Goal: Transaction & Acquisition: Book appointment/travel/reservation

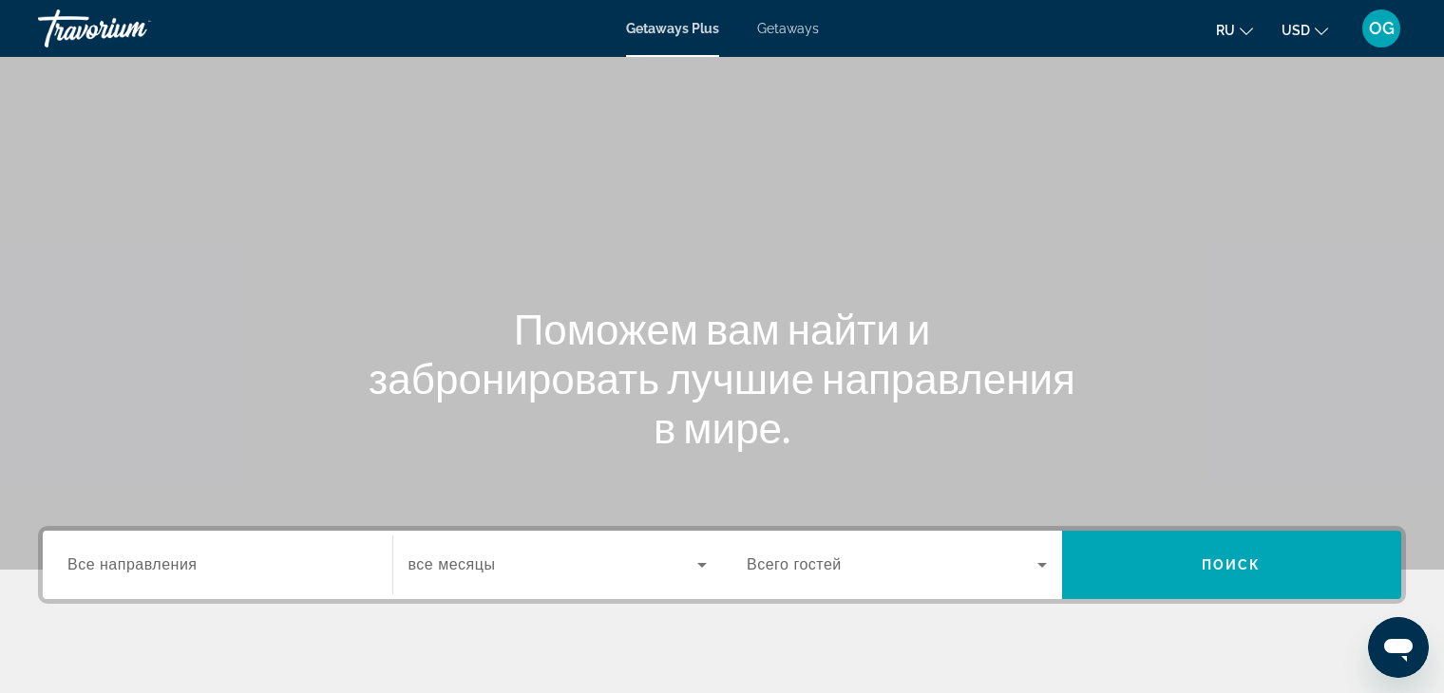
click at [682, 33] on span "Getaways Plus" at bounding box center [672, 28] width 93 height 15
click at [291, 555] on input "Destination Все направления" at bounding box center [217, 566] width 300 height 23
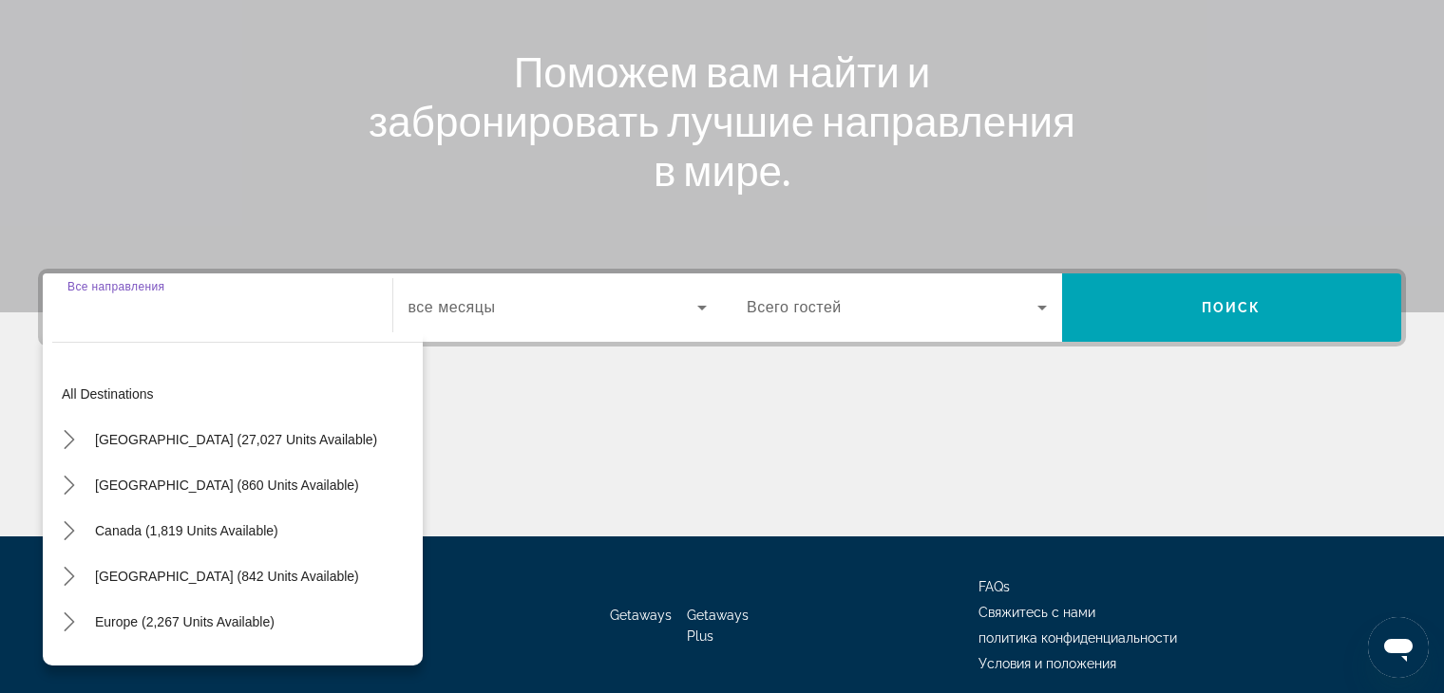
scroll to position [332, 0]
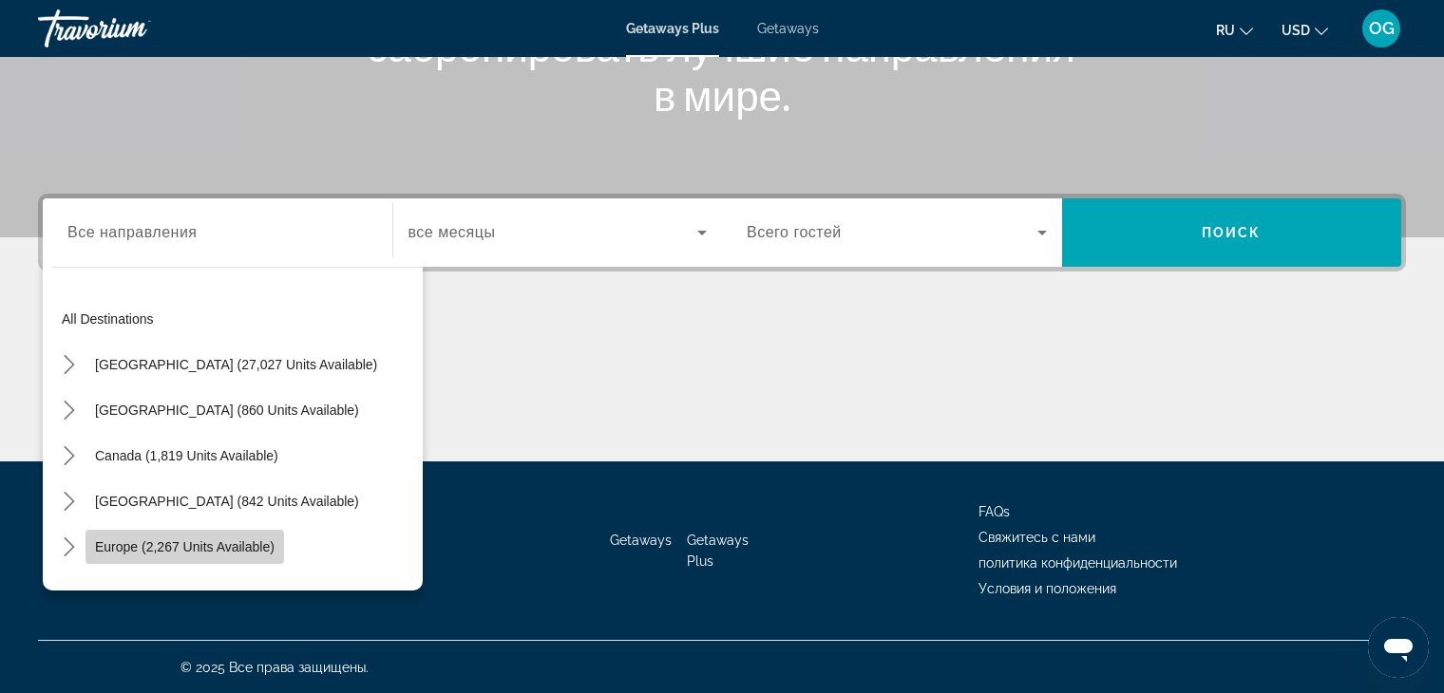
click at [245, 554] on span "Select destination: Europe (2,267 units available)" at bounding box center [184, 547] width 198 height 46
type input "**********"
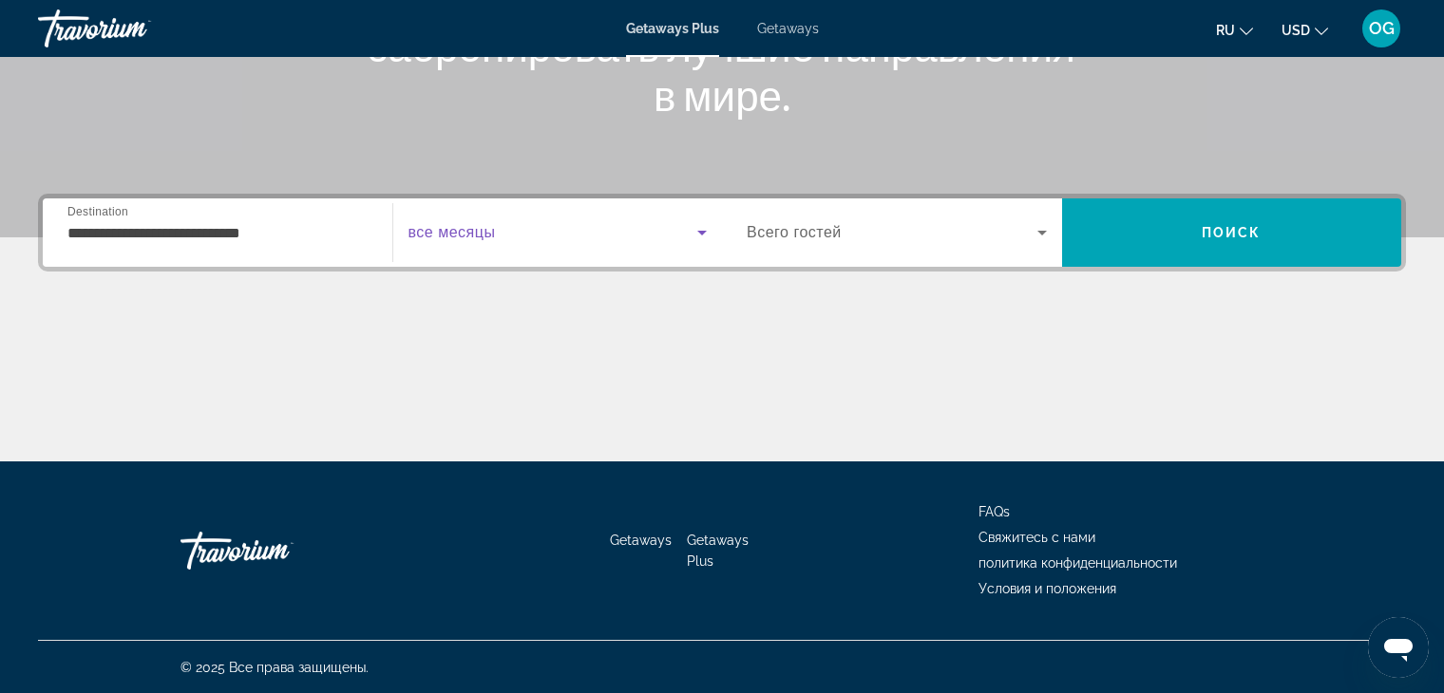
click at [701, 236] on icon "Search widget" at bounding box center [701, 232] width 23 height 23
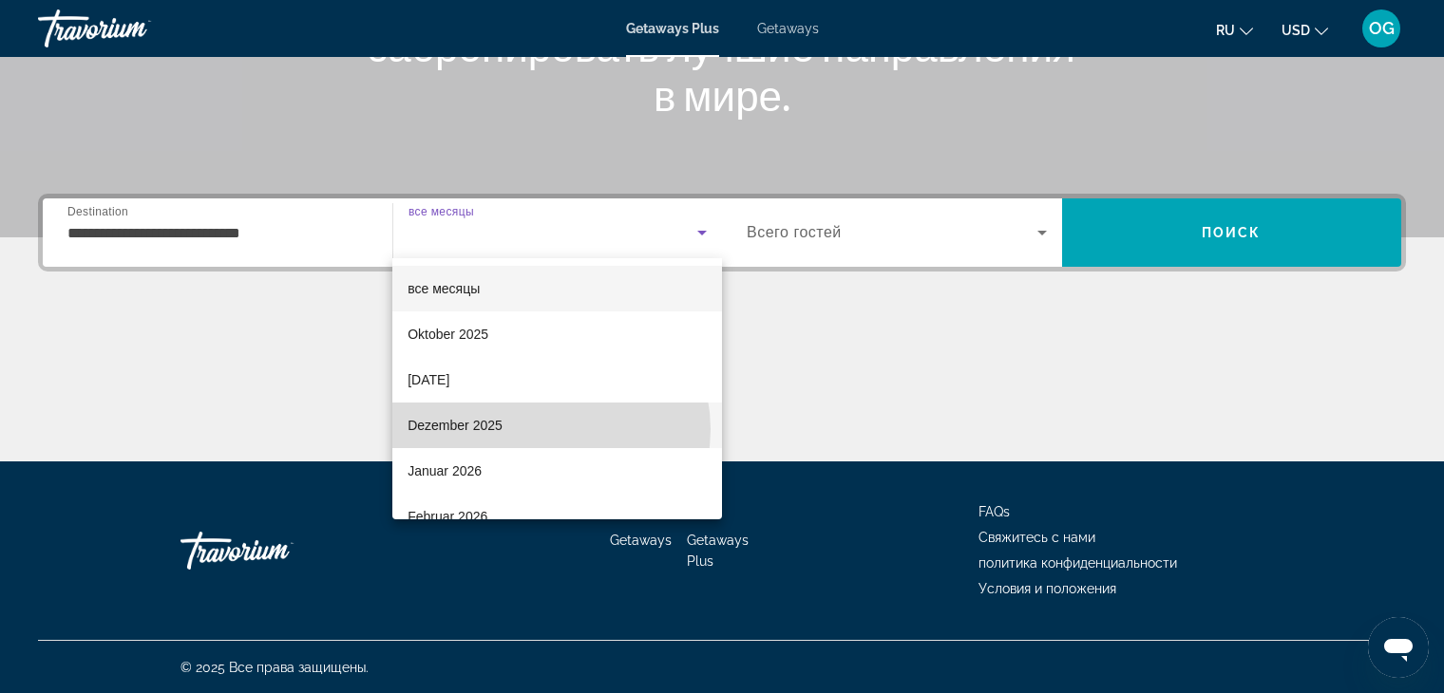
click at [551, 429] on mat-option "Dezember 2025" at bounding box center [557, 426] width 330 height 46
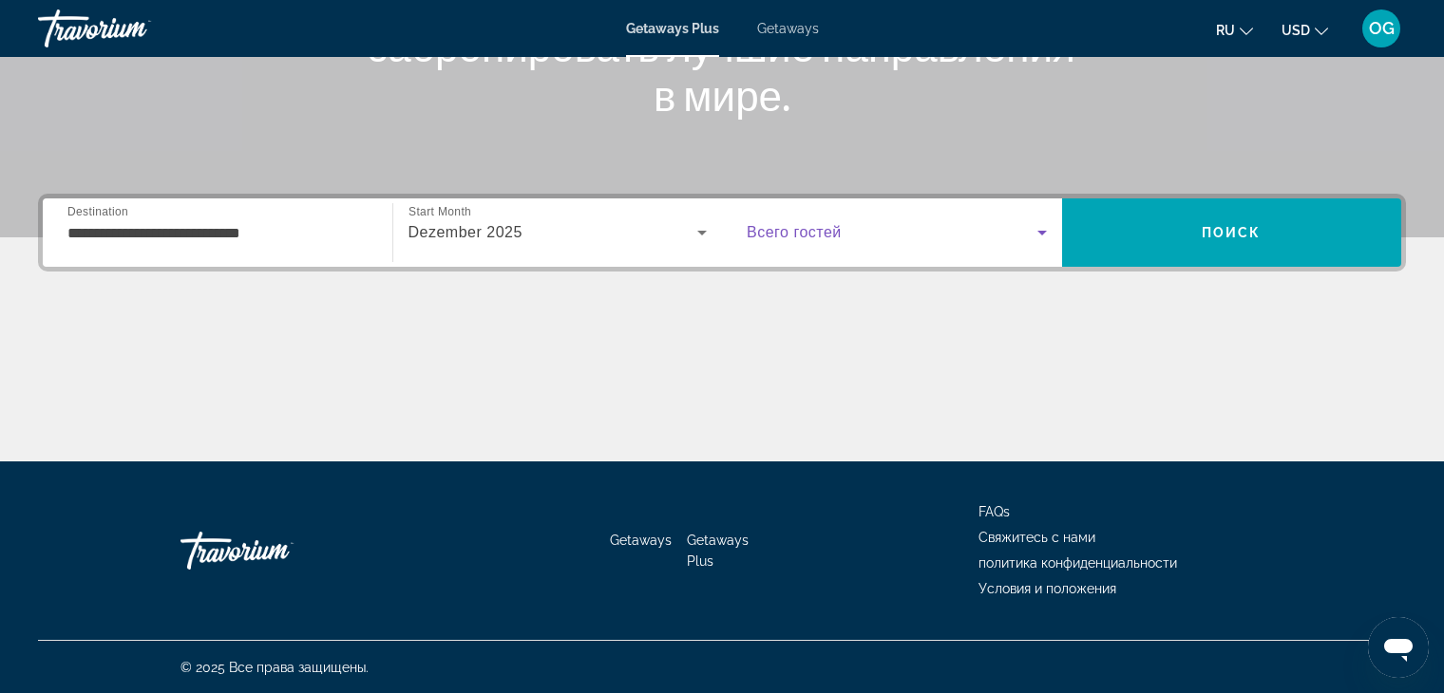
click at [1044, 233] on icon "Search widget" at bounding box center [1041, 232] width 23 height 23
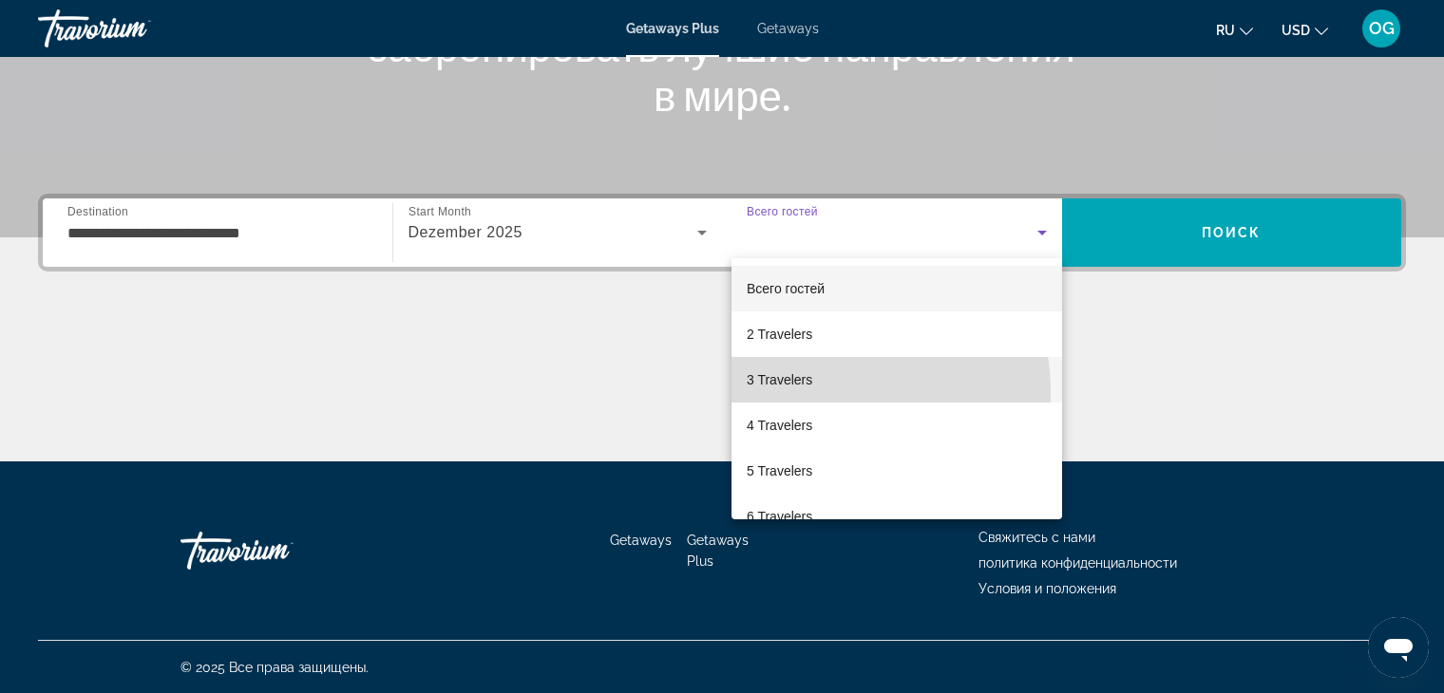
click at [835, 391] on mat-option "3 Travelers" at bounding box center [896, 380] width 331 height 46
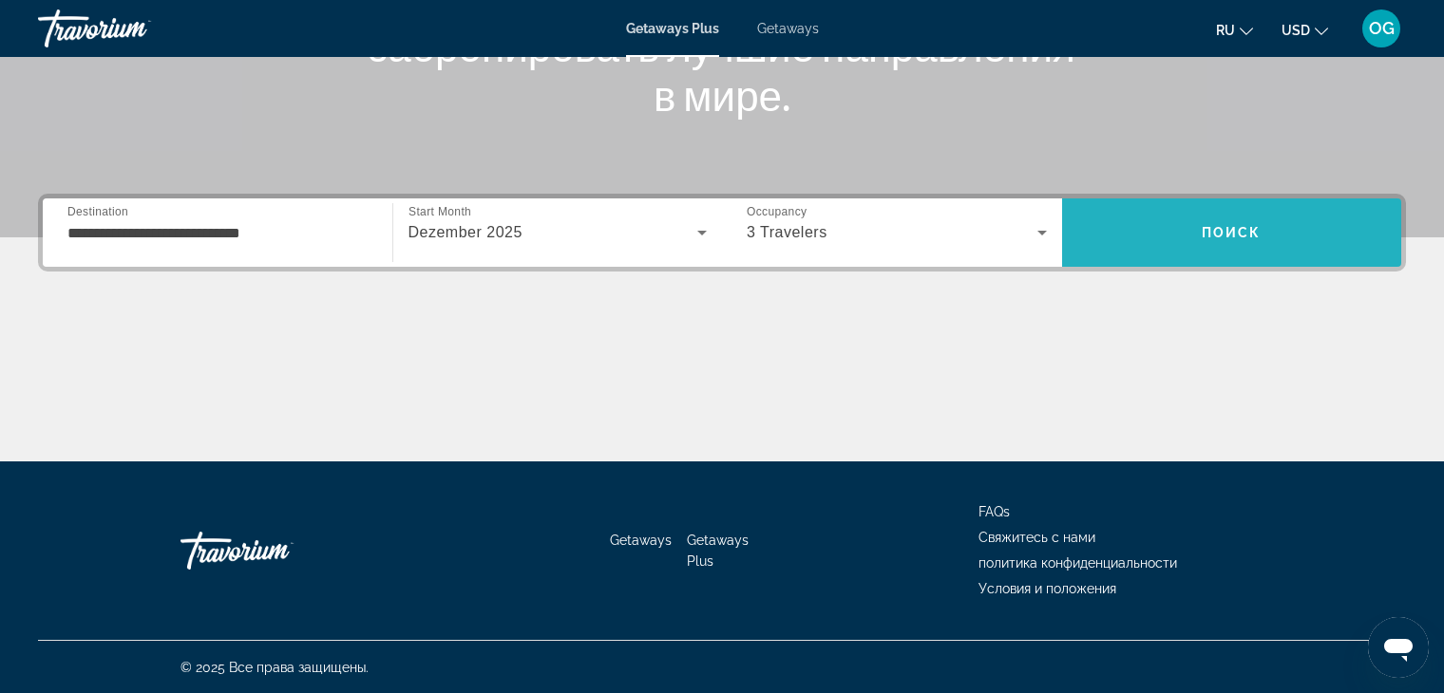
click at [1188, 246] on span "Search" at bounding box center [1232, 233] width 340 height 46
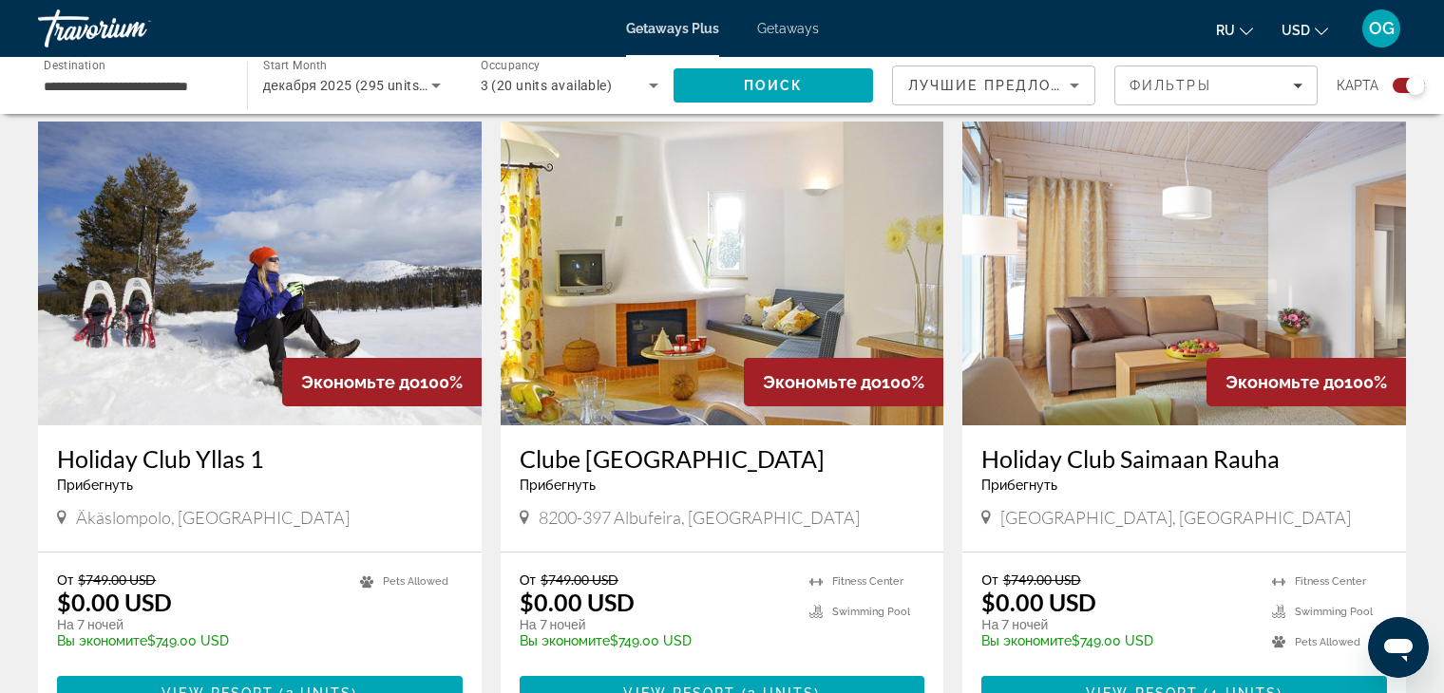
scroll to position [1235, 0]
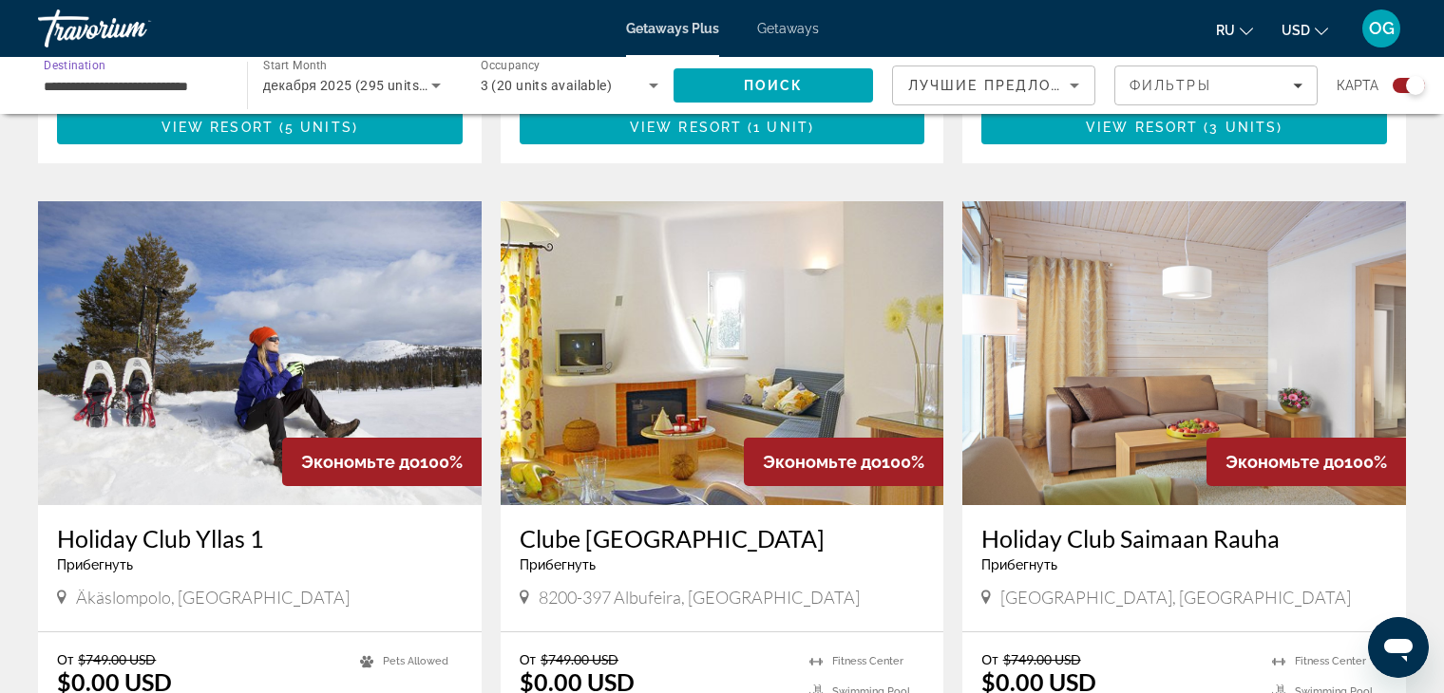
click at [139, 86] on input "**********" at bounding box center [133, 86] width 179 height 23
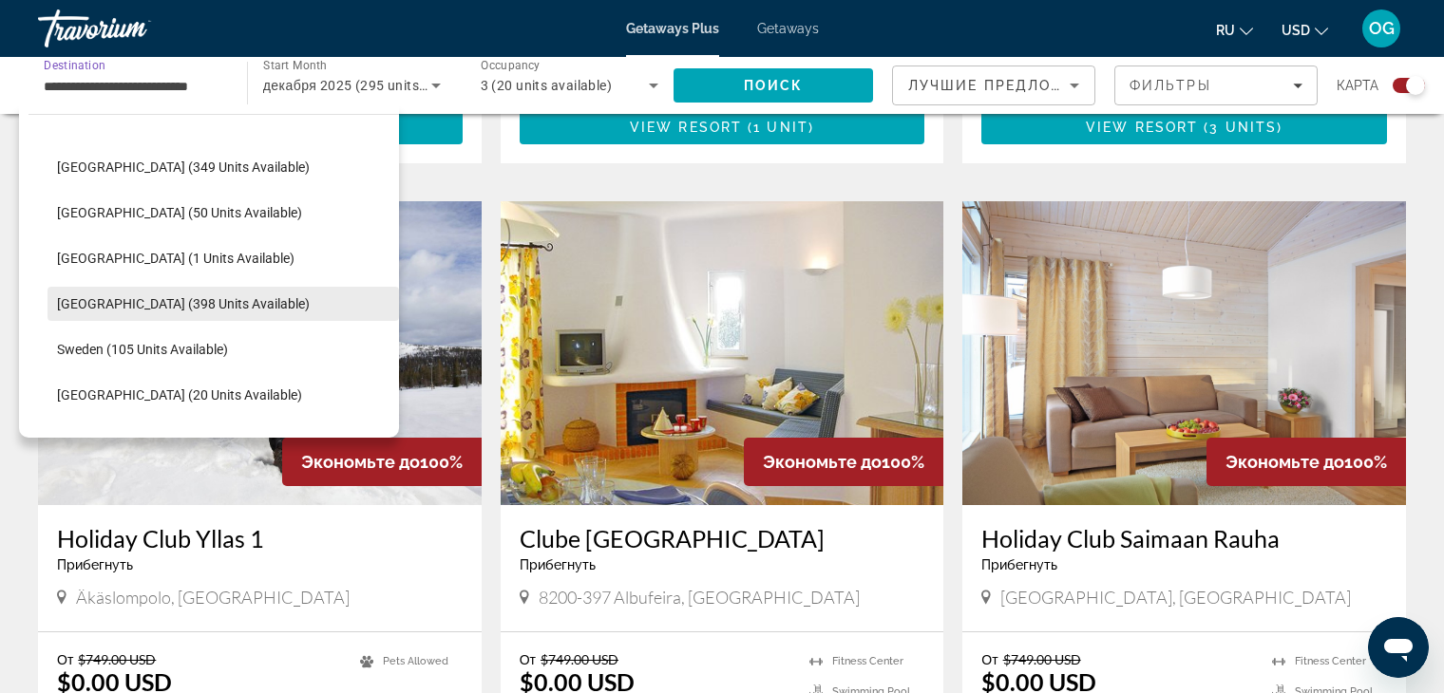
scroll to position [588, 0]
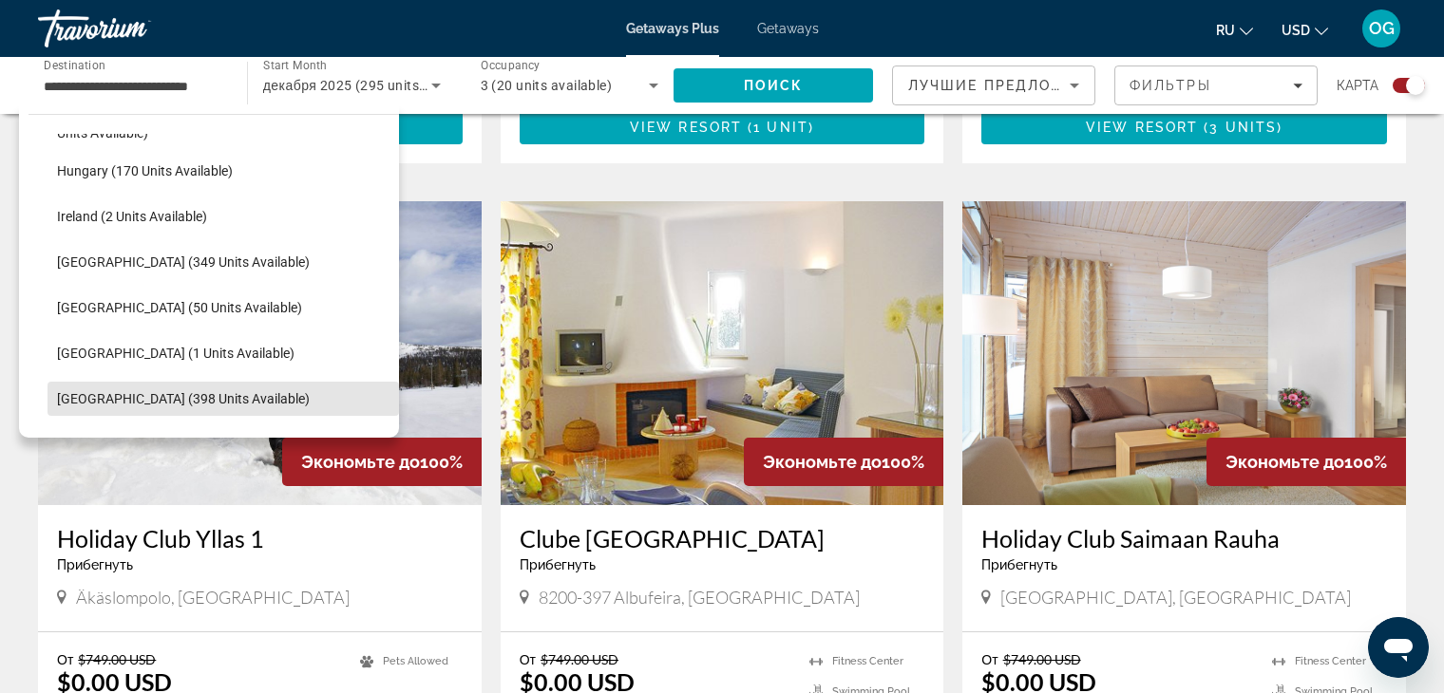
click at [289, 401] on span "Select destination: Spain (398 units available)" at bounding box center [222, 399] width 351 height 46
type input "**********"
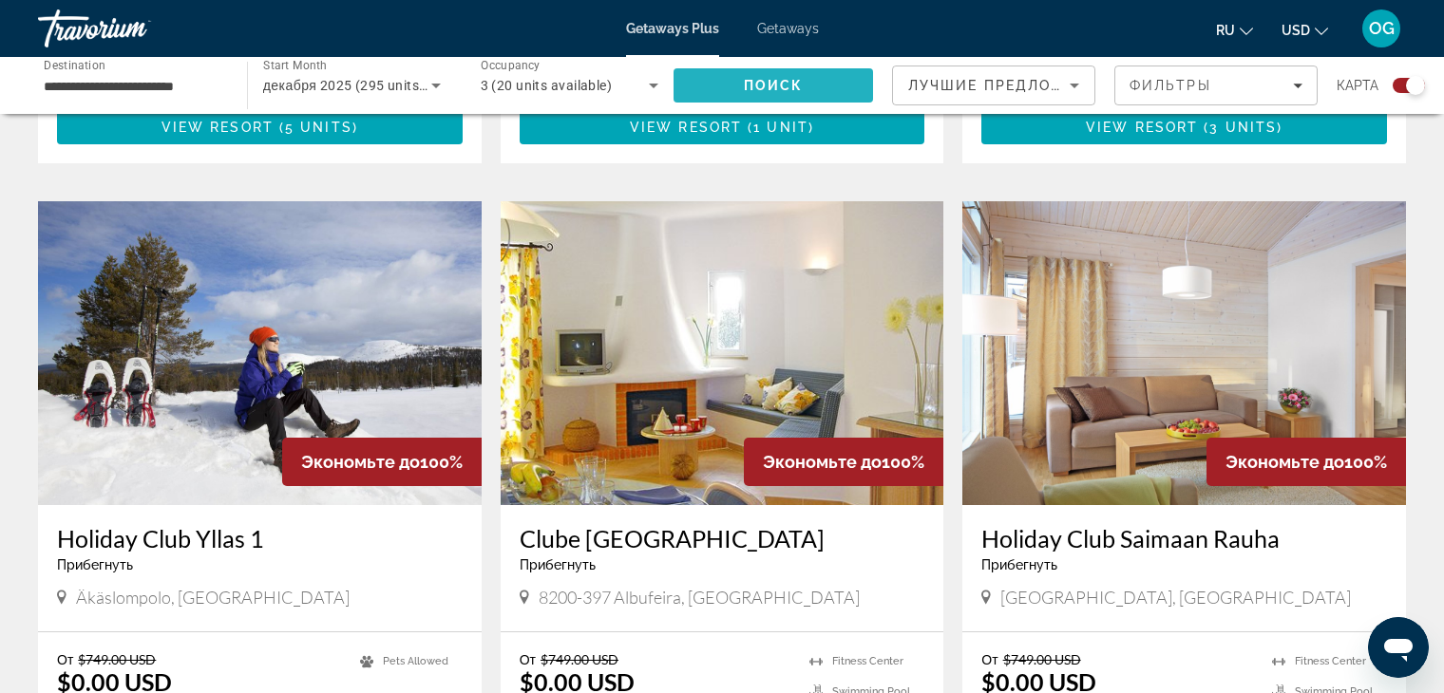
click at [727, 86] on span "Search" at bounding box center [772, 86] width 199 height 46
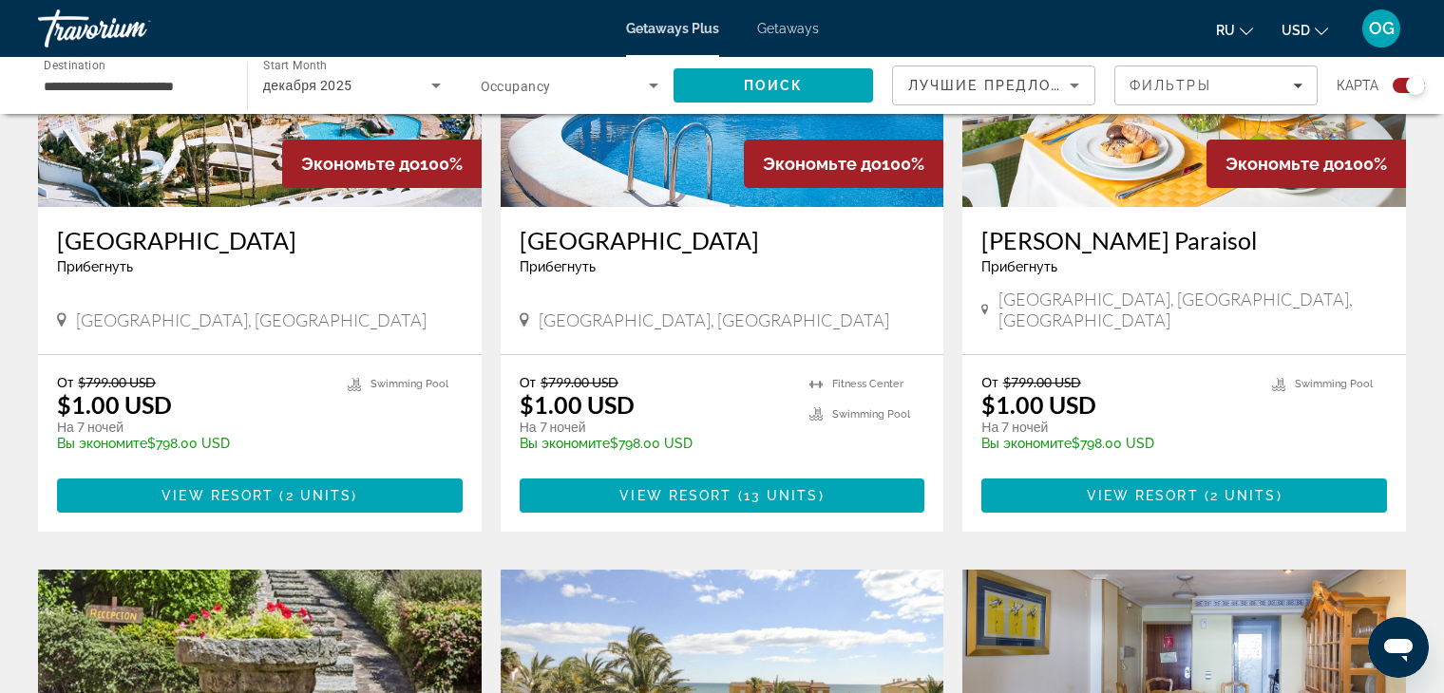
scroll to position [810, 0]
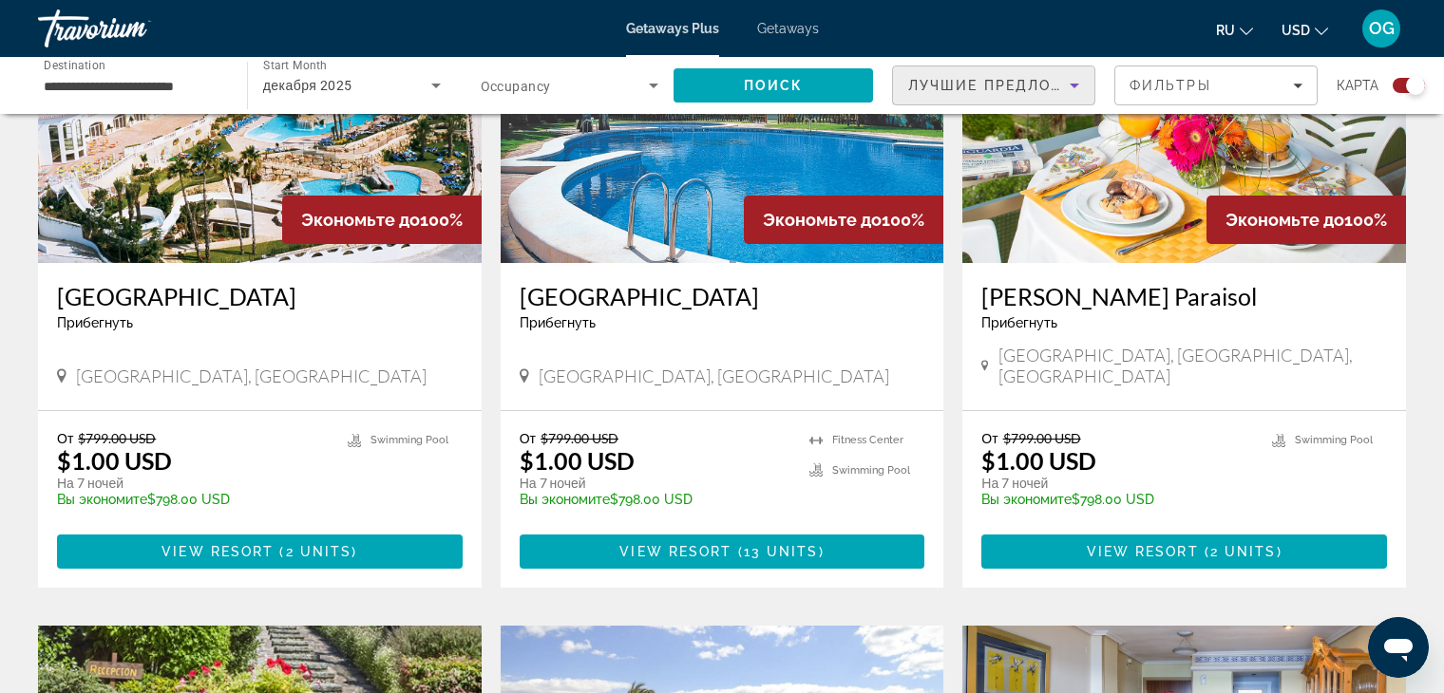
click at [987, 89] on span "Лучшие предложения" at bounding box center [1009, 85] width 202 height 15
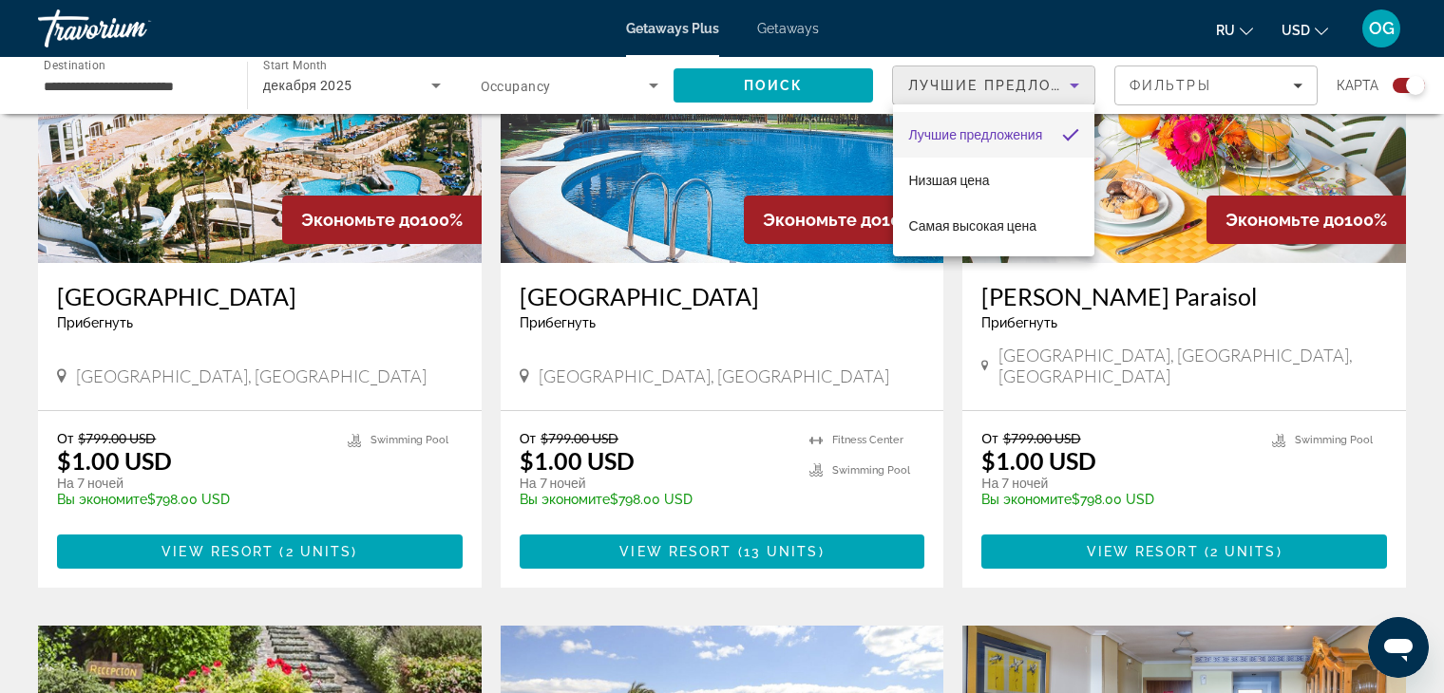
click at [987, 89] on div at bounding box center [722, 346] width 1444 height 693
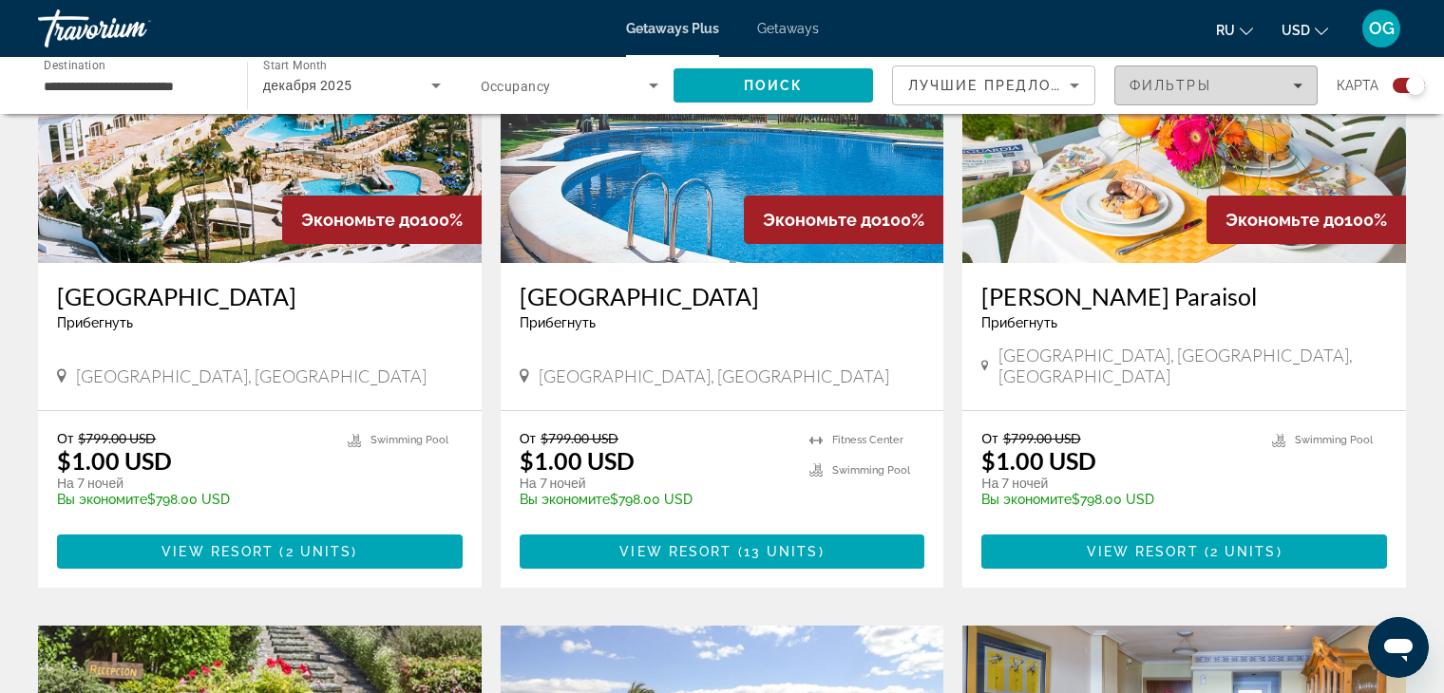
click at [1164, 93] on span "Filters" at bounding box center [1215, 86] width 201 height 46
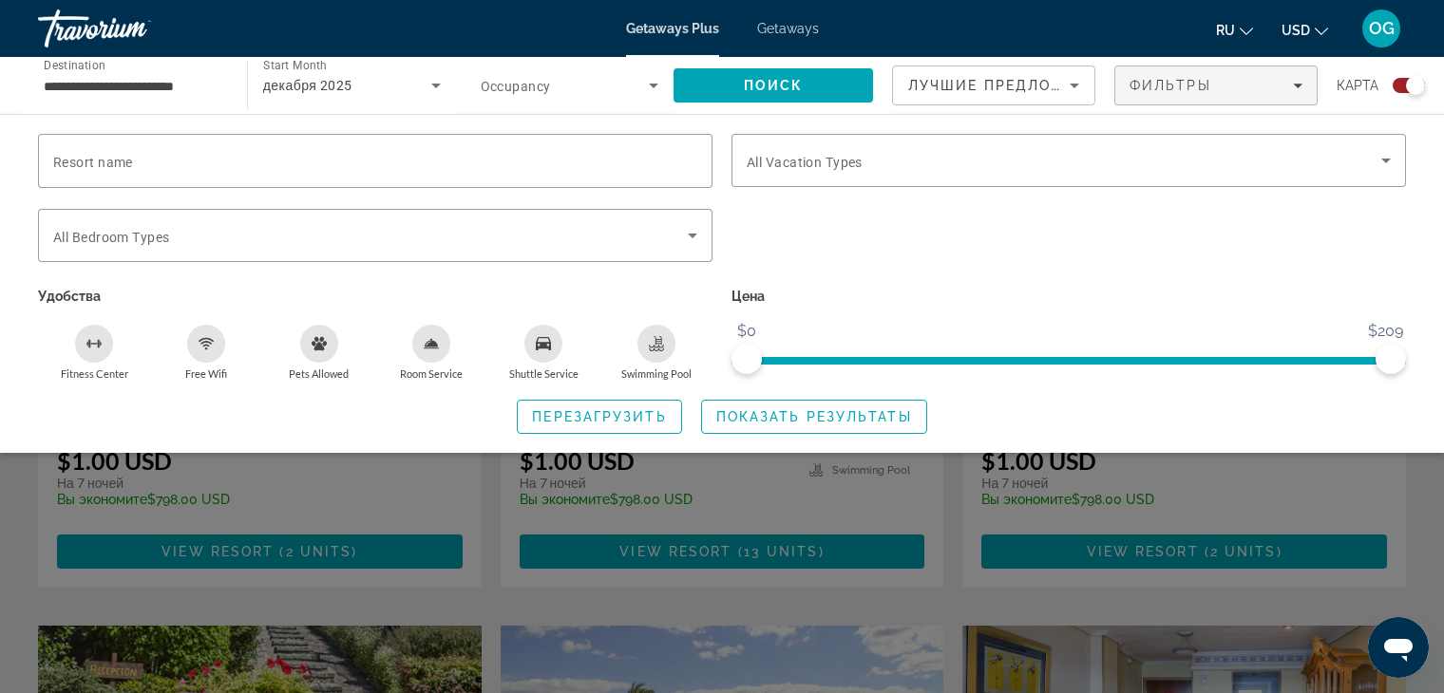
click at [94, 79] on input "**********" at bounding box center [133, 86] width 179 height 23
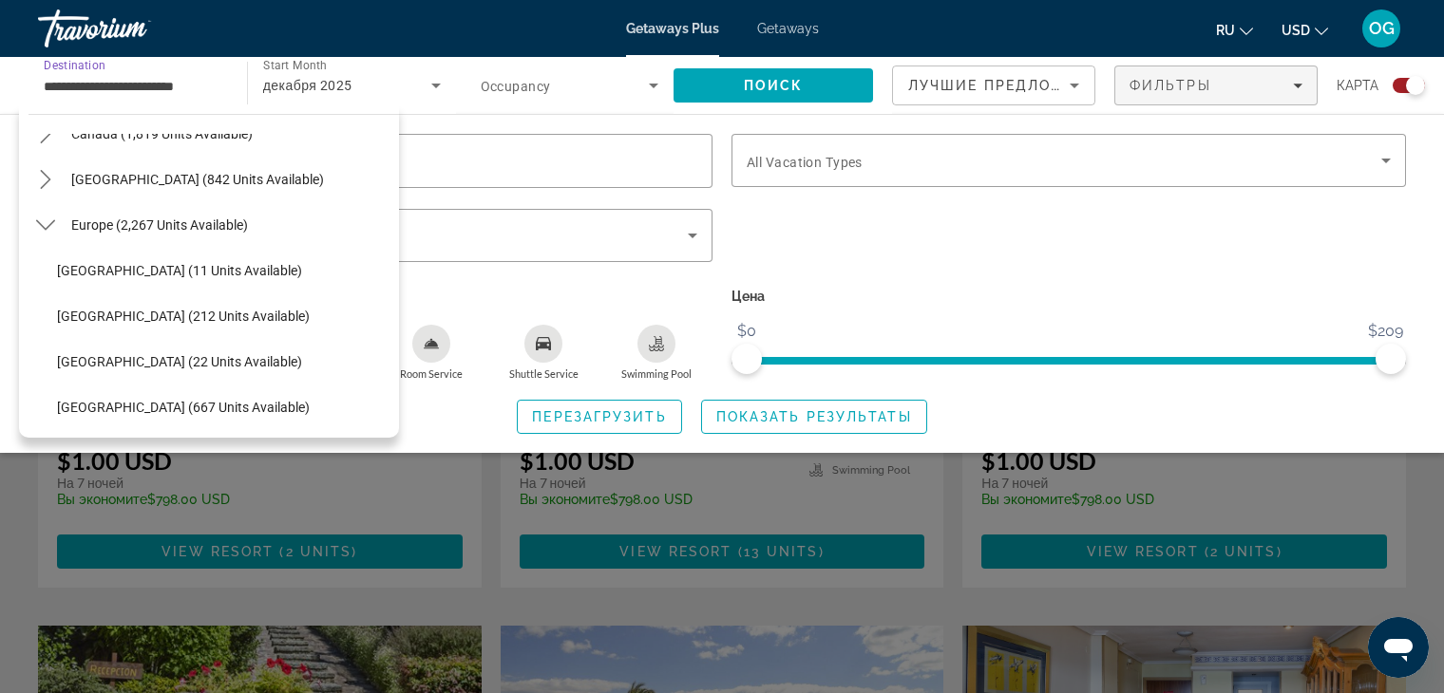
scroll to position [136, 0]
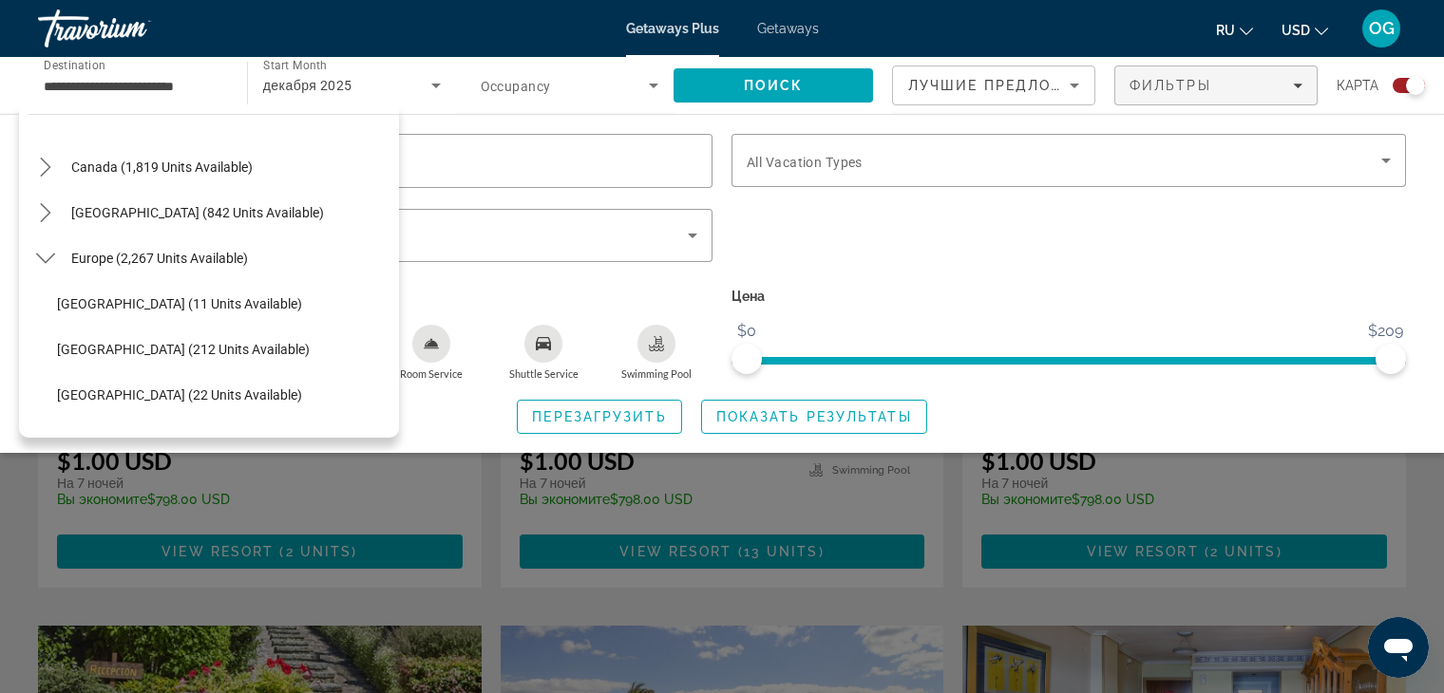
click at [227, 85] on div "**********" at bounding box center [132, 86] width 209 height 54
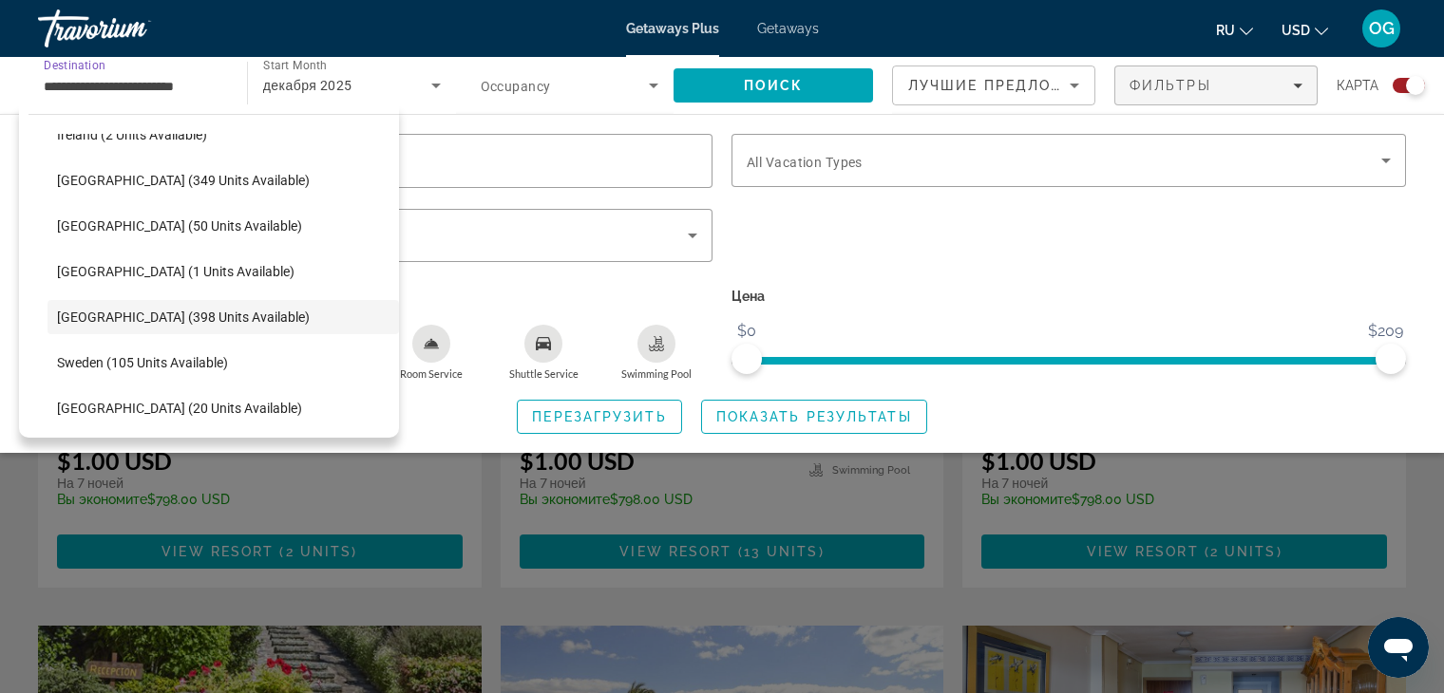
scroll to position [703, 0]
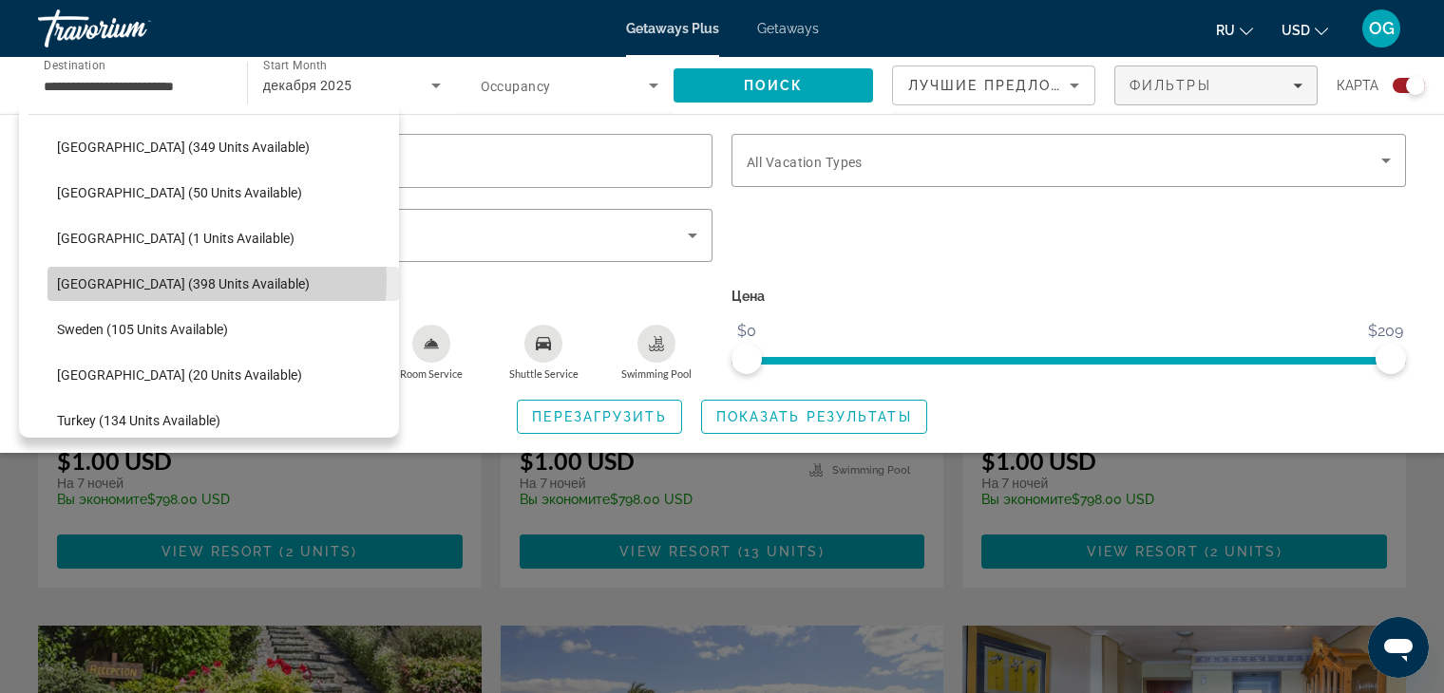
click at [193, 280] on span "[GEOGRAPHIC_DATA] (398 units available)" at bounding box center [183, 283] width 253 height 15
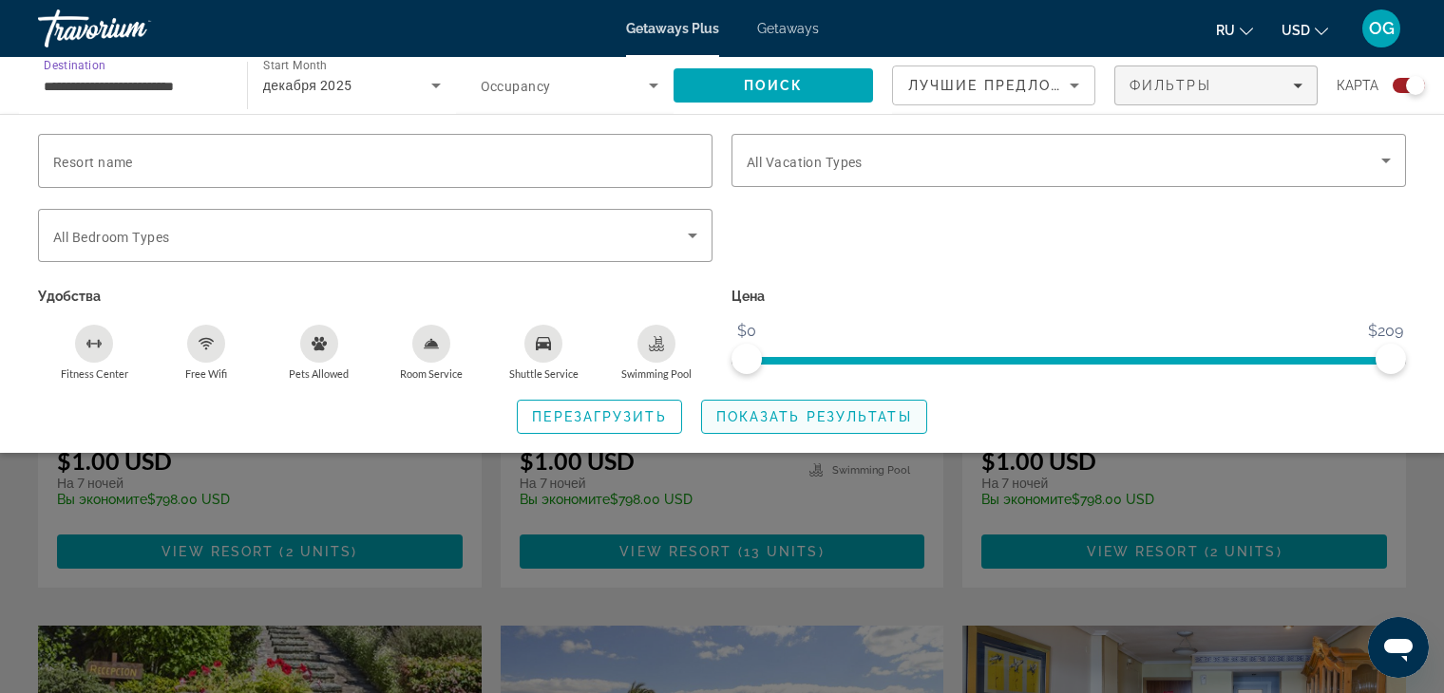
click at [749, 417] on span "Показать результаты" at bounding box center [814, 416] width 196 height 15
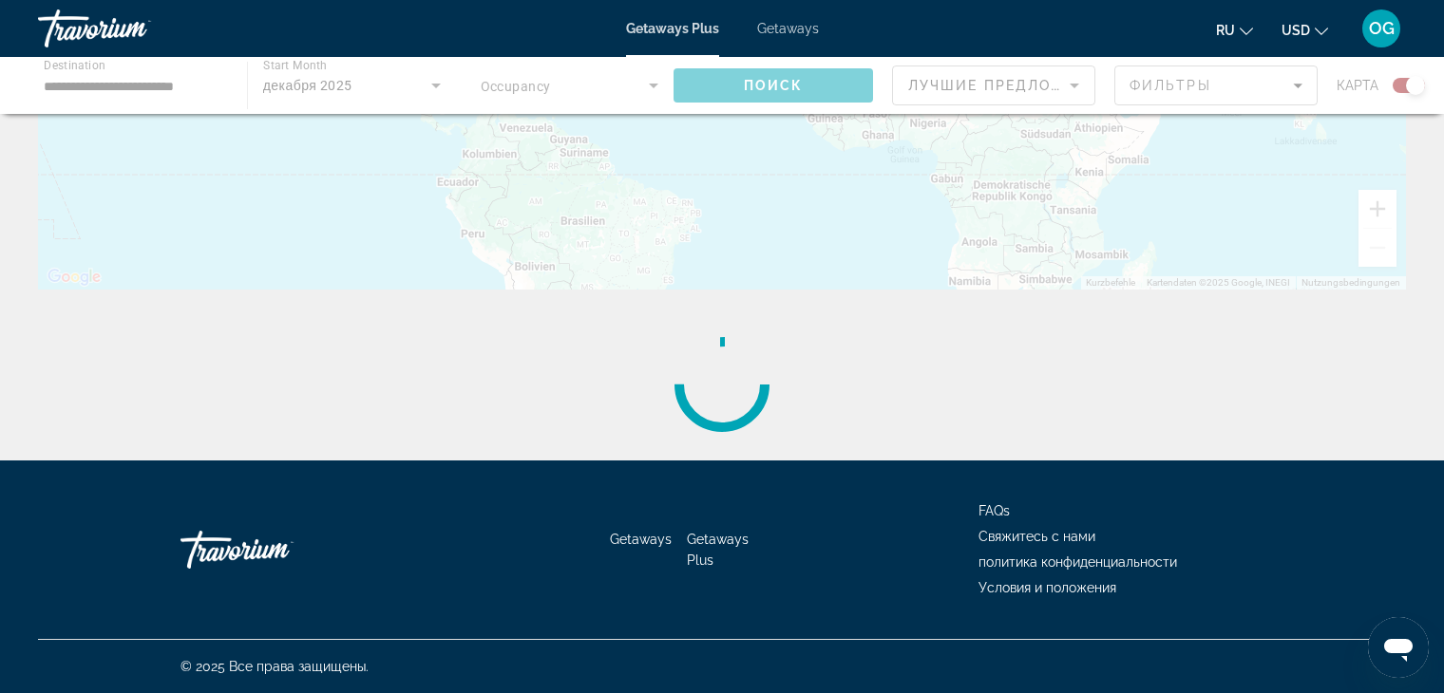
scroll to position [0, 0]
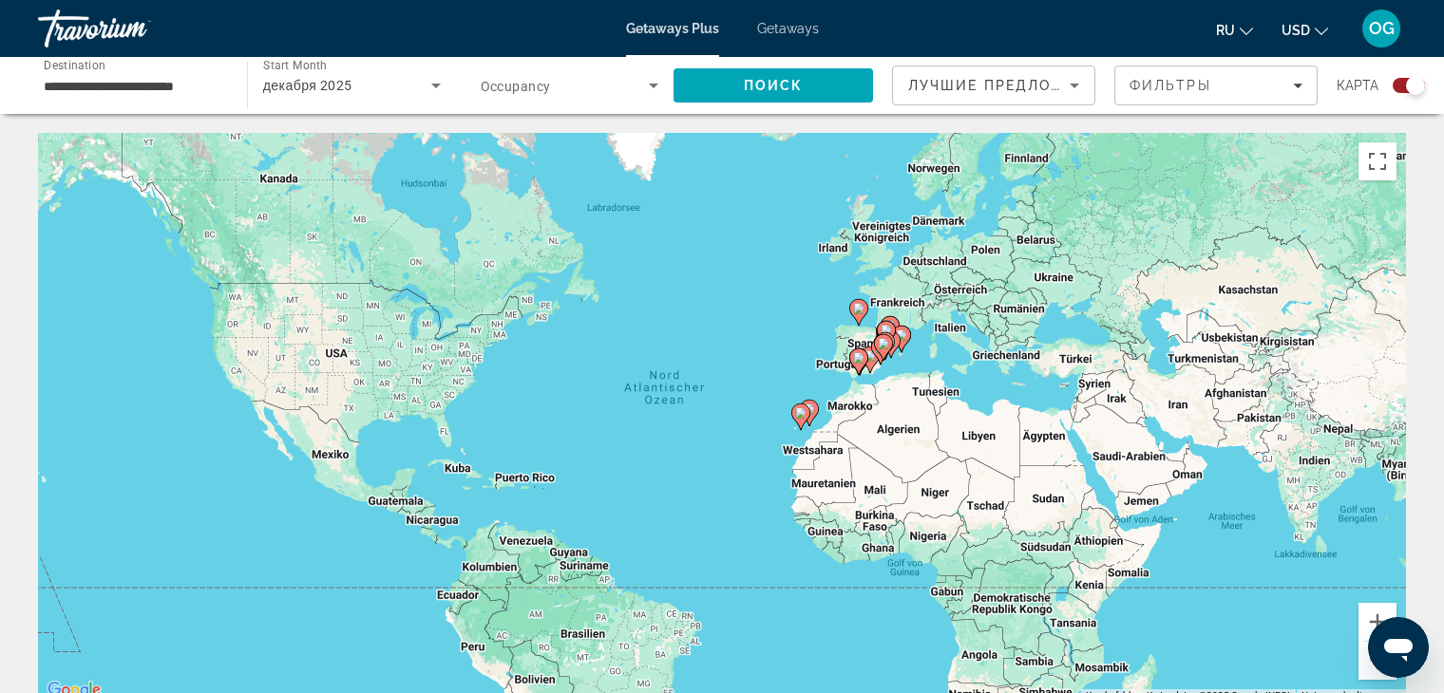
click at [798, 425] on gmp-advanced-marker "Main content" at bounding box center [800, 417] width 19 height 28
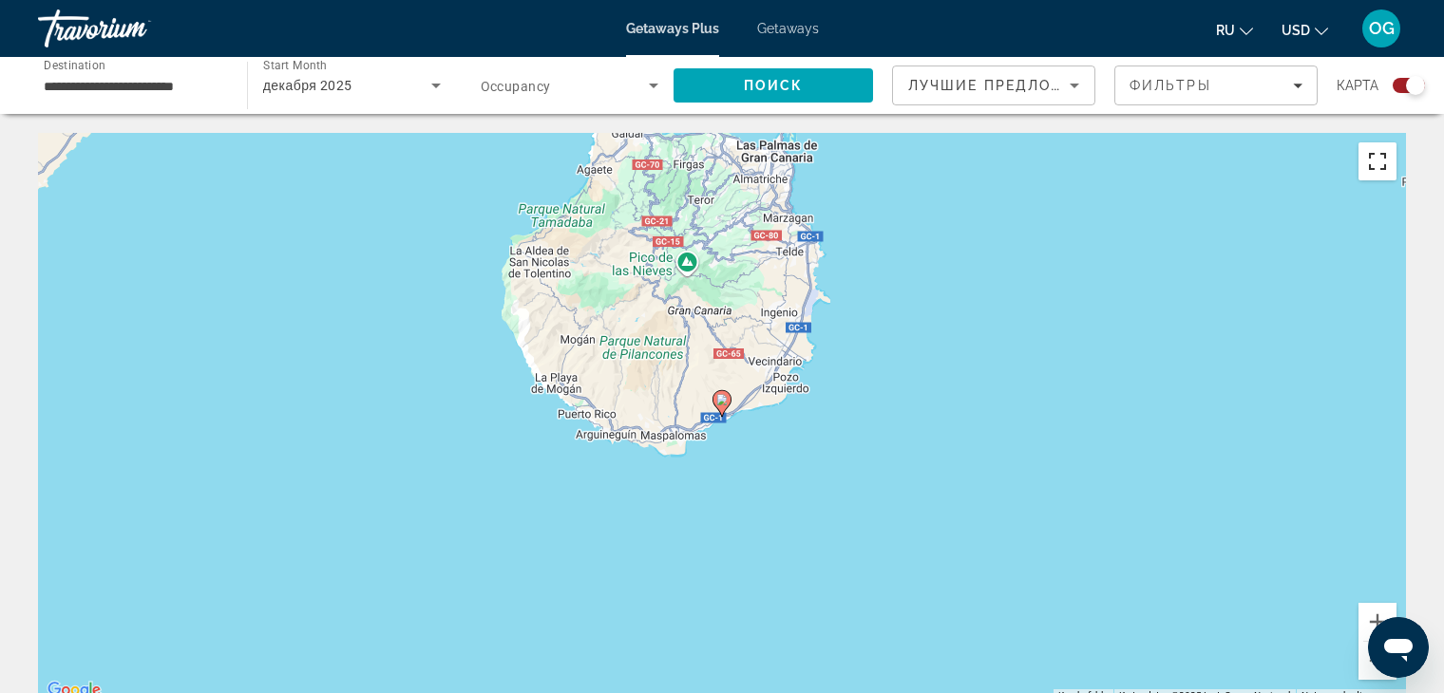
click at [1371, 177] on button "Vollbildansicht ein/aus" at bounding box center [1377, 161] width 38 height 38
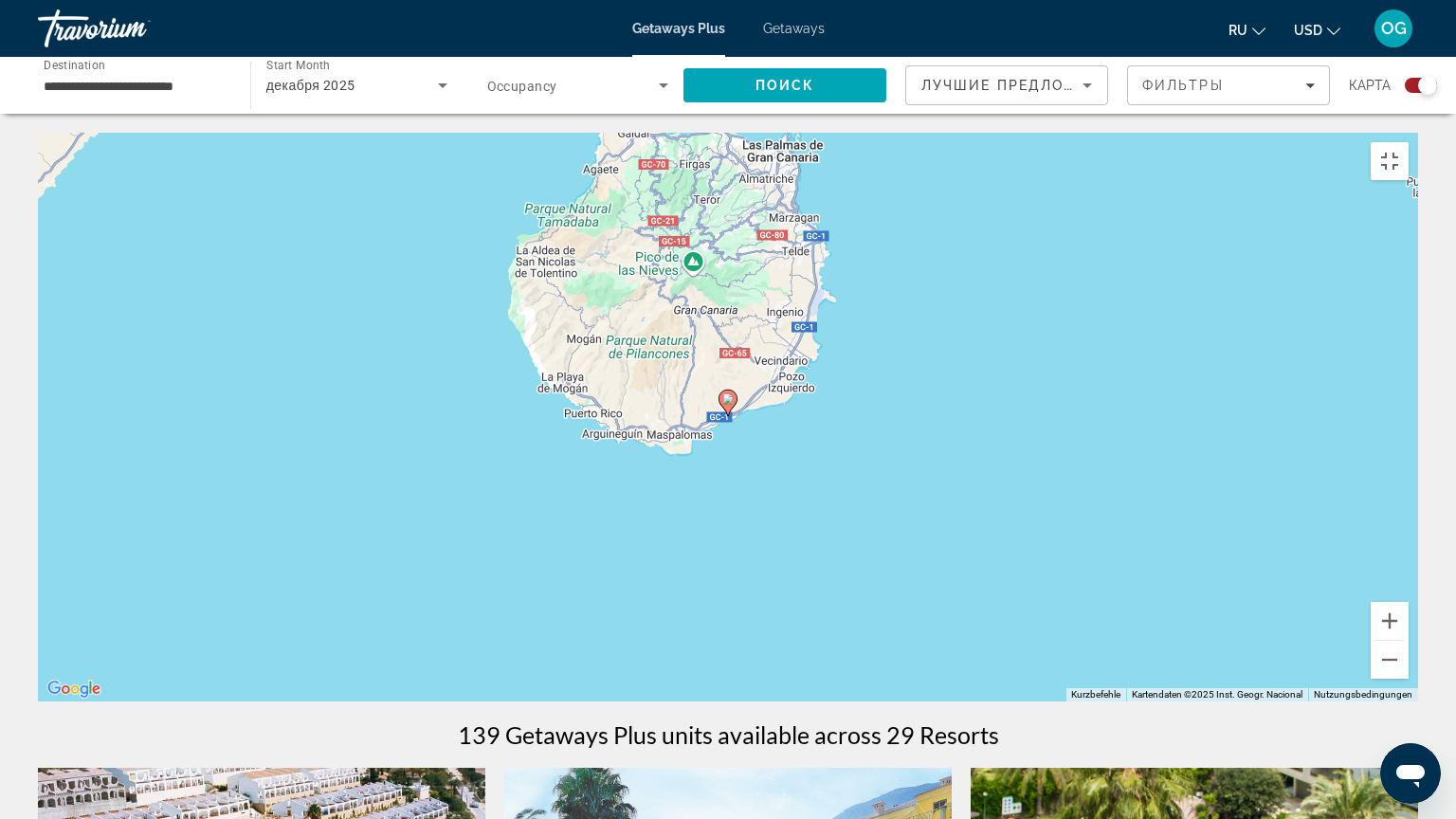
click at [1418, 190] on div "Um den Modus zum Ziehen mit der Tastatur zu aktivieren, drückst du Alt + Eingab…" at bounding box center [728, 417] width 1380 height 569
click at [1418, 197] on div "Um den Modus zum Ziehen mit der Tastatur zu aktivieren, drückst du Alt + Eingab…" at bounding box center [728, 417] width 1380 height 569
click at [1408, 678] on button "Verkleinern" at bounding box center [1389, 659] width 38 height 38
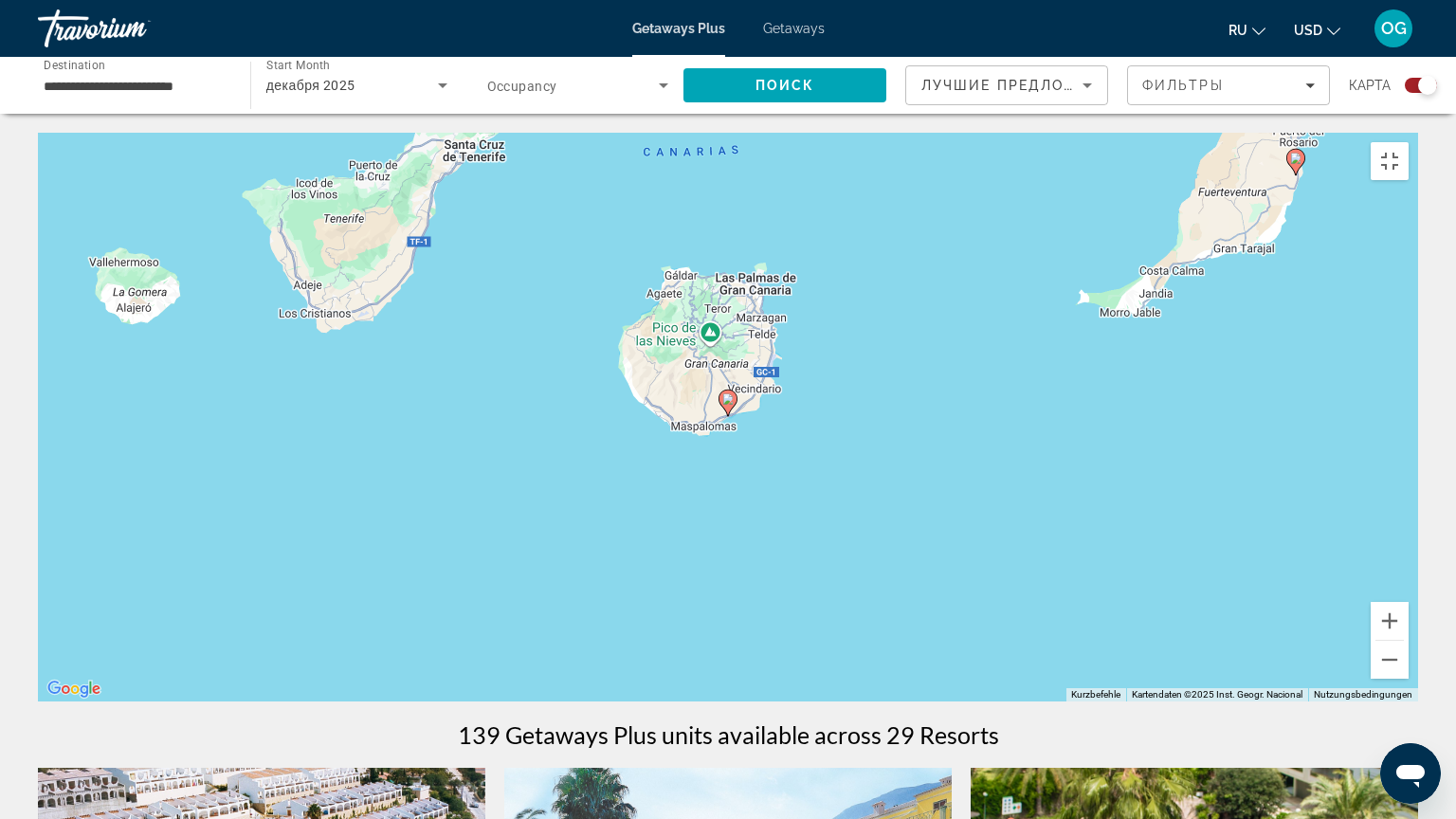
click at [367, 231] on div "Um den Modus zum Ziehen mit der Tastatur zu aktivieren, drückst du Alt + Eingab…" at bounding box center [728, 417] width 1380 height 569
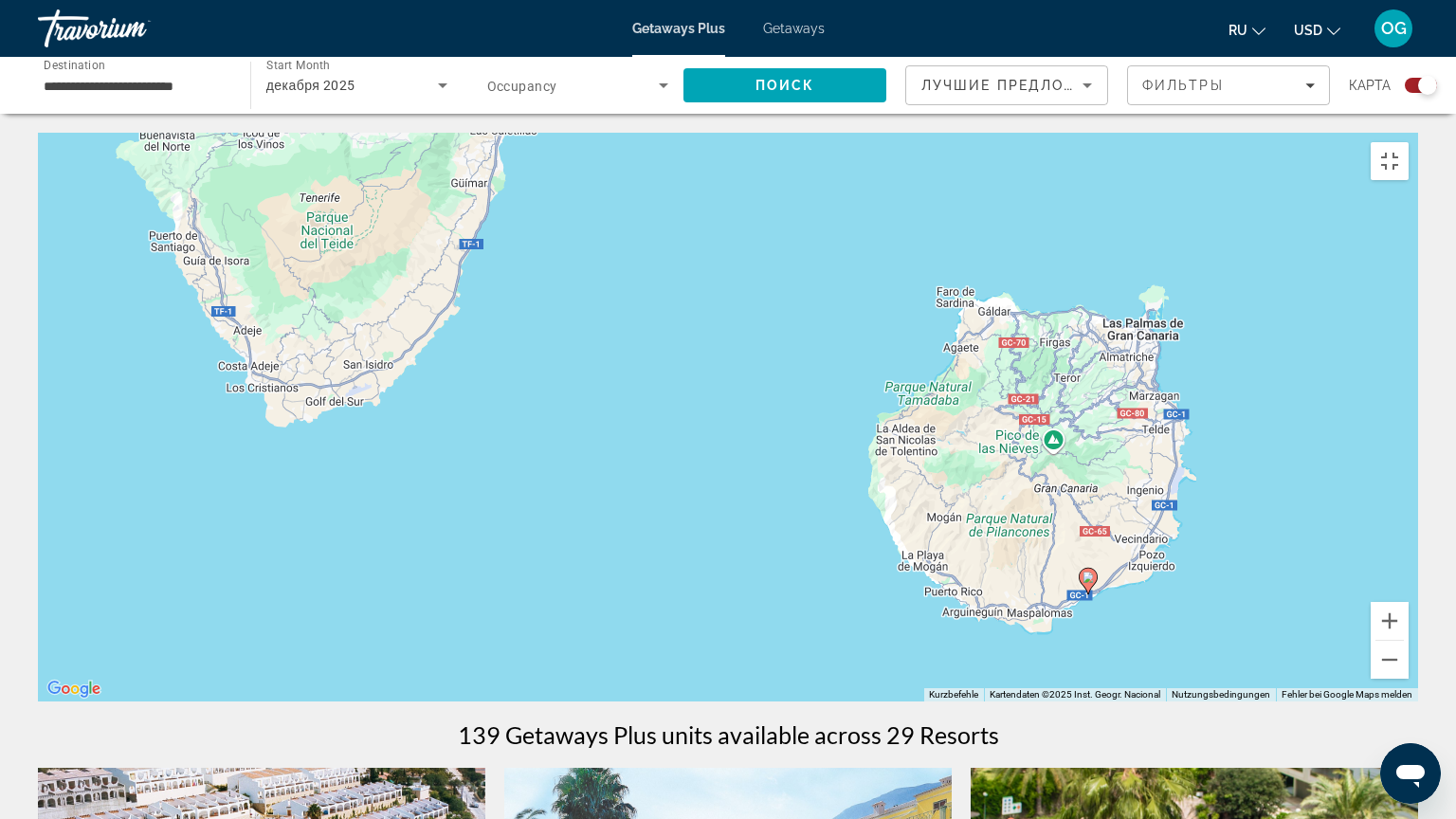
click at [367, 231] on div "Um den Modus zum Ziehen mit der Tastatur zu aktivieren, drückst du Alt + Eingab…" at bounding box center [728, 417] width 1380 height 569
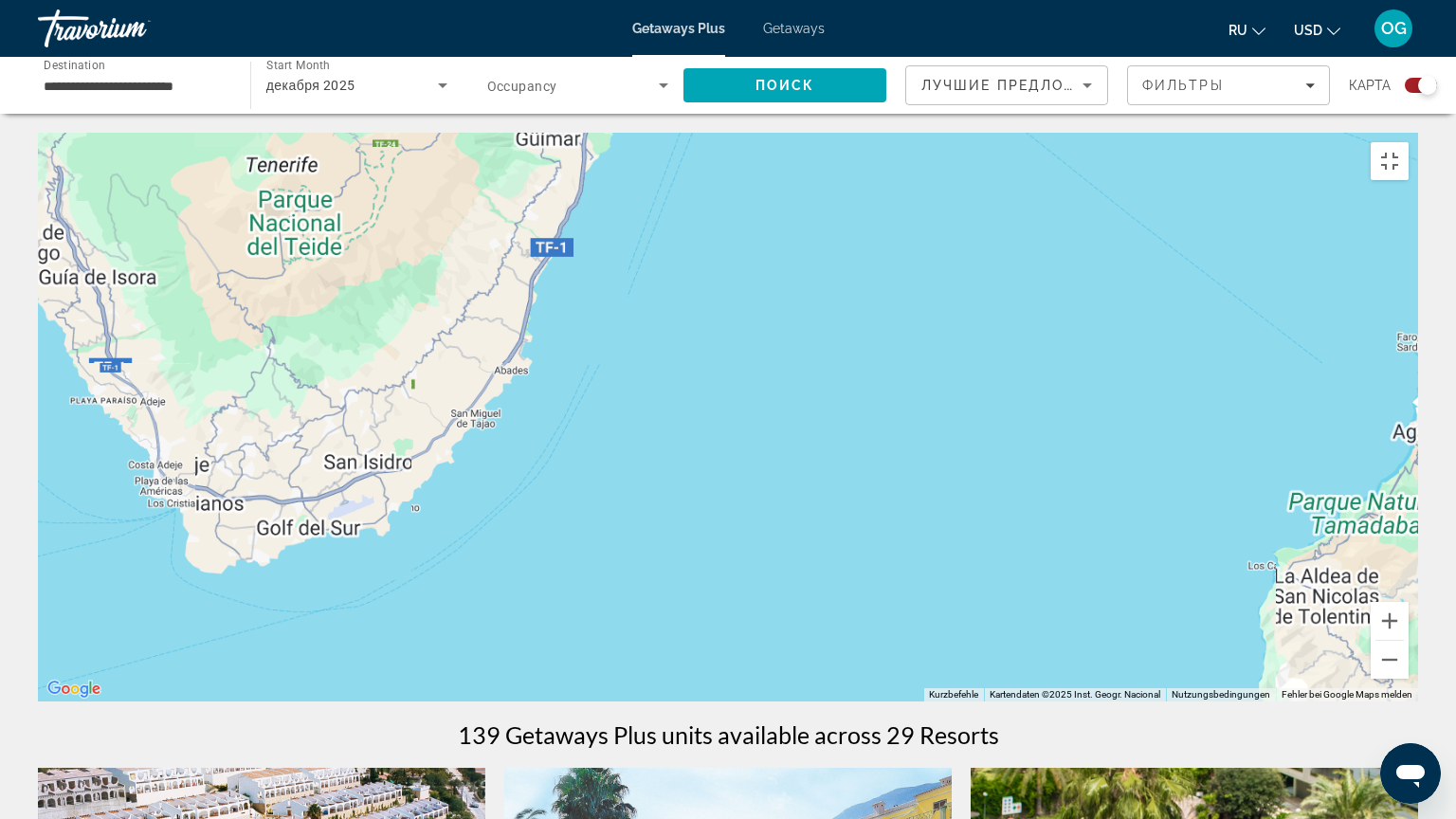
click at [367, 231] on div "Um den Modus zum Ziehen mit der Tastatur zu aktivieren, drückst du Alt + Eingab…" at bounding box center [728, 417] width 1380 height 569
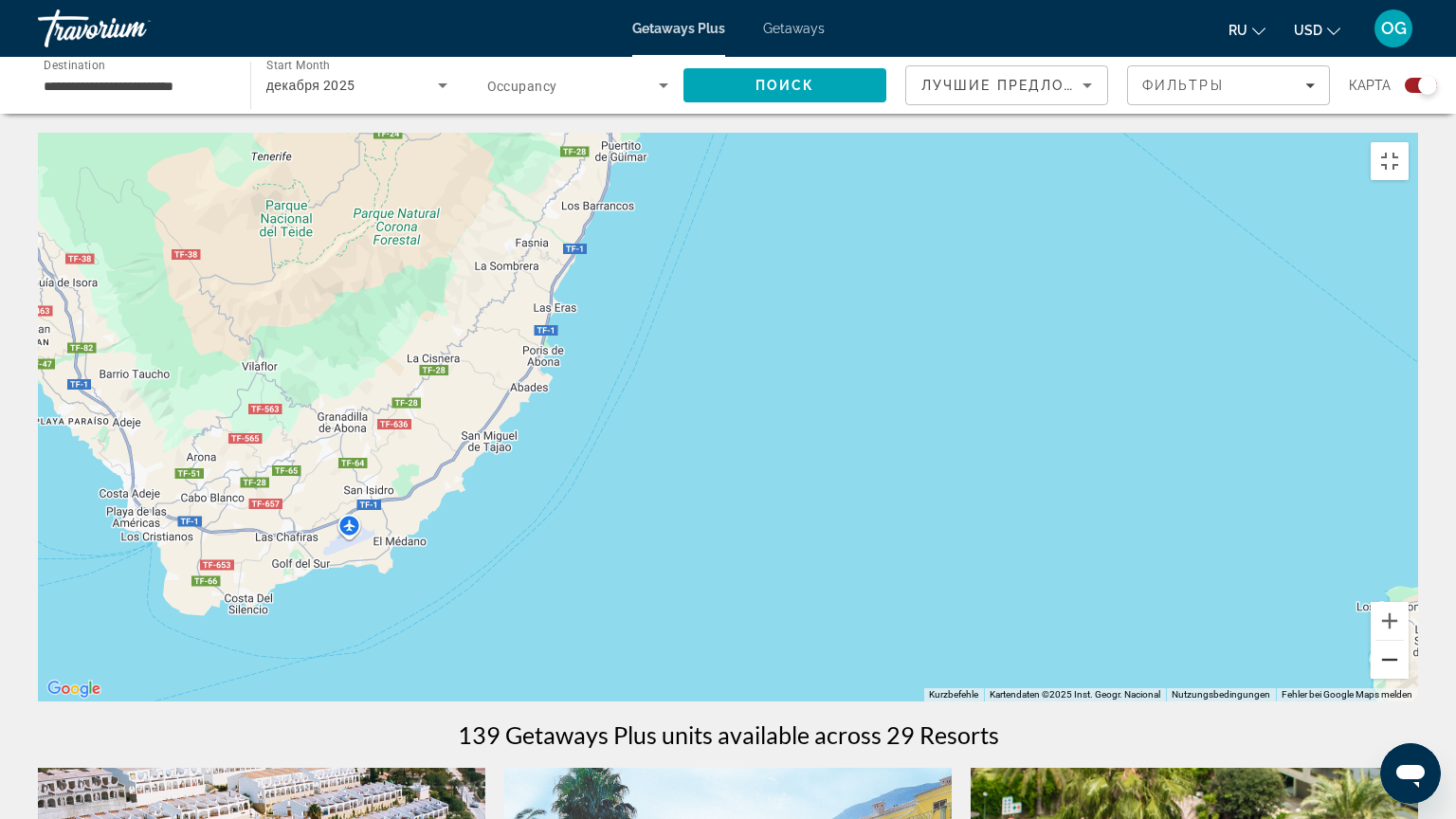
click at [1408, 678] on button "Verkleinern" at bounding box center [1389, 659] width 38 height 38
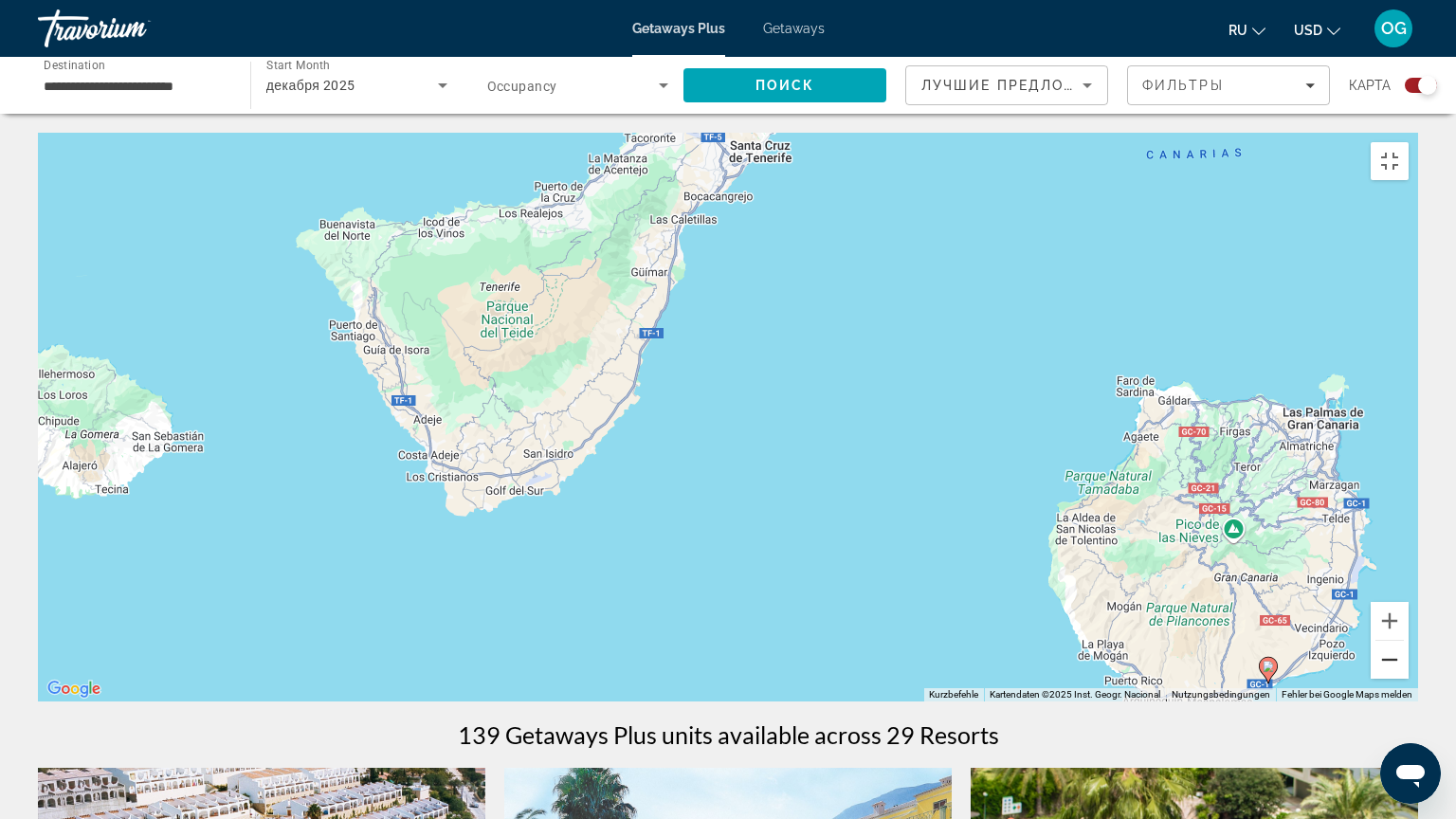
click at [1408, 678] on button "Verkleinern" at bounding box center [1389, 659] width 38 height 38
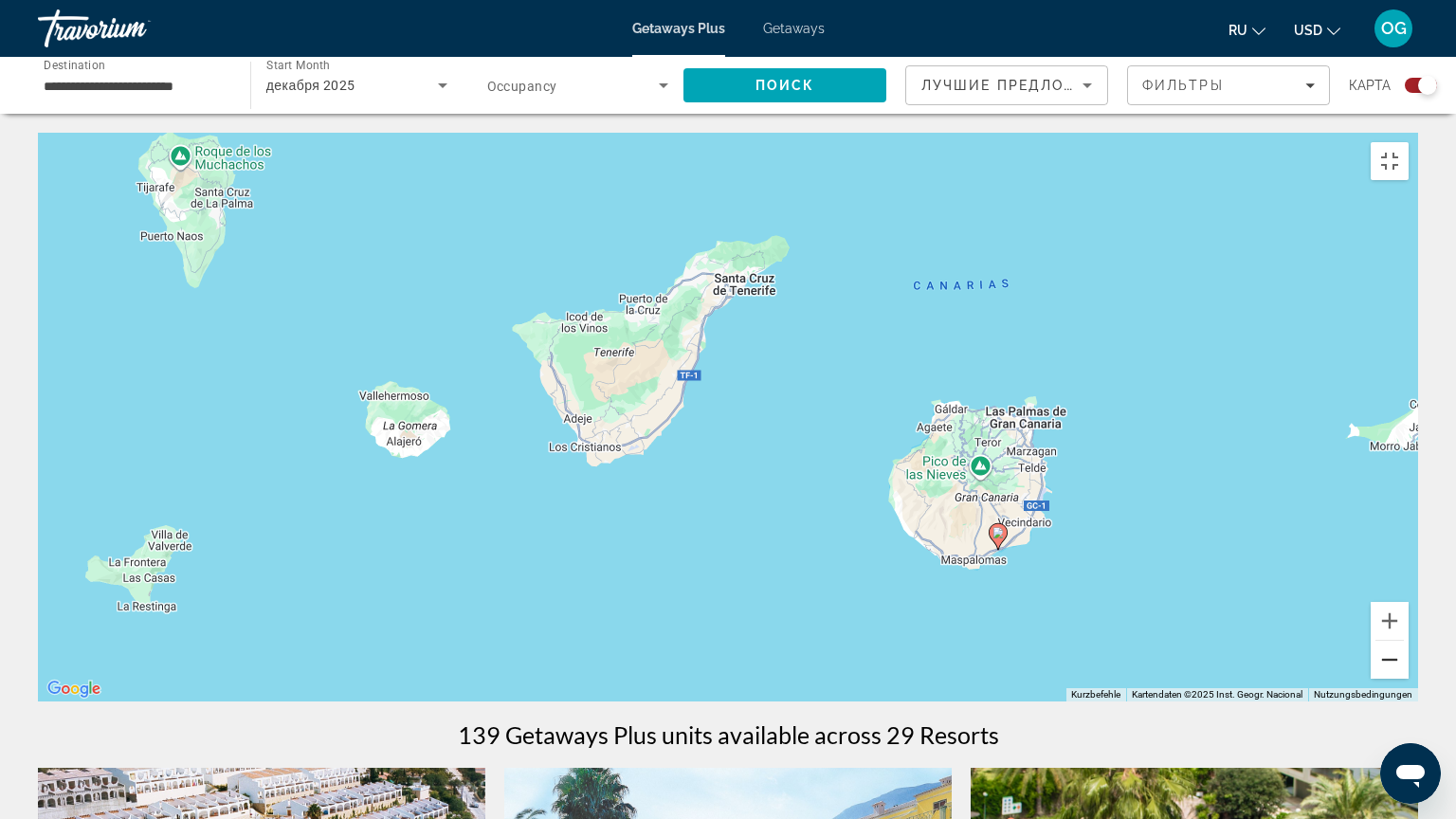
click at [1408, 678] on button "Verkleinern" at bounding box center [1389, 659] width 38 height 38
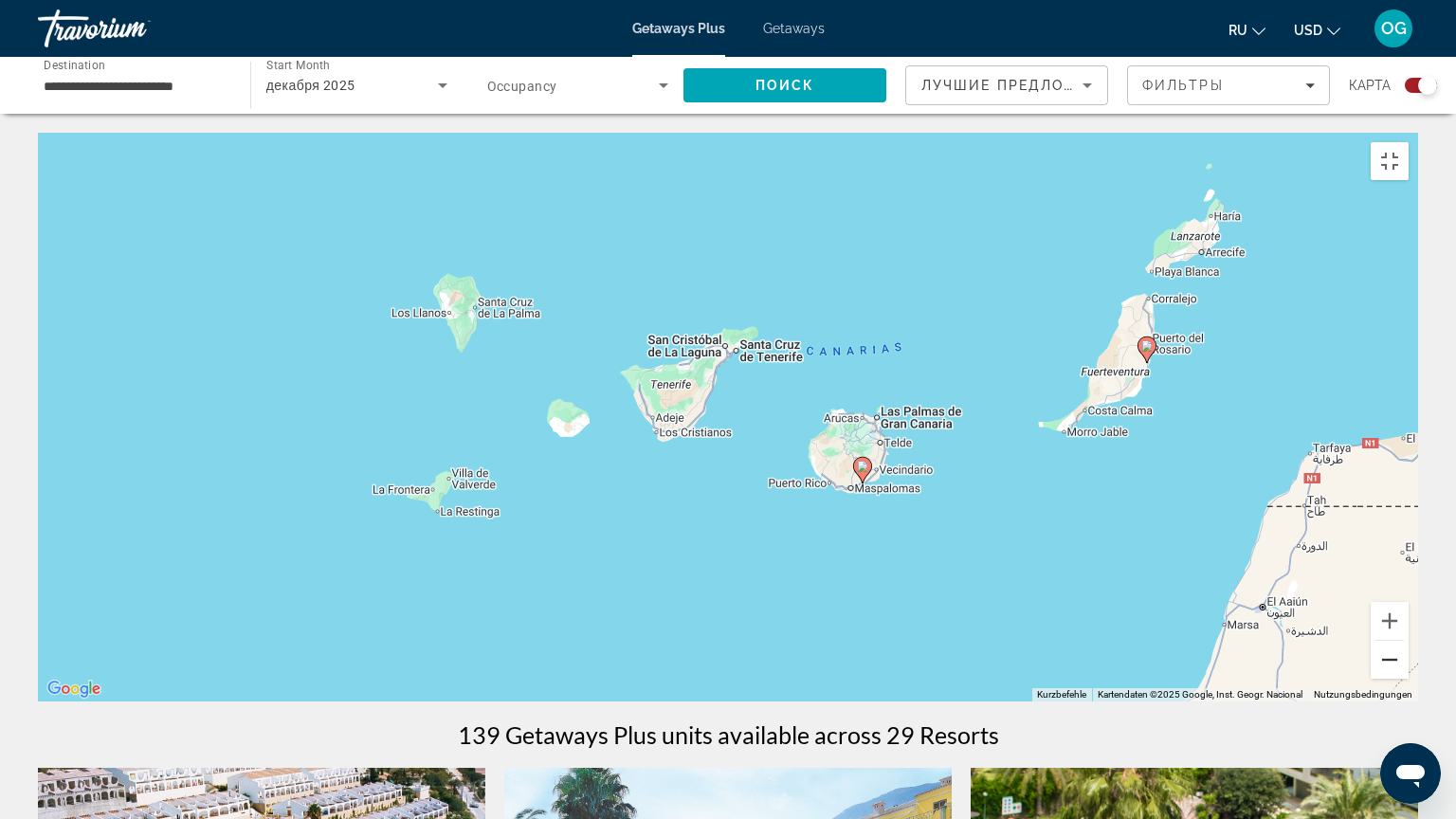
click at [1408, 678] on button "Verkleinern" at bounding box center [1389, 659] width 38 height 38
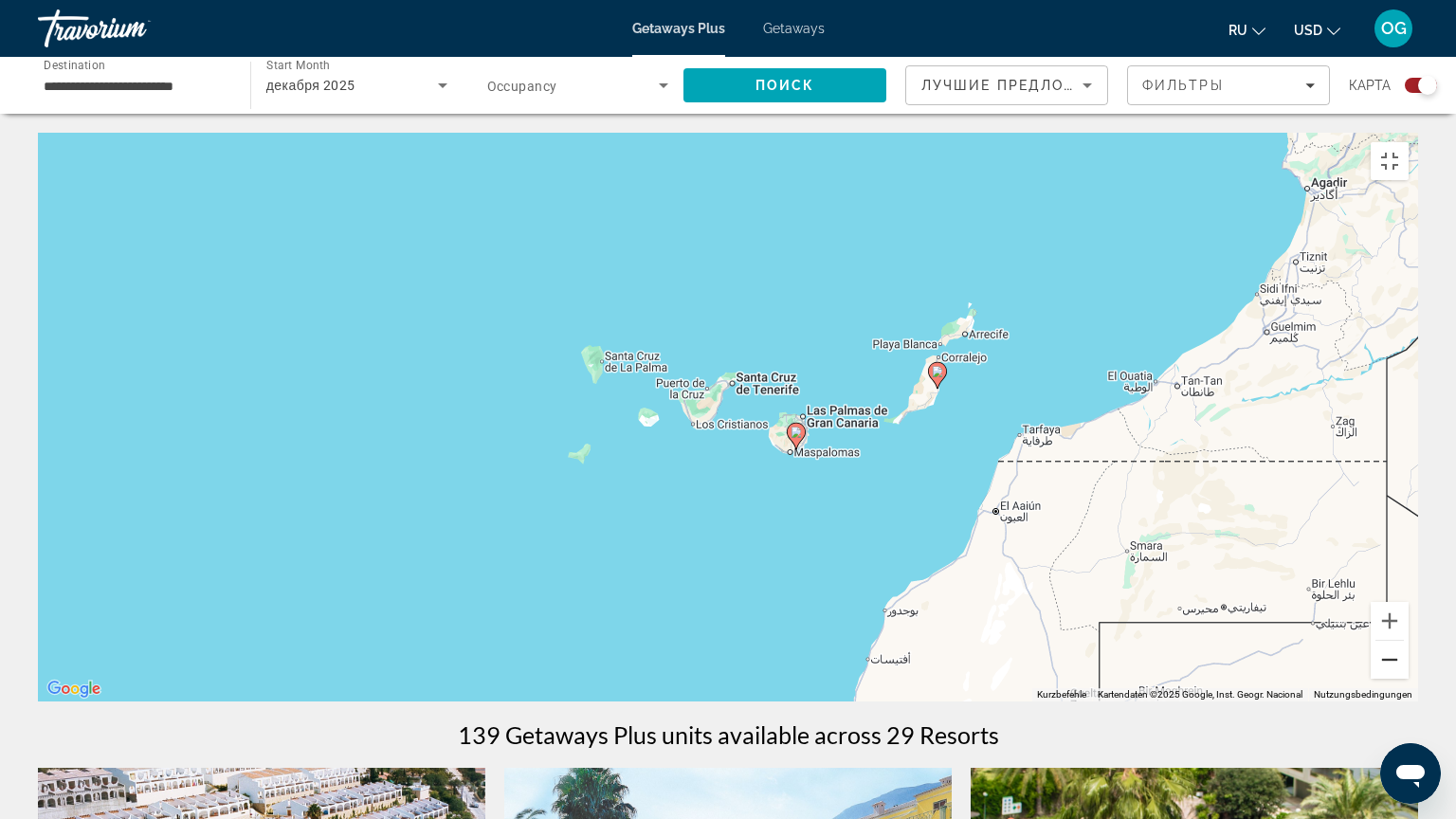
click at [1408, 678] on button "Verkleinern" at bounding box center [1389, 659] width 38 height 38
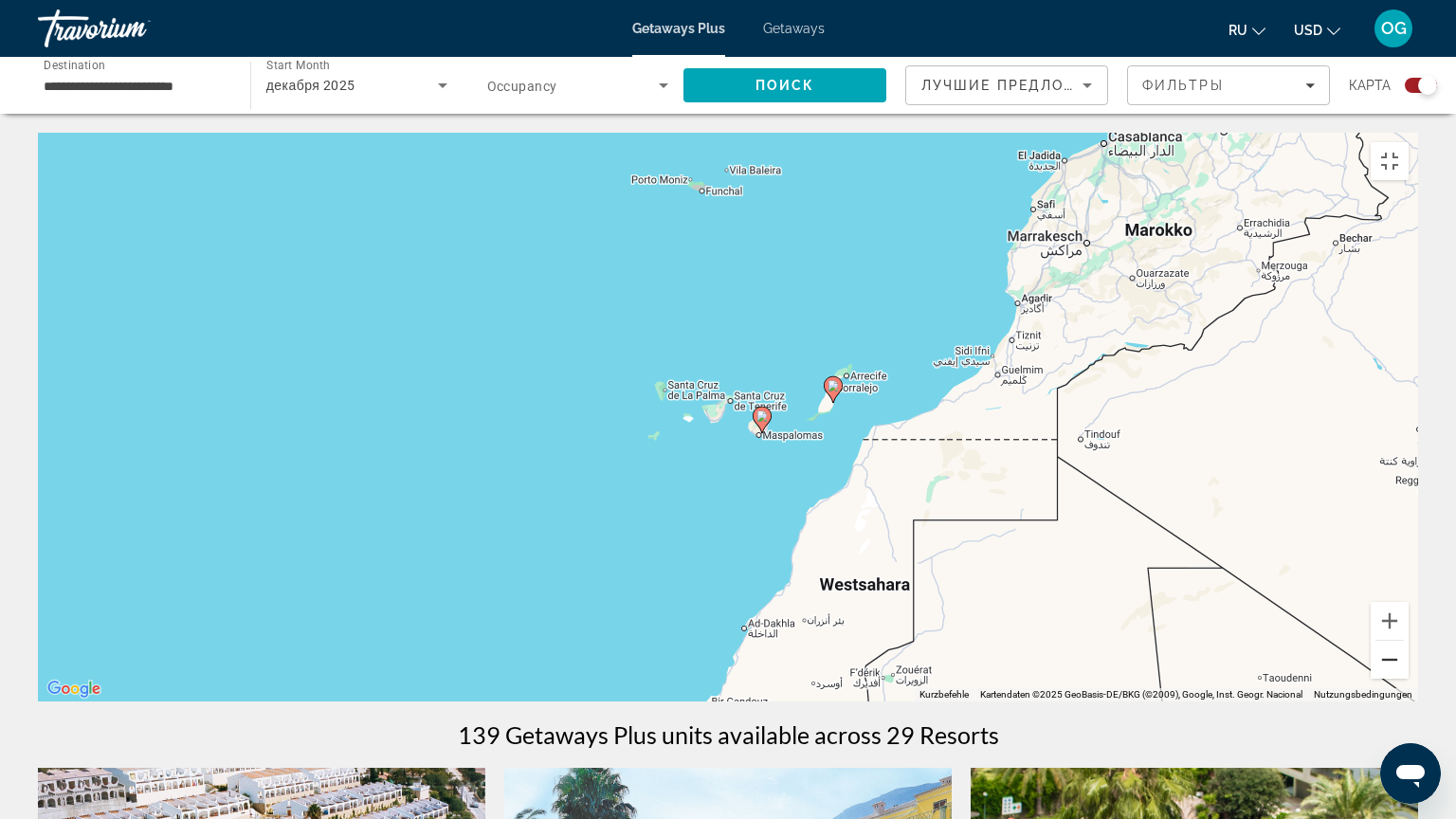
click at [1408, 678] on button "Verkleinern" at bounding box center [1389, 659] width 38 height 38
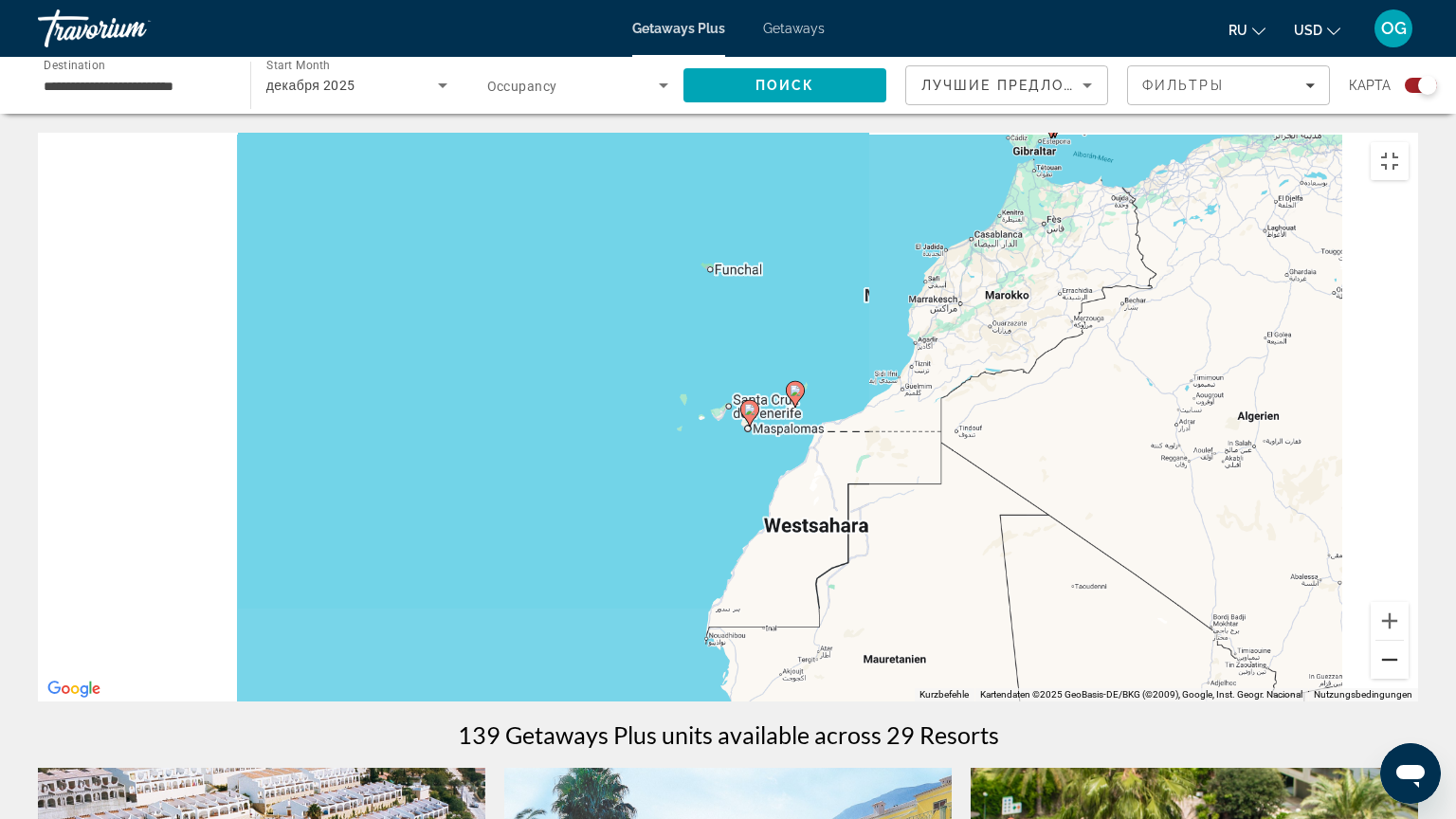
click at [1408, 678] on button "Verkleinern" at bounding box center [1389, 659] width 38 height 38
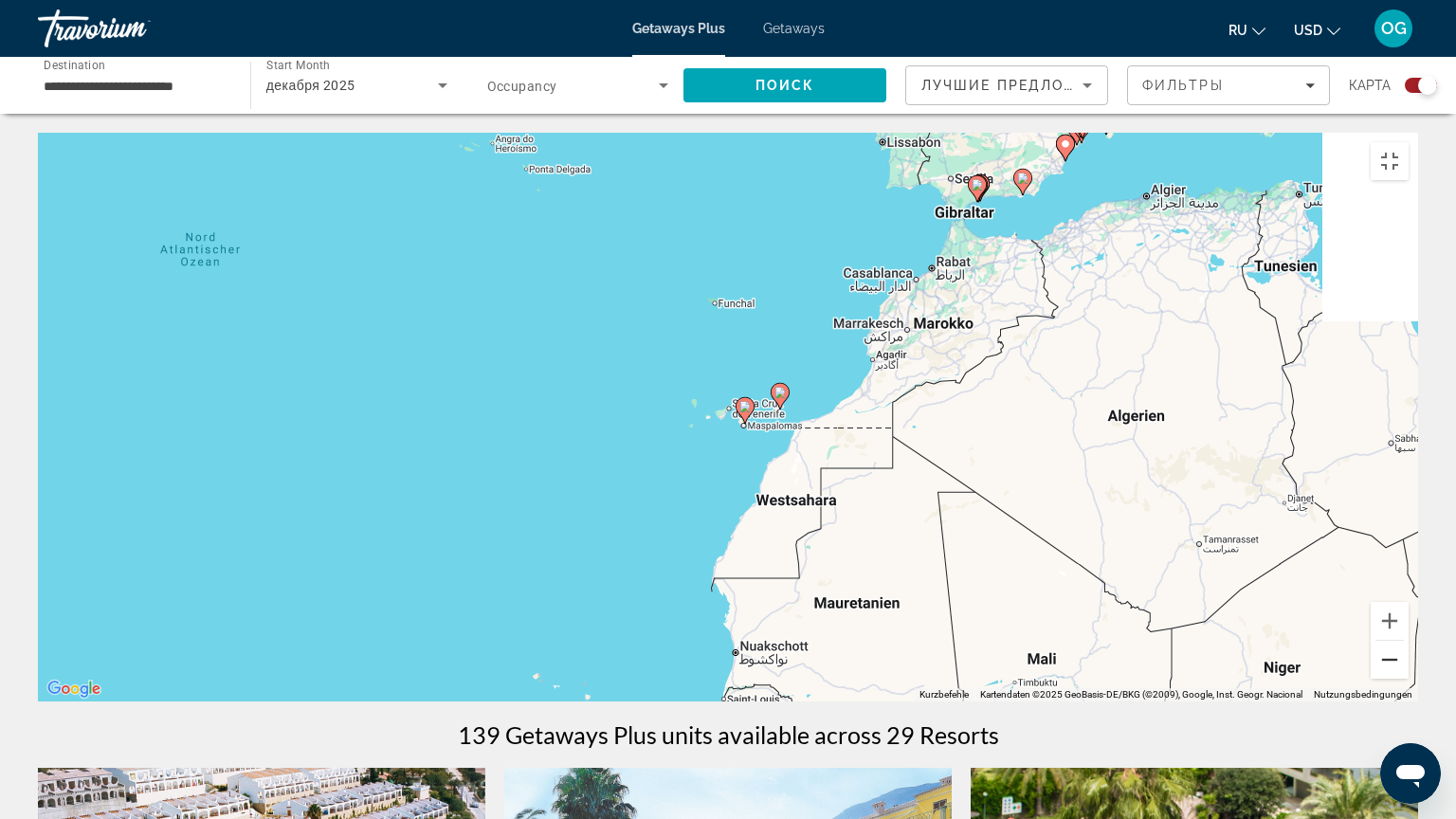
click at [1408, 678] on button "Verkleinern" at bounding box center [1389, 659] width 38 height 38
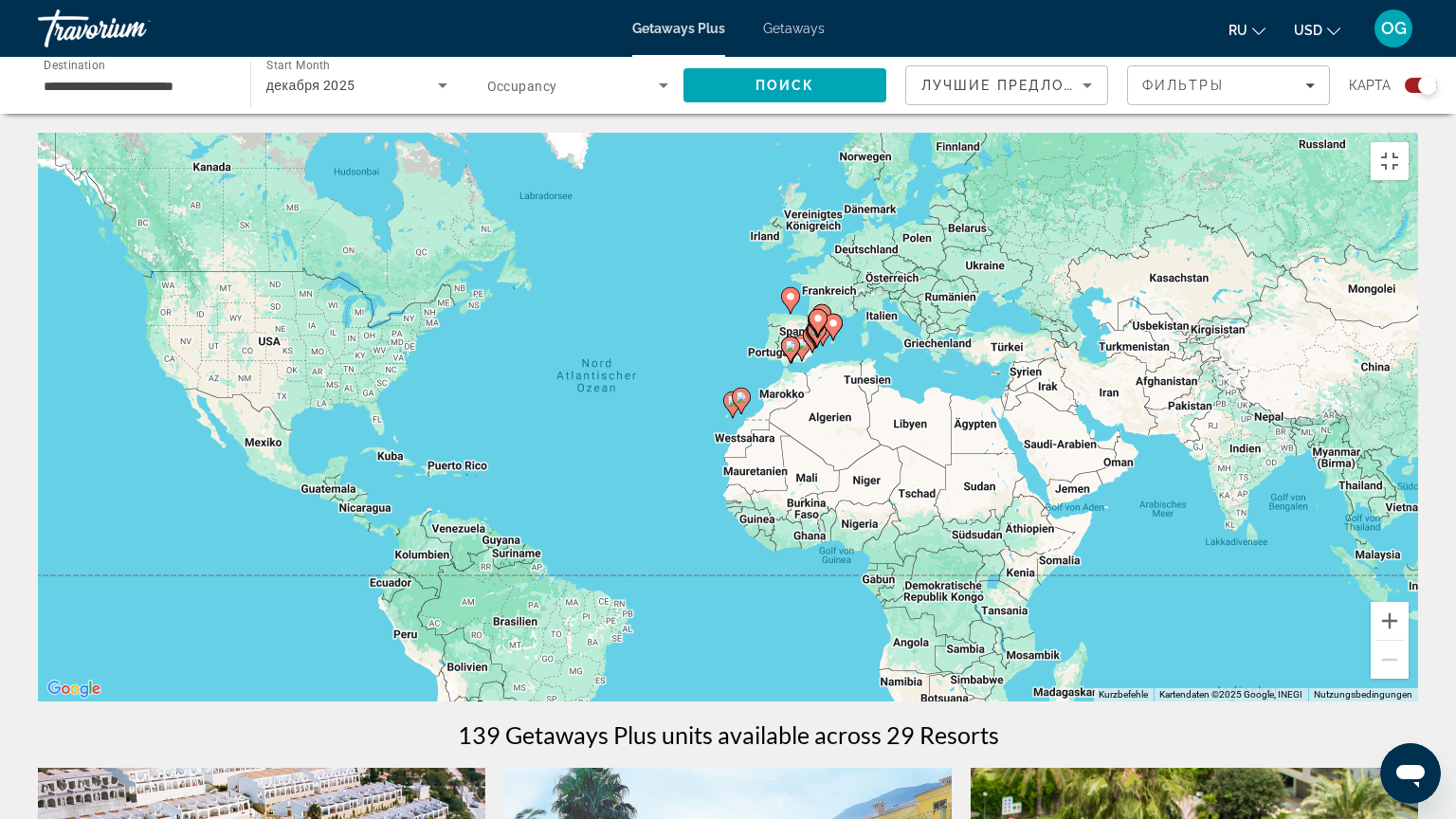
click at [744, 394] on image "Main content" at bounding box center [740, 396] width 11 height 11
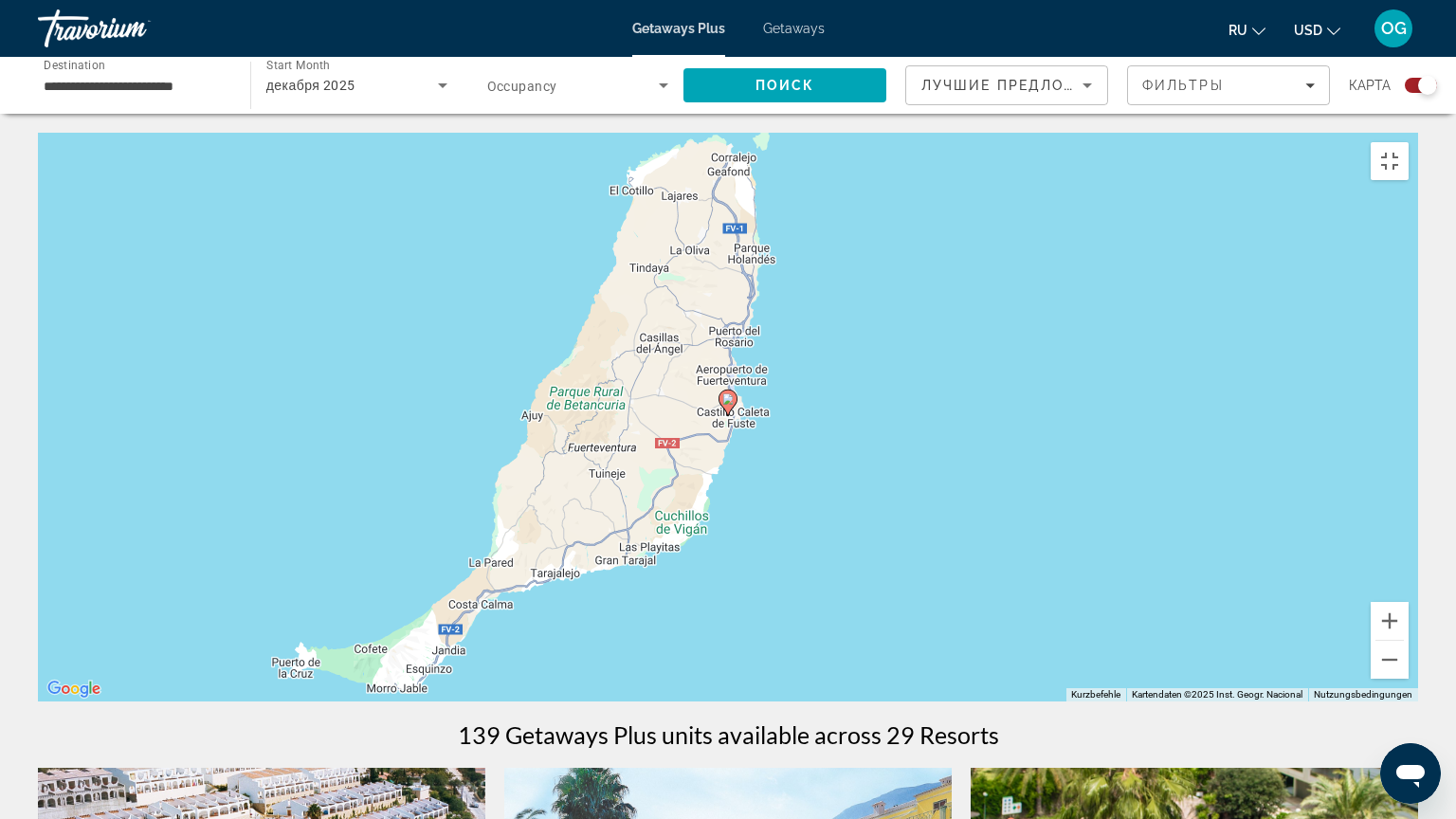
click at [1031, 462] on div "Um von einem Element zum anderen zu gelangen, drückst du die Pfeiltasten entspr…" at bounding box center [728, 417] width 1380 height 569
click at [1031, 462] on div "Um den Modus zum Ziehen mit der Tastatur zu aktivieren, drückst du Alt + Eingab…" at bounding box center [728, 417] width 1380 height 569
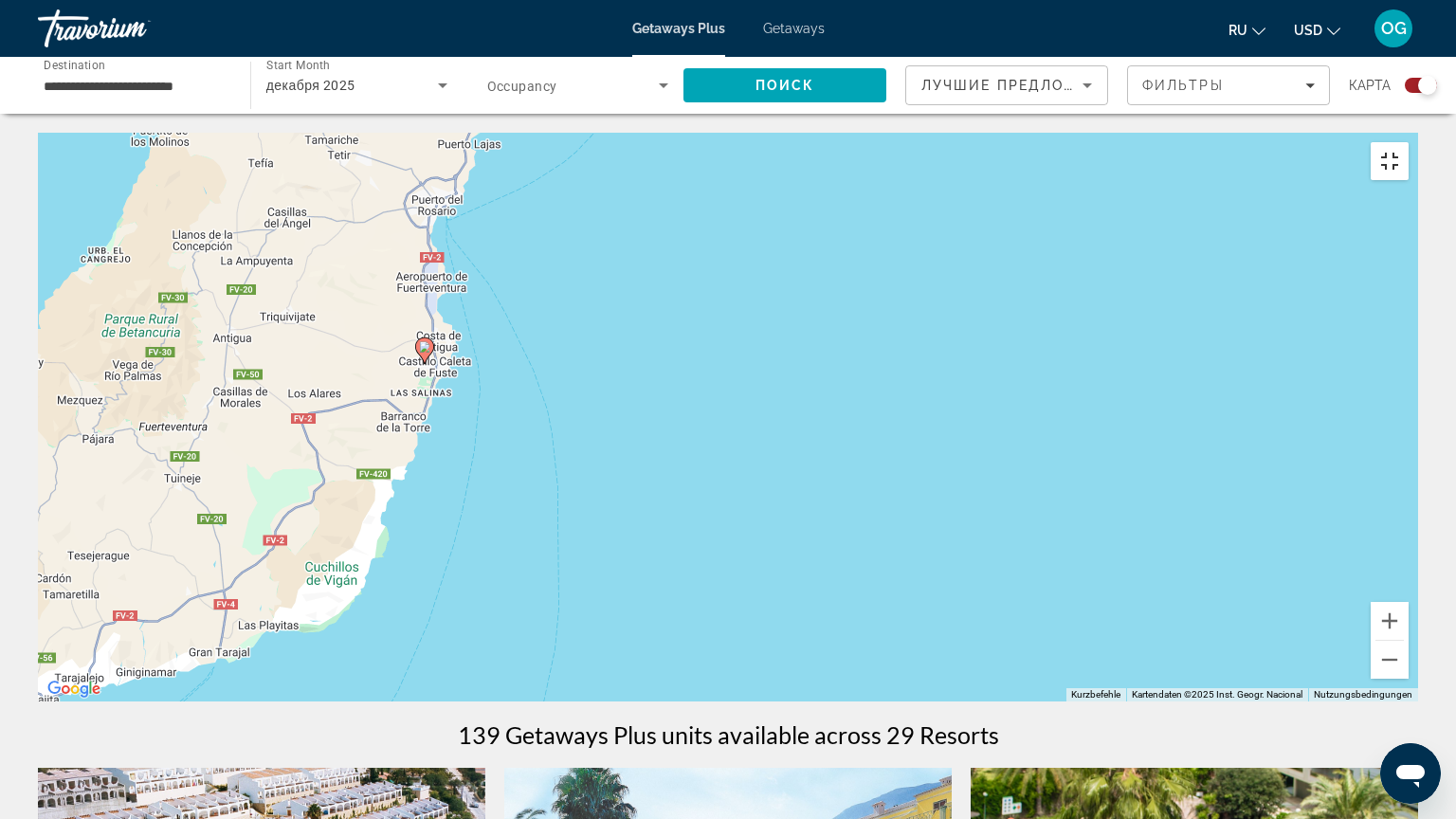
click at [1408, 142] on button "Vollbildansicht ein/aus" at bounding box center [1389, 161] width 38 height 38
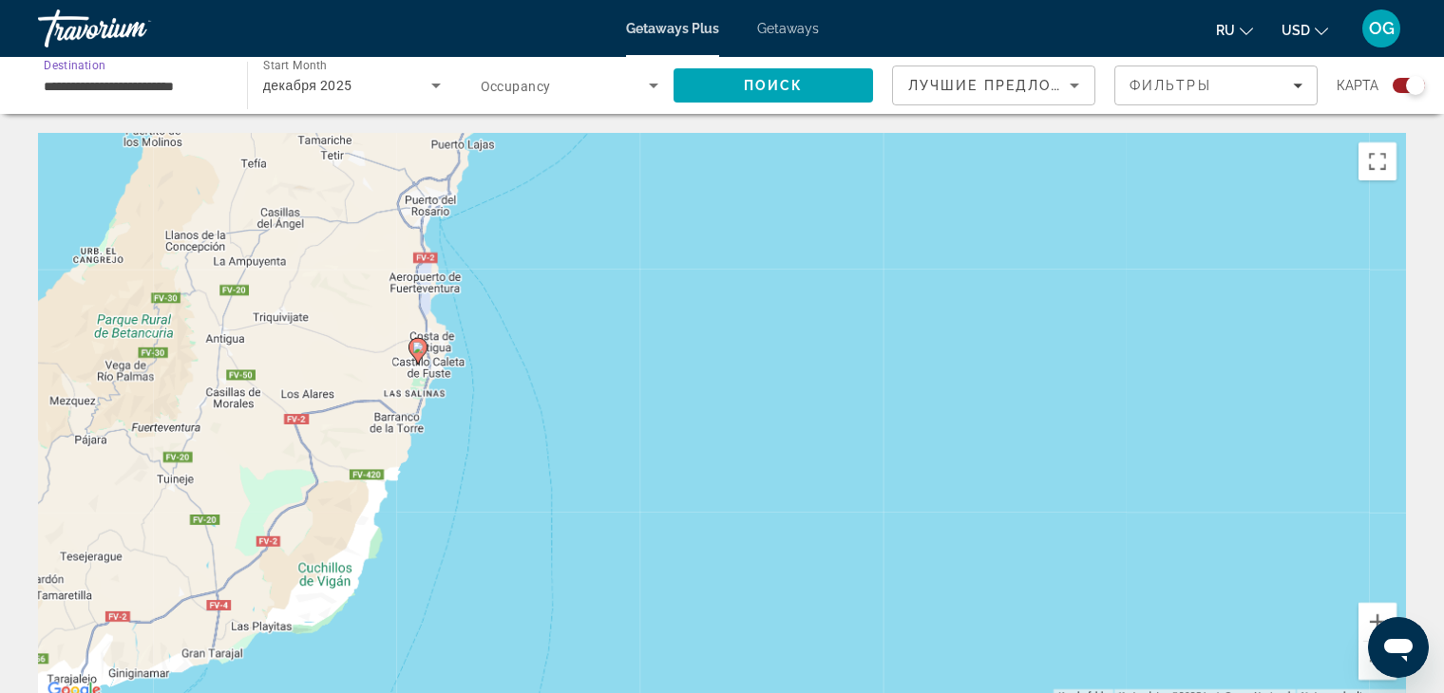
click at [67, 96] on input "**********" at bounding box center [133, 86] width 179 height 23
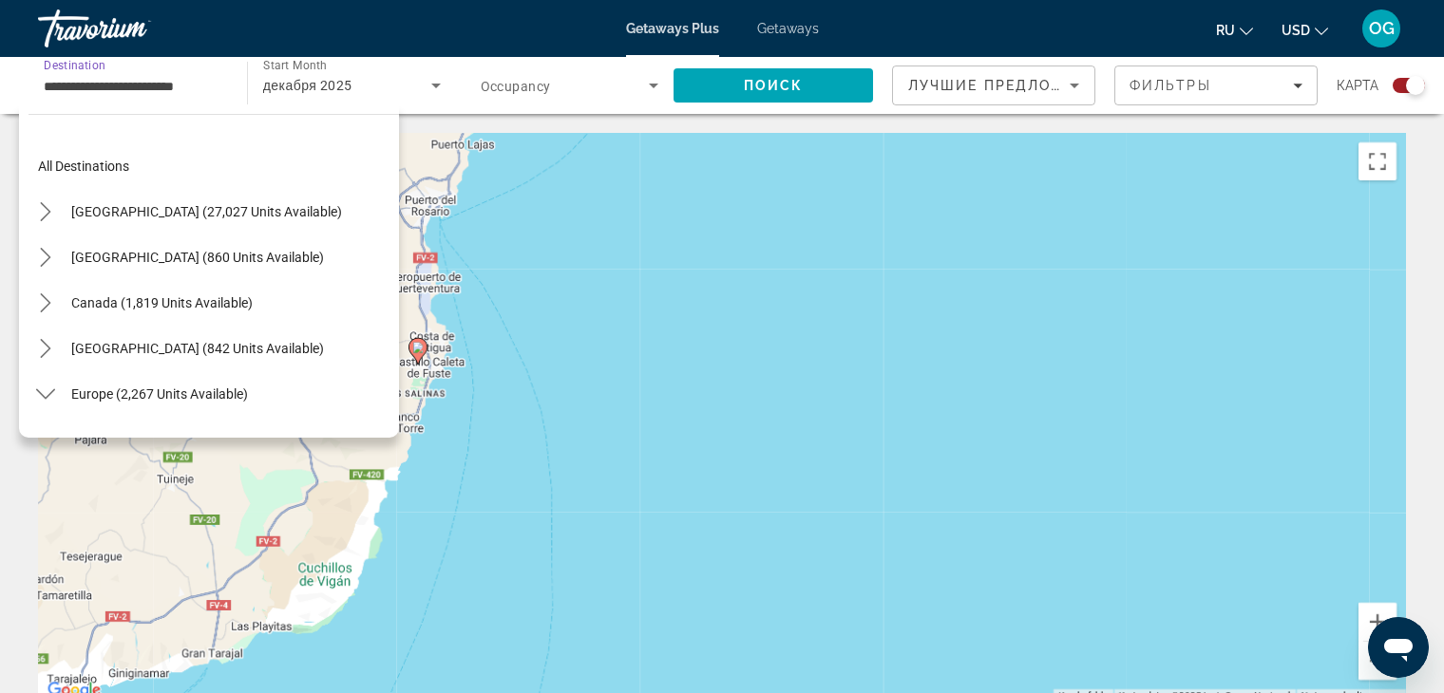
scroll to position [706, 0]
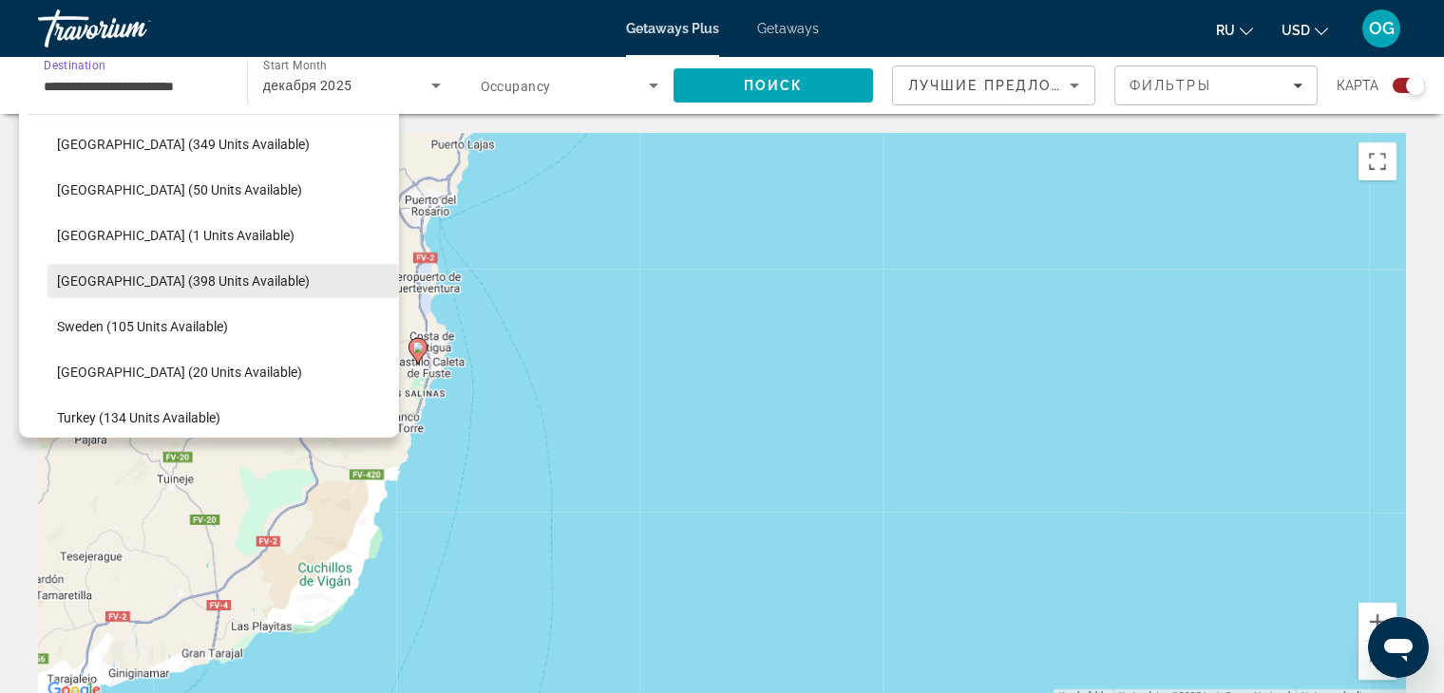
click at [187, 280] on span "[GEOGRAPHIC_DATA] (398 units available)" at bounding box center [183, 281] width 253 height 15
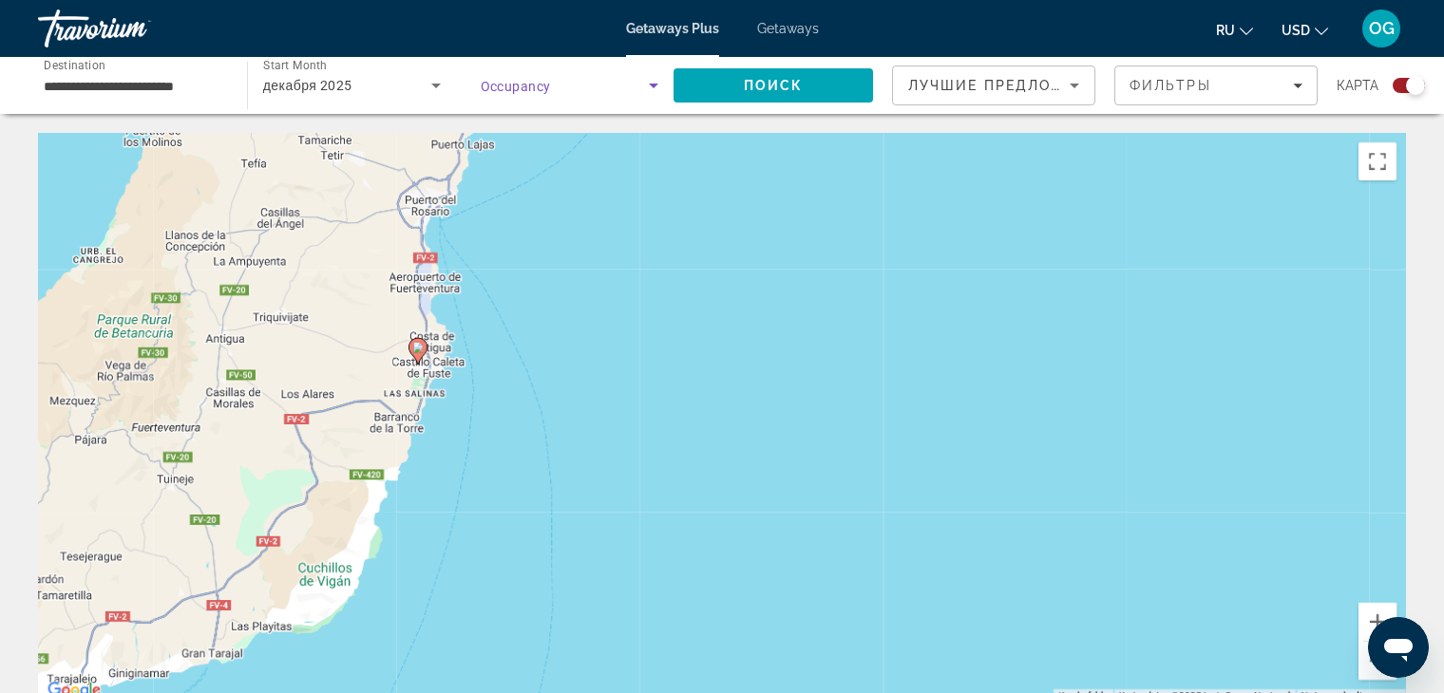
click at [644, 90] on icon "Search widget" at bounding box center [653, 85] width 23 height 23
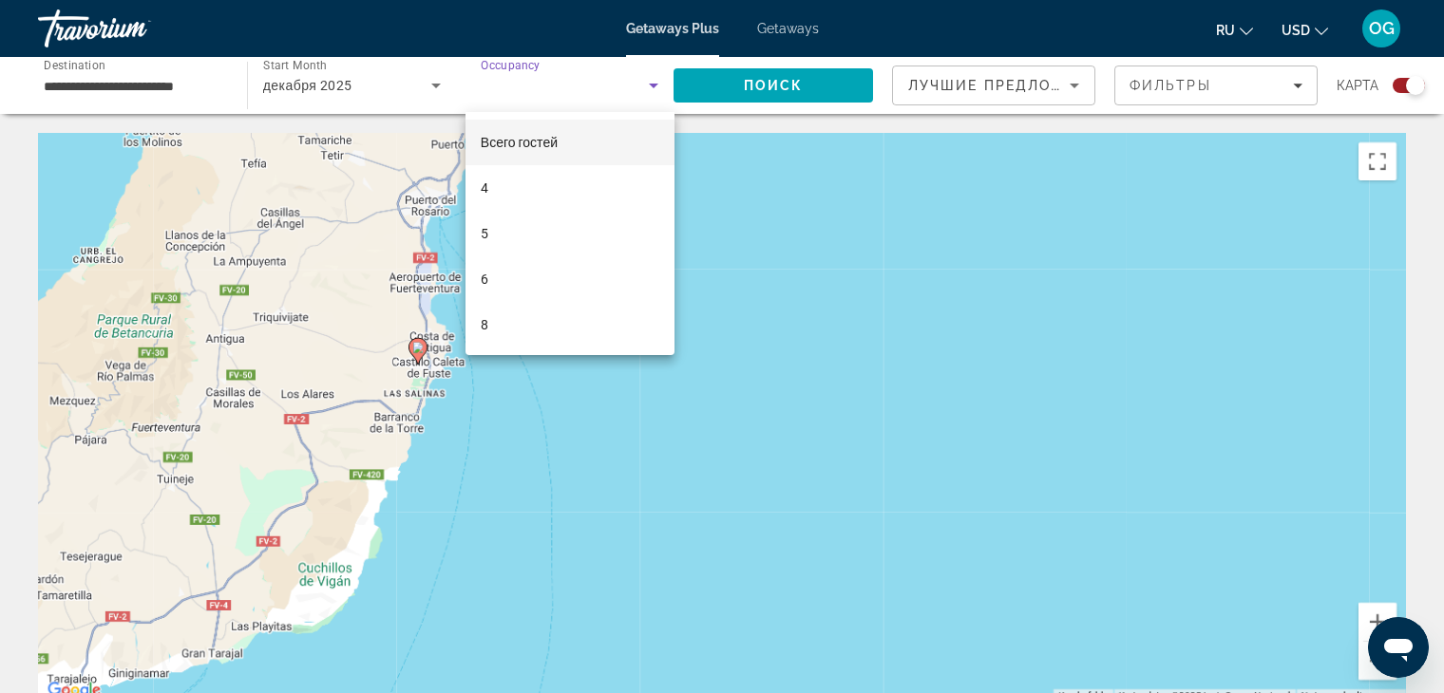
click at [644, 90] on div at bounding box center [722, 346] width 1444 height 693
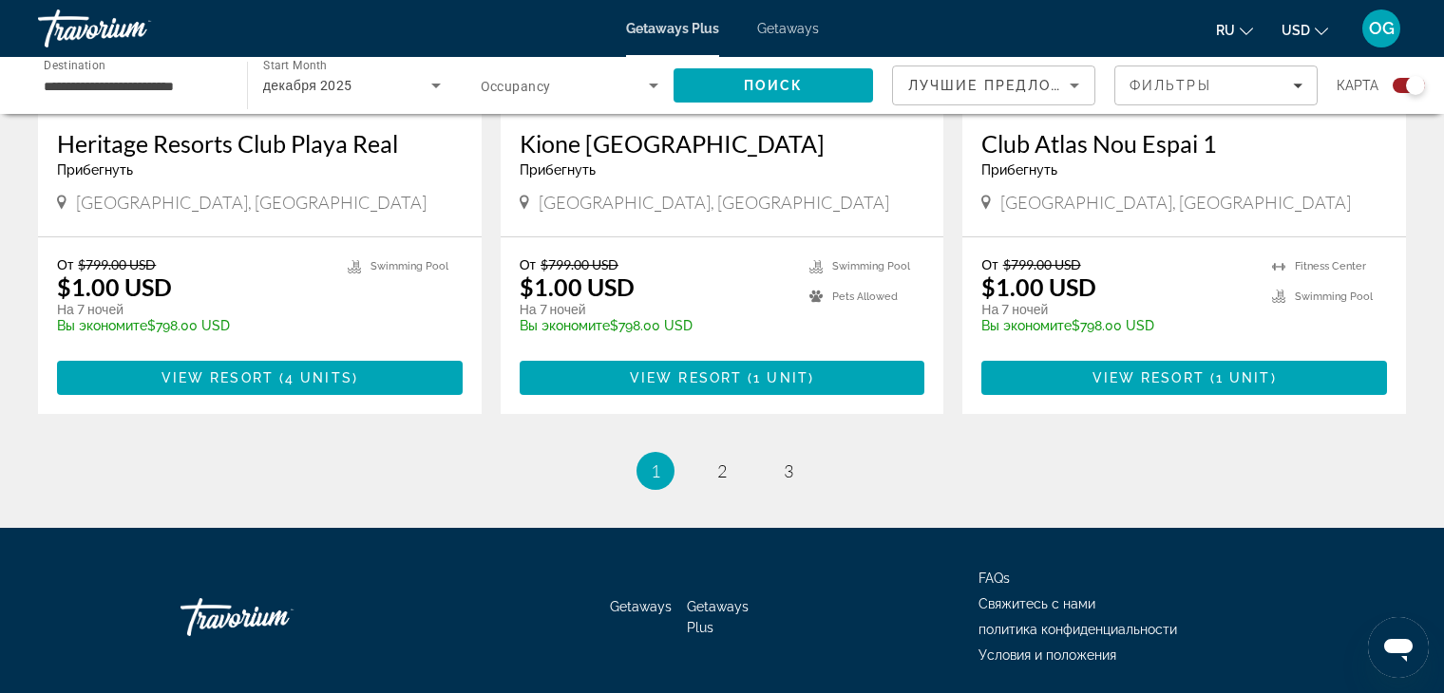
scroll to position [2995, 0]
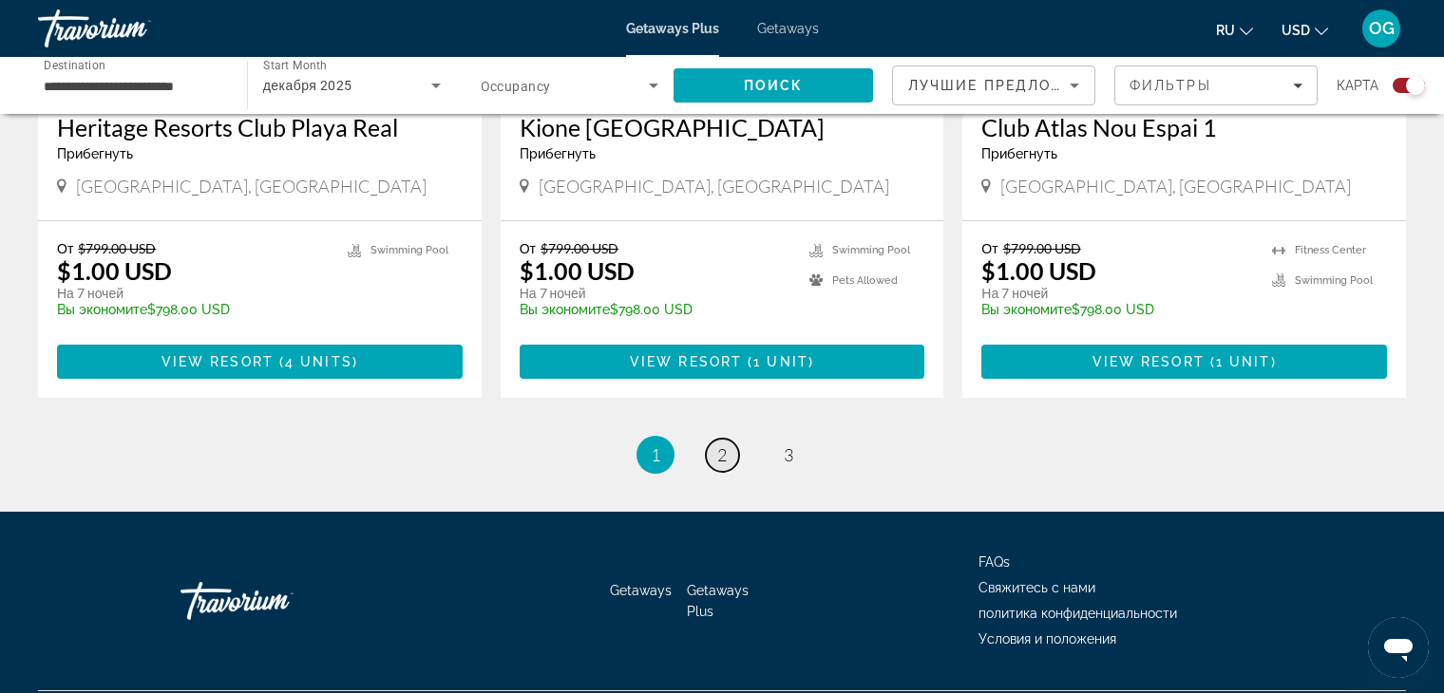
click at [721, 444] on span "2" at bounding box center [721, 454] width 9 height 21
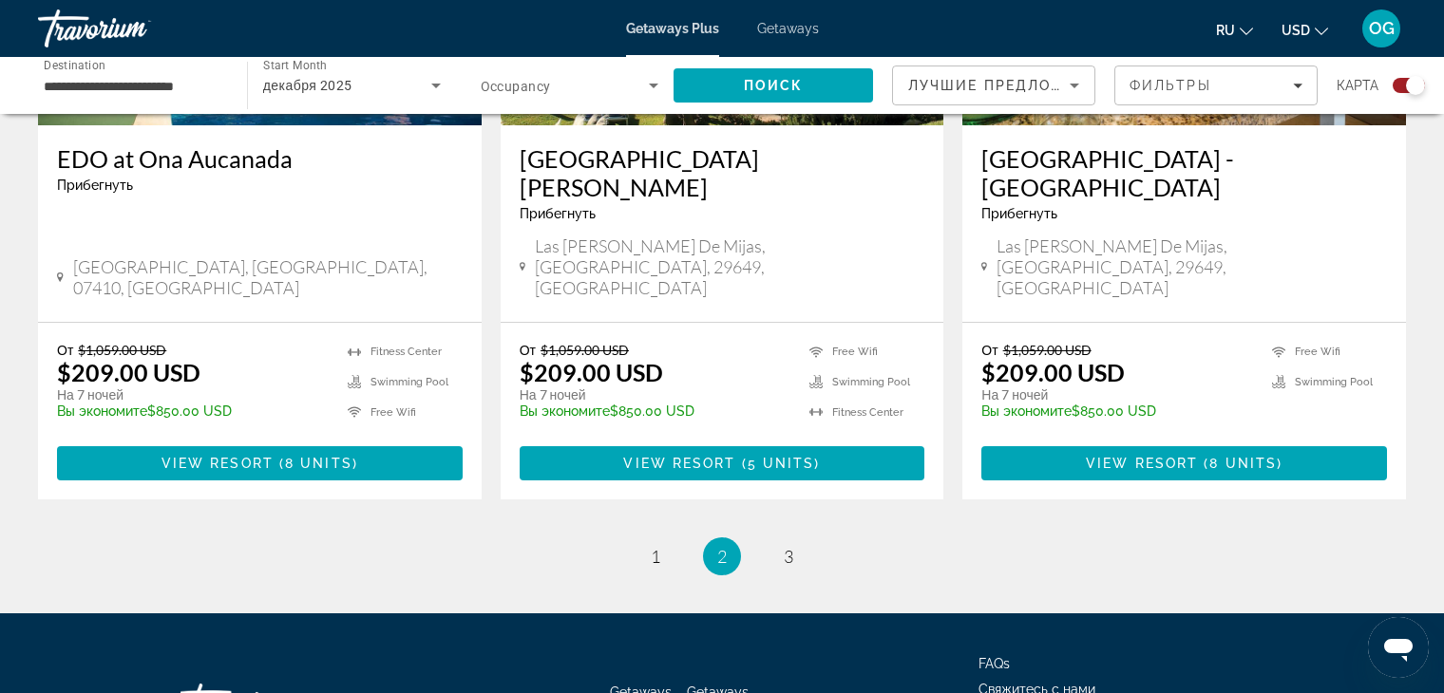
scroll to position [3024, 0]
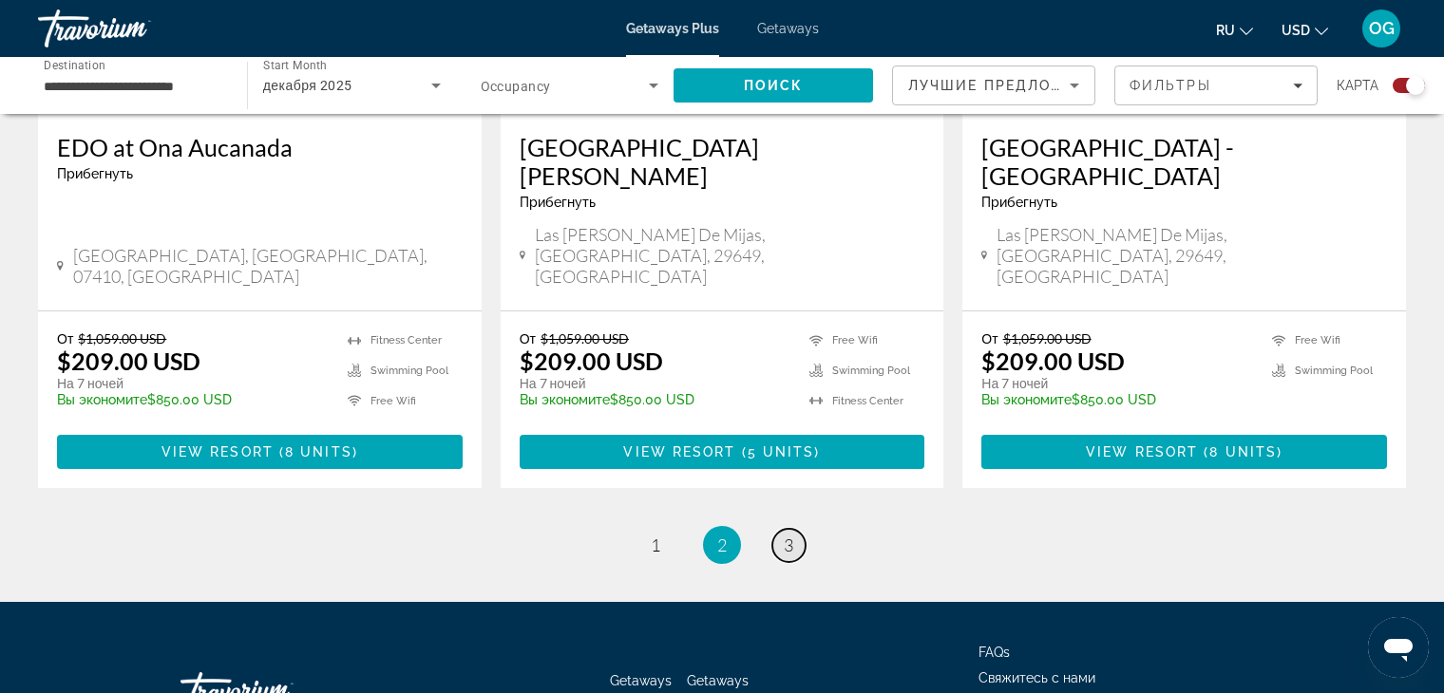
click at [781, 529] on link "page 3" at bounding box center [788, 545] width 33 height 33
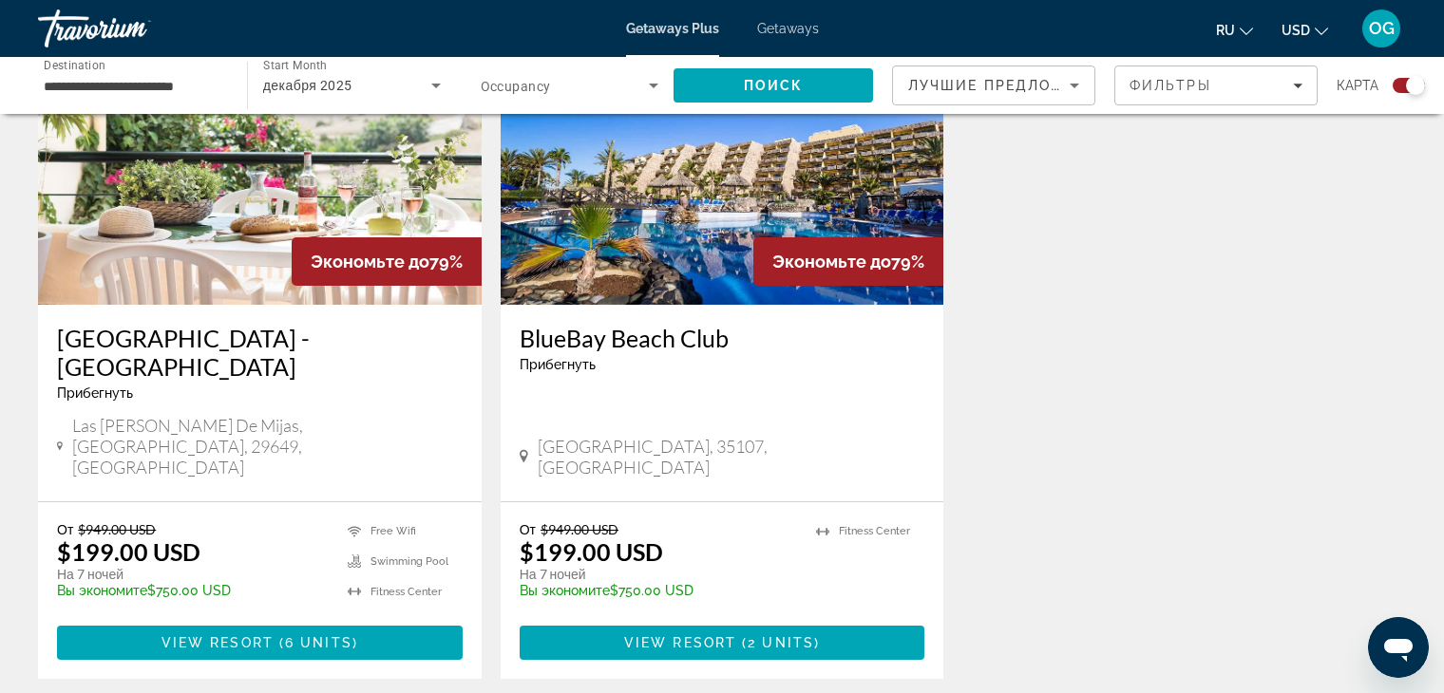
scroll to position [1520, 0]
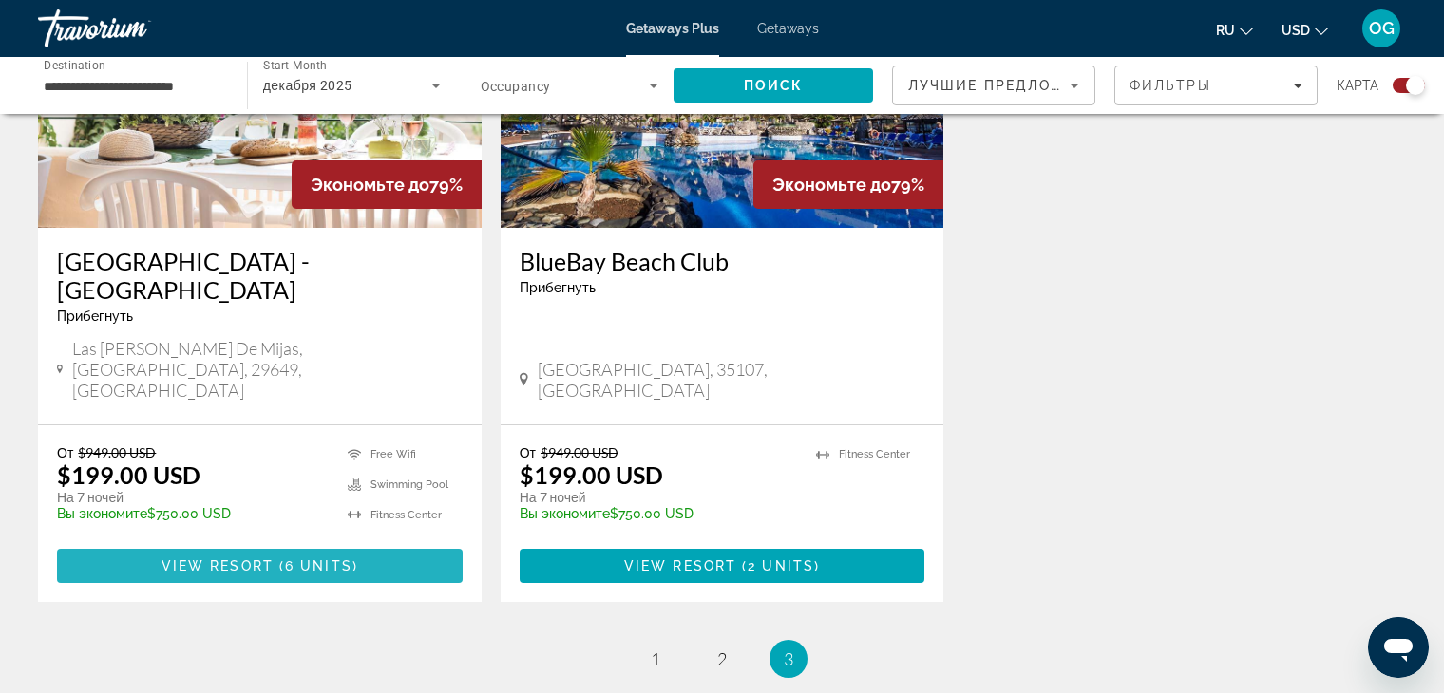
click at [241, 558] on span "View Resort" at bounding box center [217, 565] width 112 height 15
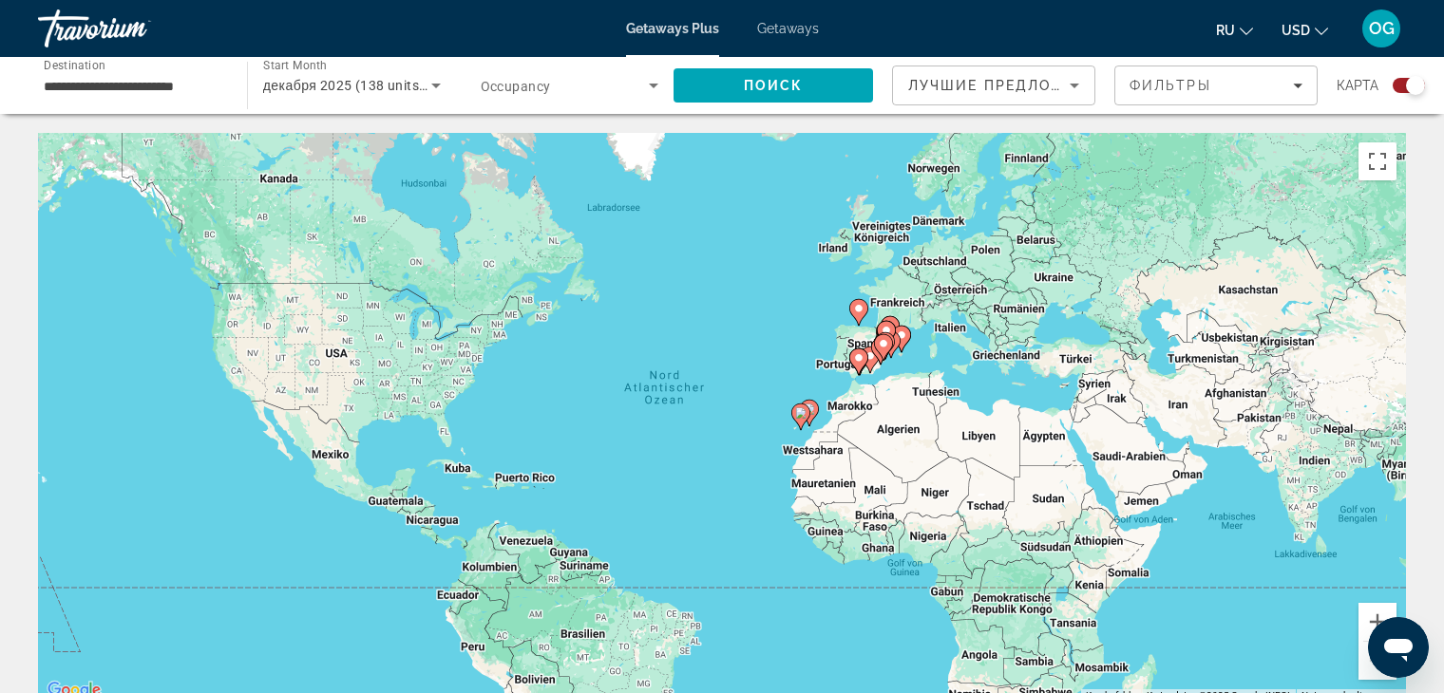
click at [788, 32] on span "Getaways" at bounding box center [788, 28] width 62 height 15
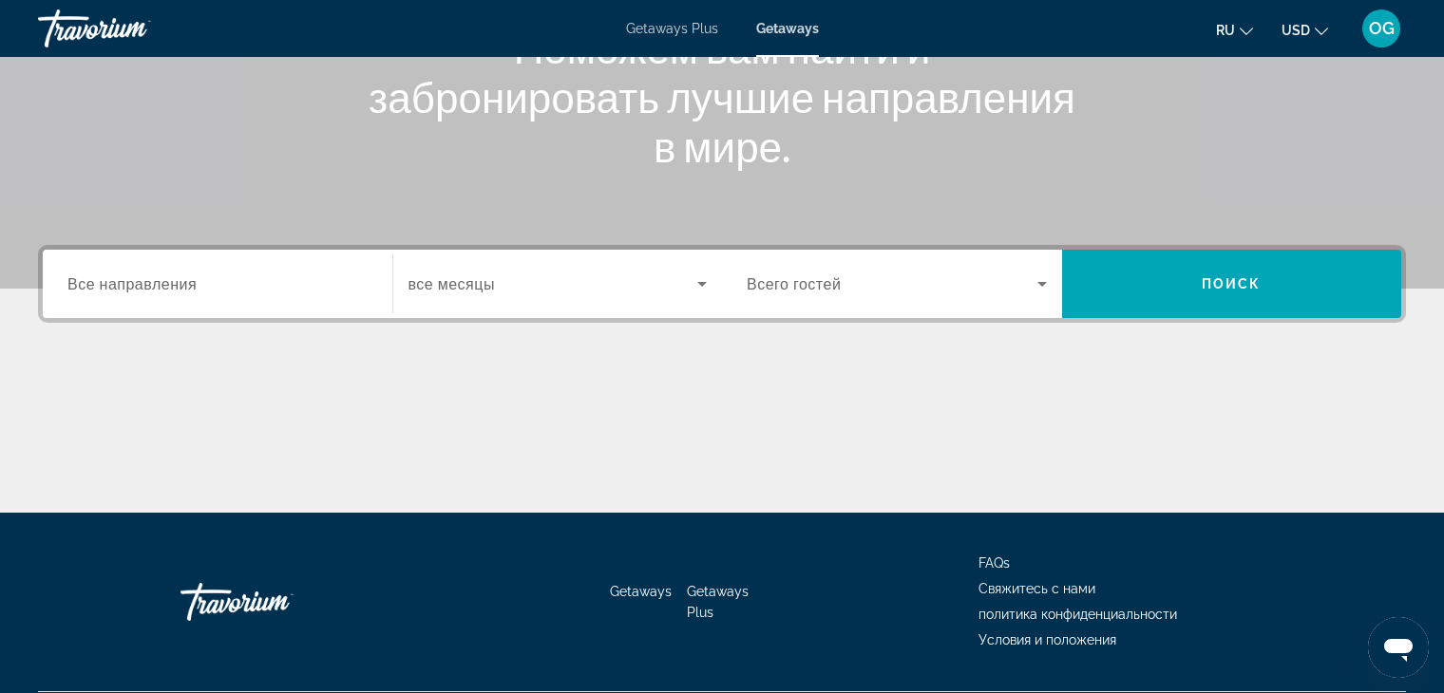
scroll to position [285, 0]
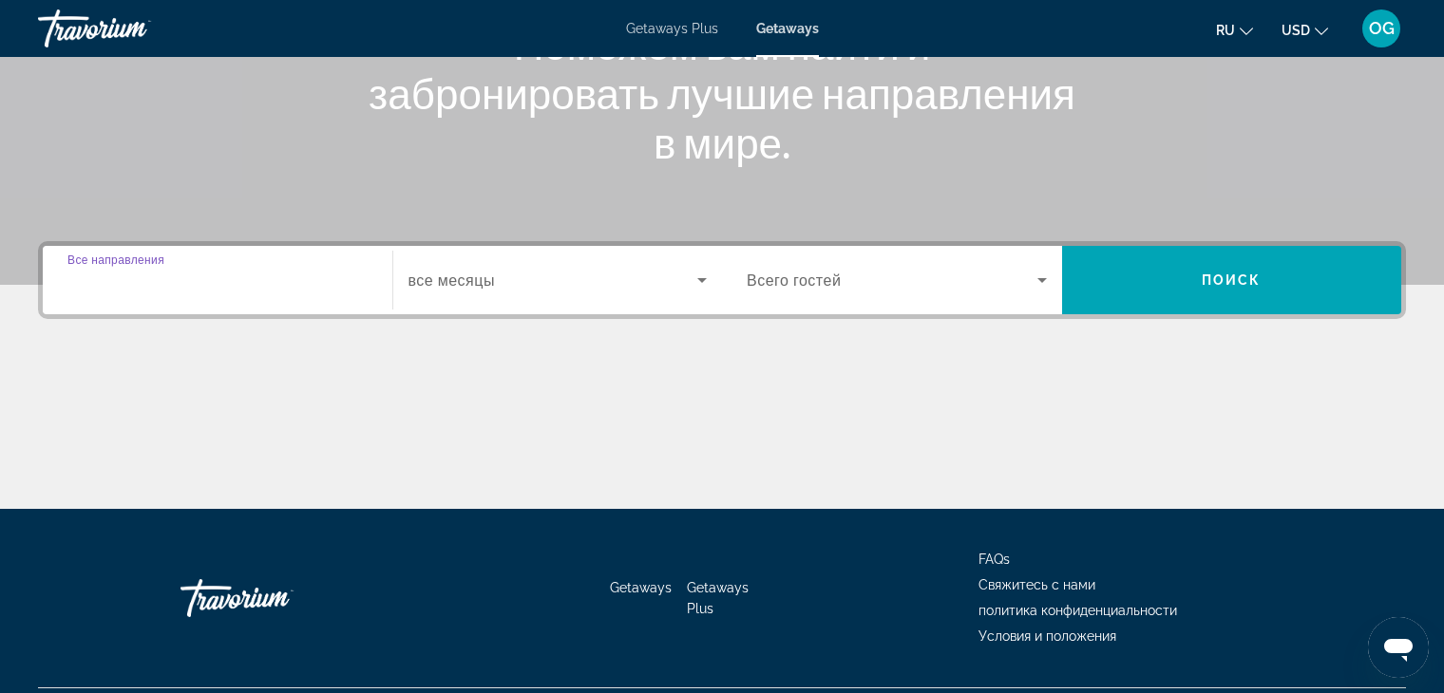
click at [365, 286] on input "Destination Все направления" at bounding box center [217, 281] width 300 height 23
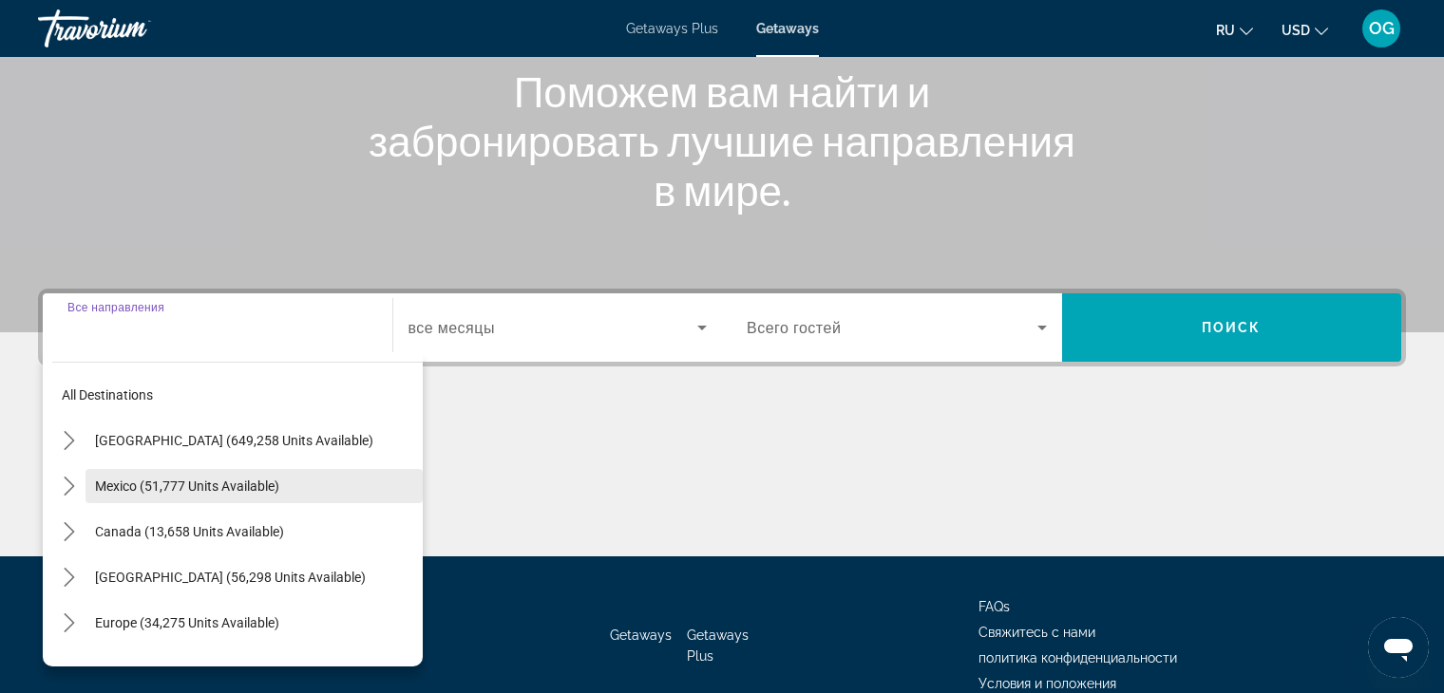
scroll to position [95, 0]
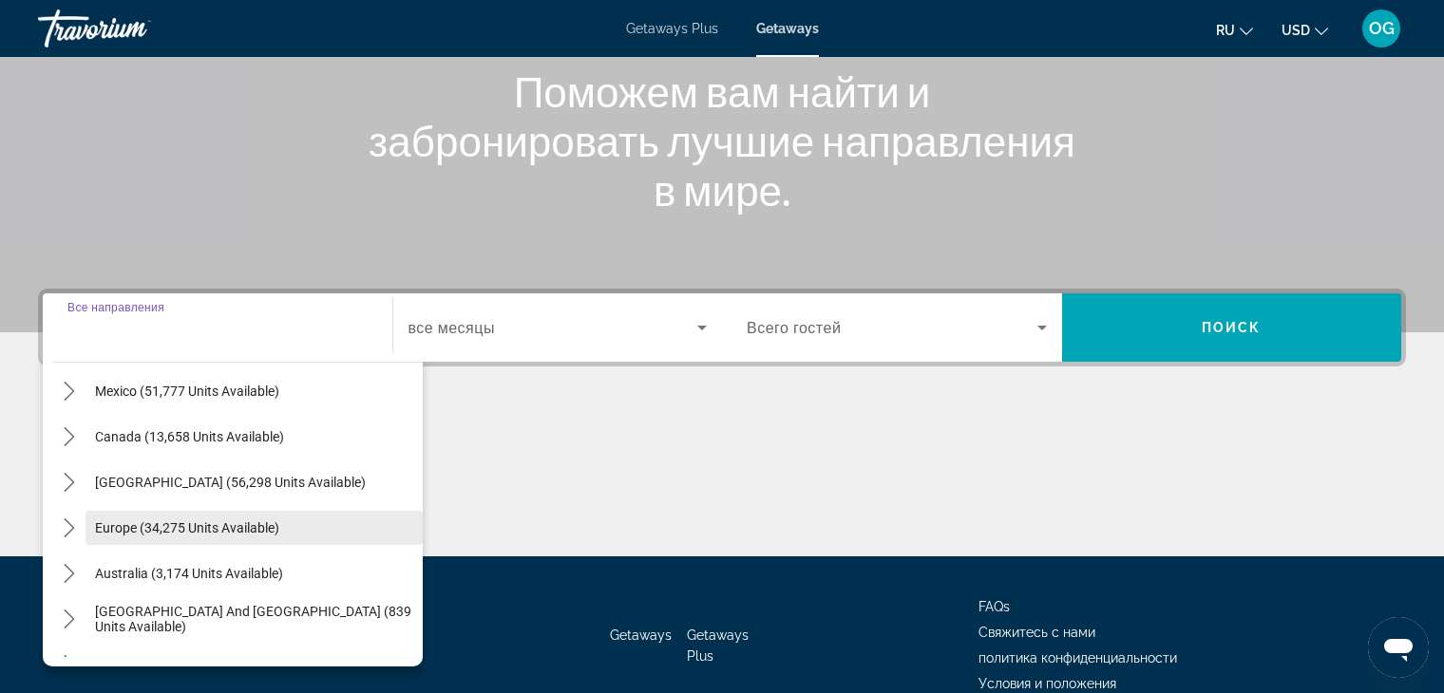
click at [227, 533] on span "Europe (34,275 units available)" at bounding box center [187, 527] width 184 height 15
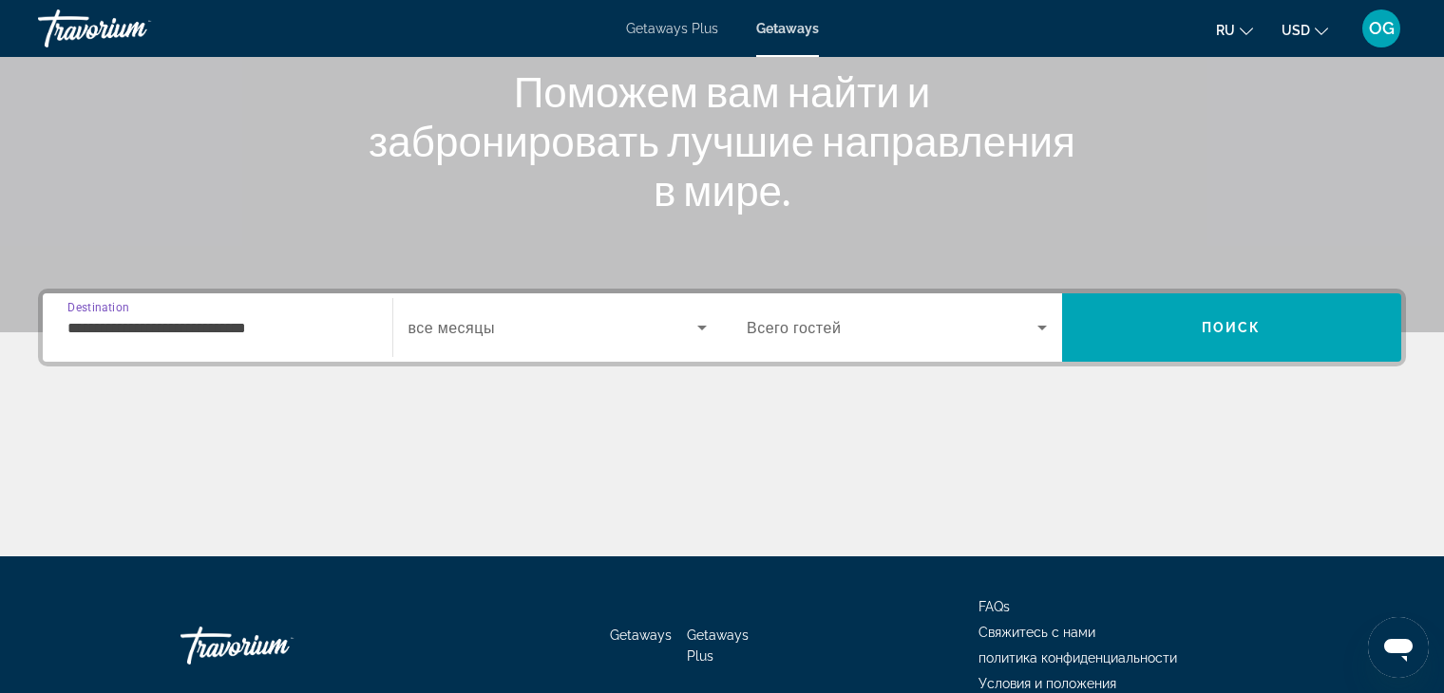
scroll to position [332, 0]
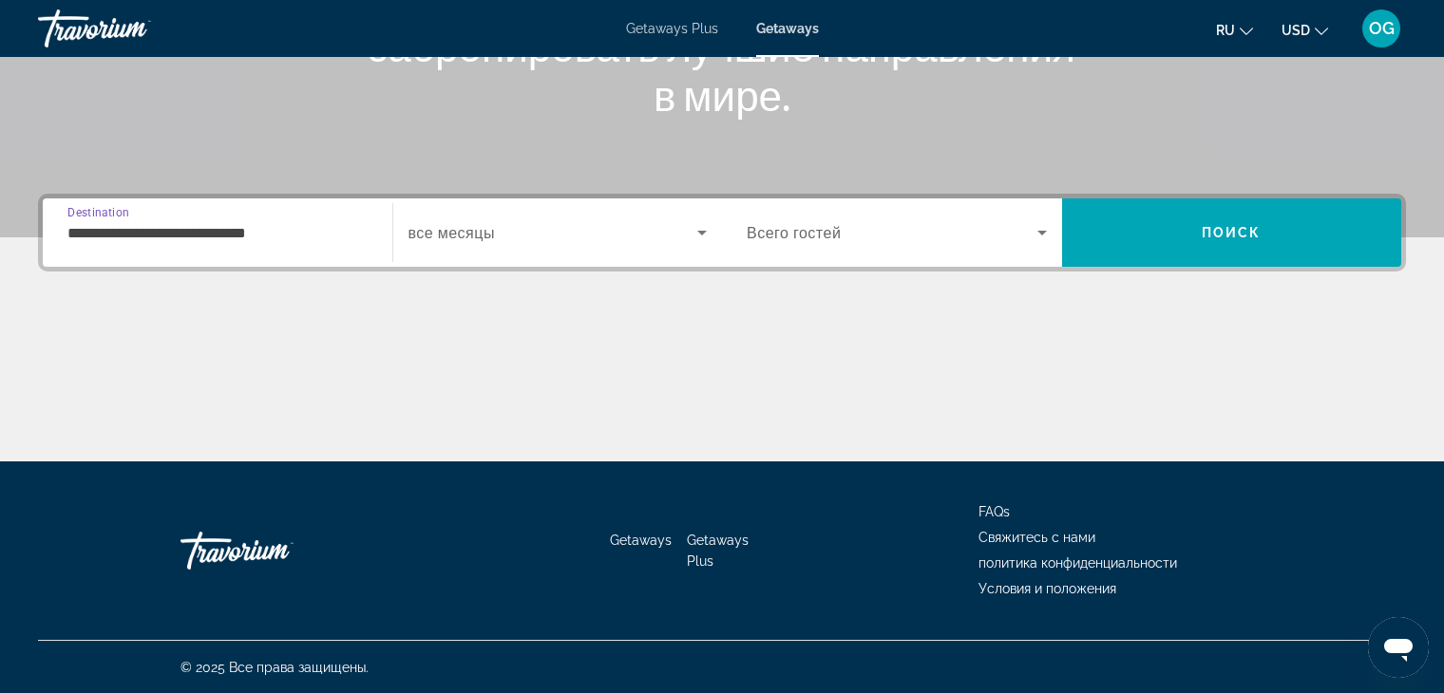
click at [242, 236] on input "**********" at bounding box center [217, 233] width 300 height 23
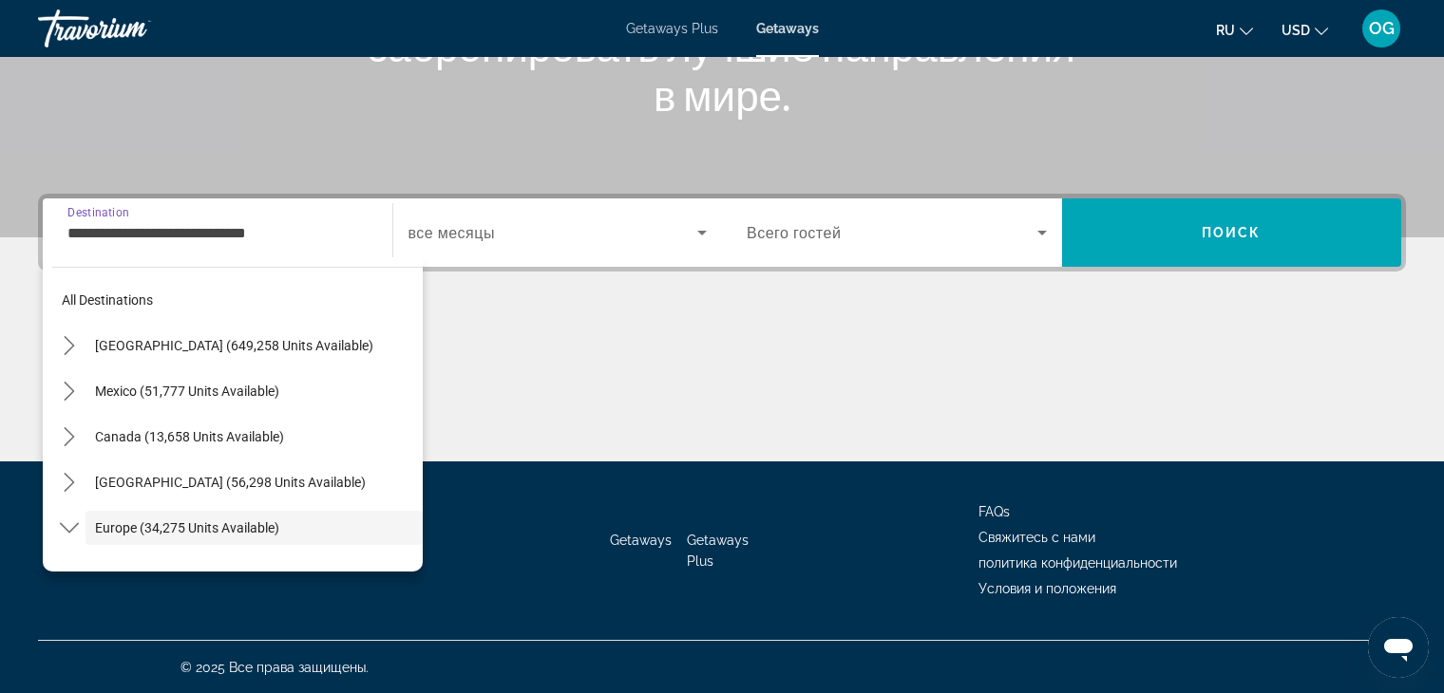
scroll to position [113, 0]
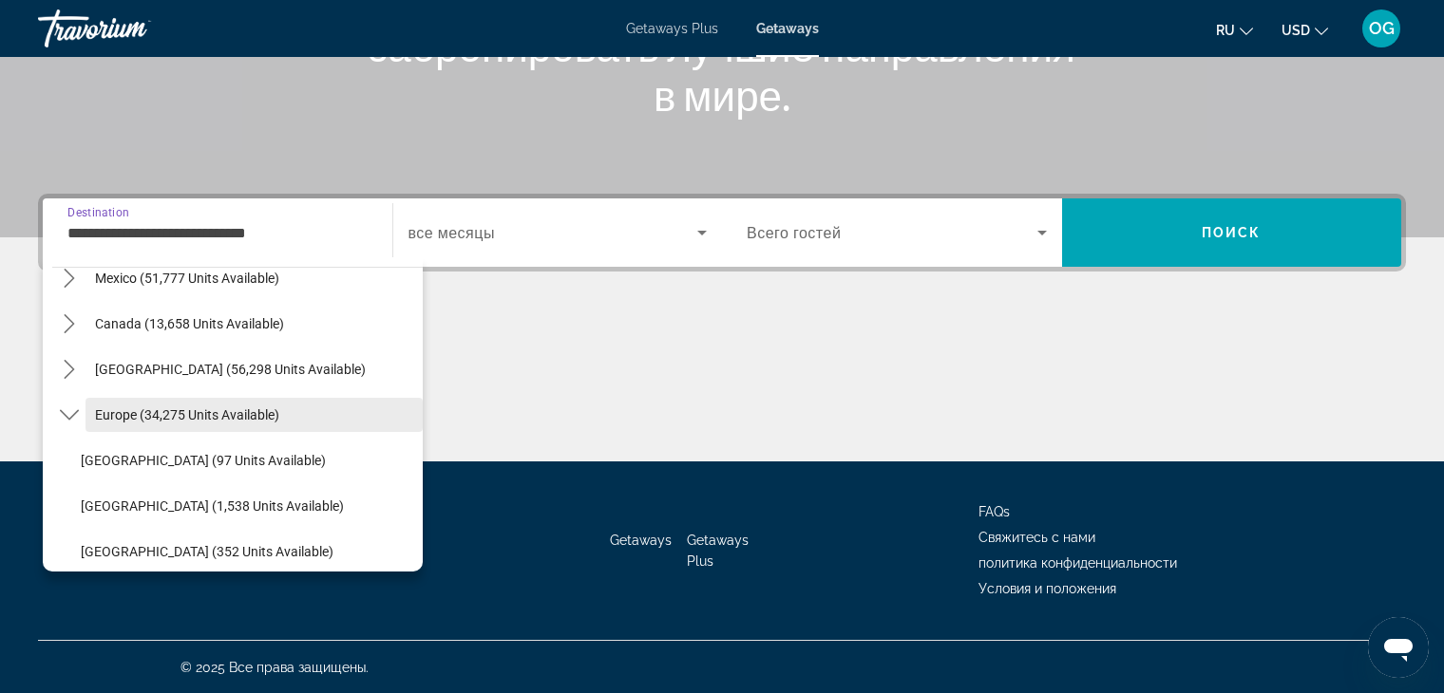
click at [264, 415] on span "Europe (34,275 units available)" at bounding box center [187, 414] width 184 height 15
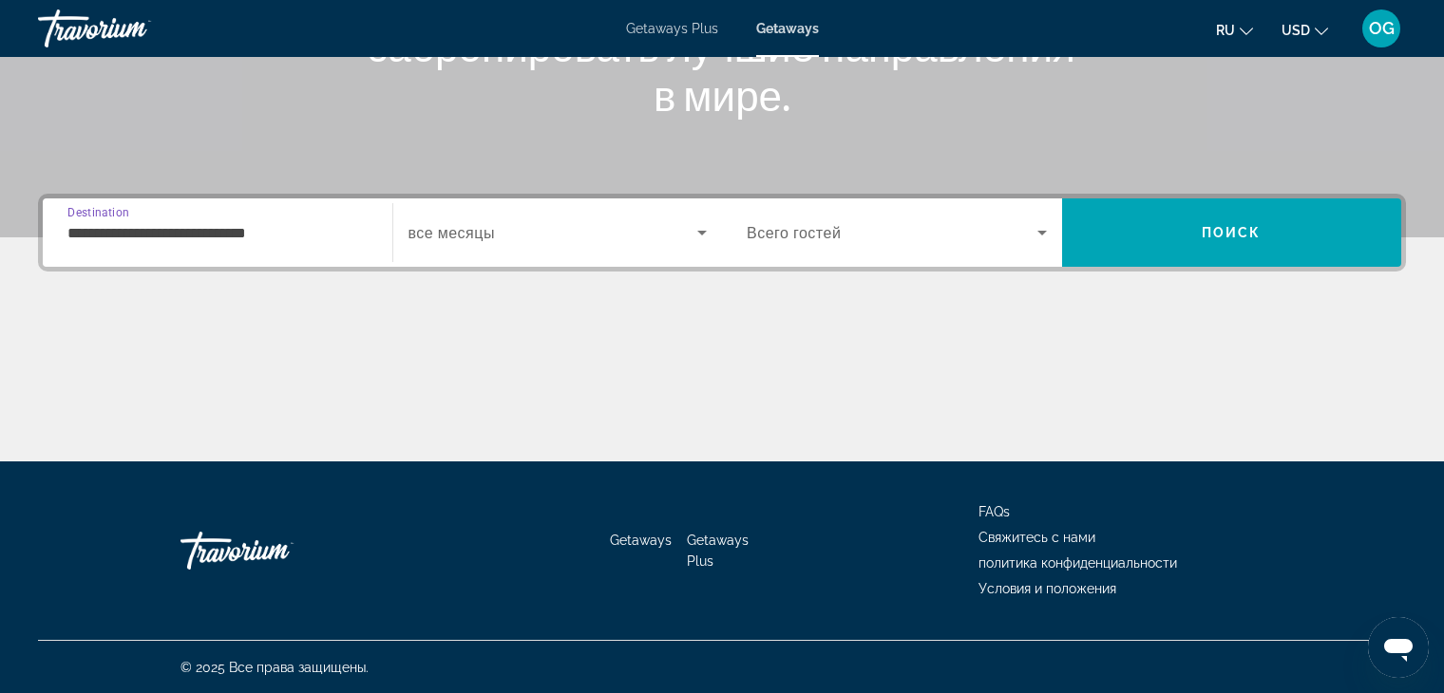
click at [315, 238] on input "**********" at bounding box center [217, 233] width 300 height 23
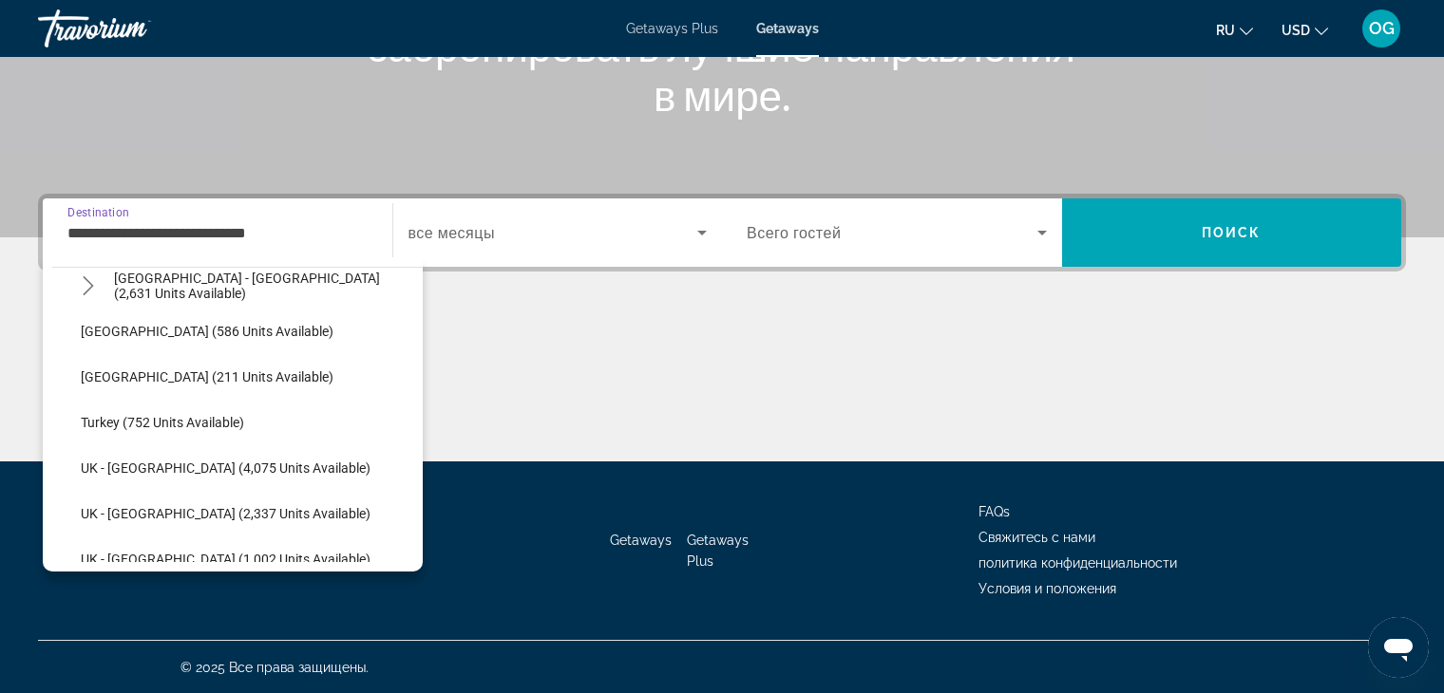
scroll to position [968, 0]
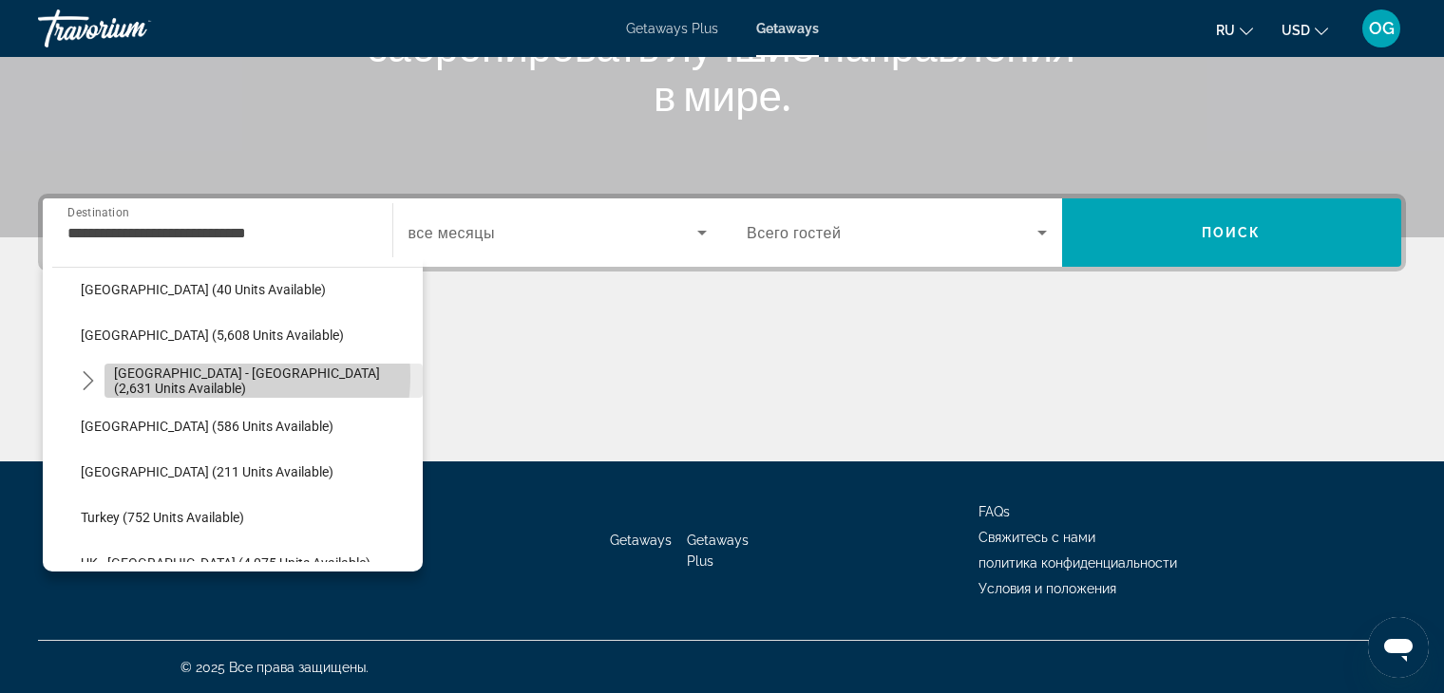
click at [230, 375] on span "[GEOGRAPHIC_DATA] - [GEOGRAPHIC_DATA] (2,631 units available)" at bounding box center [263, 381] width 299 height 30
type input "**********"
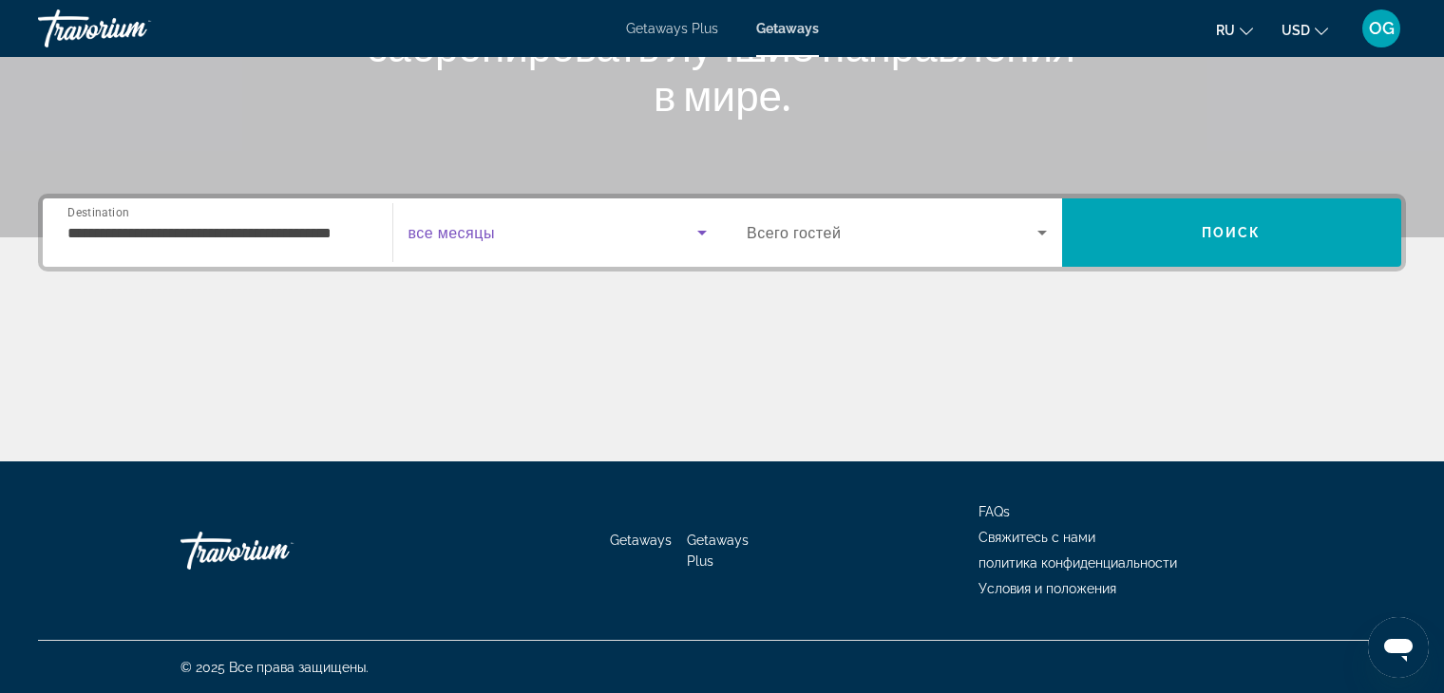
click at [700, 236] on icon "Search widget" at bounding box center [701, 232] width 23 height 23
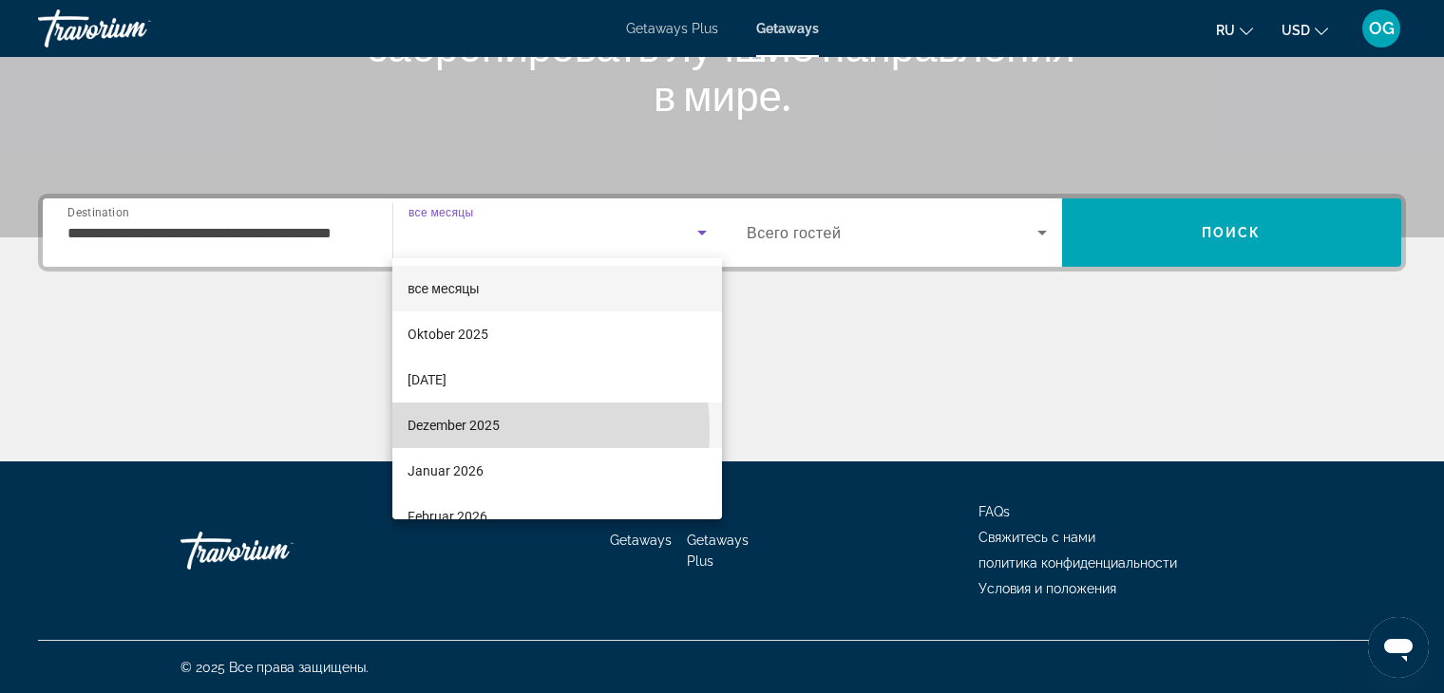
drag, startPoint x: 471, startPoint y: 431, endPoint x: 485, endPoint y: 425, distance: 15.7
click at [474, 431] on span "Dezember 2025" at bounding box center [453, 425] width 92 height 23
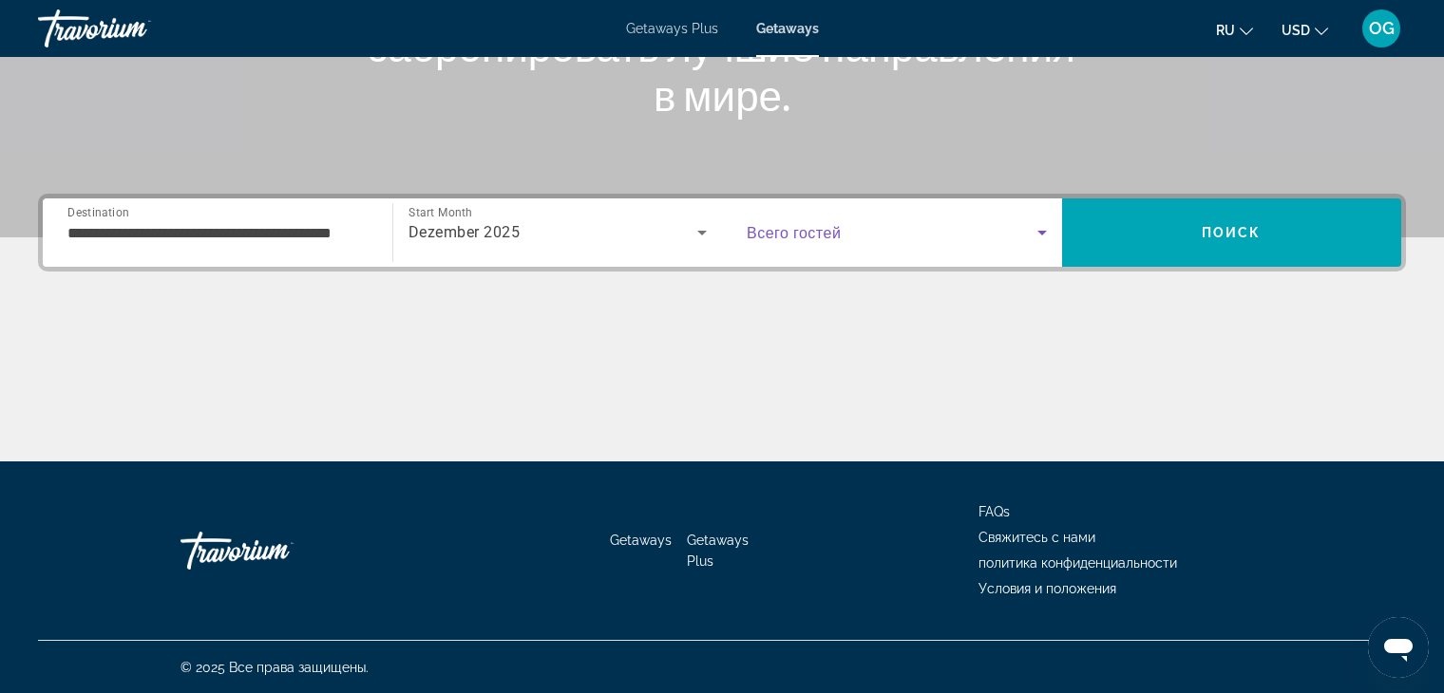
click at [912, 242] on span "Search widget" at bounding box center [891, 232] width 291 height 23
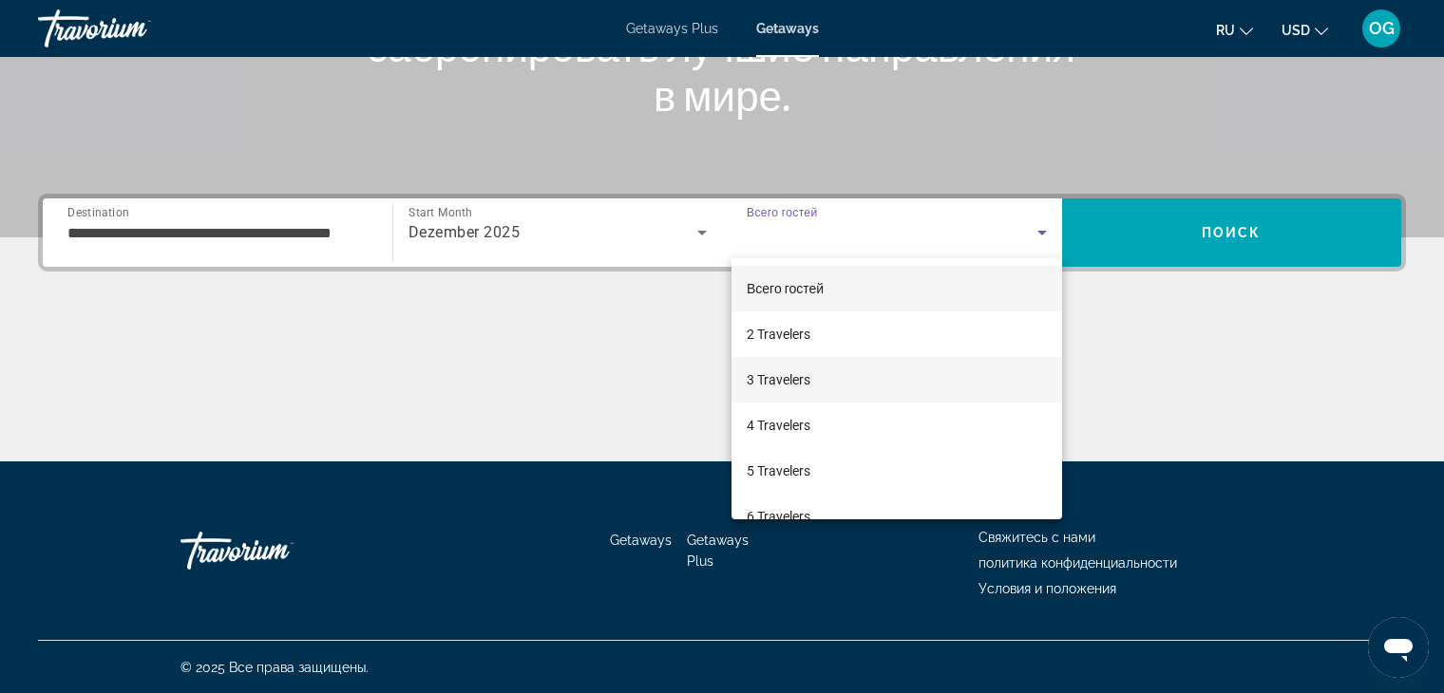
click at [822, 385] on mat-option "3 Travelers" at bounding box center [896, 380] width 331 height 46
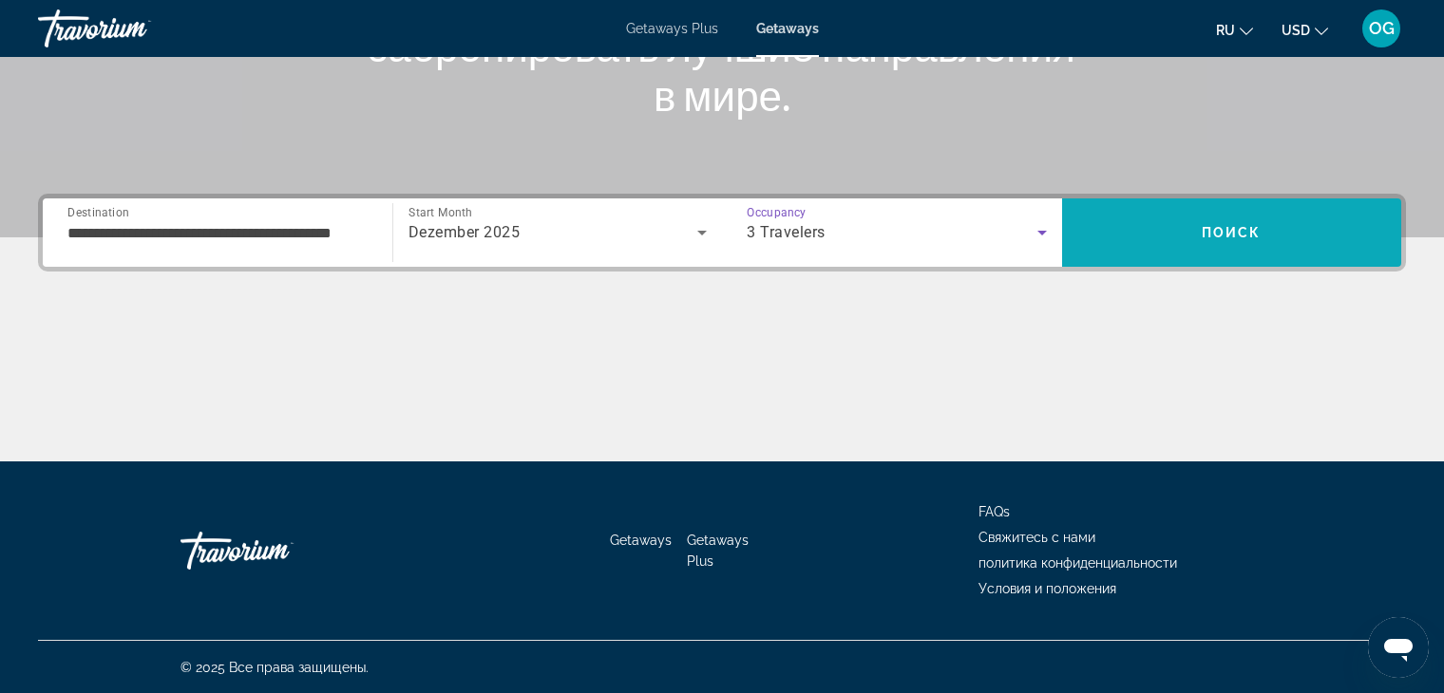
click at [1251, 244] on span "Search" at bounding box center [1232, 233] width 340 height 46
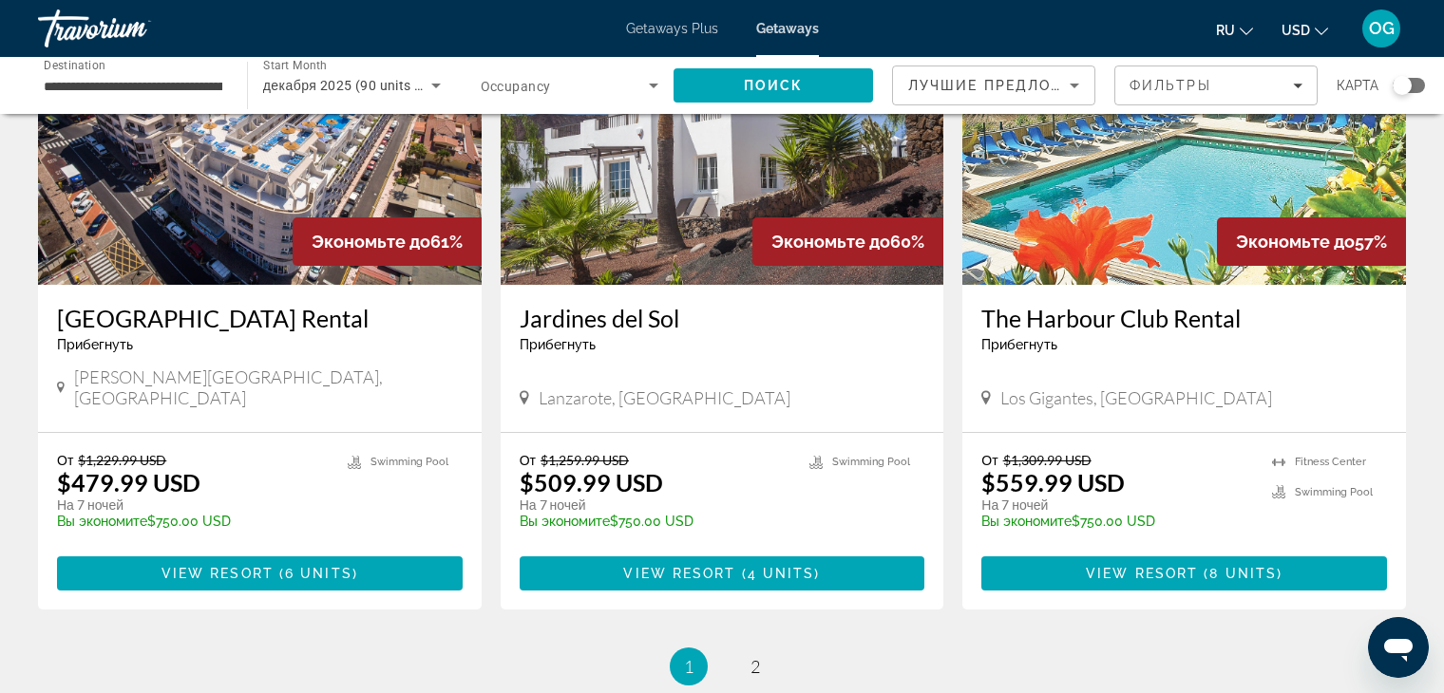
scroll to position [2279, 0]
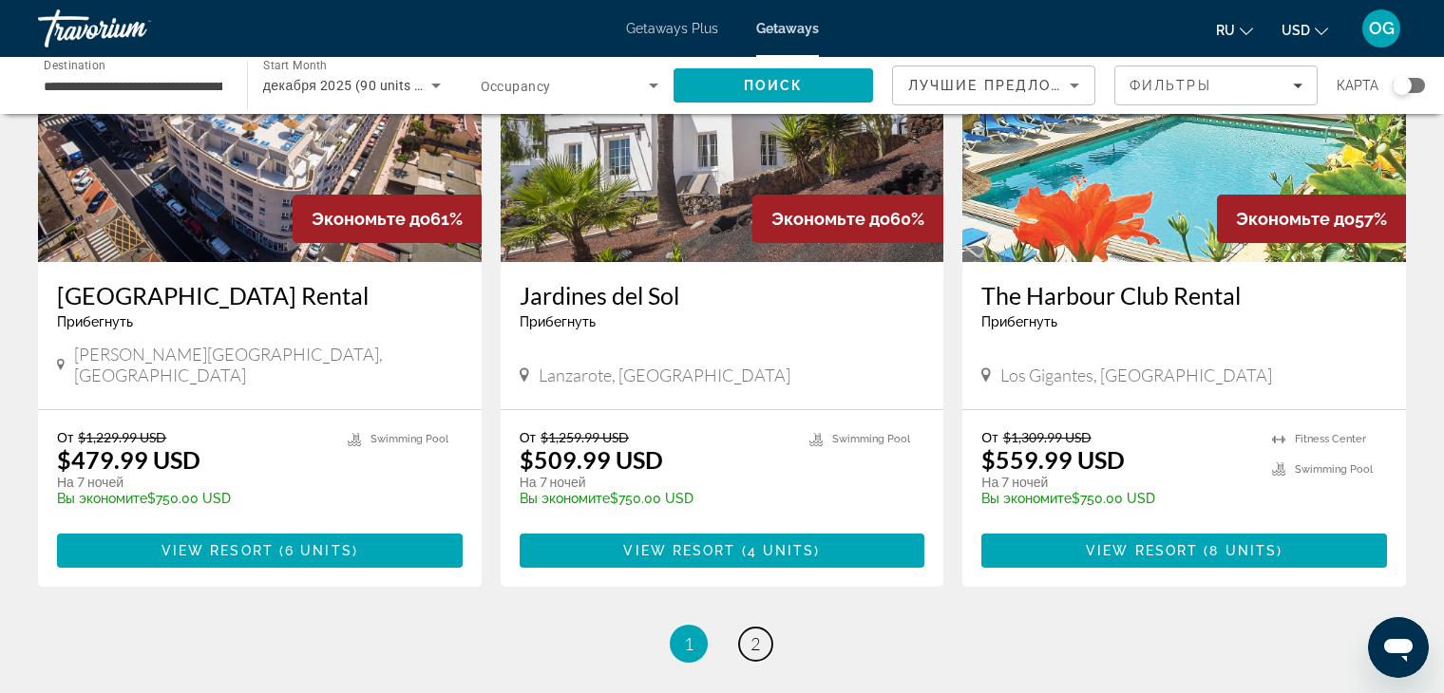
click at [753, 633] on span "2" at bounding box center [754, 643] width 9 height 21
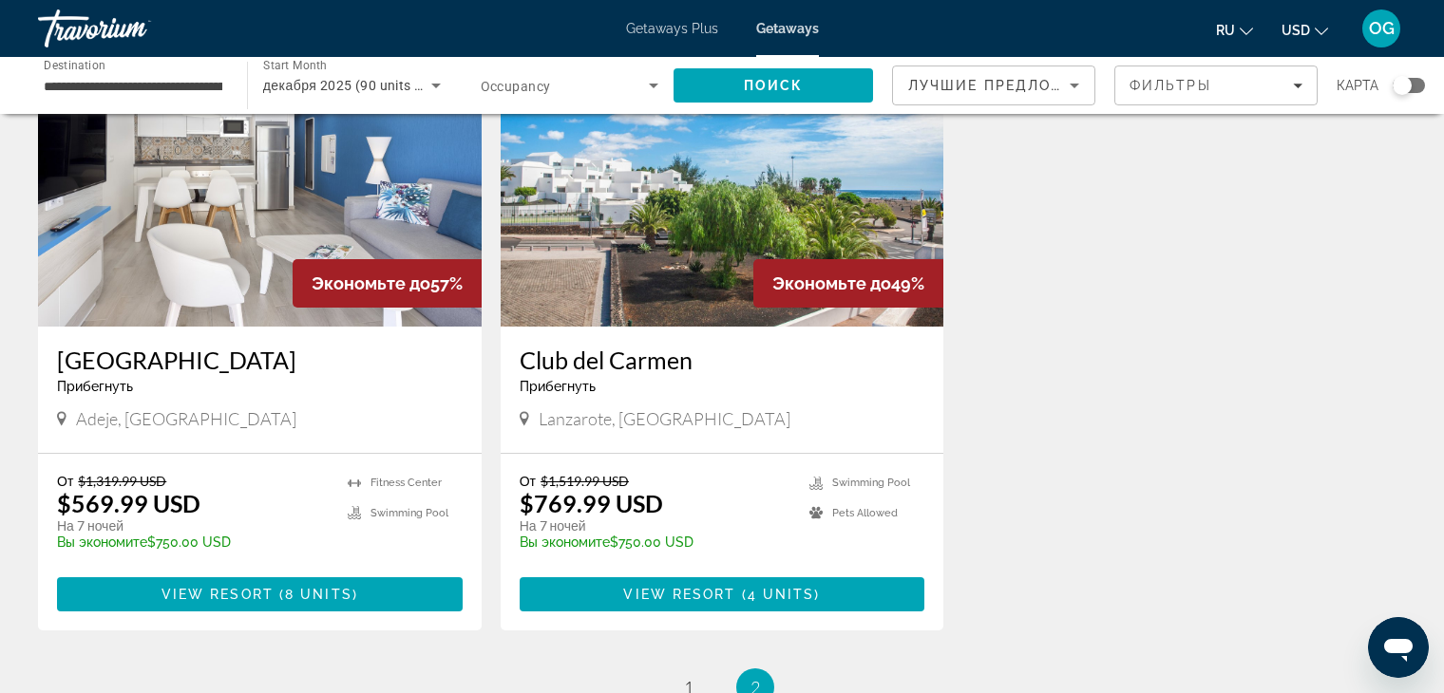
scroll to position [190, 0]
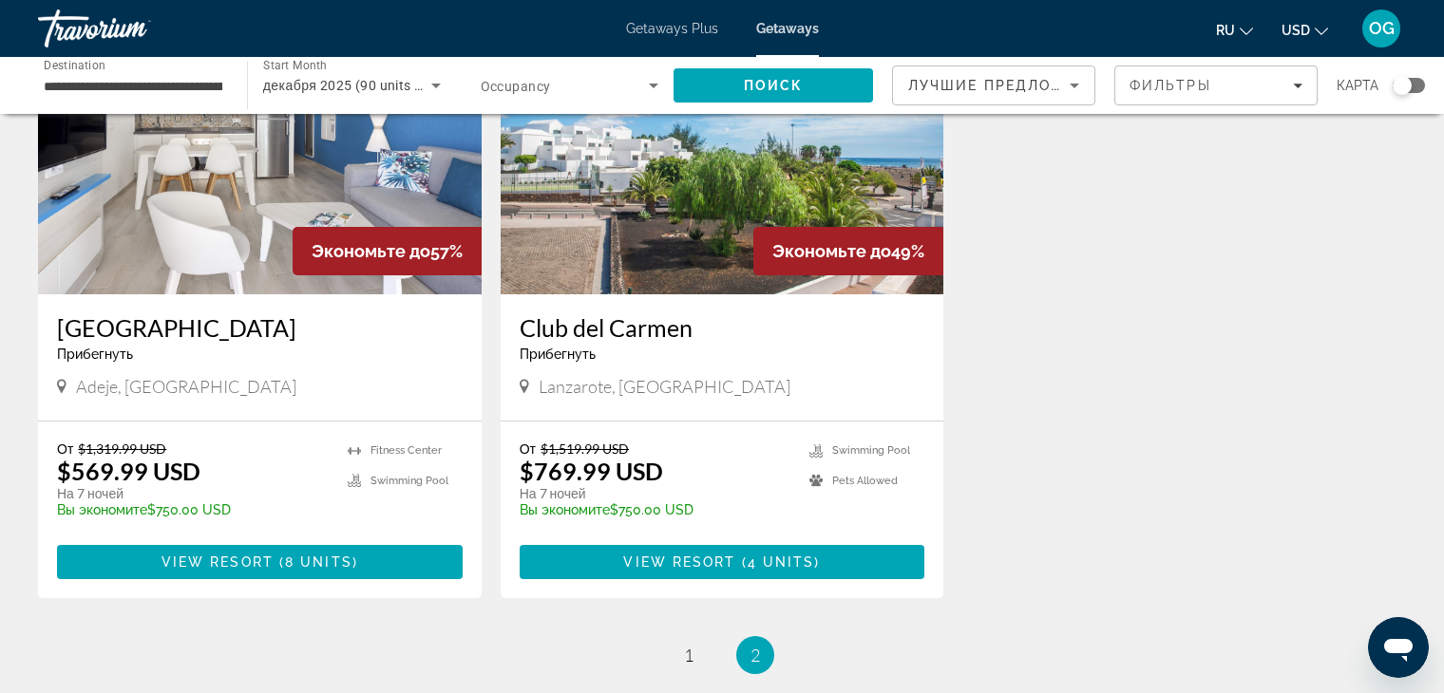
click at [737, 363] on div "Club del [PERSON_NAME] Прибегнуть - Это курорт только для взрослых" at bounding box center [723, 344] width 406 height 63
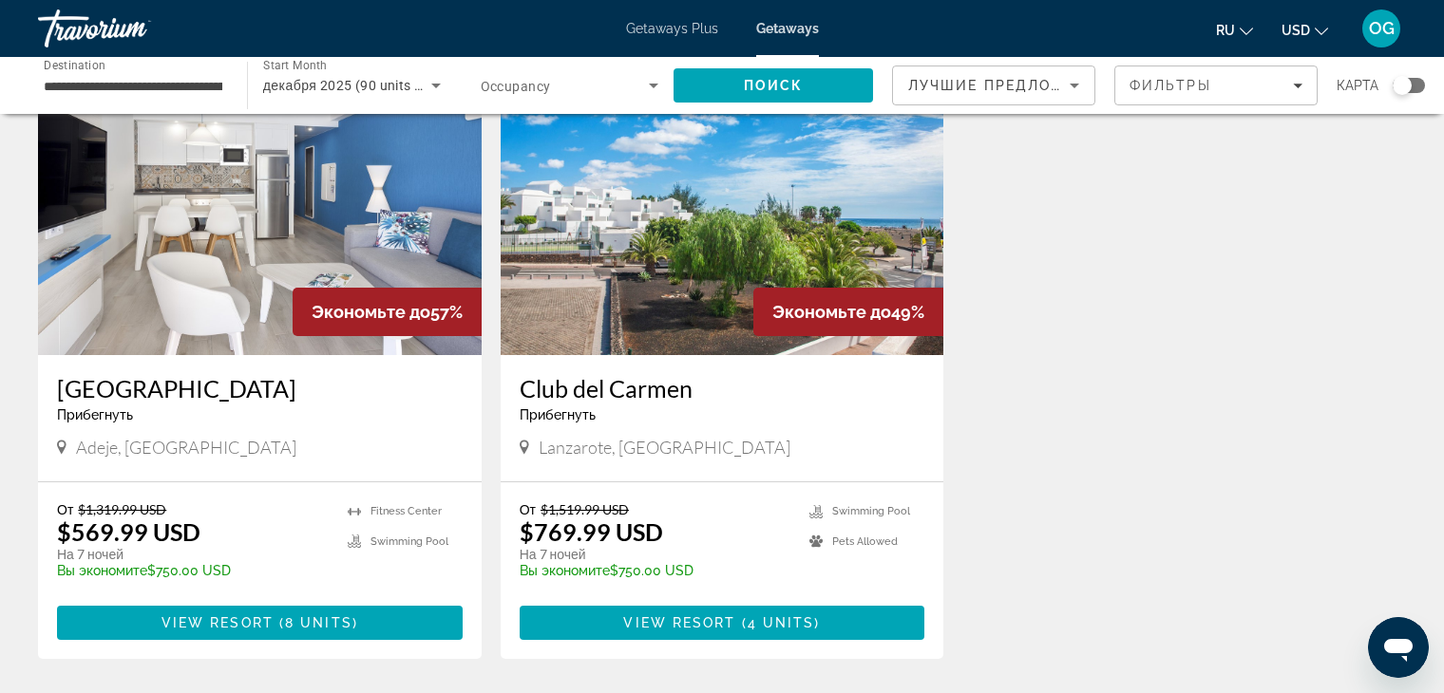
scroll to position [380, 0]
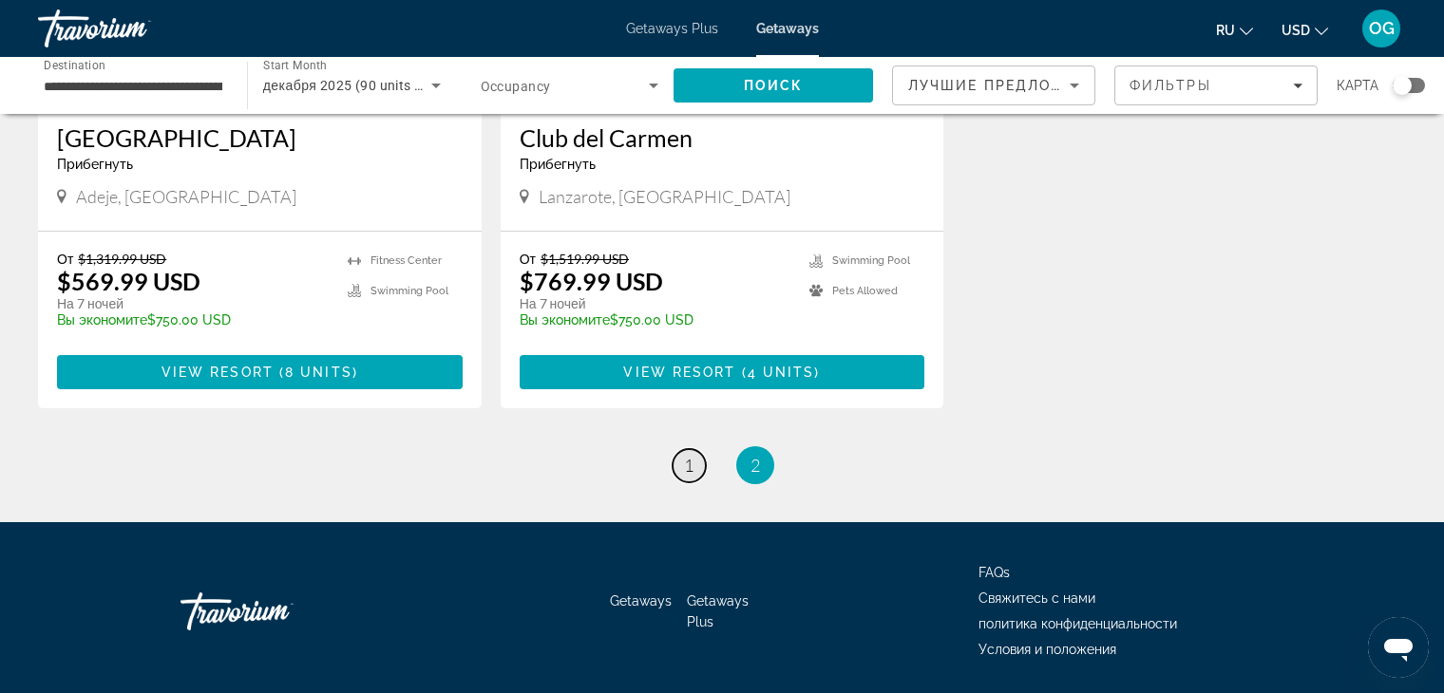
click at [694, 470] on link "page 1" at bounding box center [688, 465] width 33 height 33
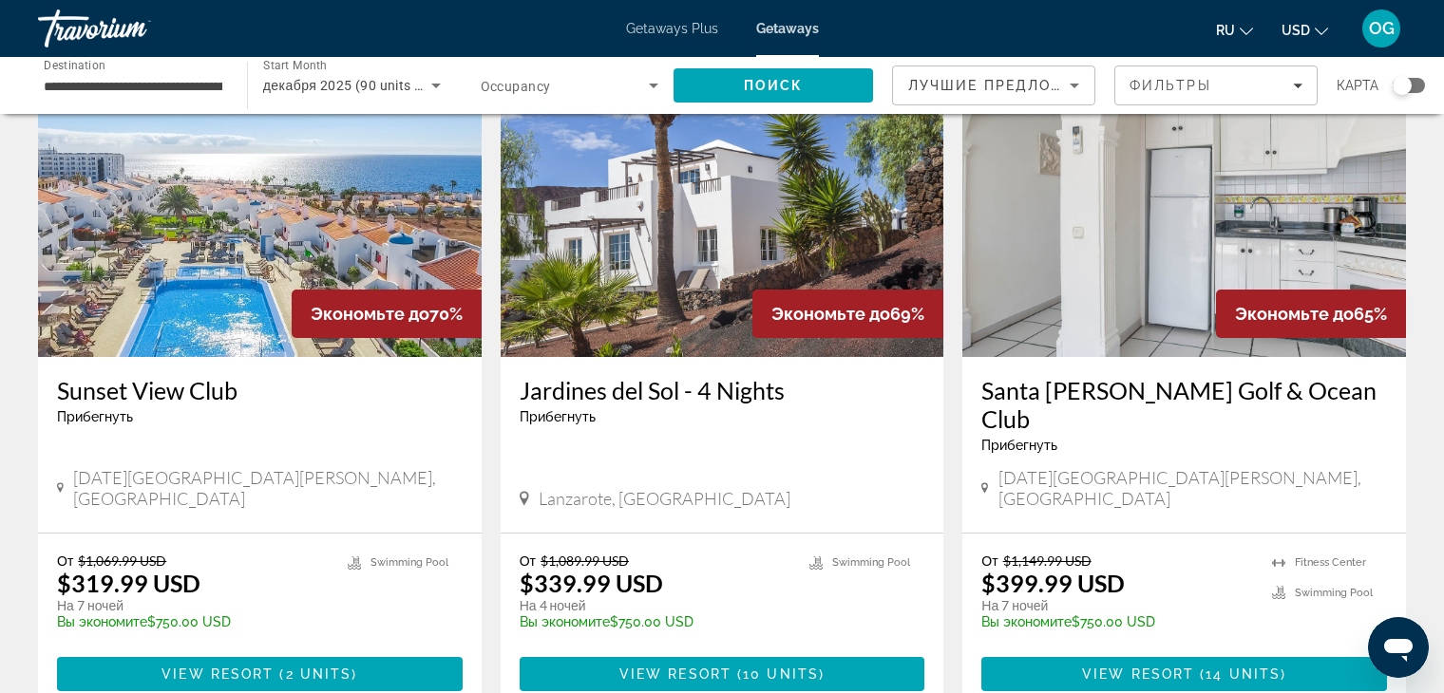
scroll to position [1456, 0]
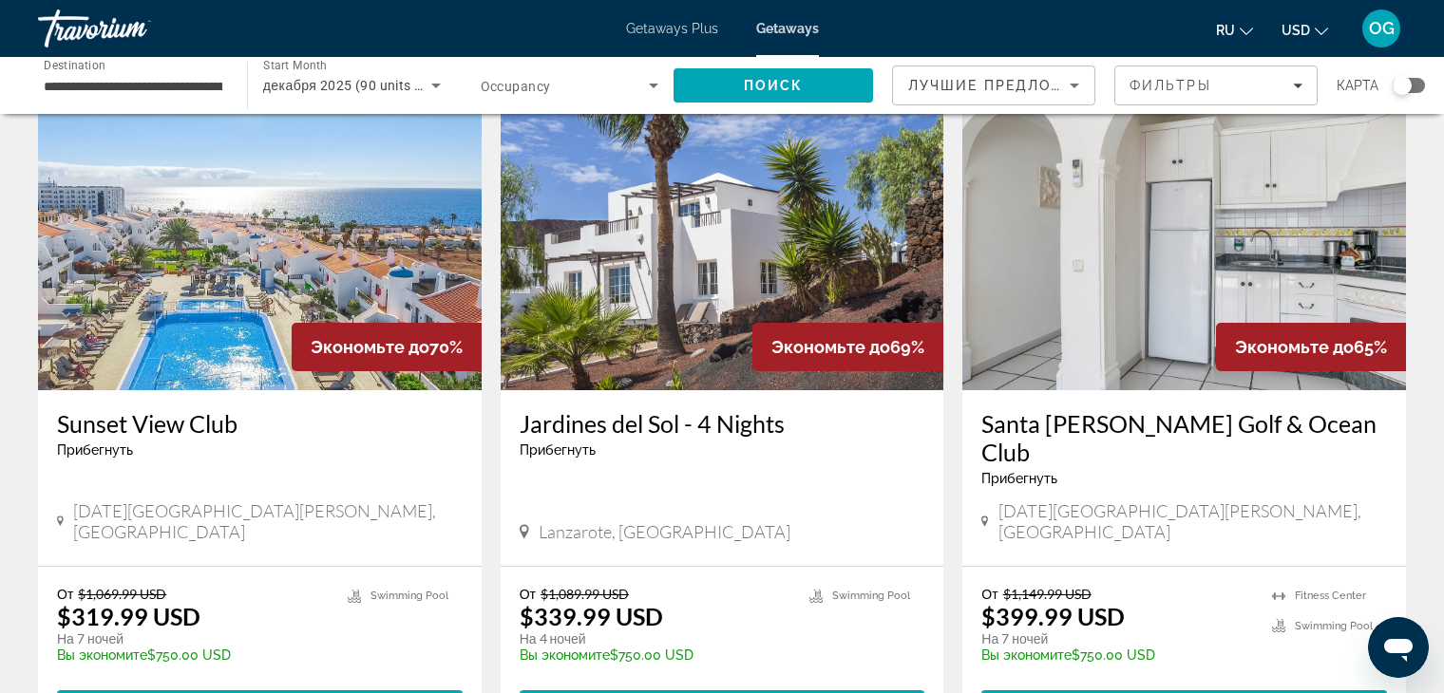
click at [241, 292] on img "Main content" at bounding box center [260, 238] width 444 height 304
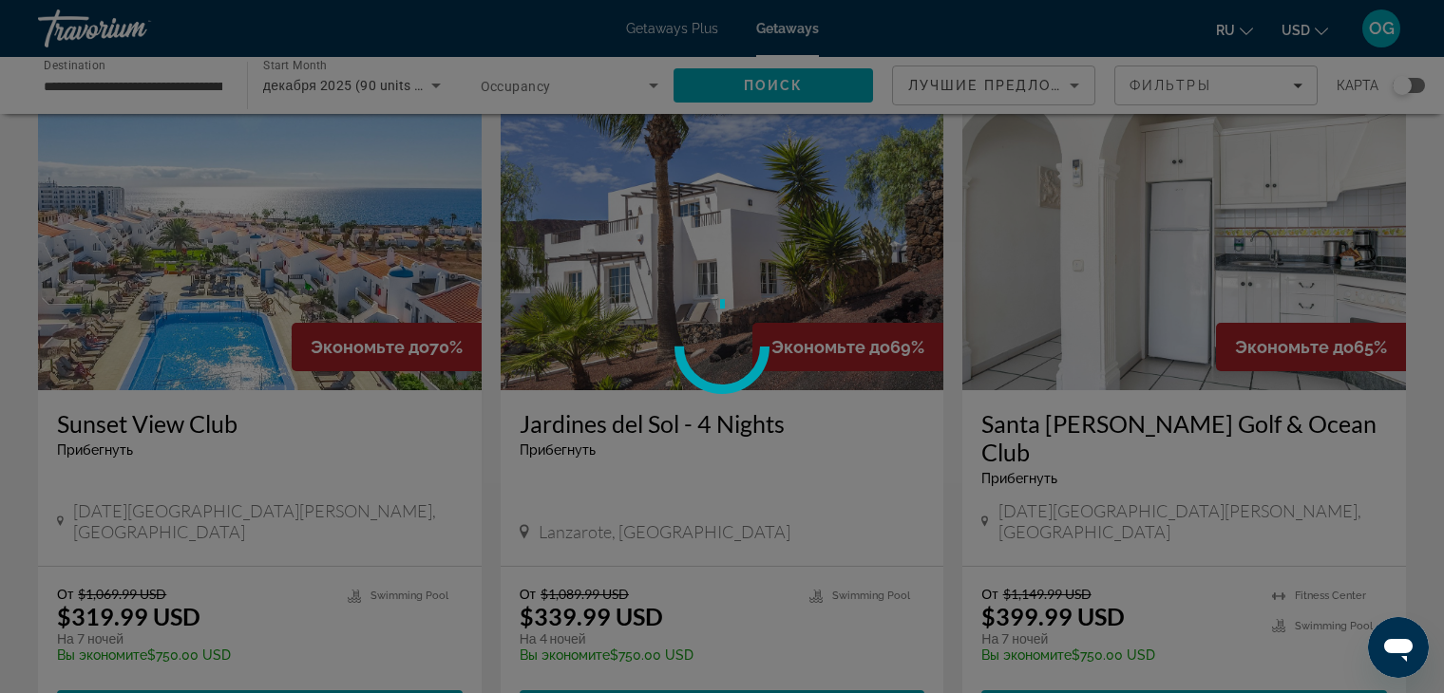
click at [241, 292] on div at bounding box center [722, 346] width 1444 height 693
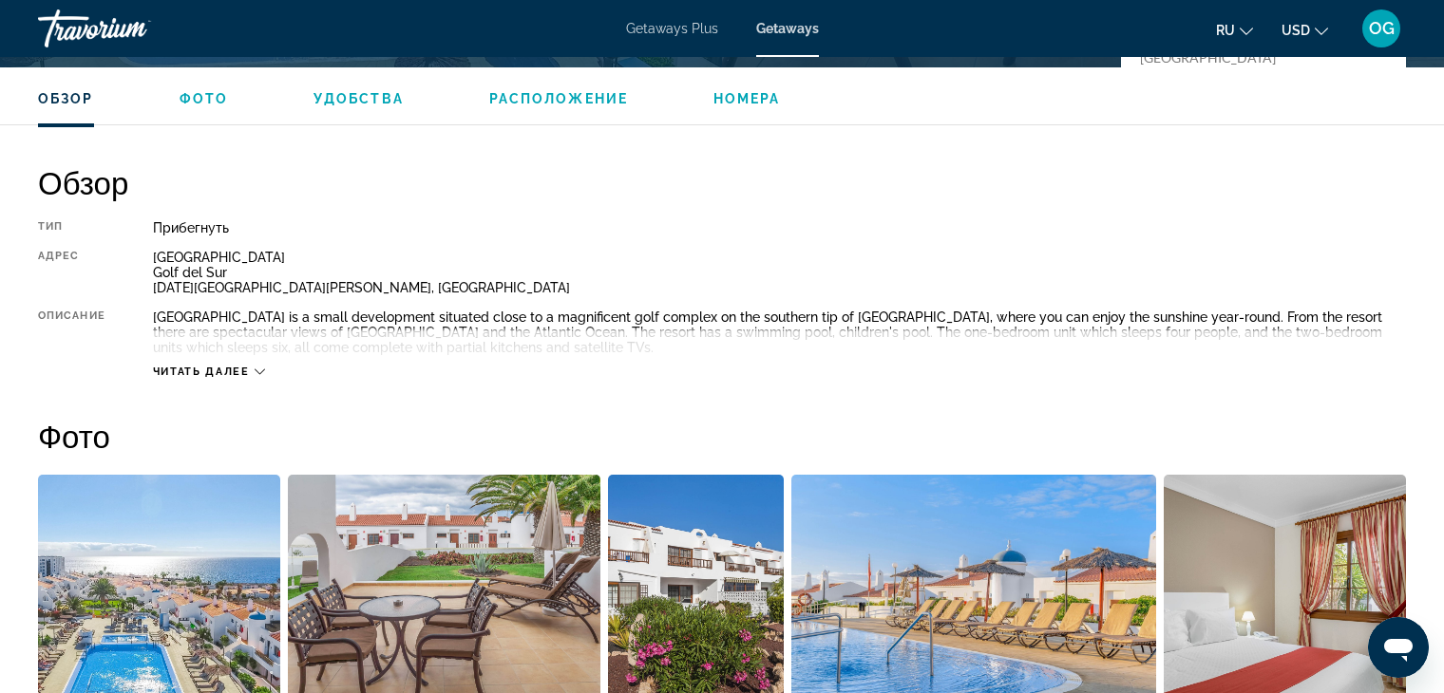
scroll to position [570, 0]
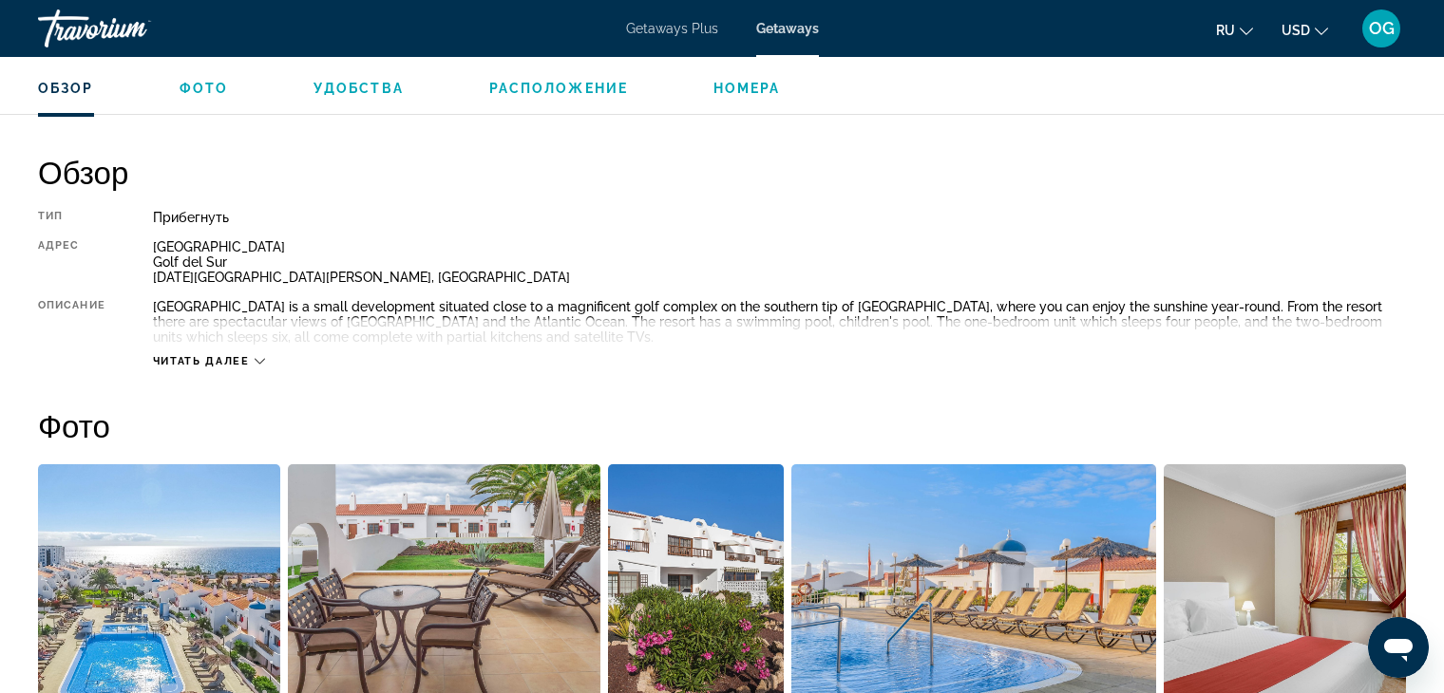
click at [197, 364] on span "Читать далее" at bounding box center [201, 361] width 97 height 12
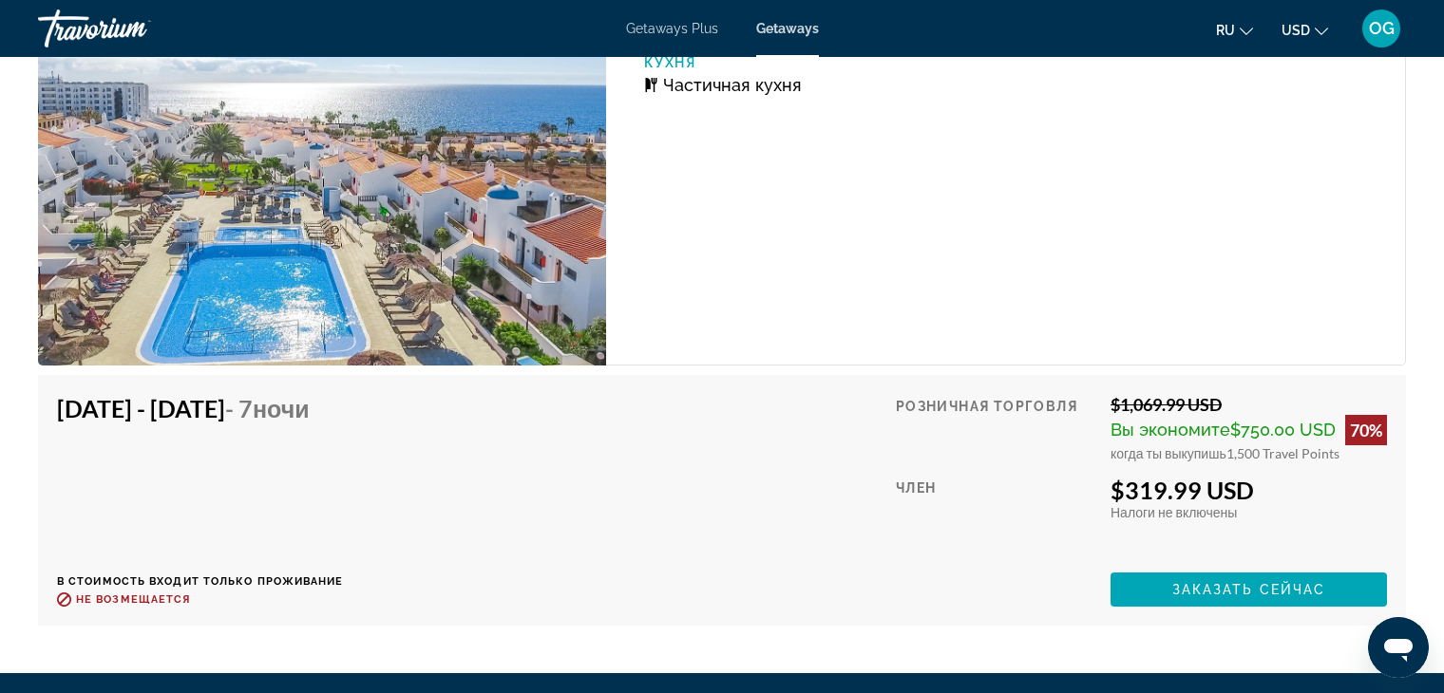
scroll to position [3609, 0]
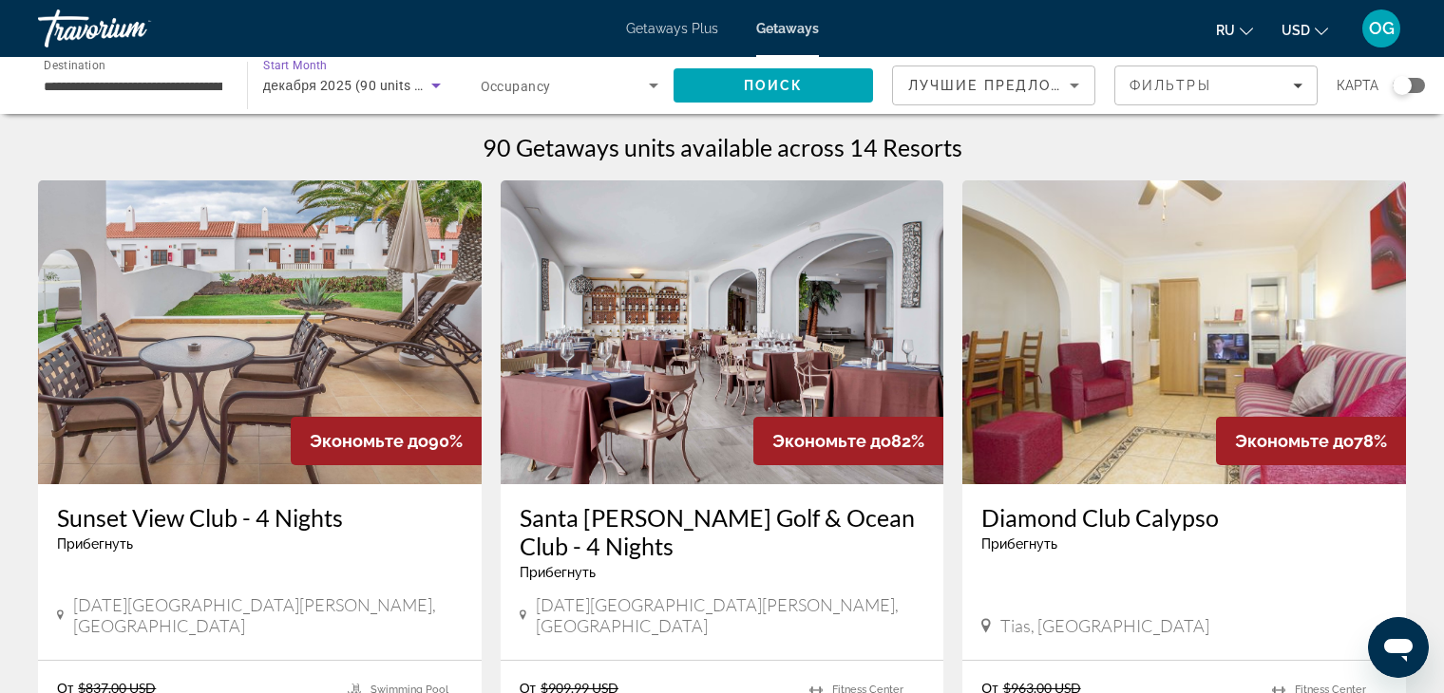
click at [435, 88] on icon "Search widget" at bounding box center [436, 85] width 23 height 23
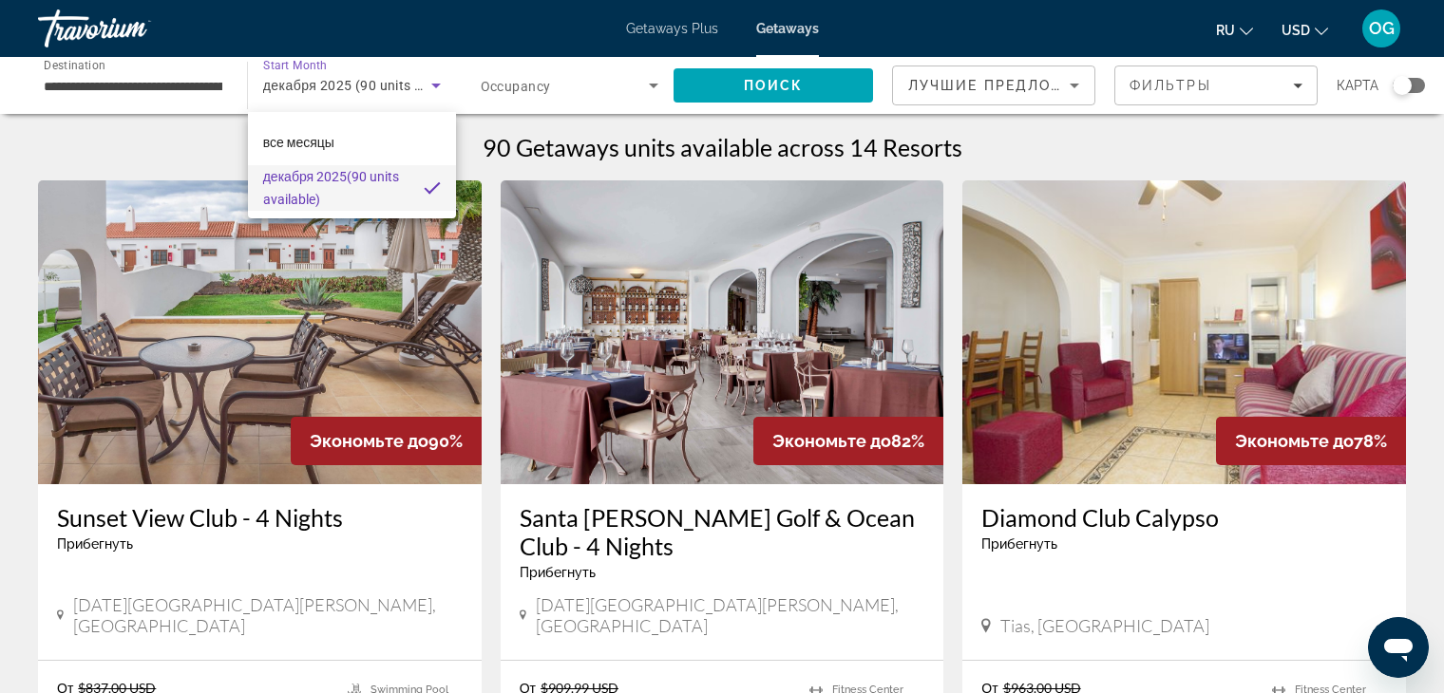
click at [386, 185] on span "декабря 2025 (90 units available)" at bounding box center [335, 188] width 145 height 46
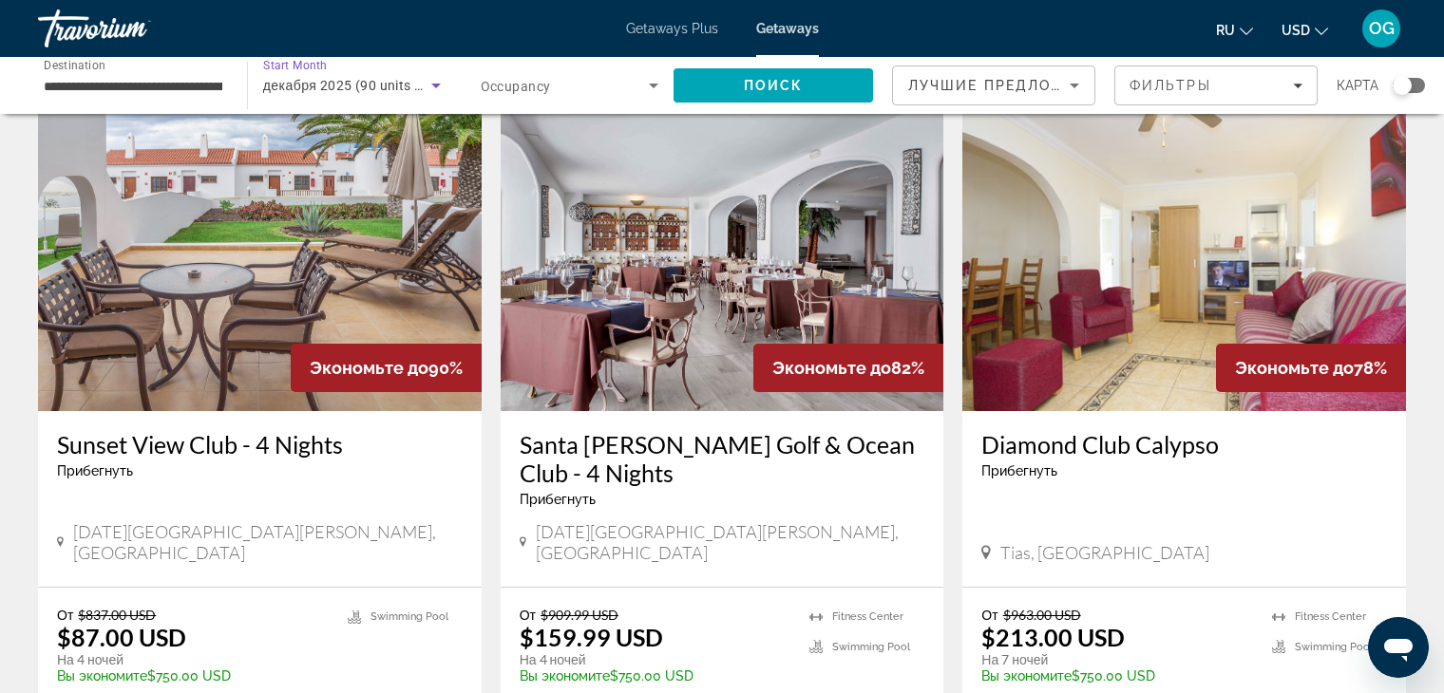
scroll to position [190, 0]
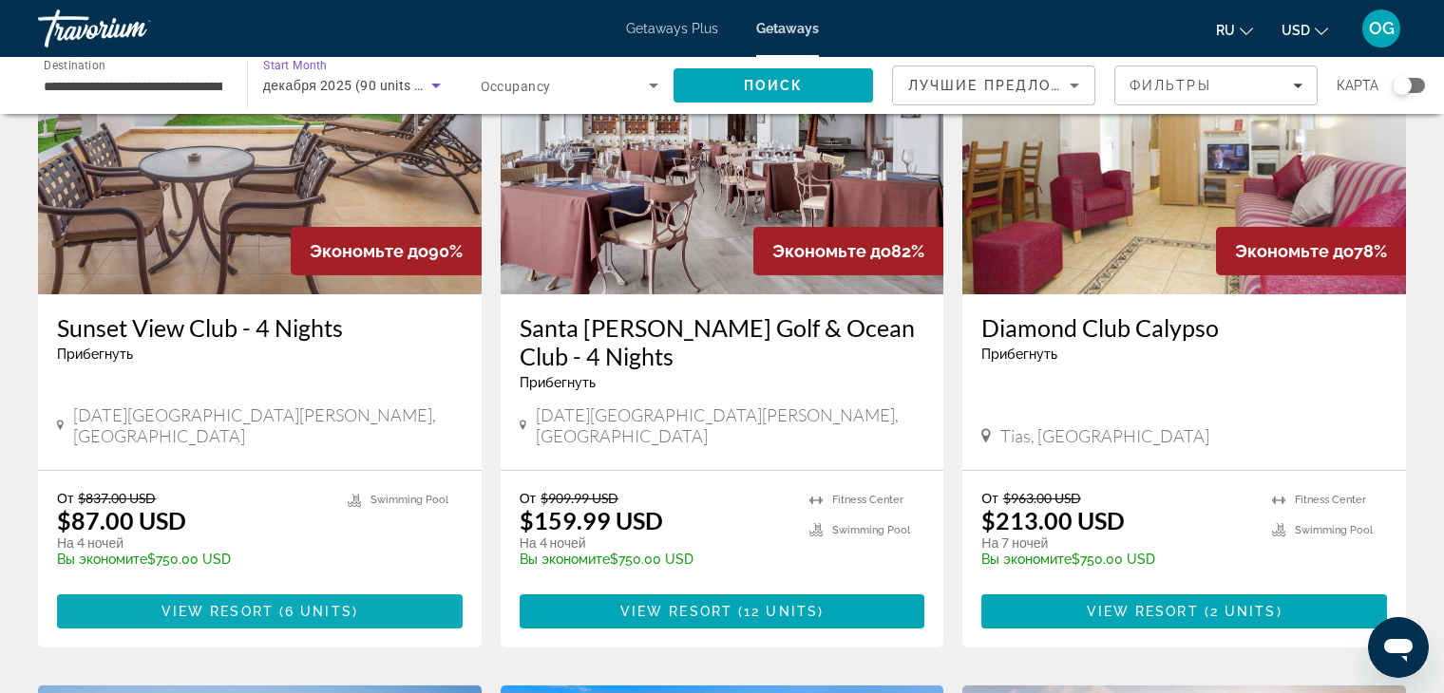
click at [269, 589] on span "Main content" at bounding box center [260, 612] width 406 height 46
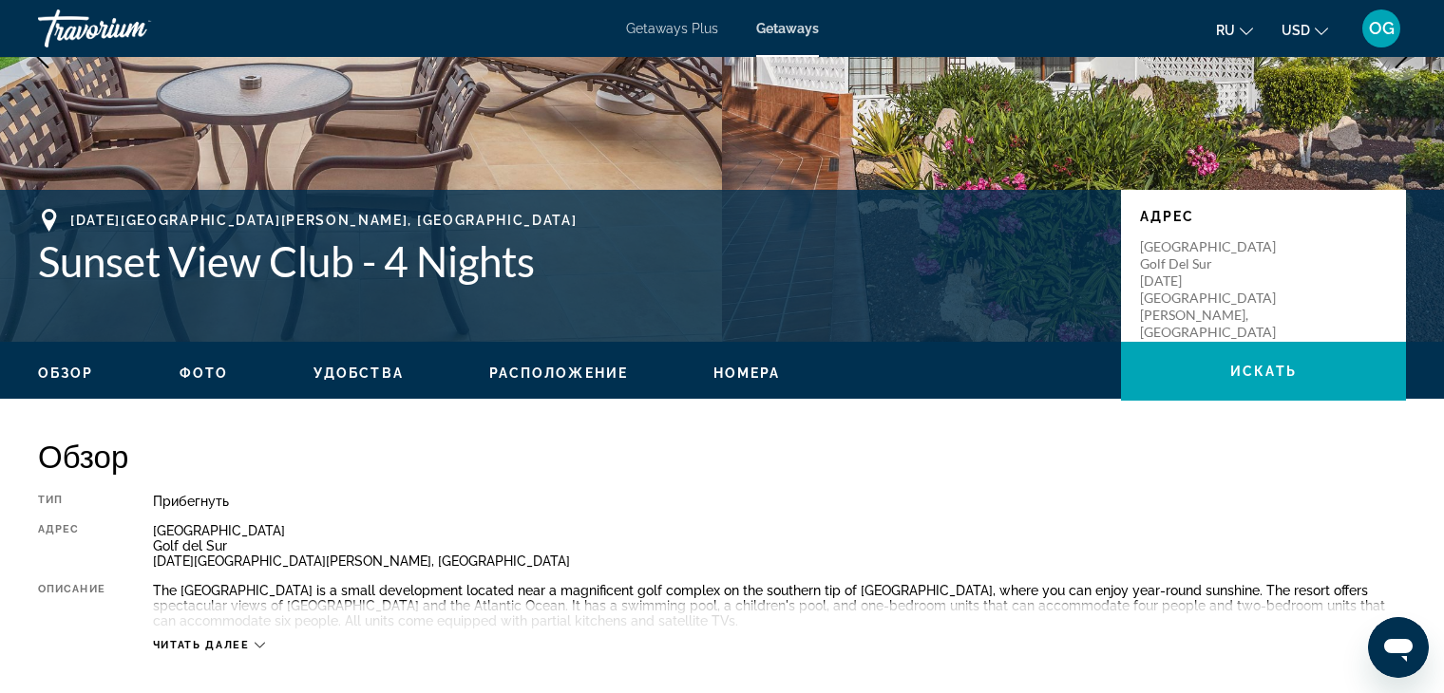
scroll to position [190, 0]
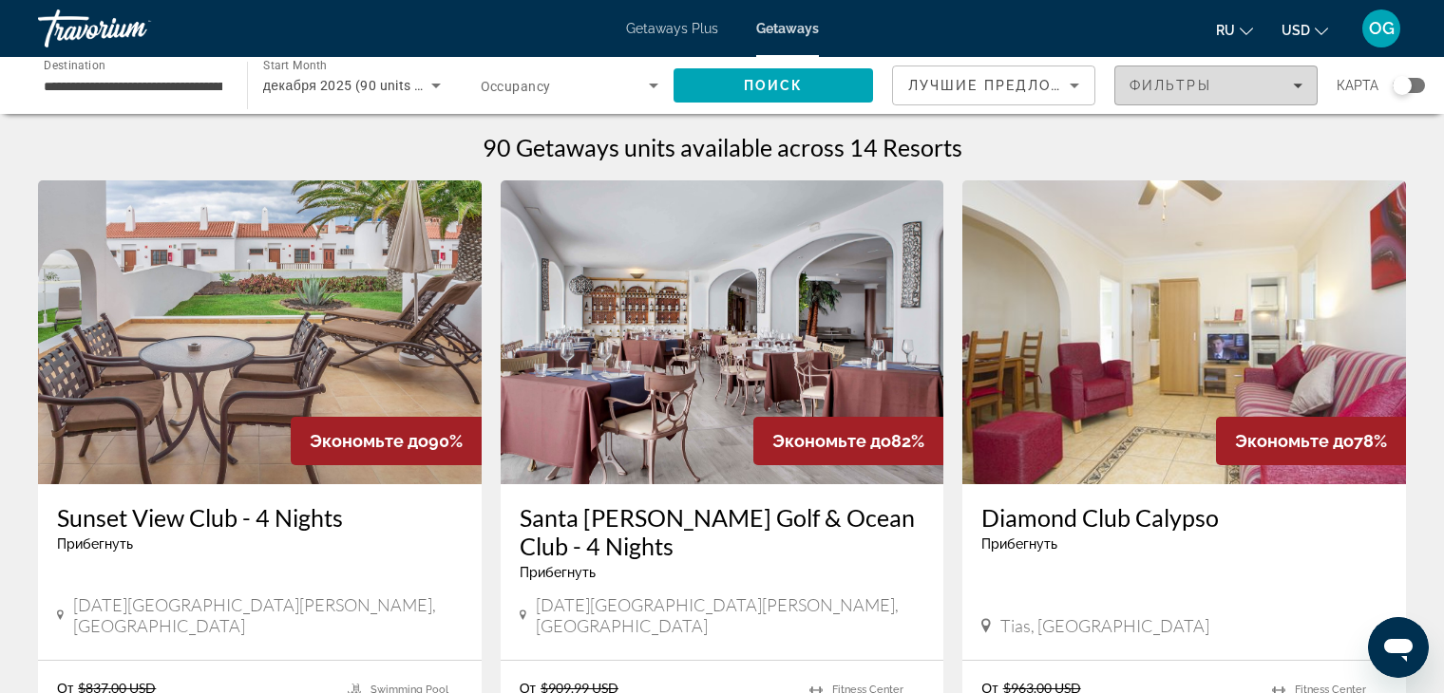
click at [1306, 81] on span "Filters" at bounding box center [1215, 86] width 201 height 46
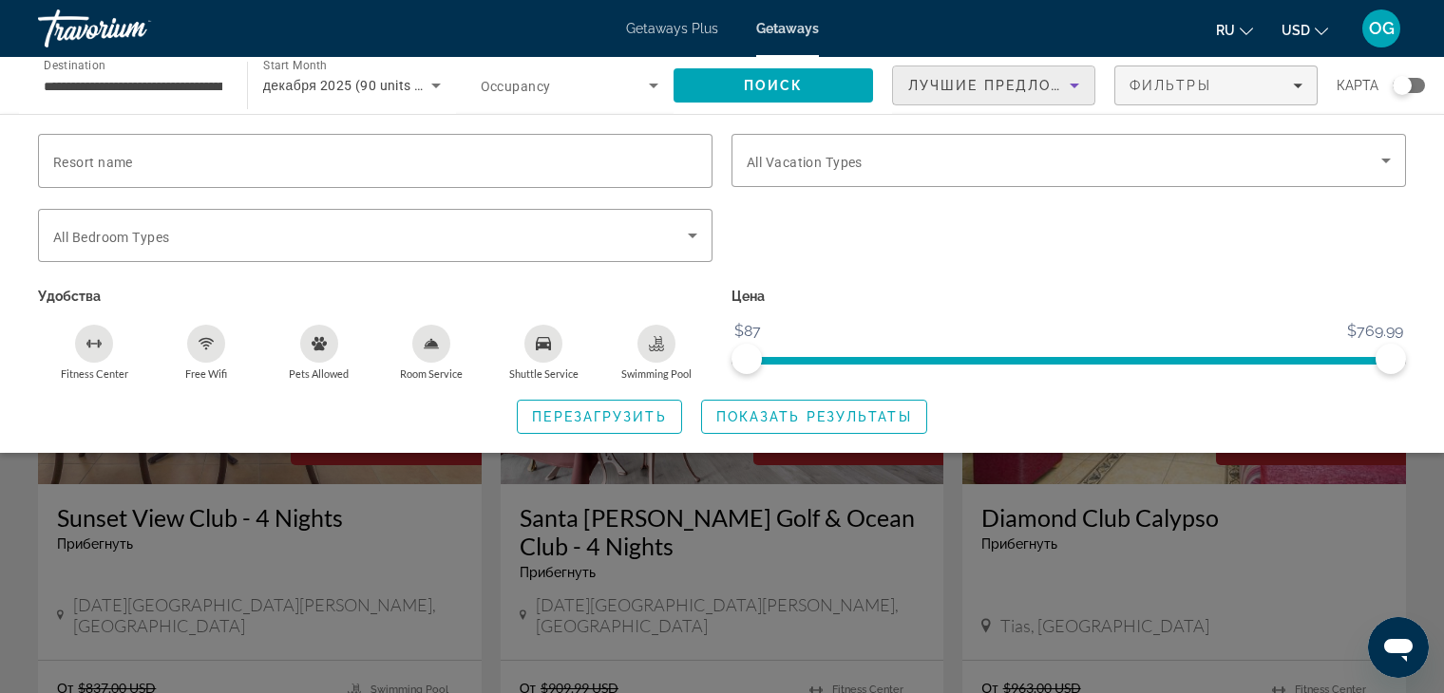
click at [1076, 86] on icon "Sort by" at bounding box center [1073, 86] width 9 height 5
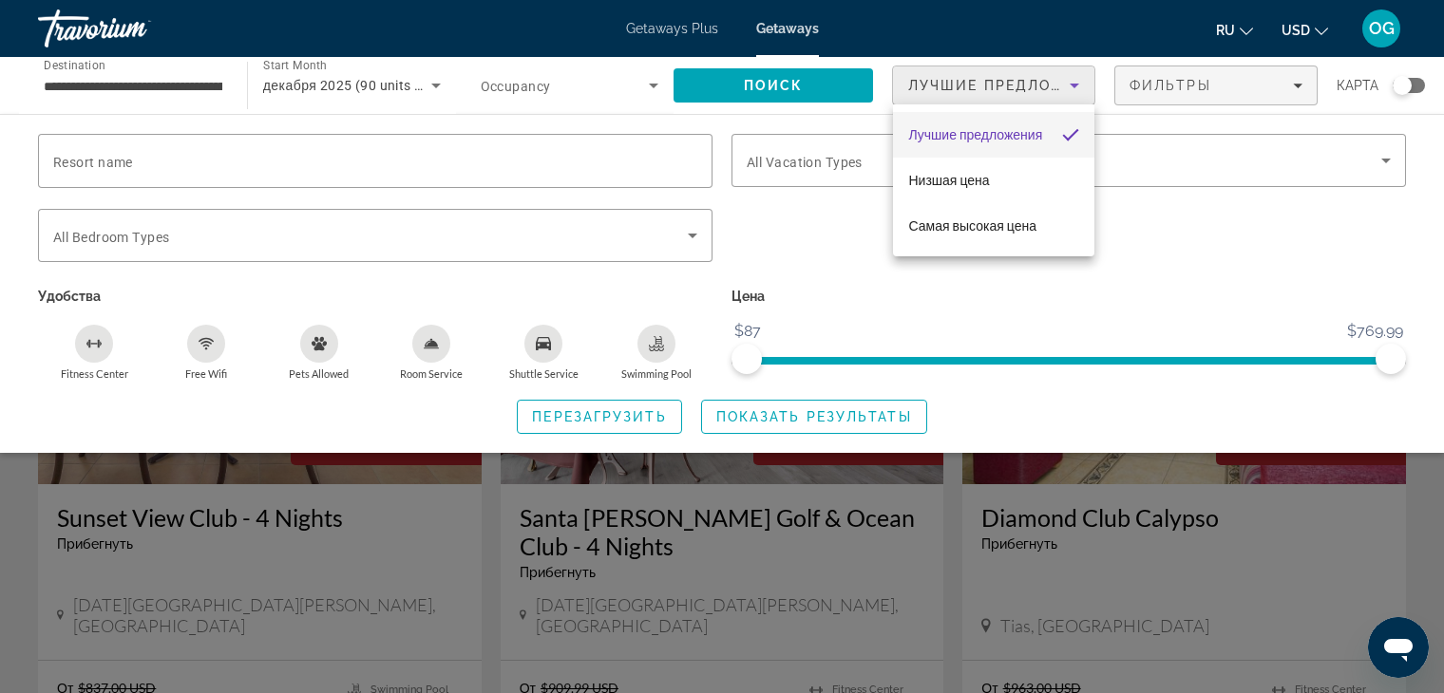
click at [1076, 86] on div at bounding box center [722, 346] width 1444 height 693
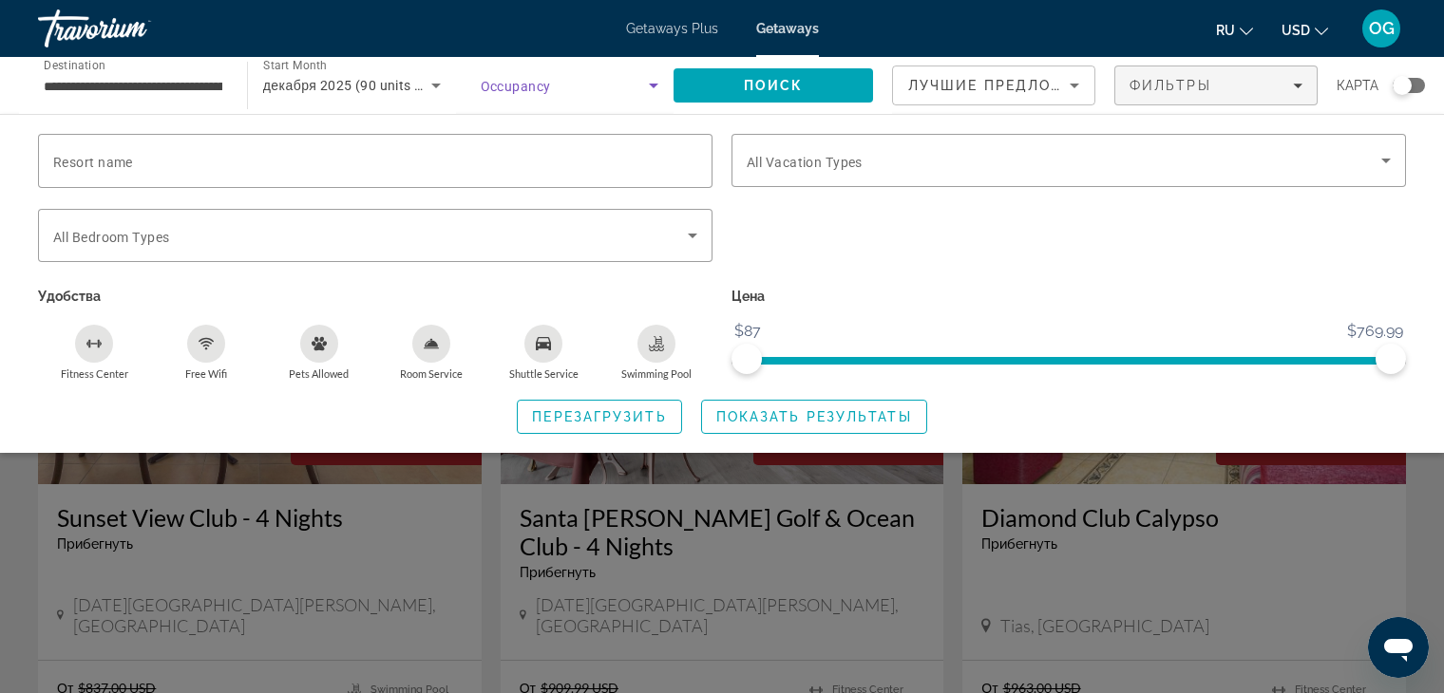
click at [652, 85] on icon "Search widget" at bounding box center [653, 86] width 9 height 5
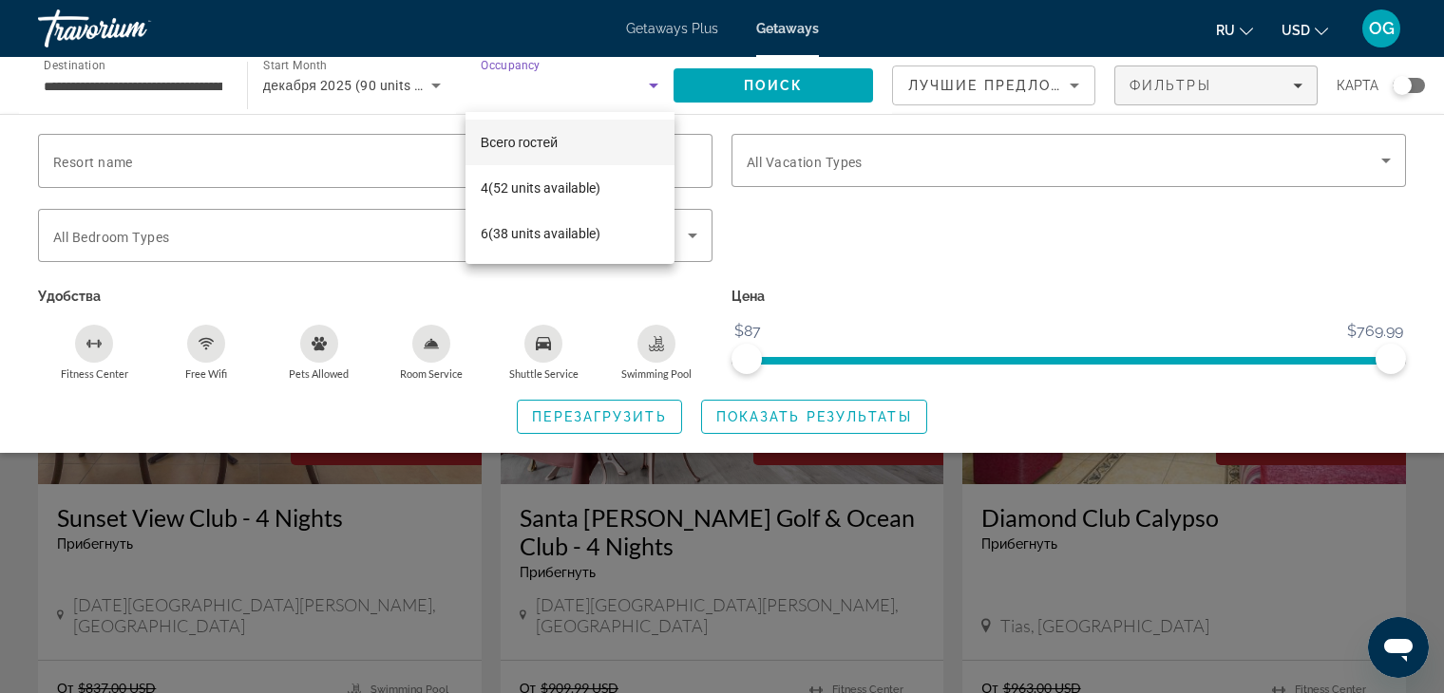
click at [652, 84] on div at bounding box center [722, 346] width 1444 height 693
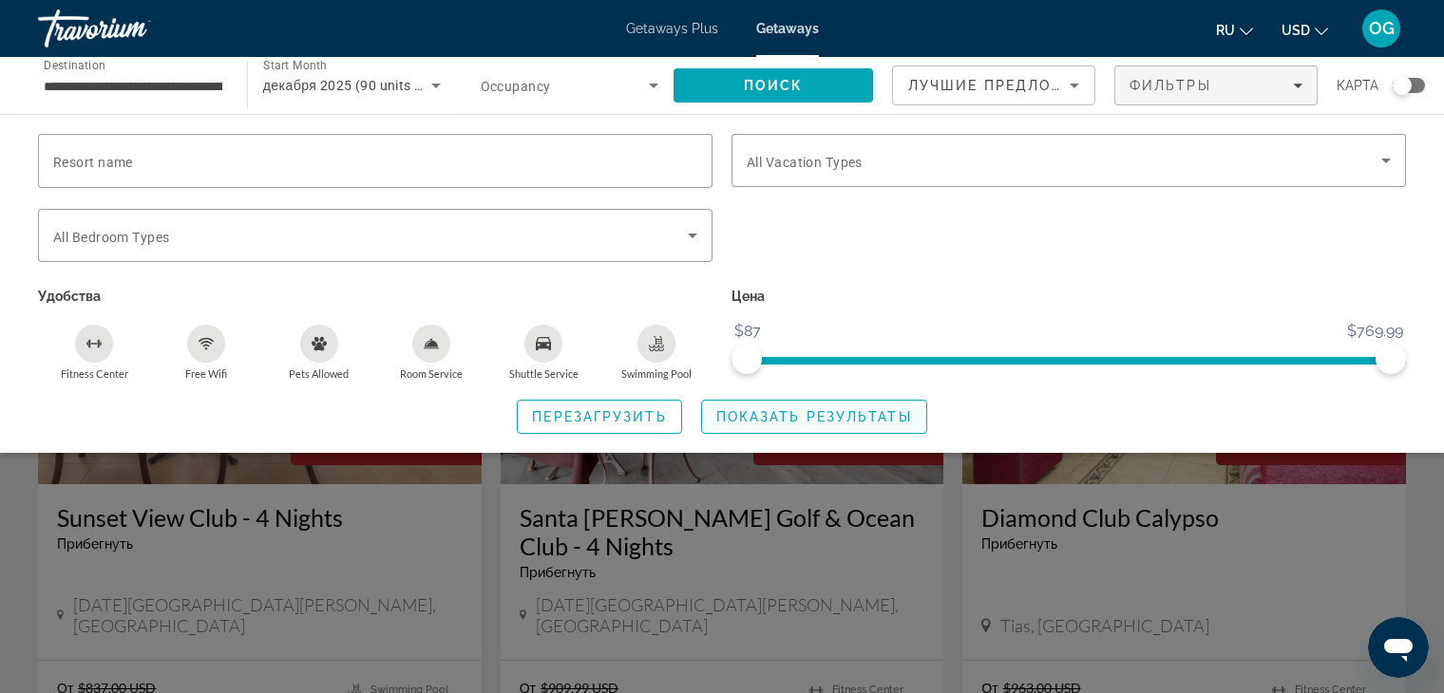
click at [777, 423] on span "Показать результаты" at bounding box center [814, 416] width 196 height 15
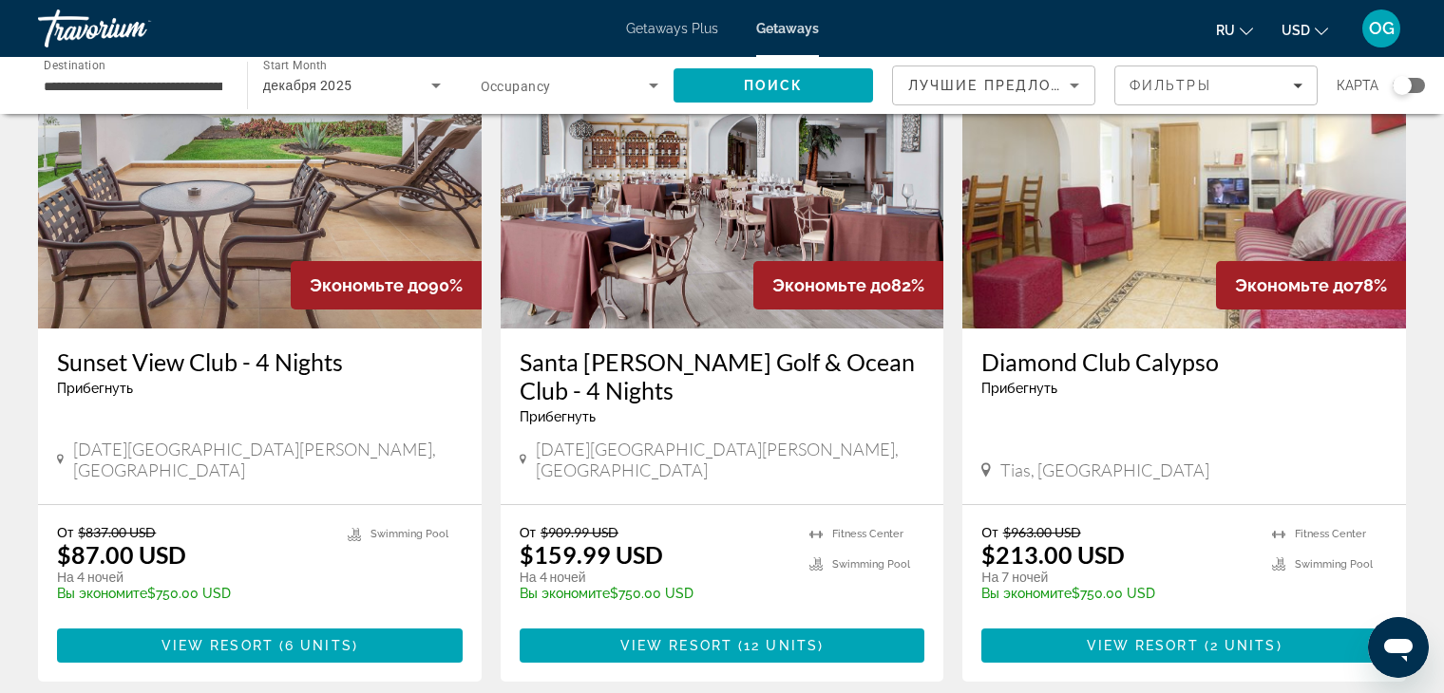
scroll to position [95, 0]
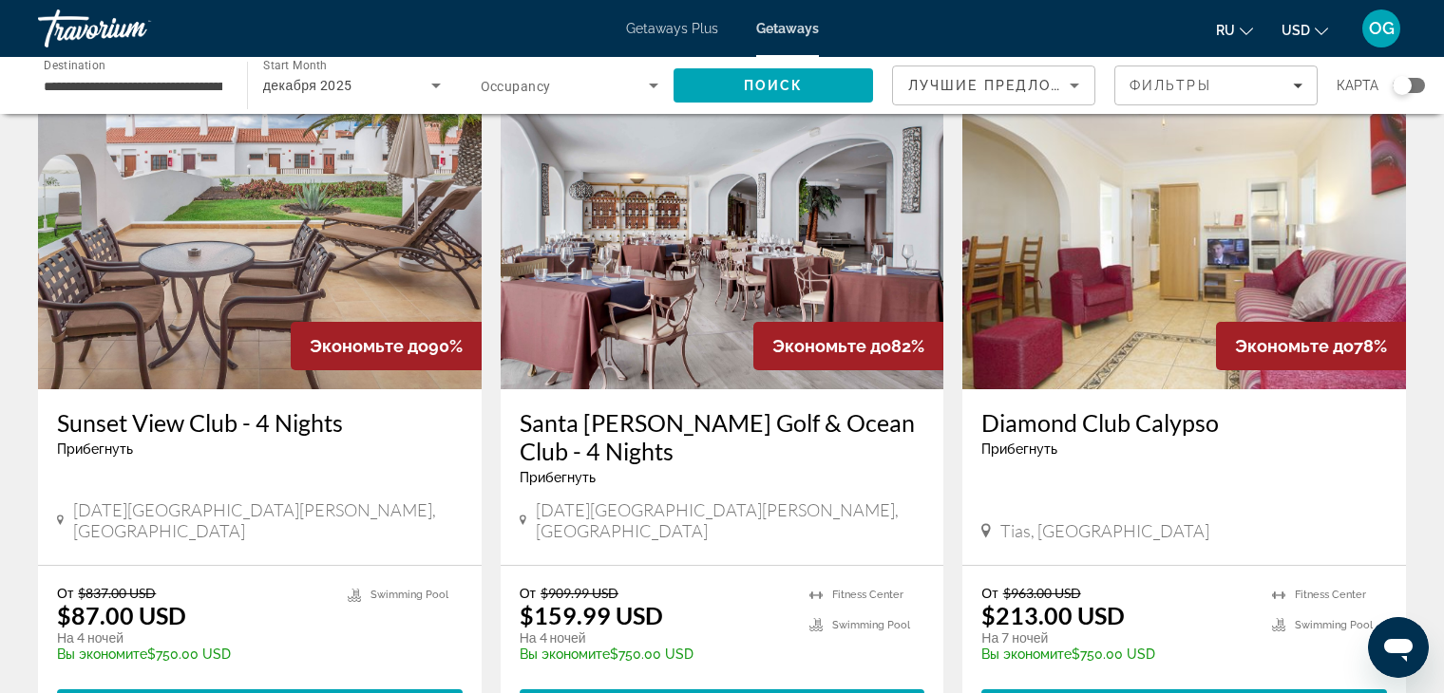
click at [1112, 340] on img "Main content" at bounding box center [1184, 237] width 444 height 304
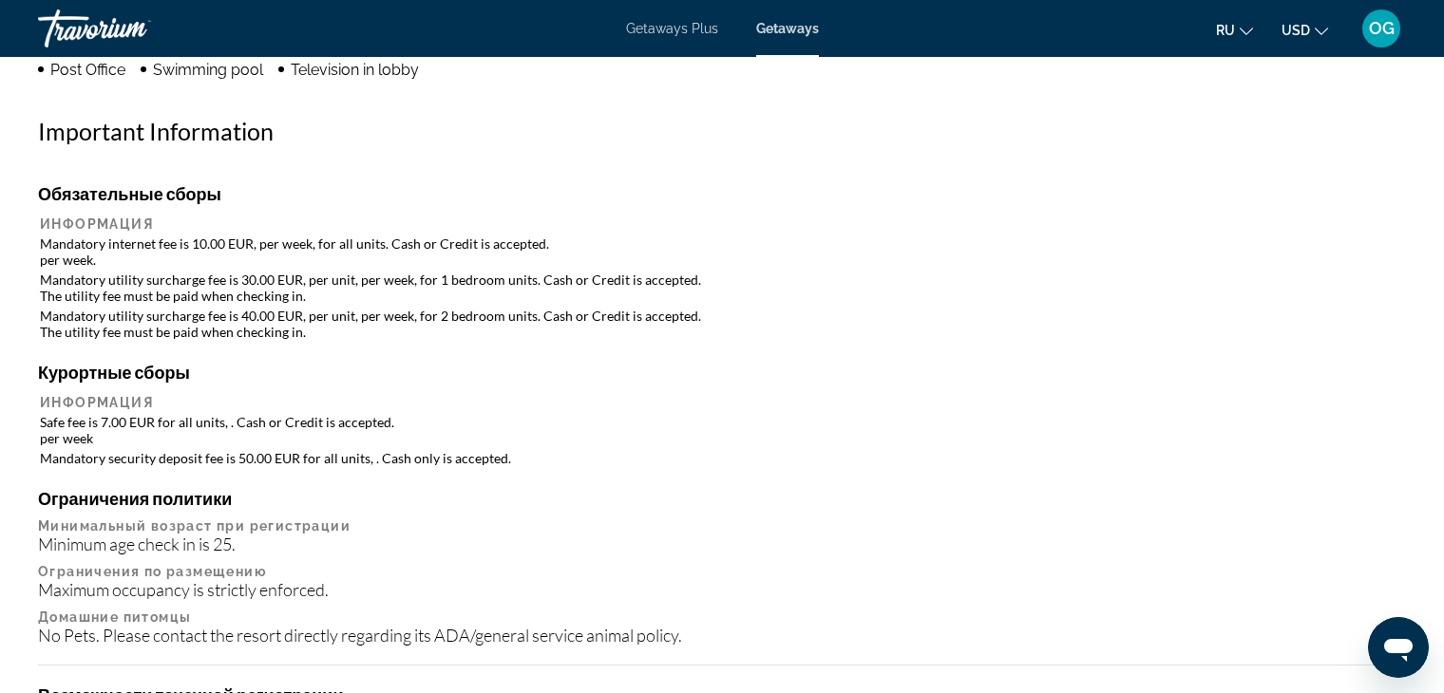
scroll to position [1804, 0]
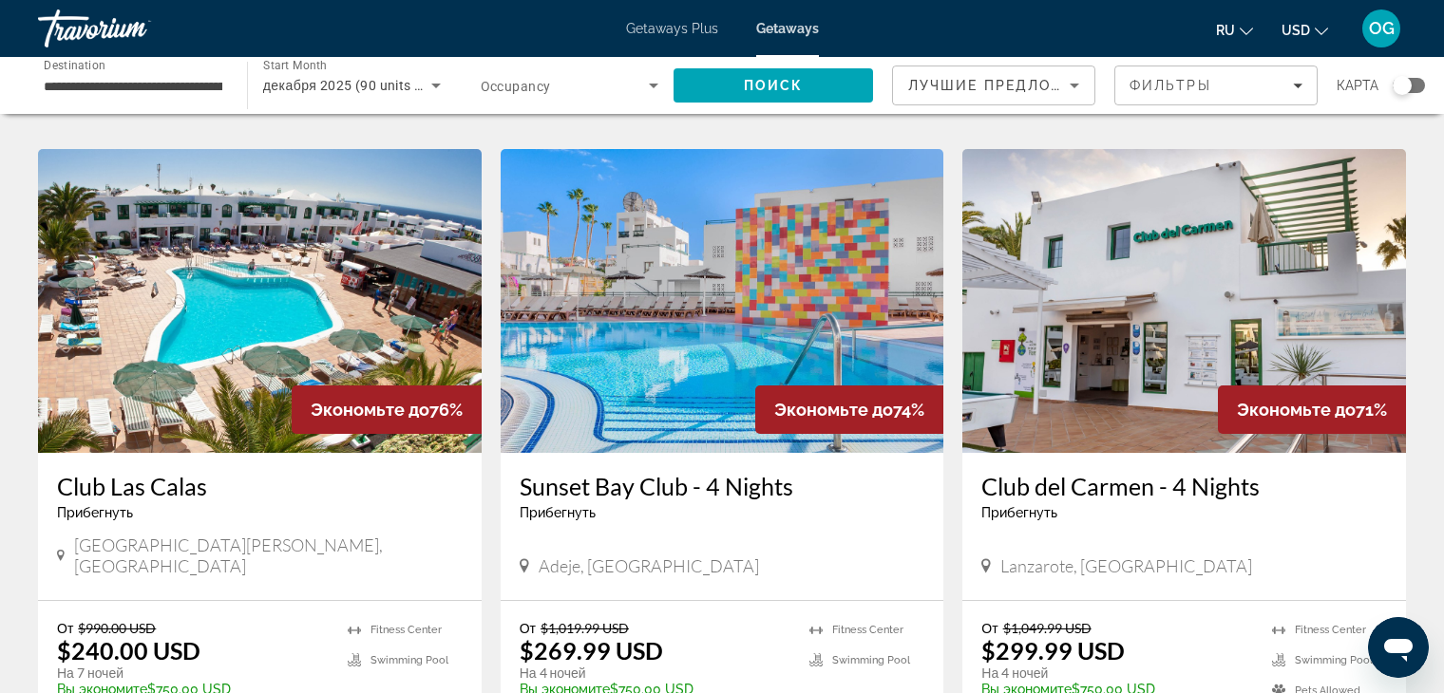
scroll to position [760, 0]
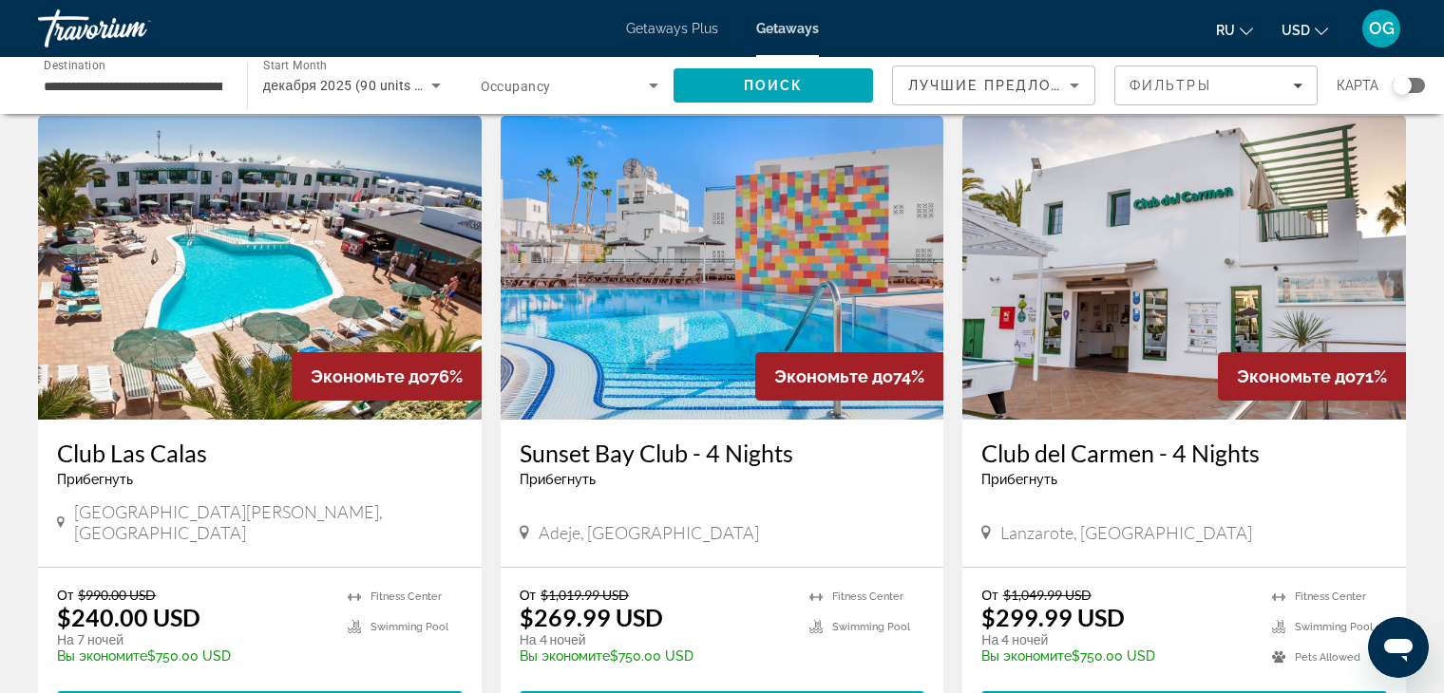
click at [274, 218] on img "Main content" at bounding box center [260, 268] width 444 height 304
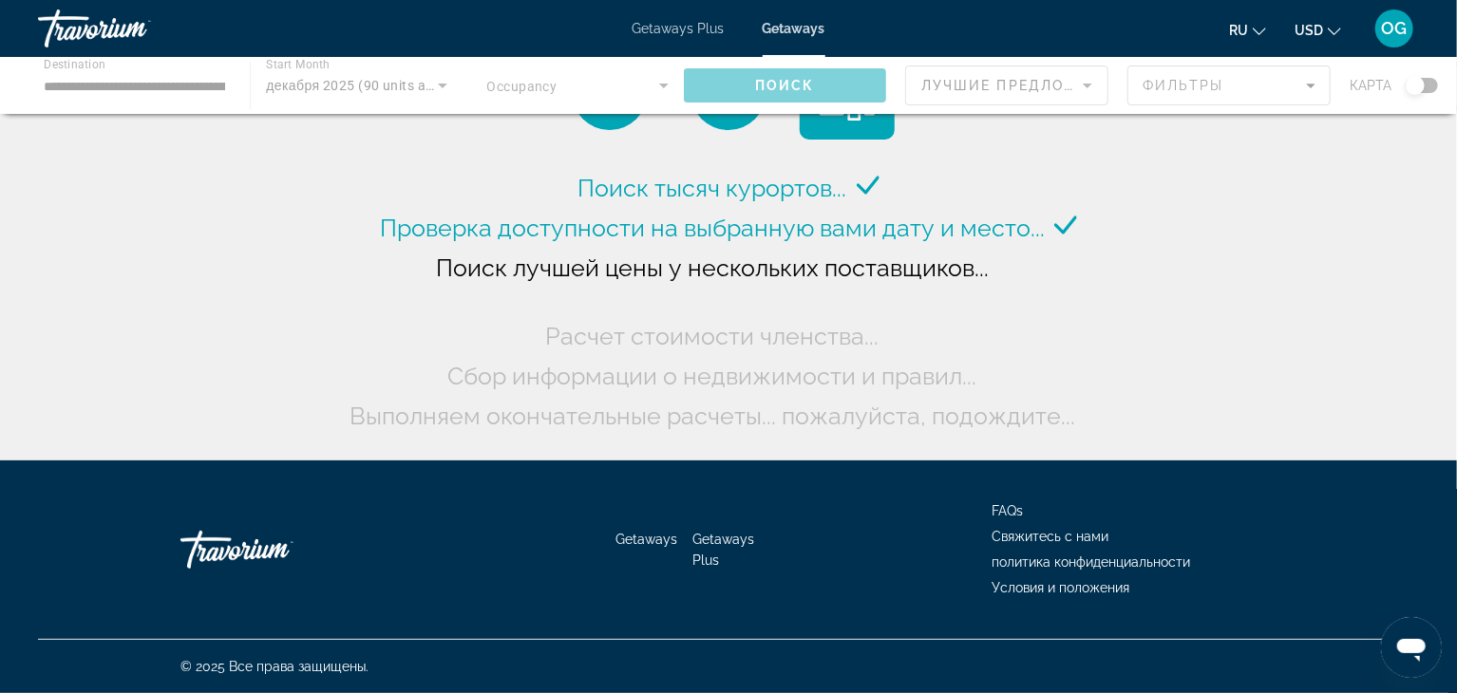
click at [444, 90] on div "Main content" at bounding box center [728, 85] width 1457 height 57
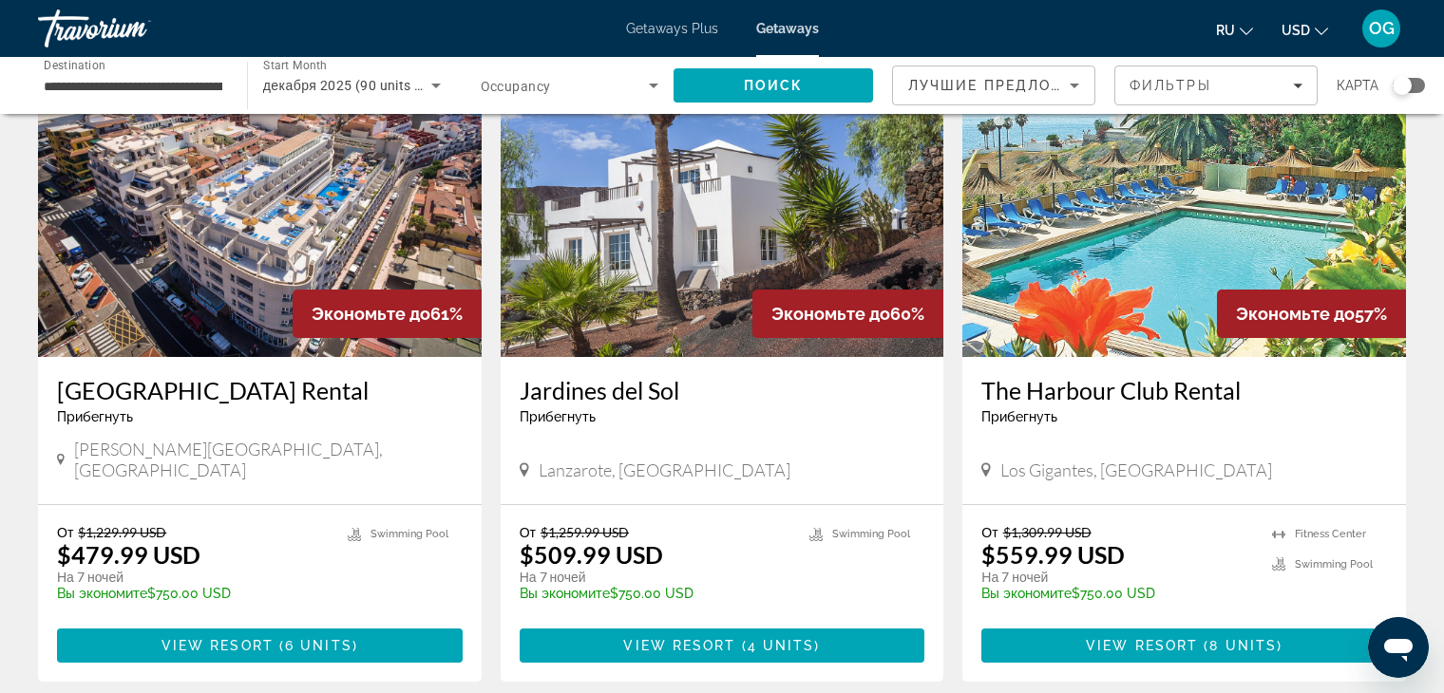
scroll to position [2374, 0]
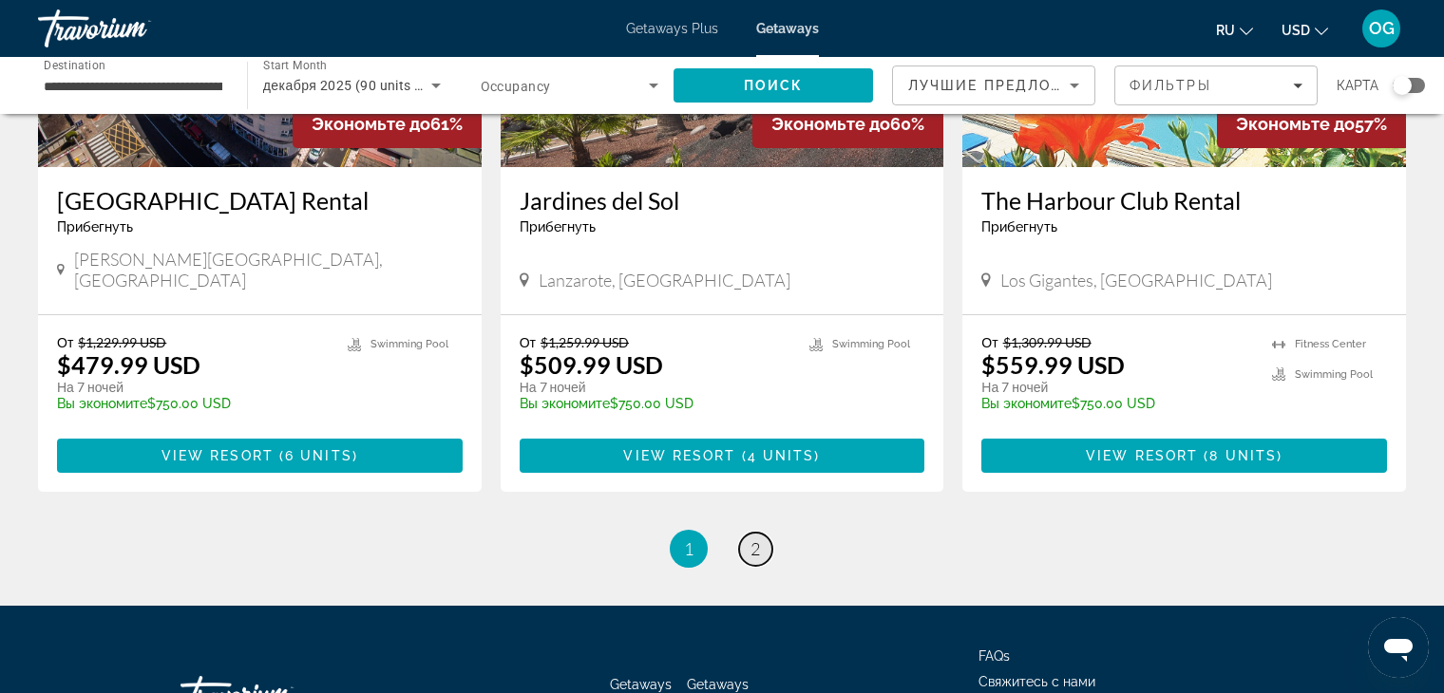
click at [762, 533] on link "page 2" at bounding box center [755, 549] width 33 height 33
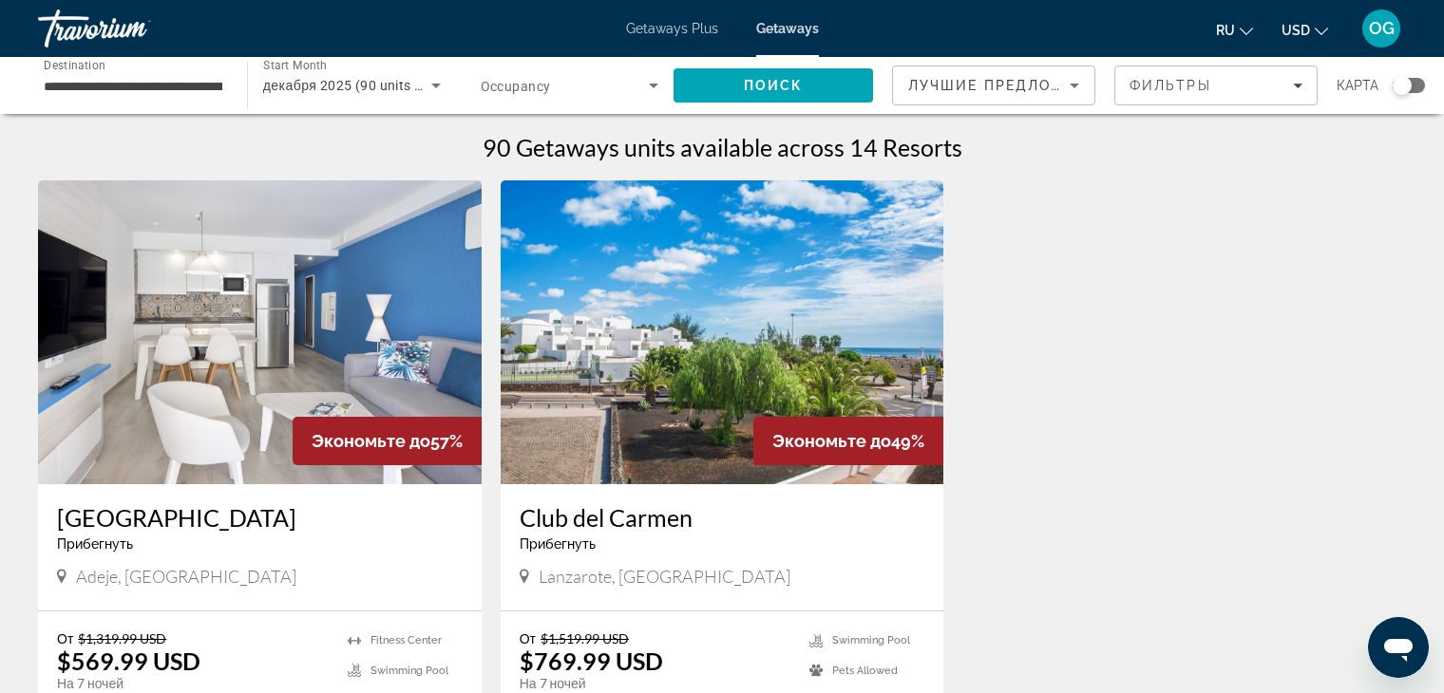
click at [308, 295] on img "Main content" at bounding box center [260, 332] width 444 height 304
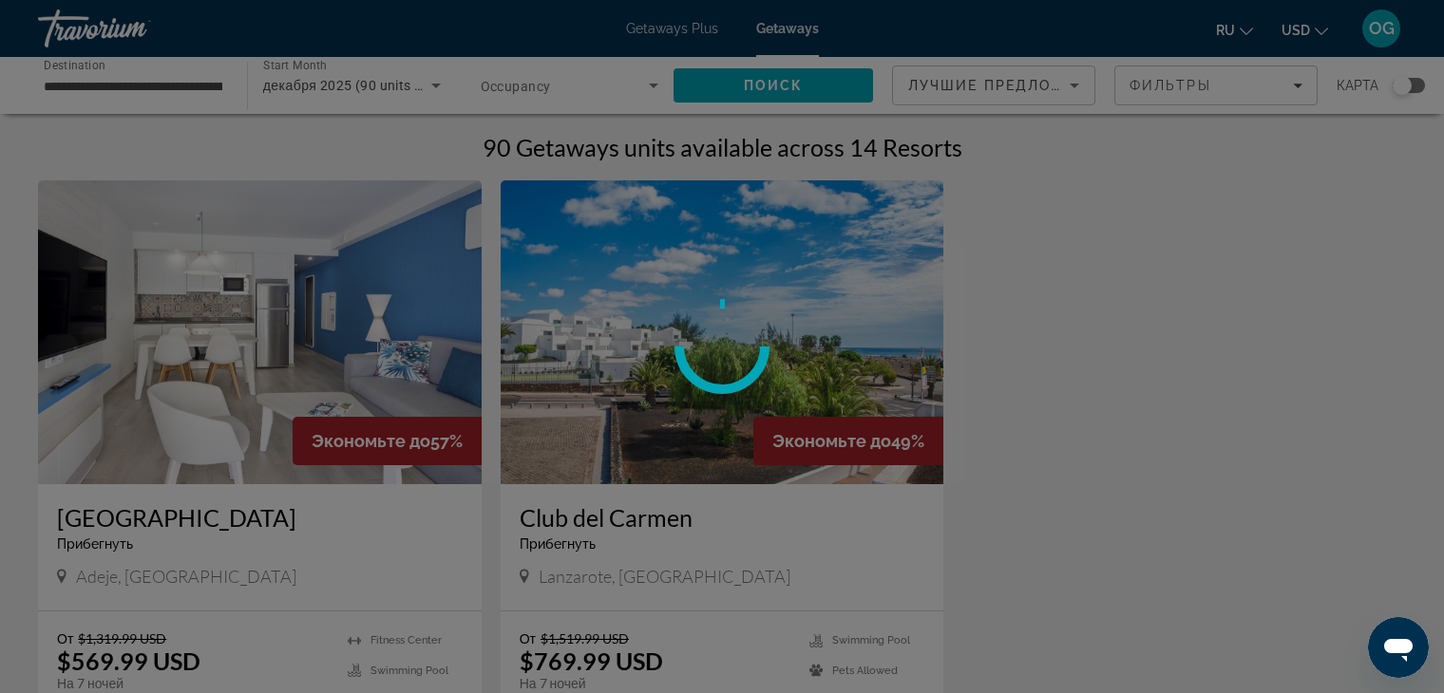
click at [308, 295] on div at bounding box center [722, 346] width 1444 height 693
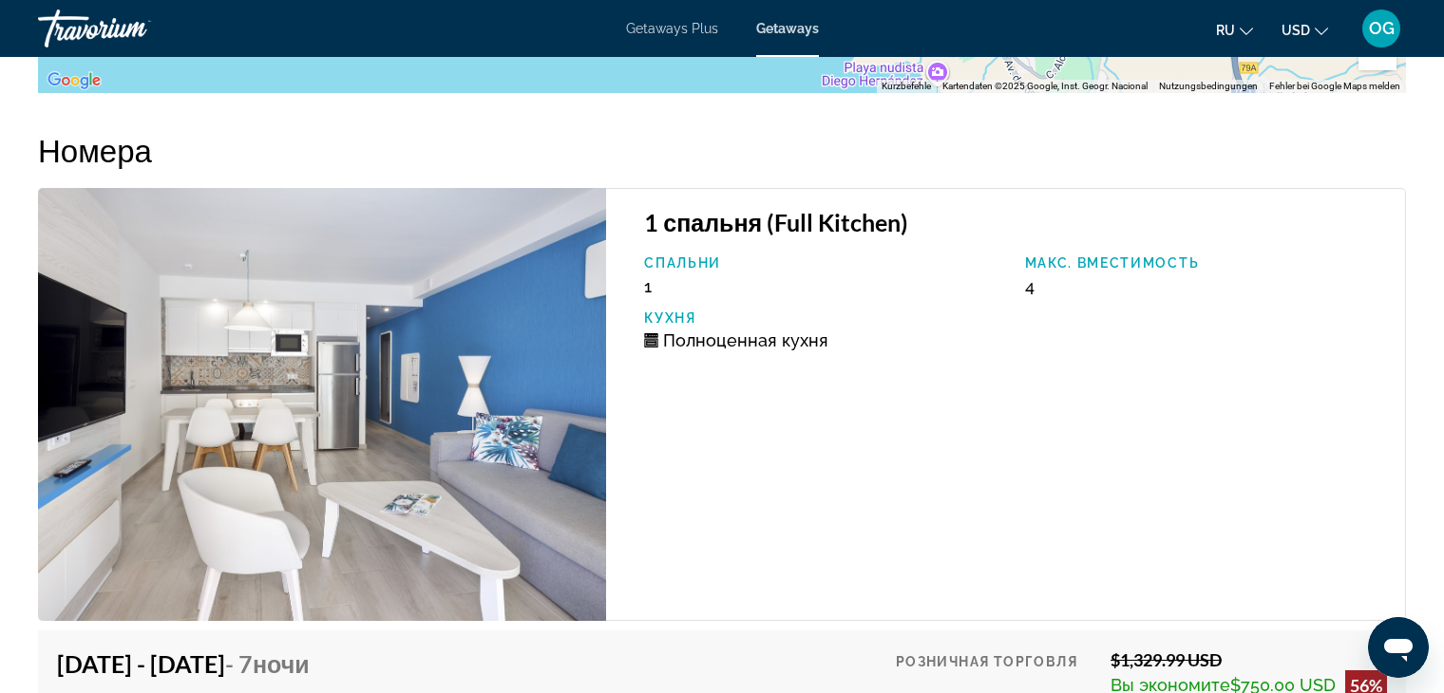
scroll to position [2937, 0]
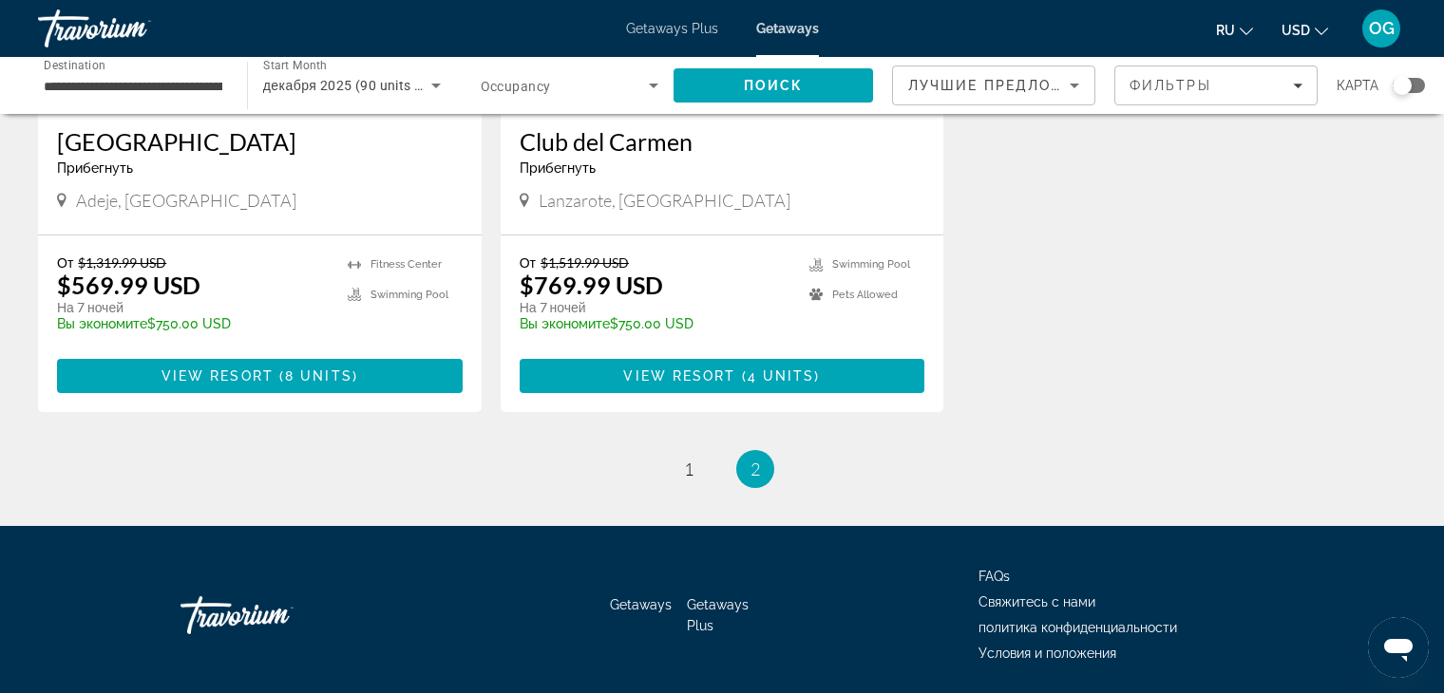
scroll to position [380, 0]
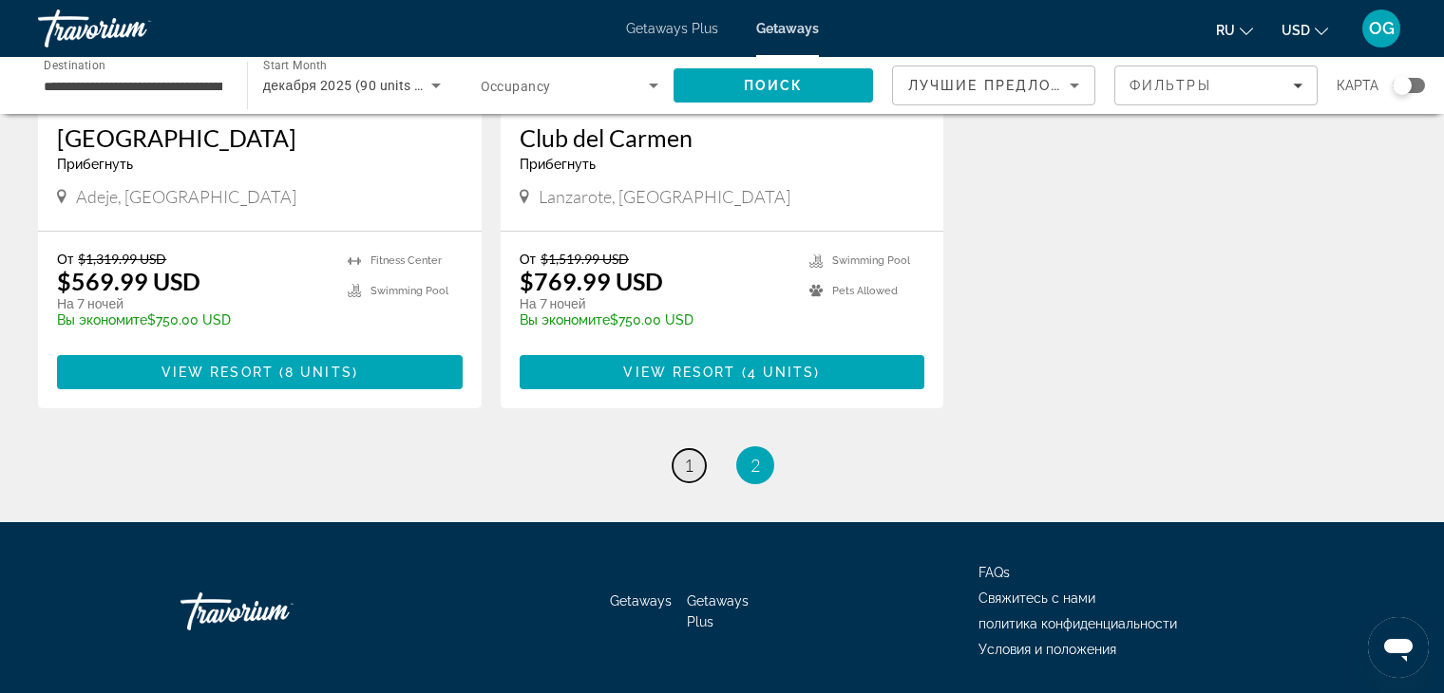
click at [693, 469] on span "1" at bounding box center [688, 465] width 9 height 21
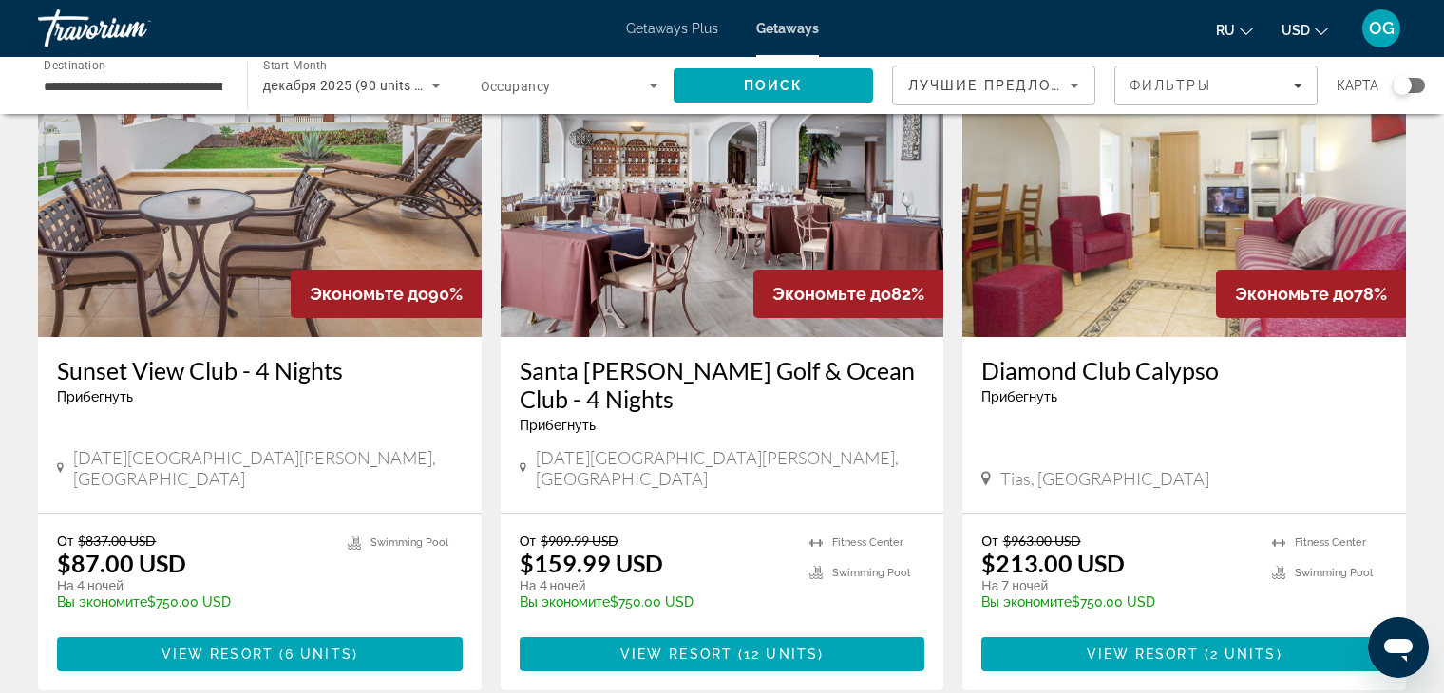
scroll to position [190, 0]
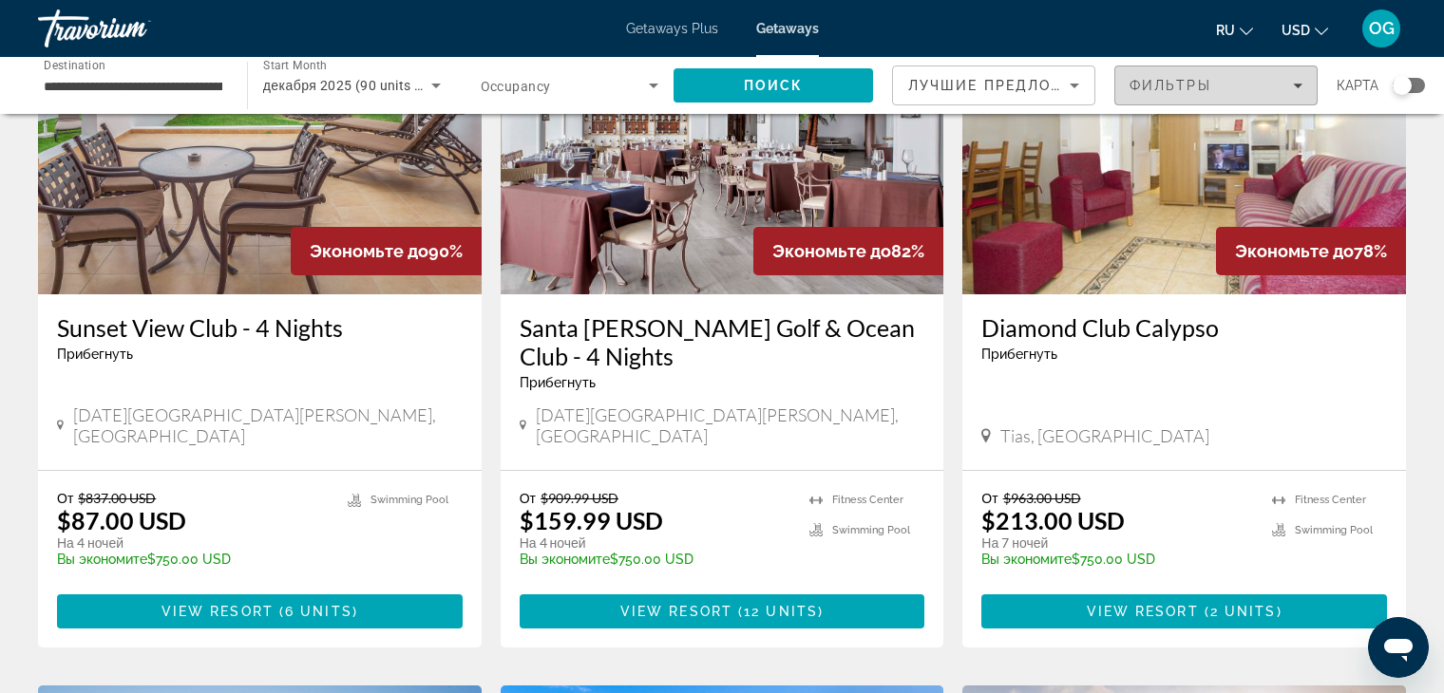
click at [1306, 89] on span "Filters" at bounding box center [1215, 86] width 201 height 46
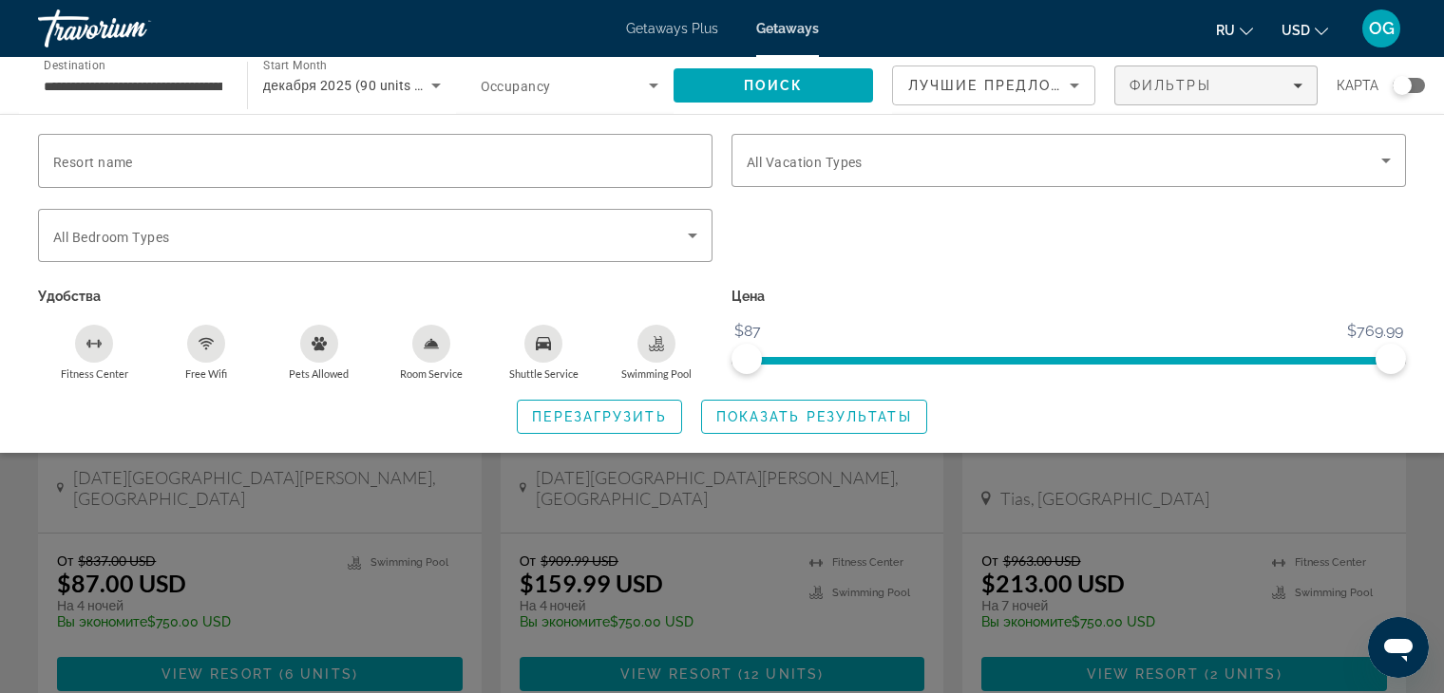
scroll to position [0, 0]
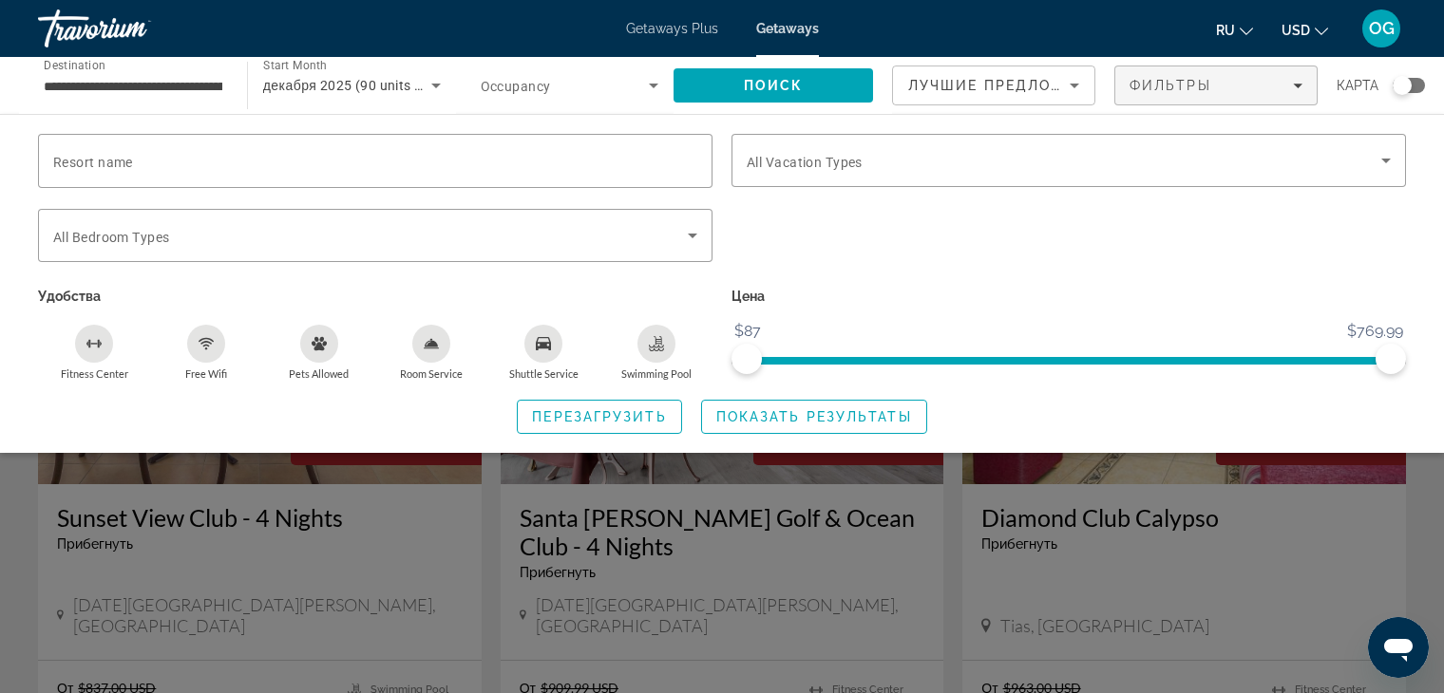
click at [204, 351] on div "Free Wifi" at bounding box center [206, 344] width 38 height 38
click at [538, 348] on icon "Shuttle Service" at bounding box center [543, 343] width 15 height 13
click at [656, 356] on div "Swimming Pool" at bounding box center [656, 344] width 38 height 38
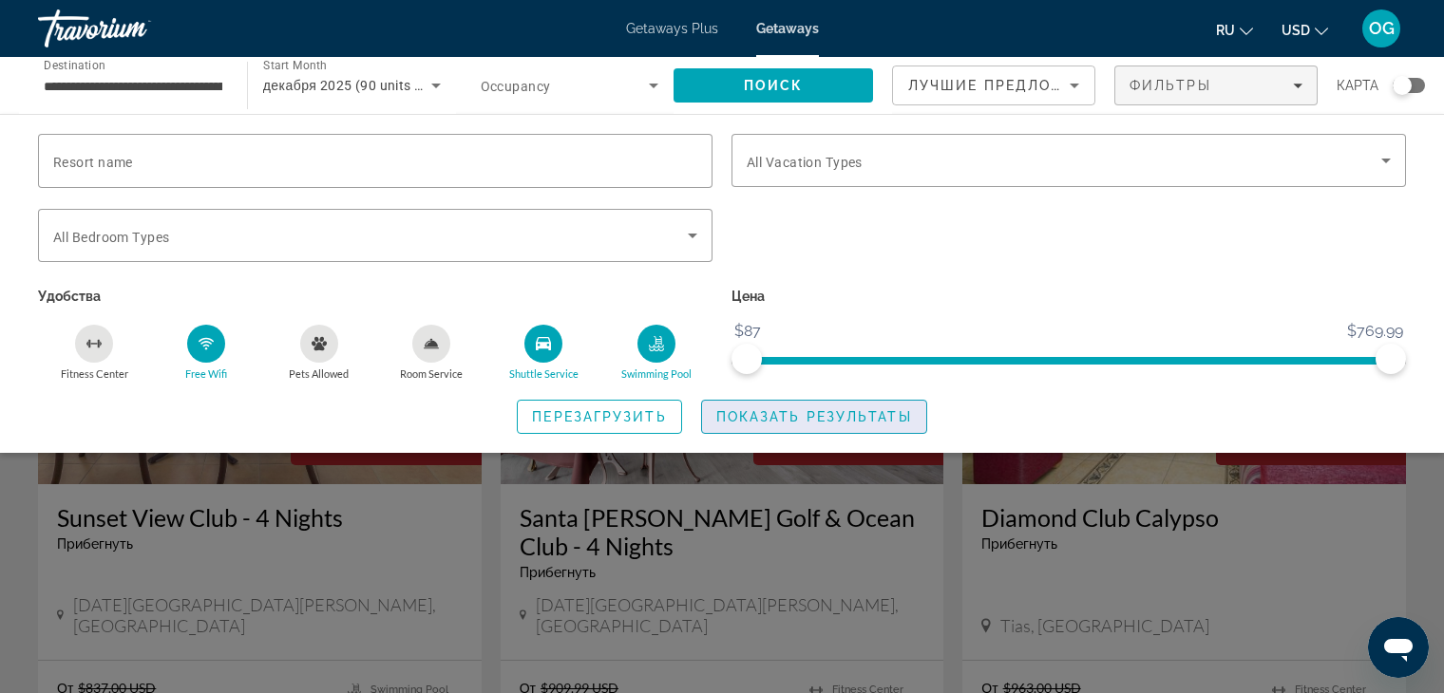
click at [759, 421] on span "Показать результаты" at bounding box center [814, 416] width 196 height 15
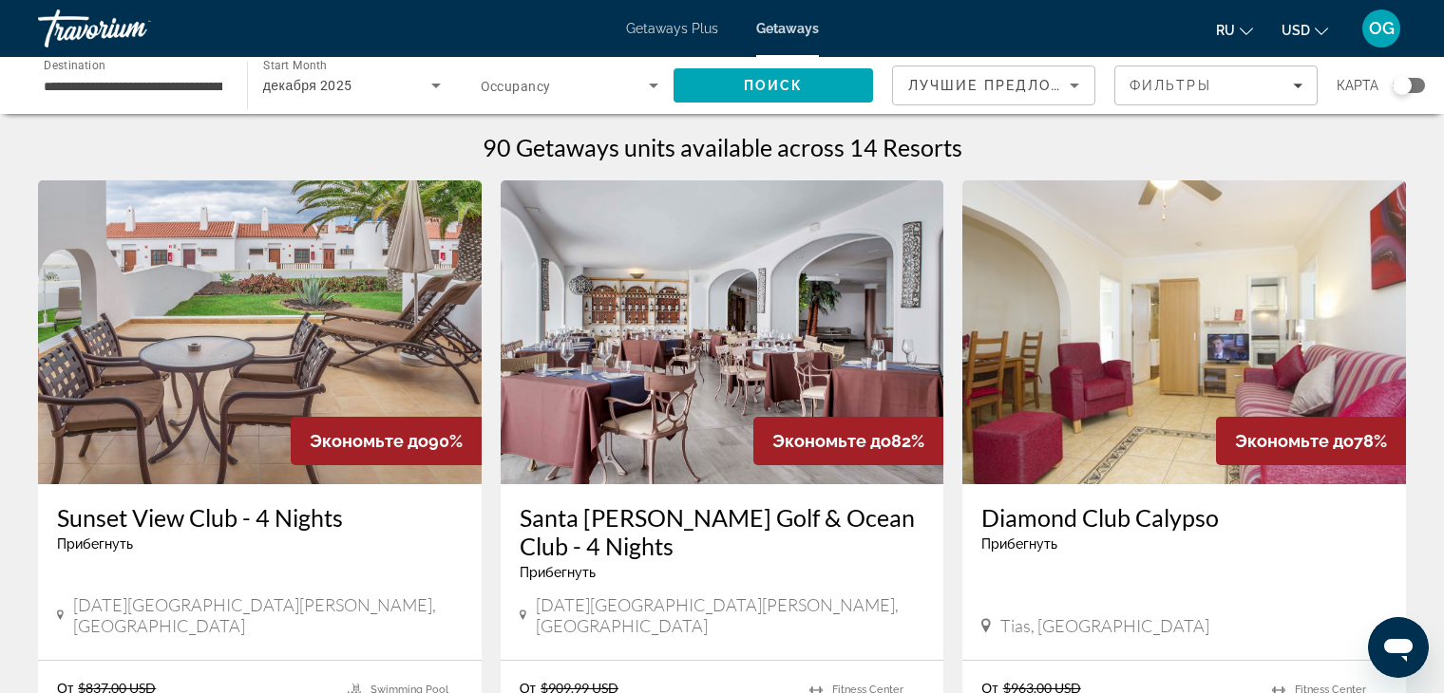
click at [676, 22] on span "Getaways Plus" at bounding box center [672, 28] width 92 height 15
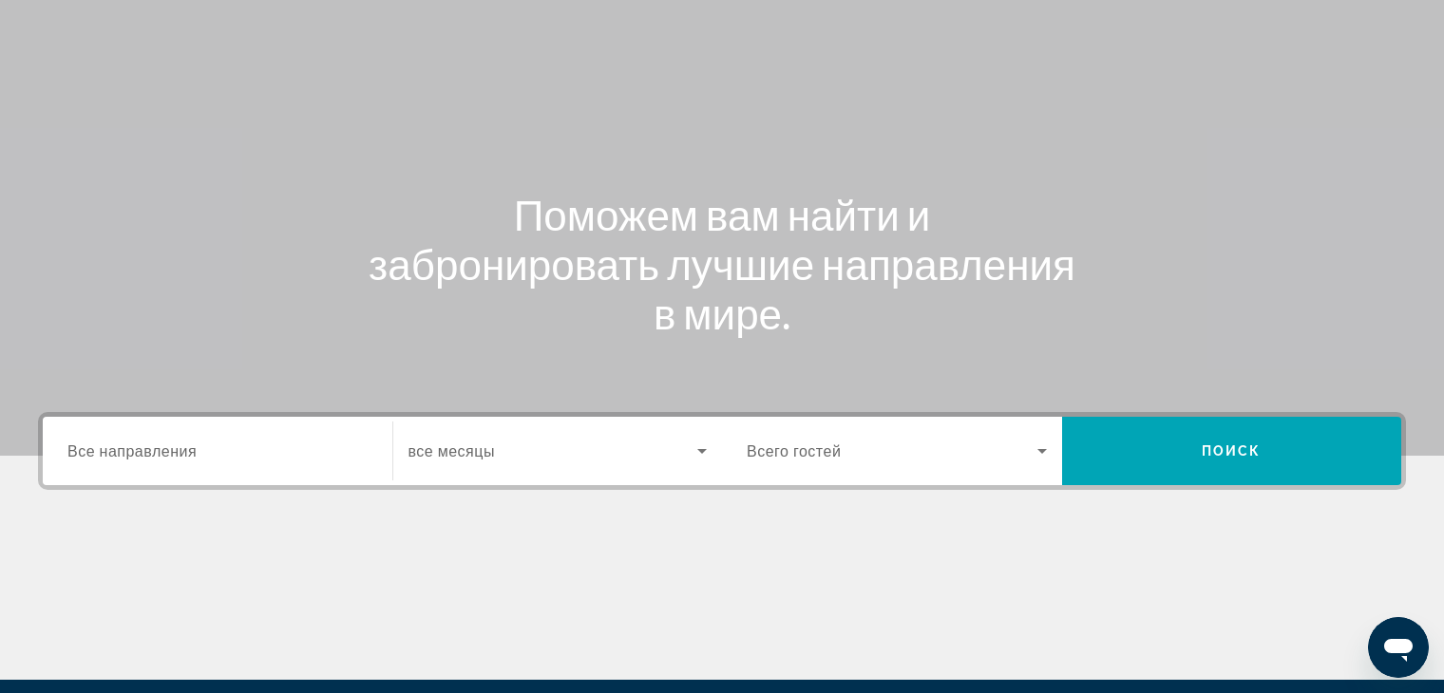
scroll to position [285, 0]
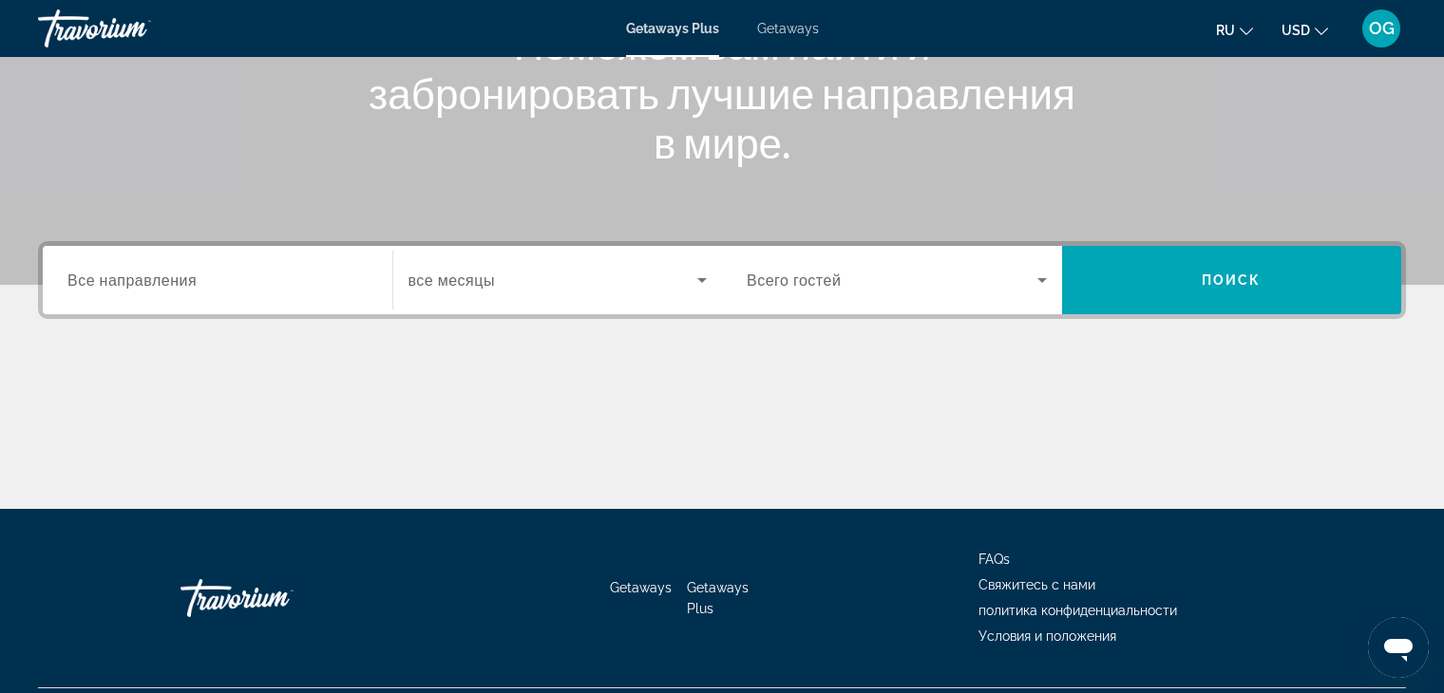
click at [332, 293] on div "Search widget" at bounding box center [217, 281] width 300 height 54
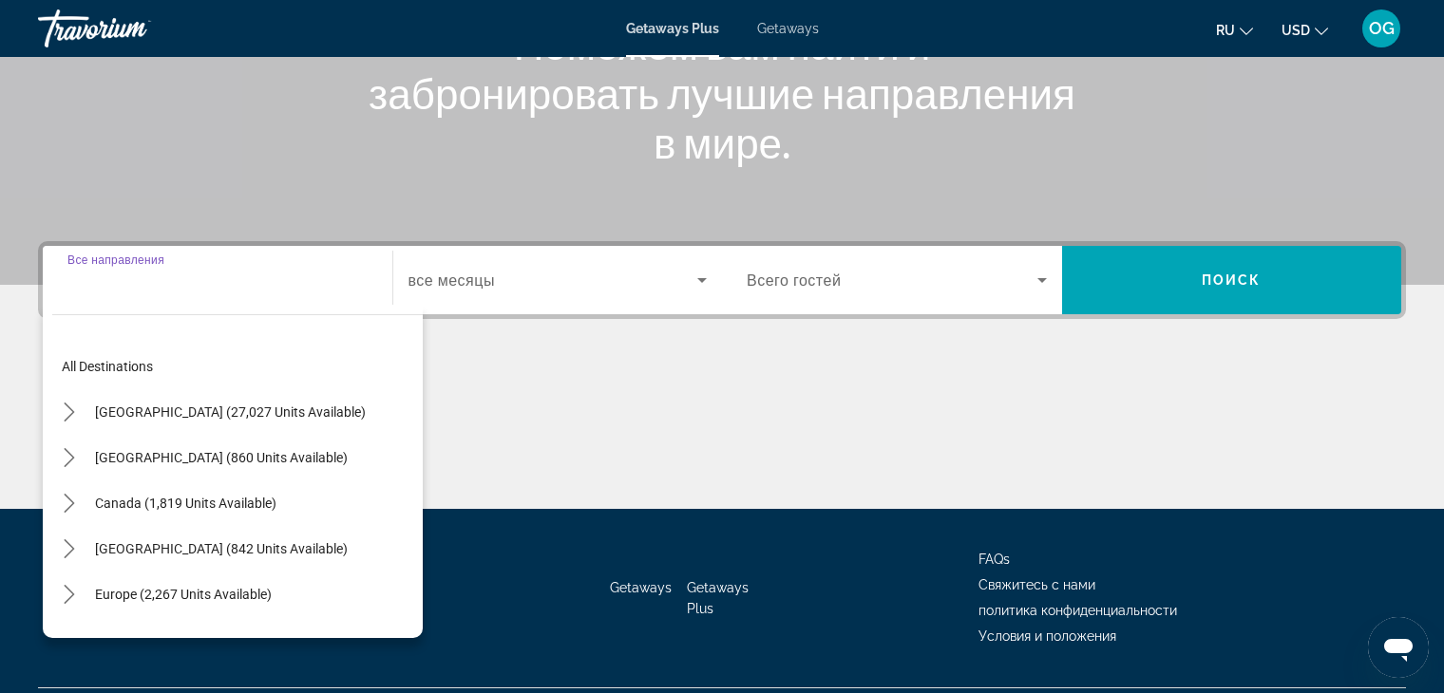
scroll to position [332, 0]
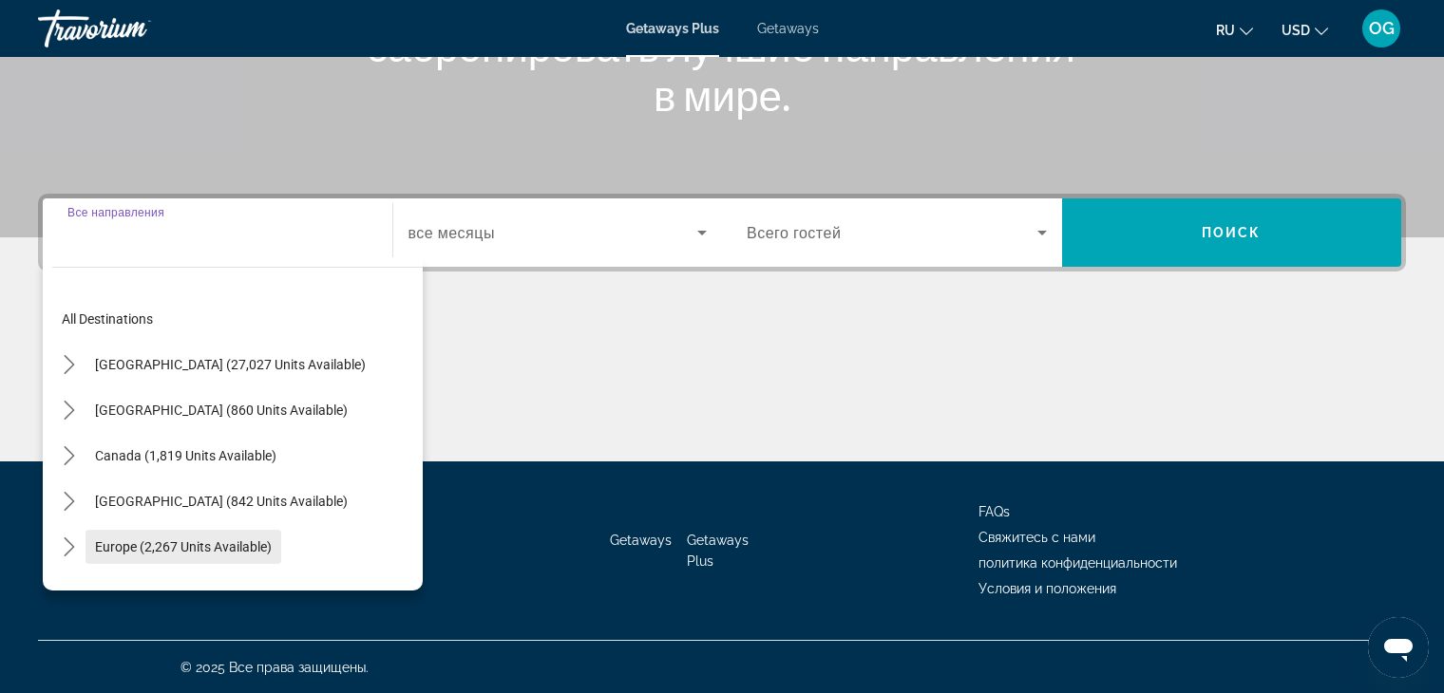
click at [185, 545] on span "Europe (2,267 units available)" at bounding box center [183, 546] width 177 height 15
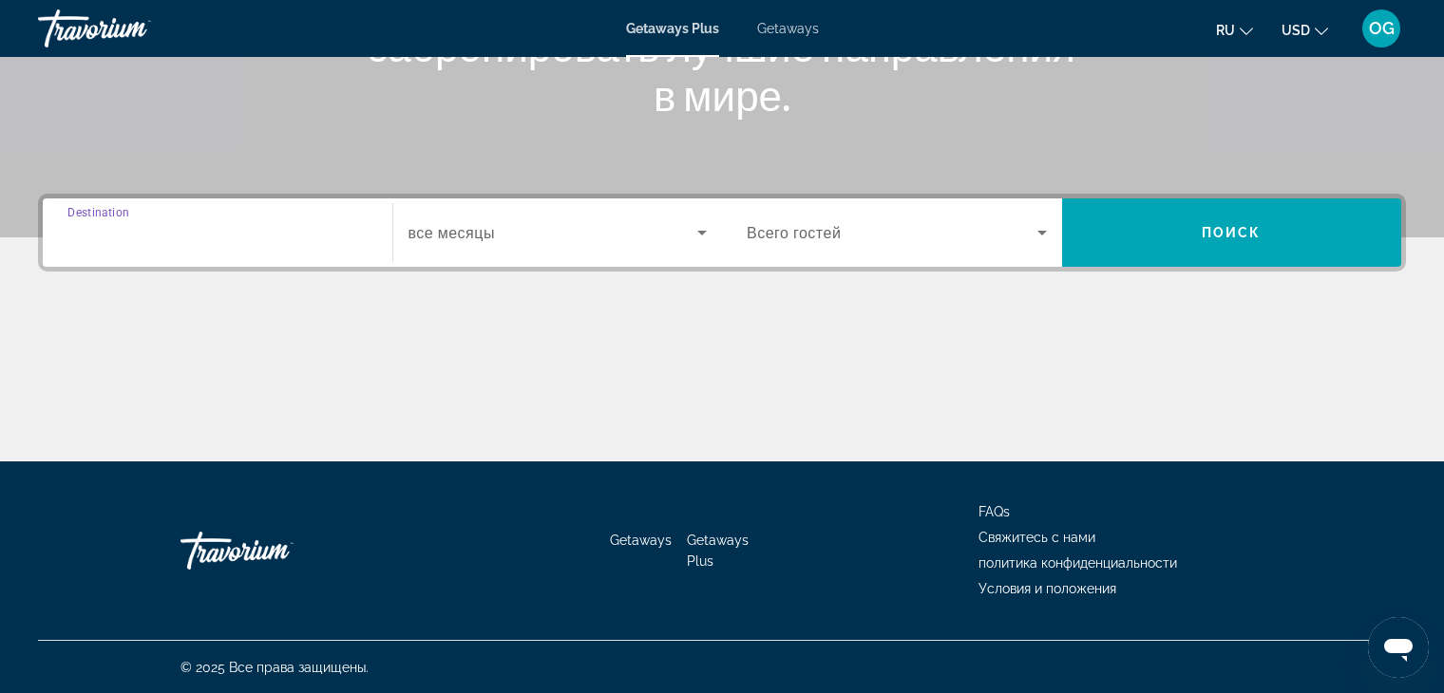
type input "**********"
drag, startPoint x: 189, startPoint y: 230, endPoint x: 209, endPoint y: 225, distance: 20.5
click at [194, 227] on input "**********" at bounding box center [217, 233] width 300 height 23
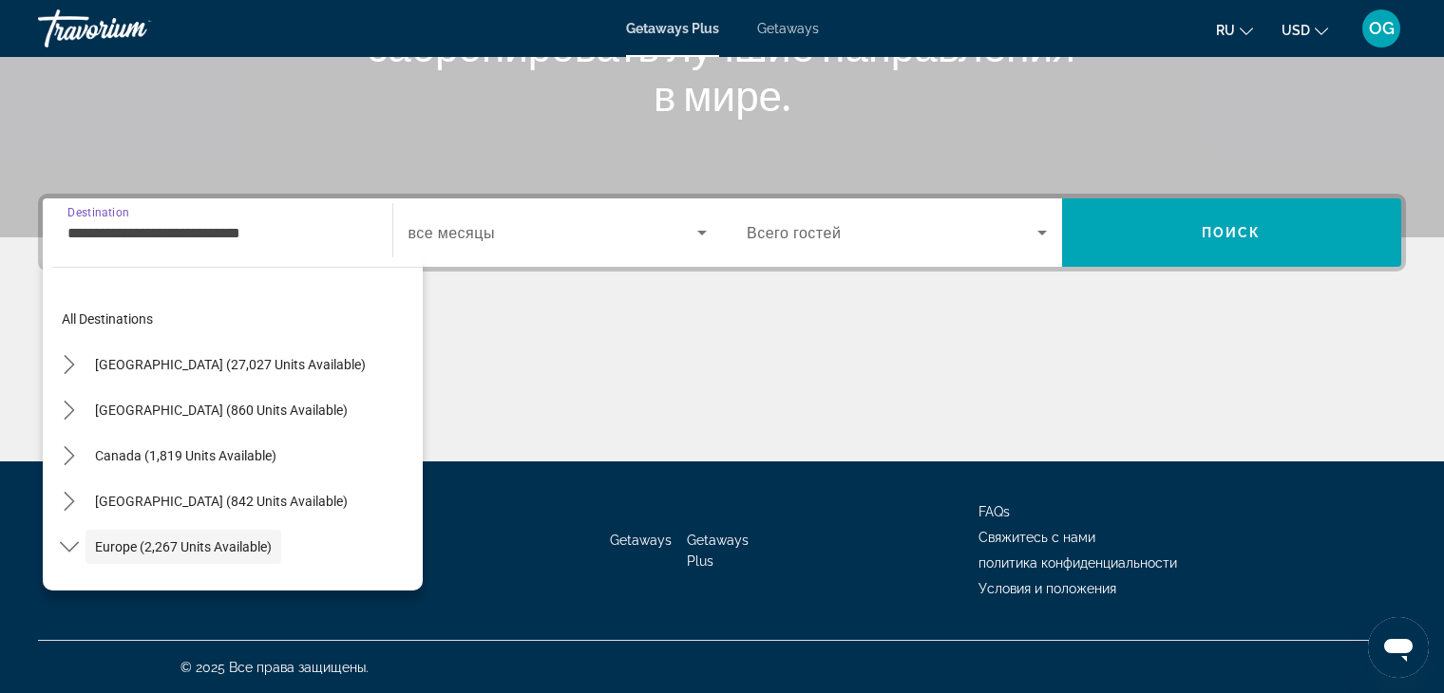
scroll to position [113, 0]
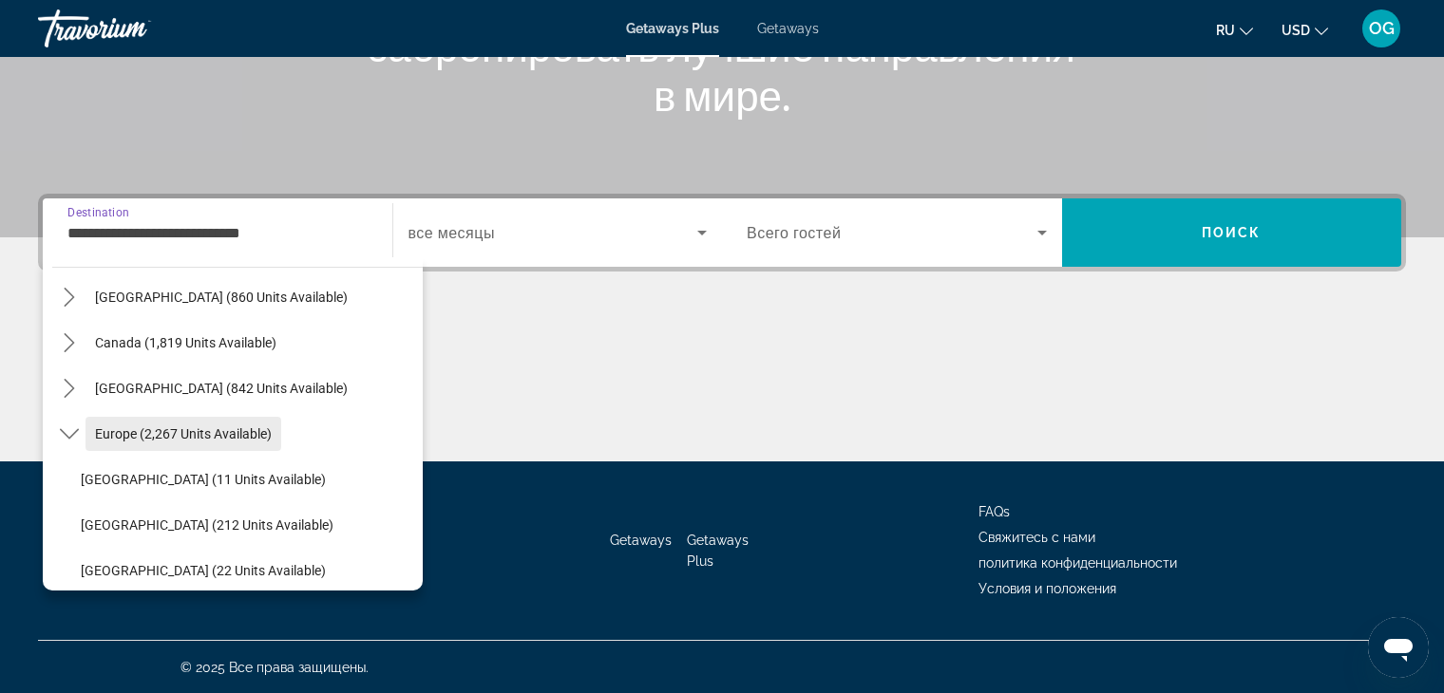
click at [217, 433] on span "Europe (2,267 units available)" at bounding box center [183, 433] width 177 height 15
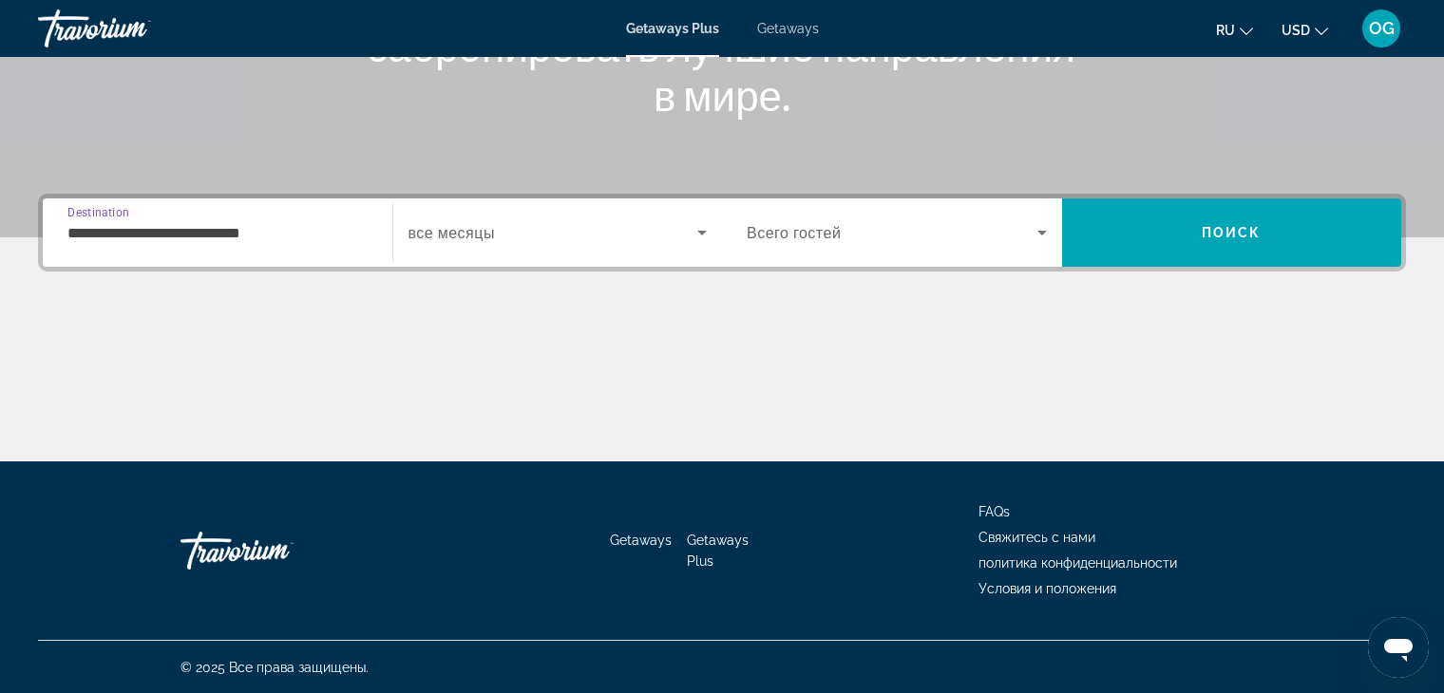
click at [700, 237] on icon "Search widget" at bounding box center [701, 232] width 23 height 23
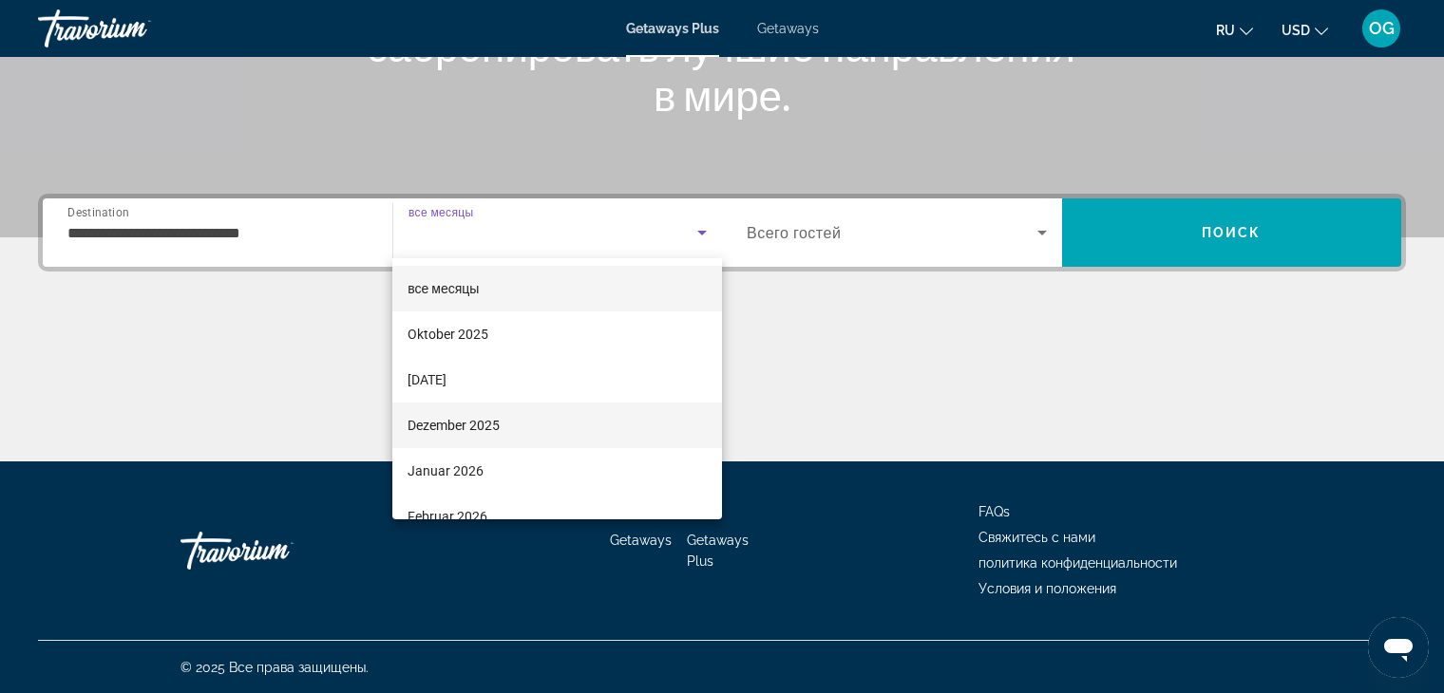
click at [511, 425] on mat-option "Dezember 2025" at bounding box center [557, 426] width 330 height 46
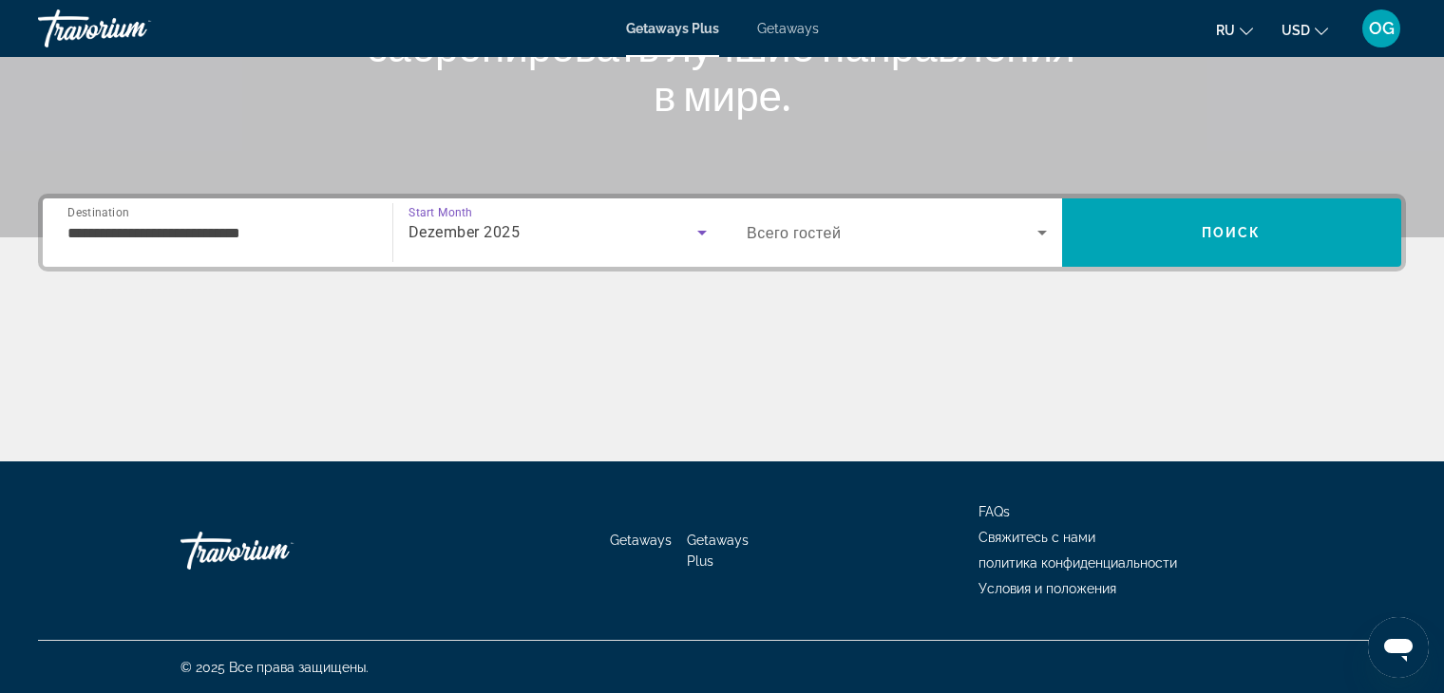
click at [1045, 238] on icon "Search widget" at bounding box center [1041, 232] width 23 height 23
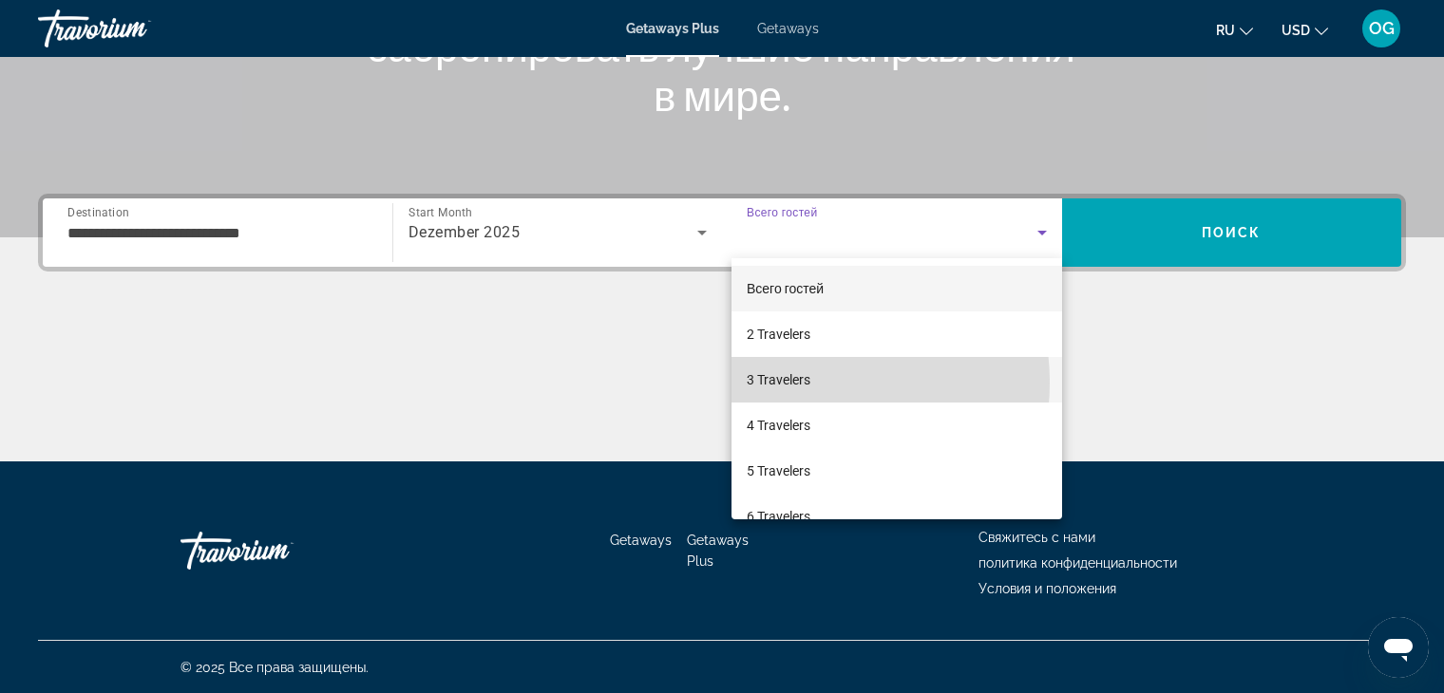
click at [803, 383] on span "3 Travelers" at bounding box center [778, 379] width 64 height 23
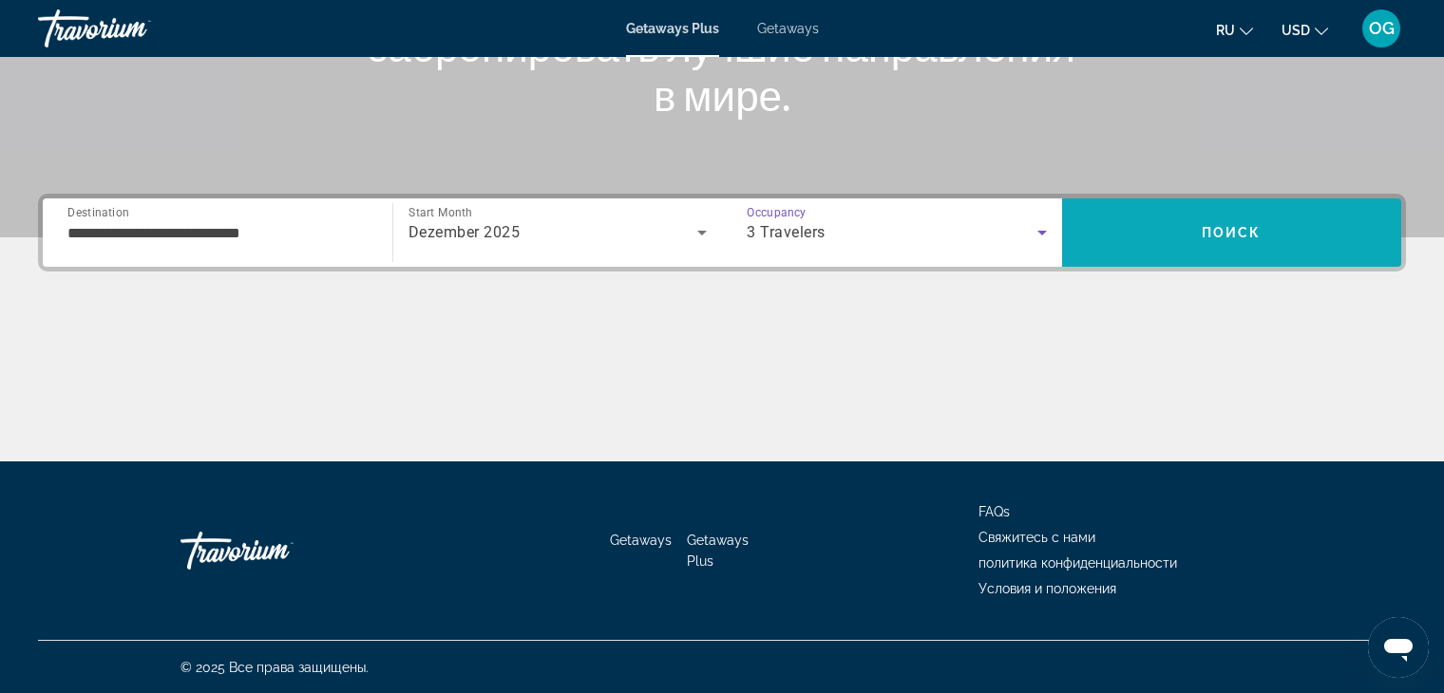
click at [1124, 238] on span "Search" at bounding box center [1232, 233] width 340 height 46
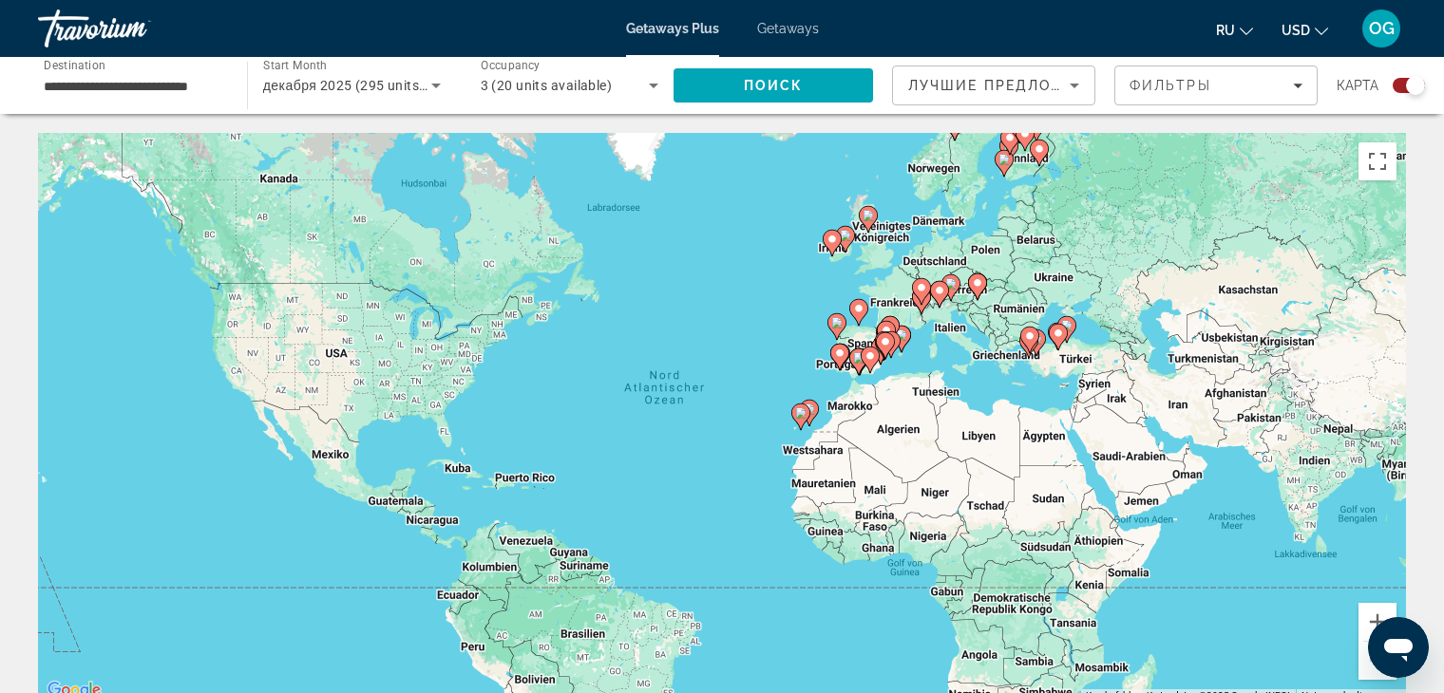
click at [814, 409] on image "Main content" at bounding box center [808, 409] width 11 height 11
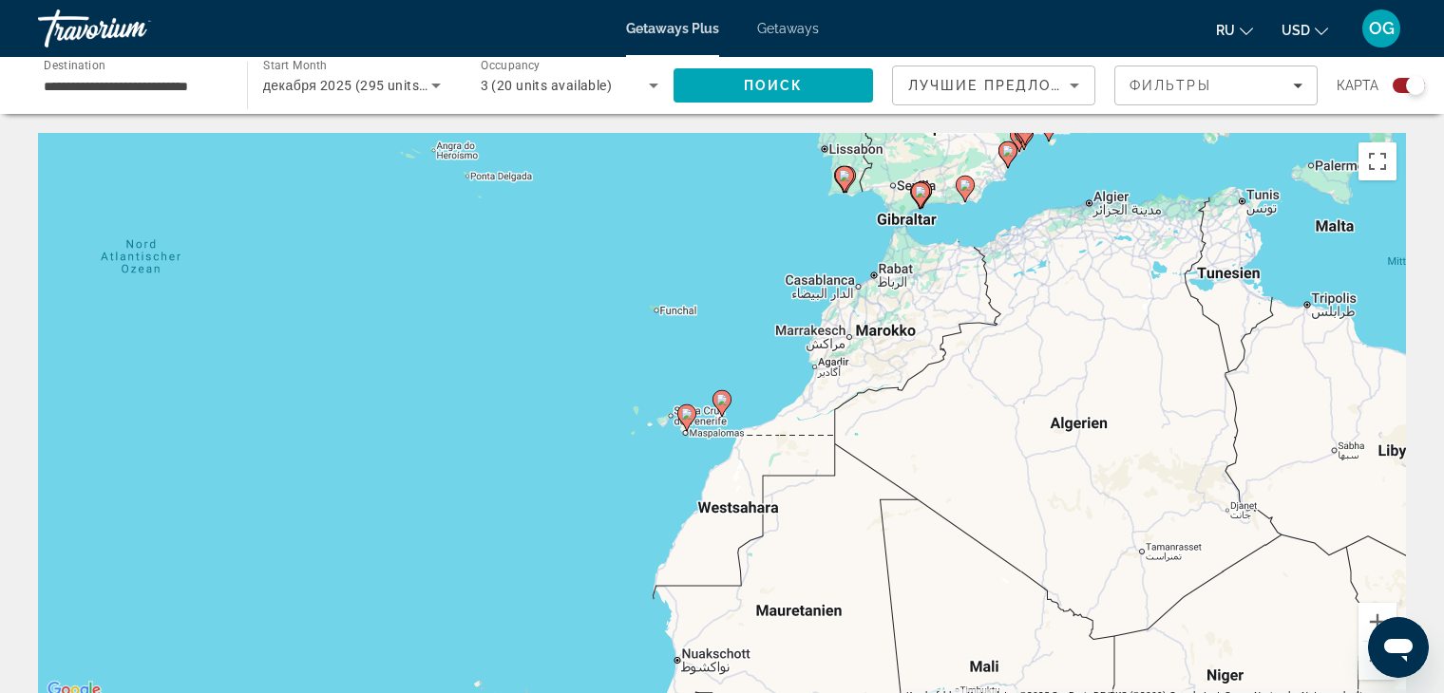
click at [721, 403] on image "Main content" at bounding box center [721, 399] width 11 height 11
type input "**********"
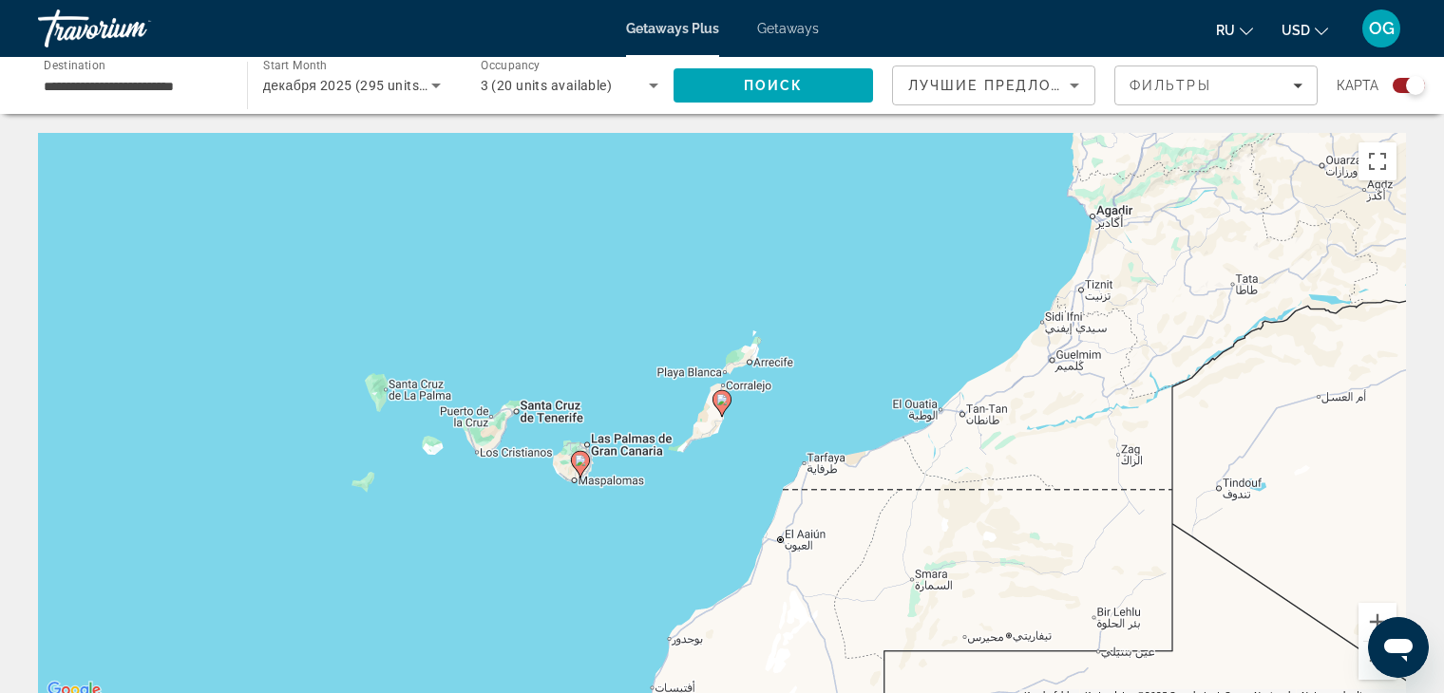
click at [721, 403] on image "Main content" at bounding box center [721, 399] width 11 height 11
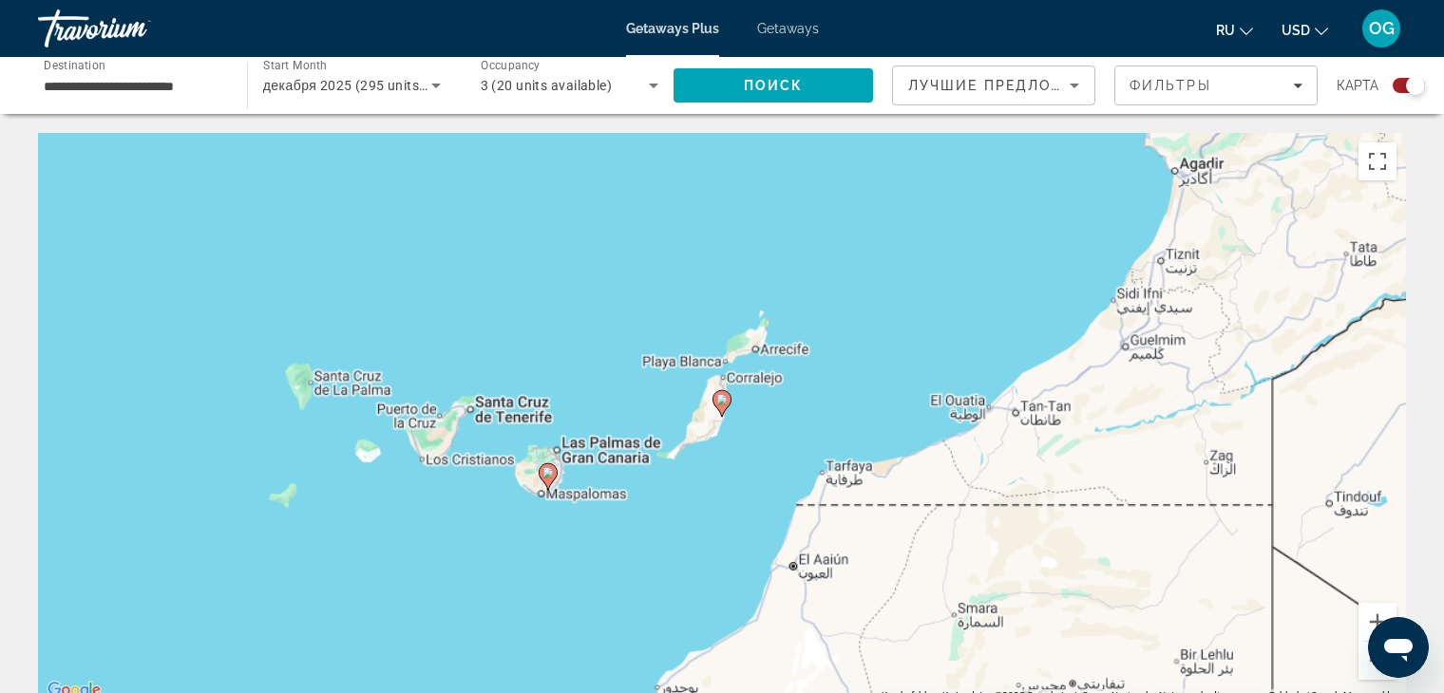
click at [721, 403] on image "Main content" at bounding box center [721, 399] width 11 height 11
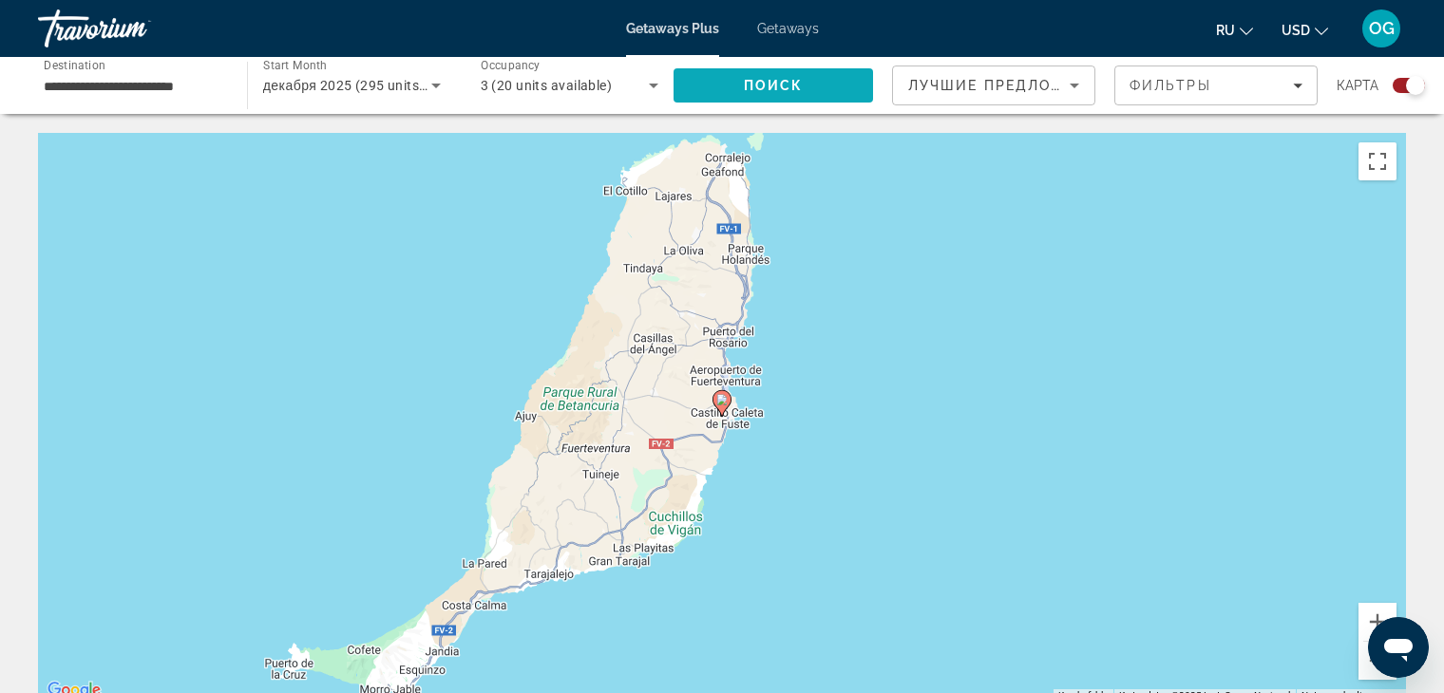
click at [793, 83] on span "Поиск" at bounding box center [774, 85] width 60 height 15
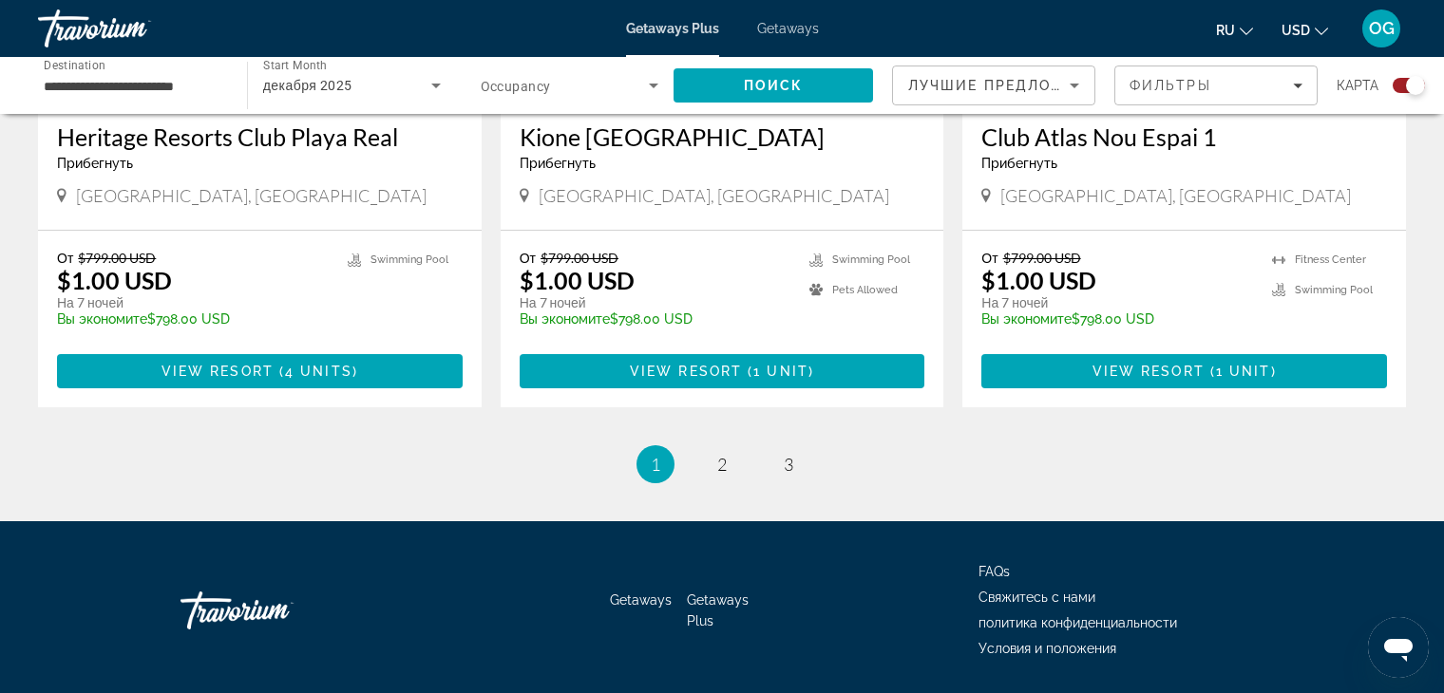
scroll to position [2995, 0]
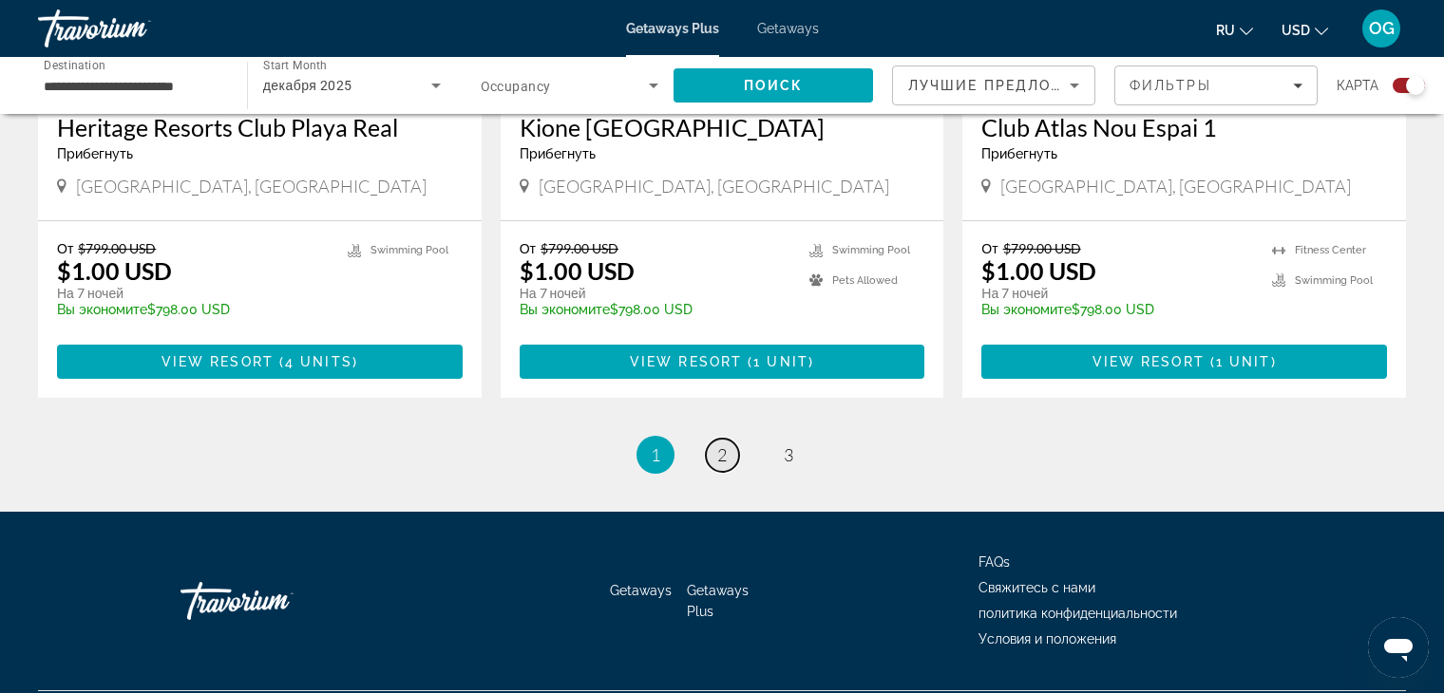
click at [729, 439] on link "page 2" at bounding box center [722, 455] width 33 height 33
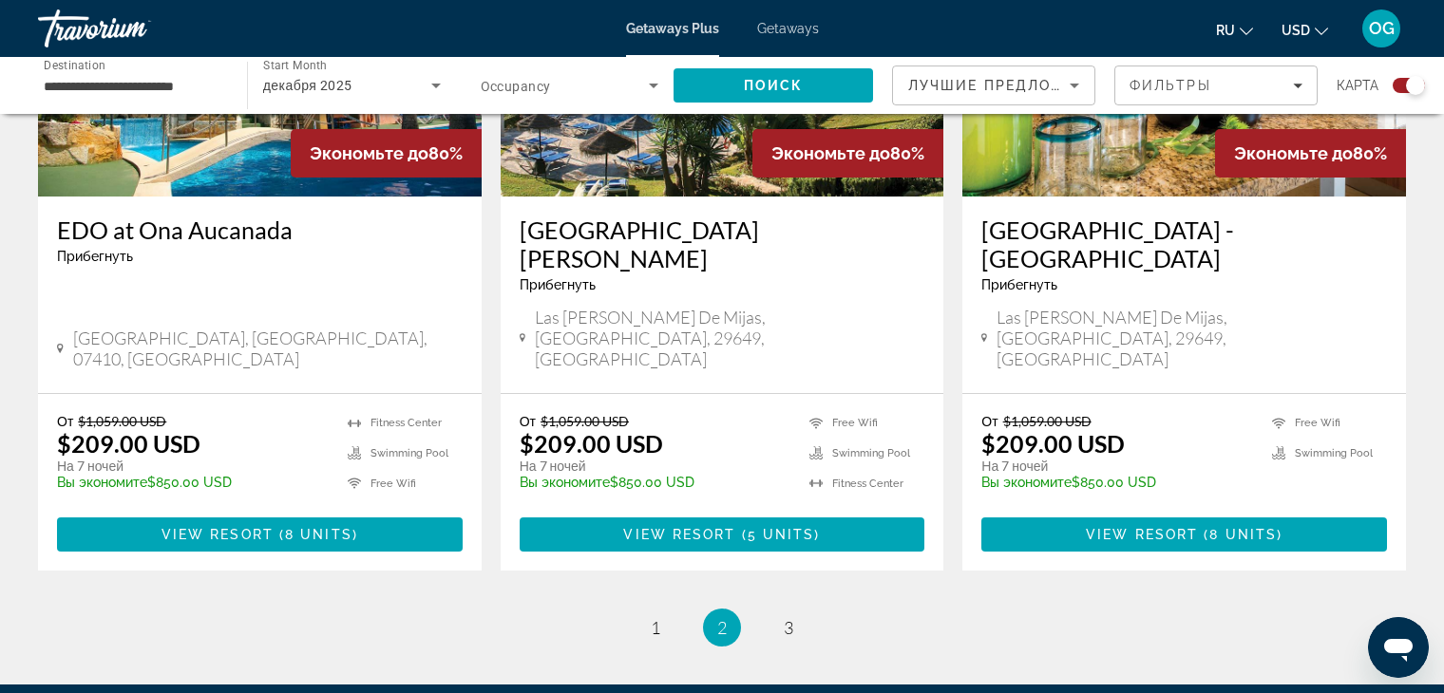
scroll to position [2944, 0]
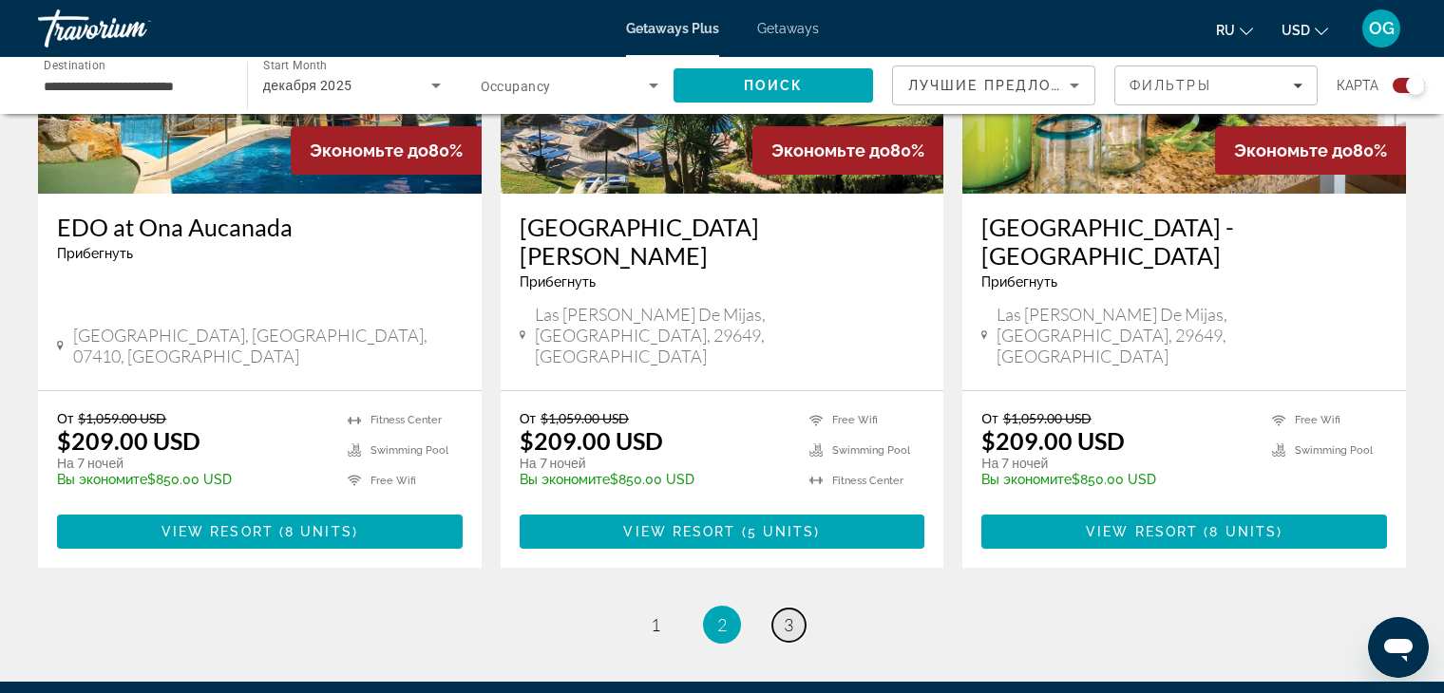
click at [784, 614] on span "3" at bounding box center [788, 624] width 9 height 21
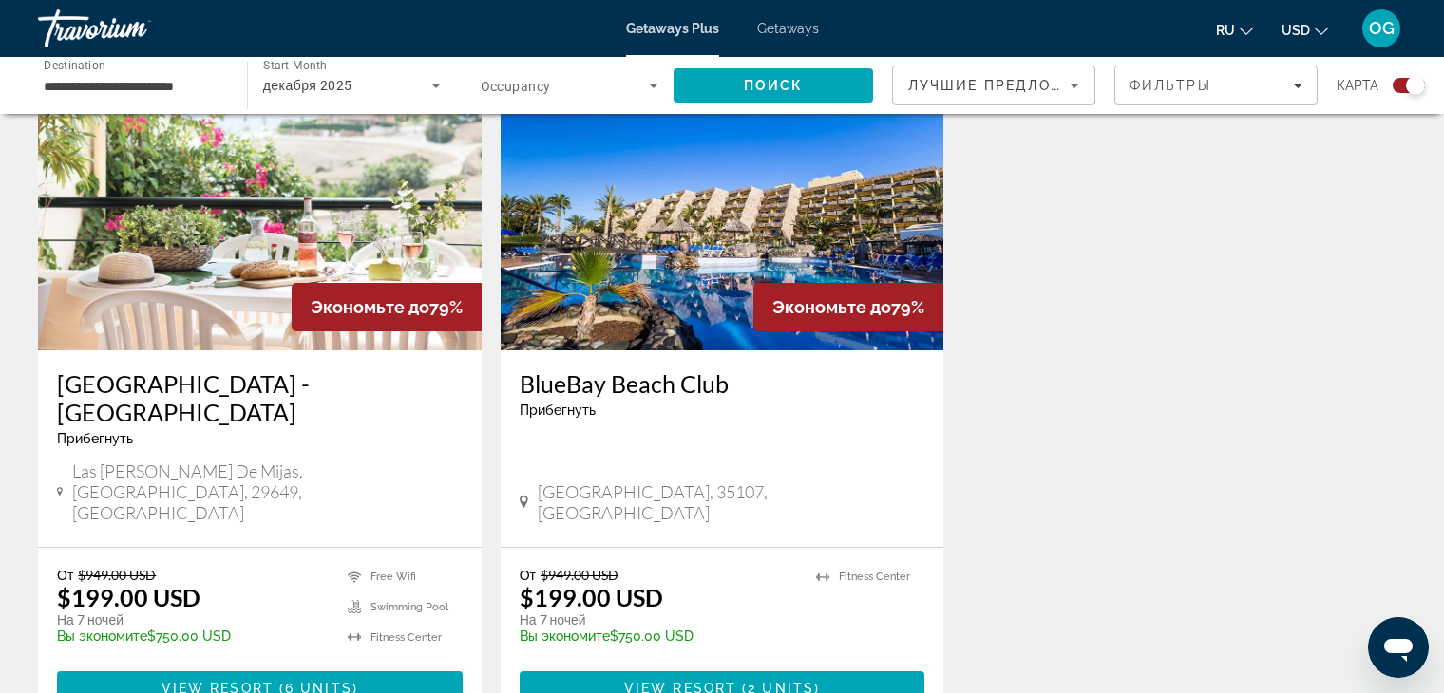
scroll to position [1425, 0]
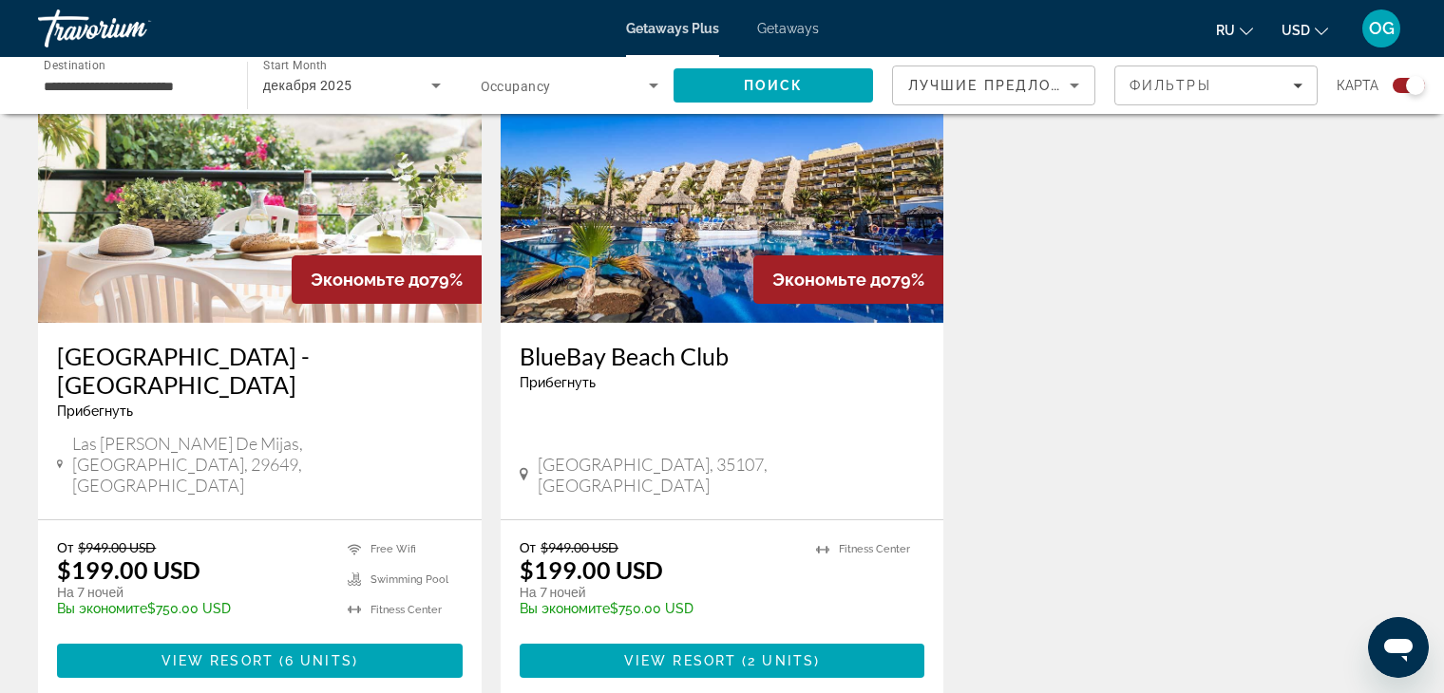
click at [685, 233] on img "Main content" at bounding box center [723, 171] width 444 height 304
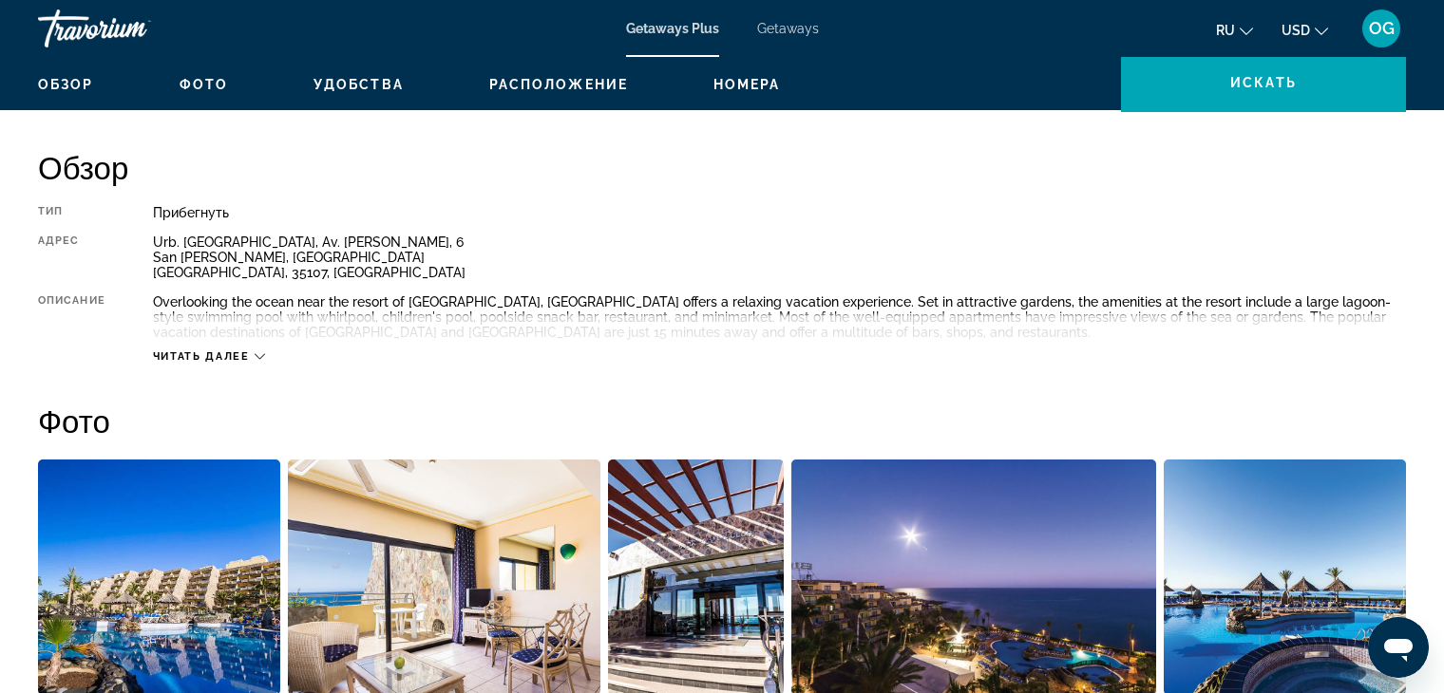
scroll to position [570, 0]
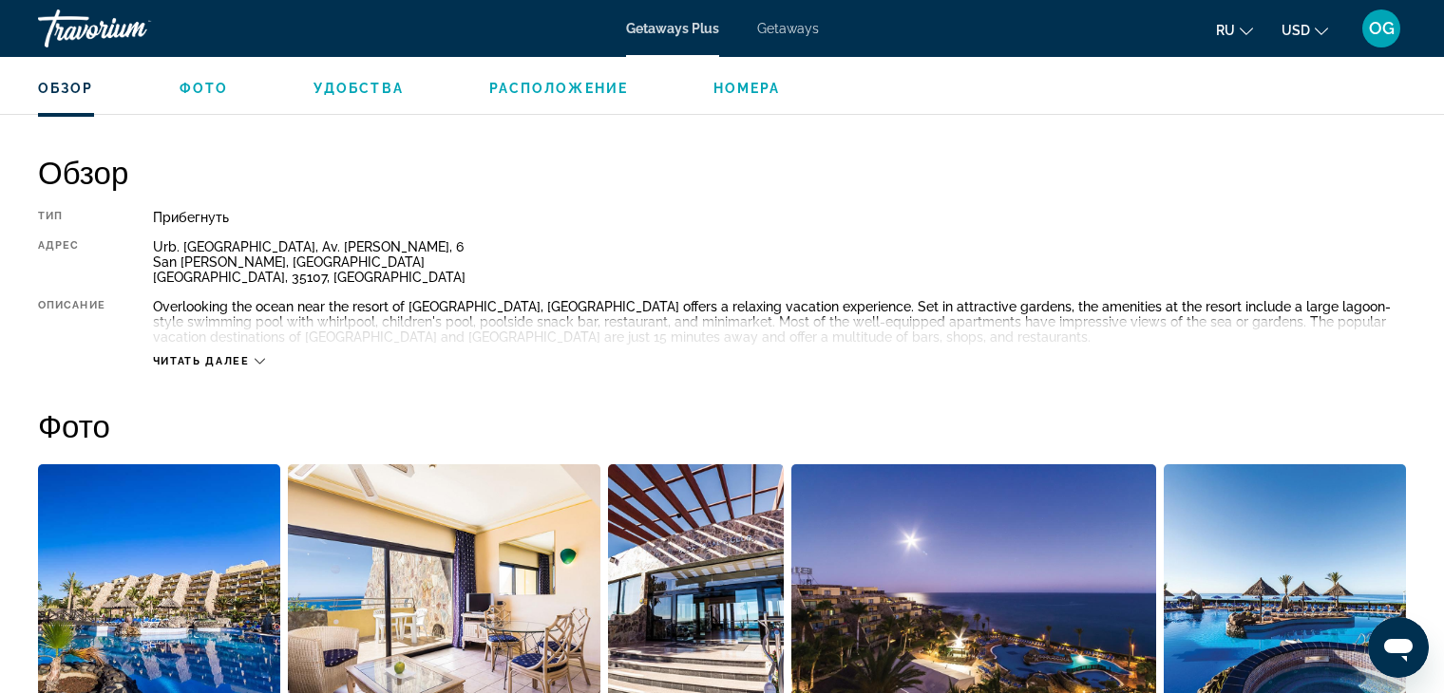
click at [755, 85] on span "Номера" at bounding box center [746, 88] width 67 height 15
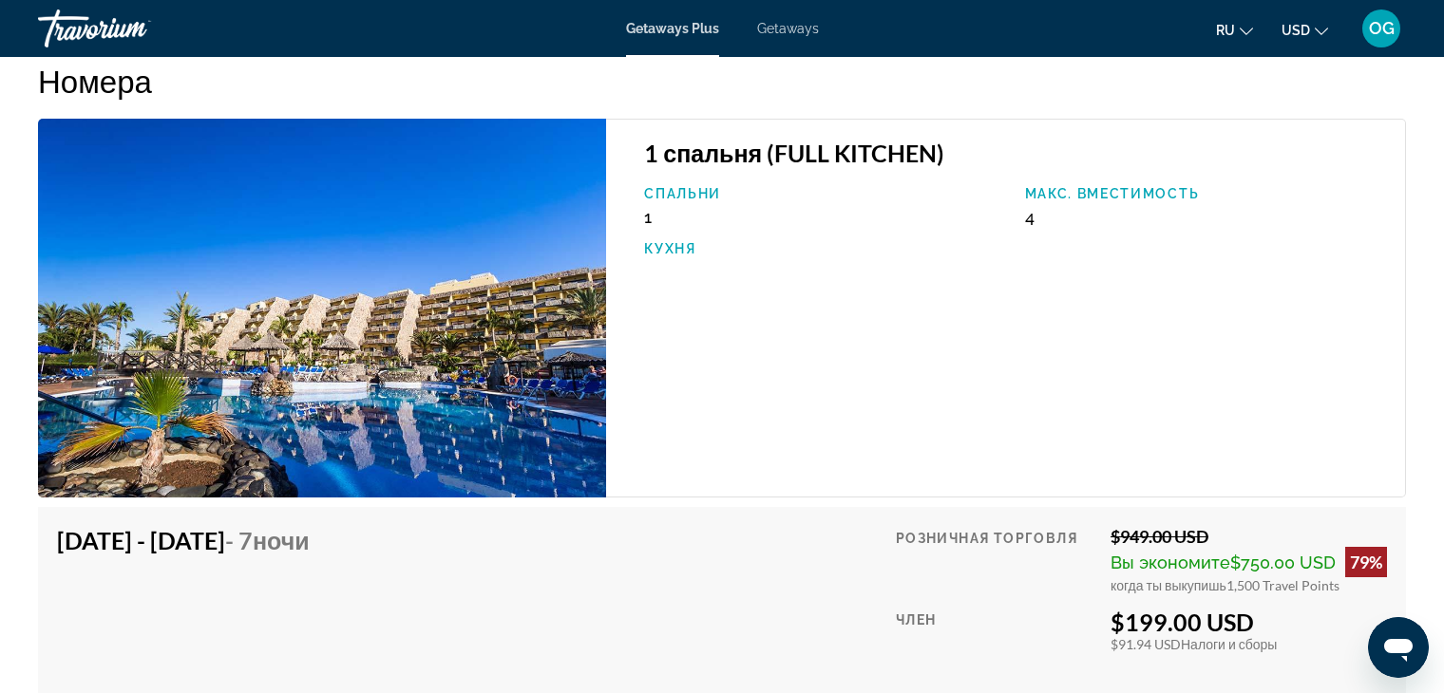
scroll to position [3035, 0]
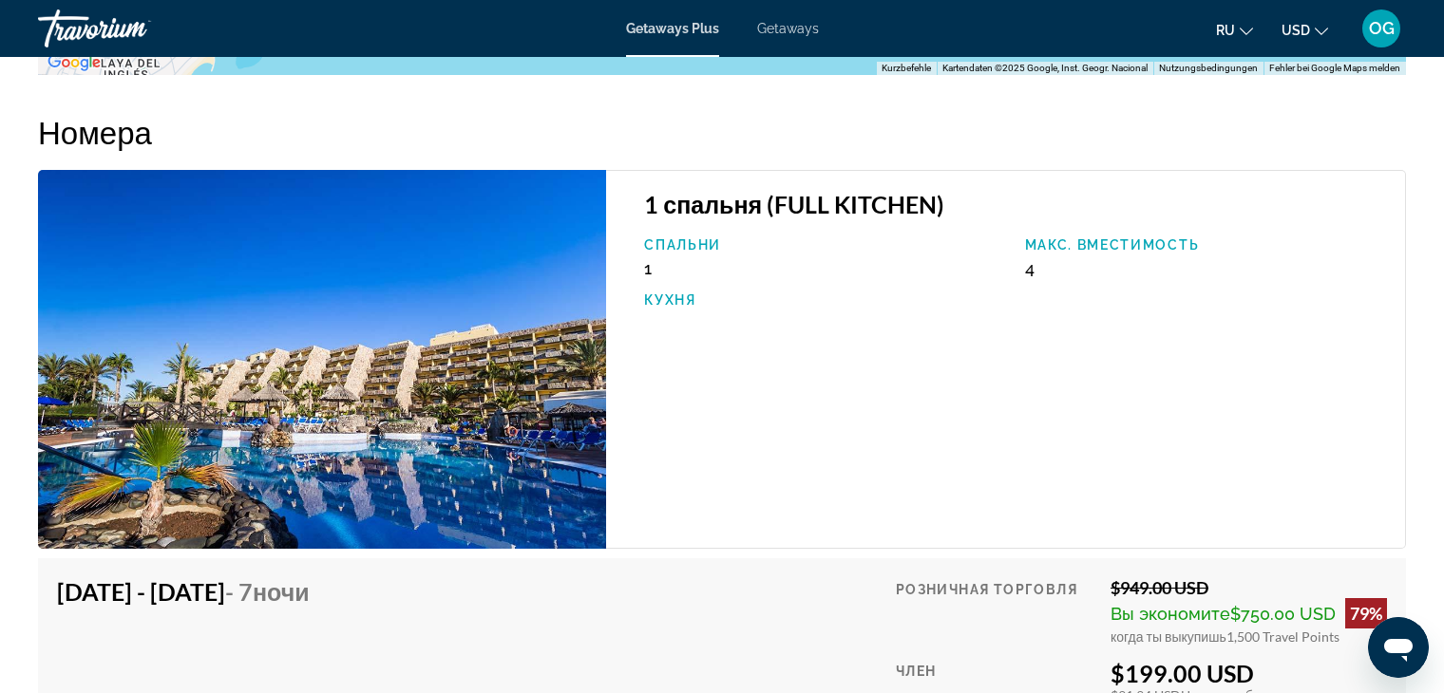
click at [568, 326] on img "Main content" at bounding box center [322, 359] width 568 height 379
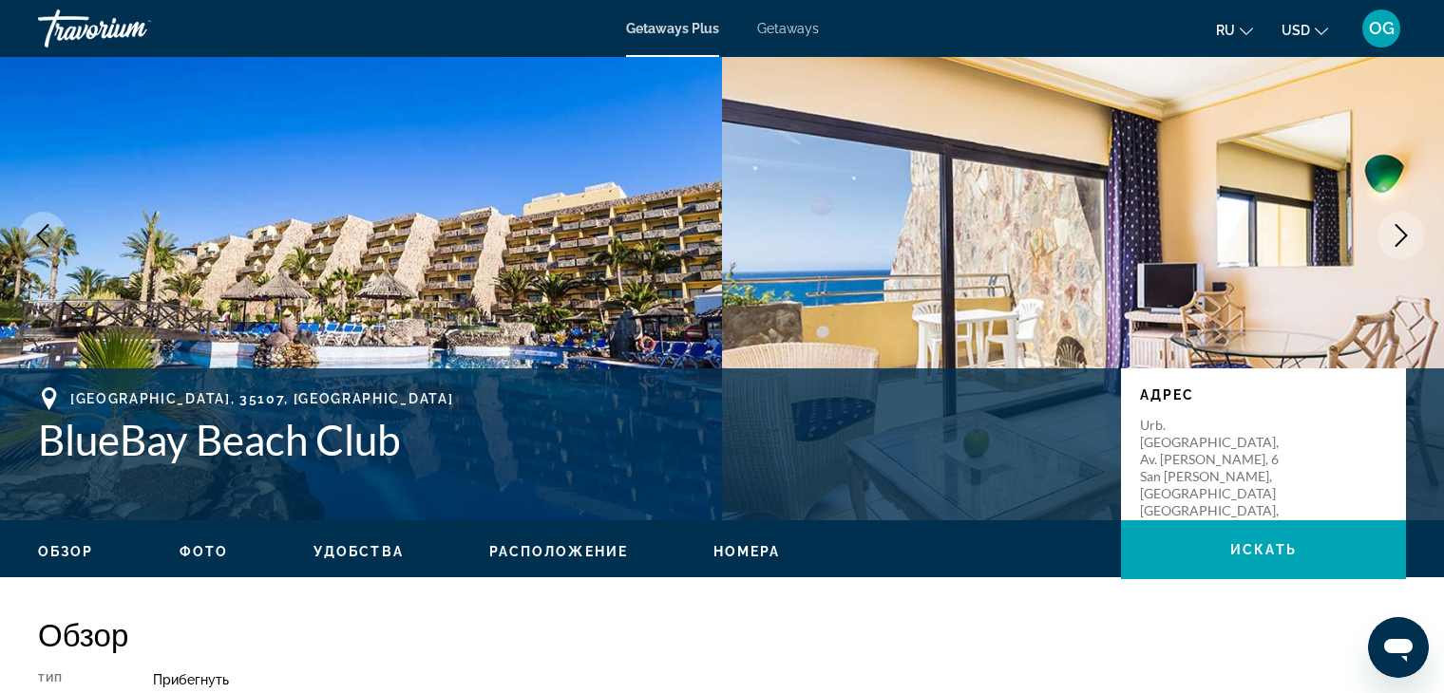
scroll to position [0, 0]
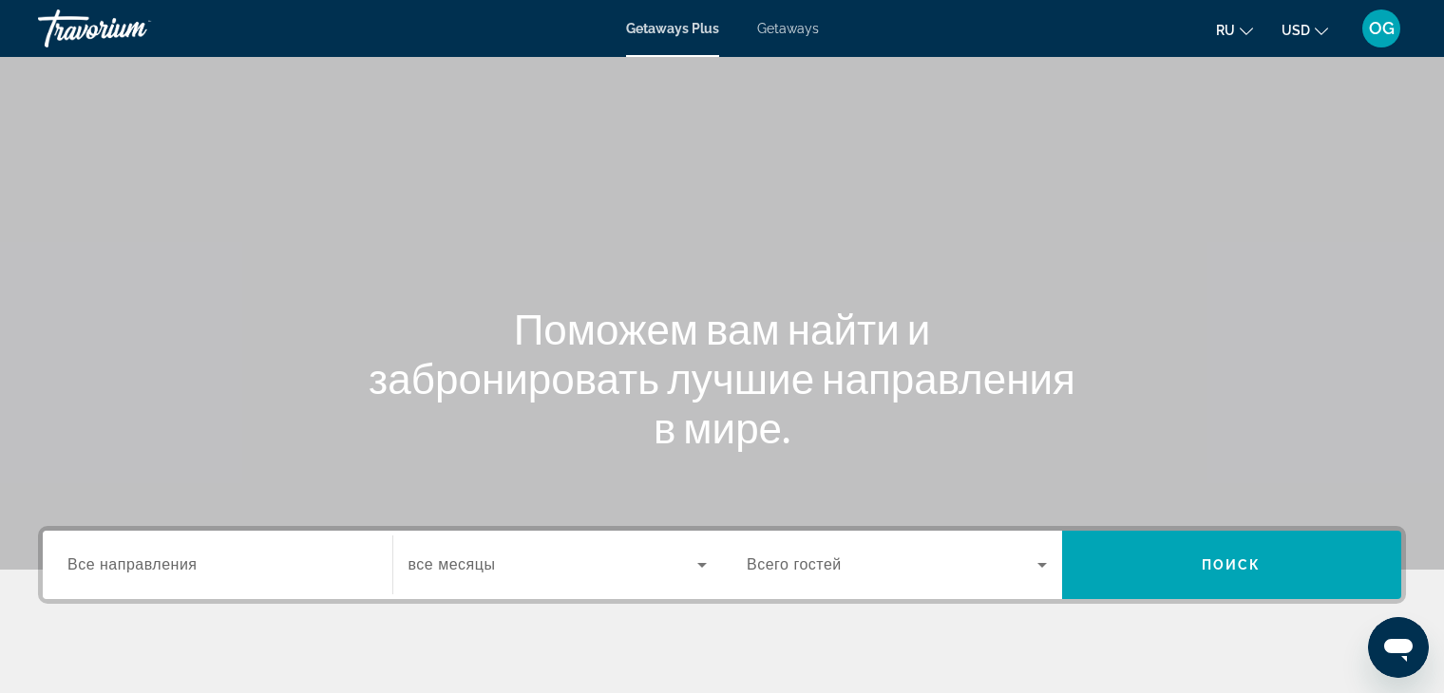
click at [284, 560] on input "Destination Все направления" at bounding box center [217, 566] width 300 height 23
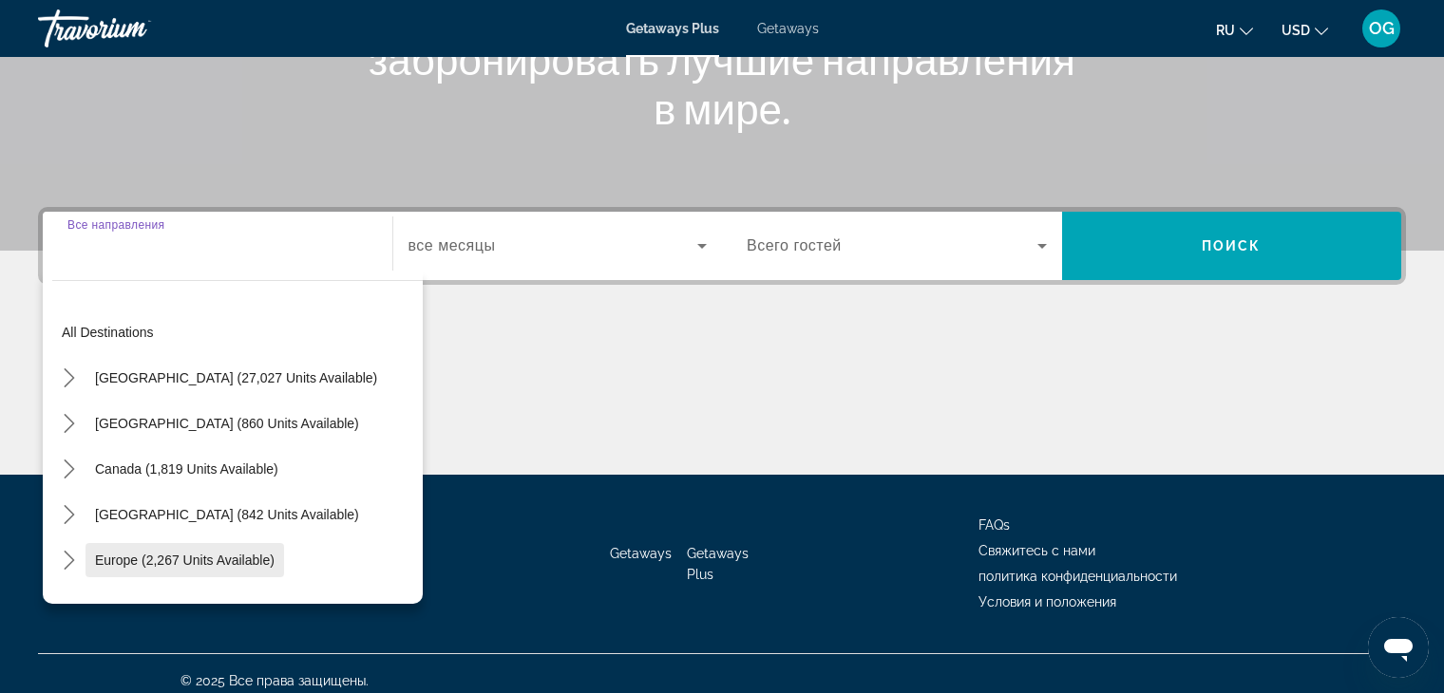
scroll to position [332, 0]
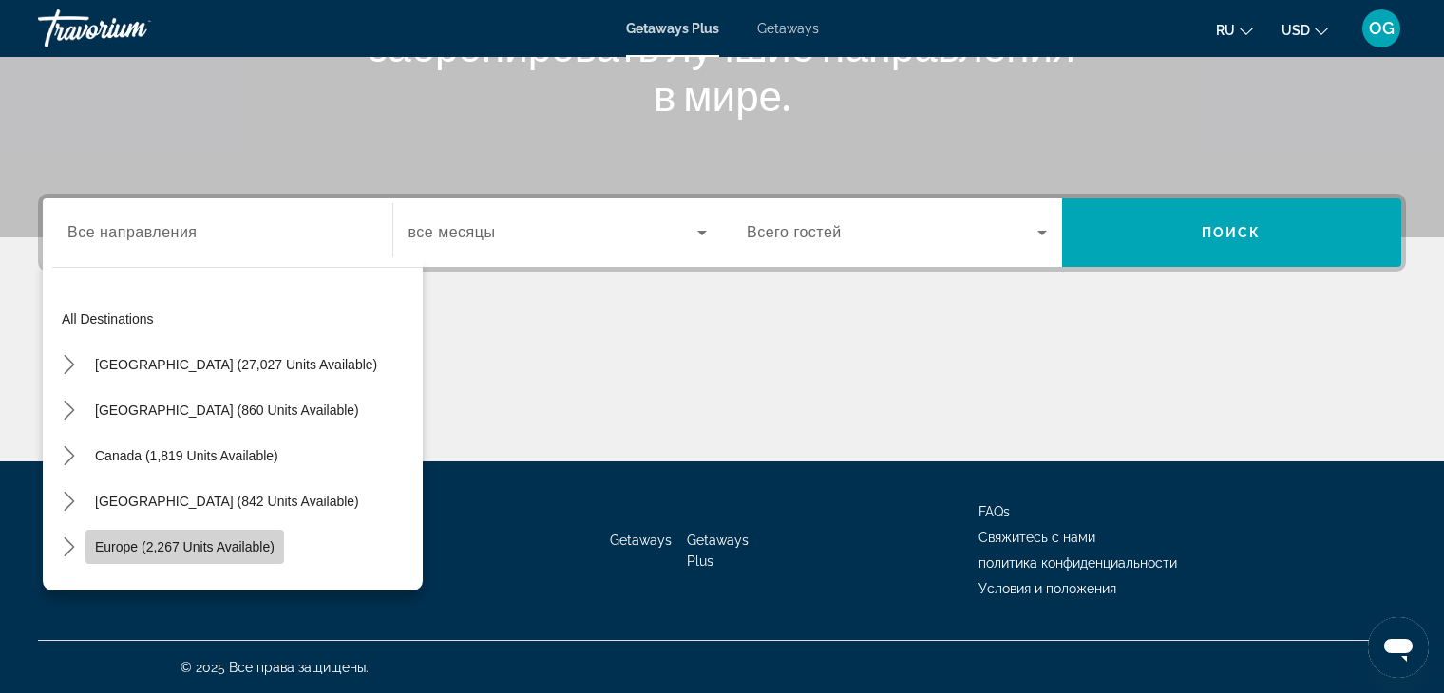
click at [199, 546] on span "Europe (2,267 units available)" at bounding box center [184, 546] width 179 height 15
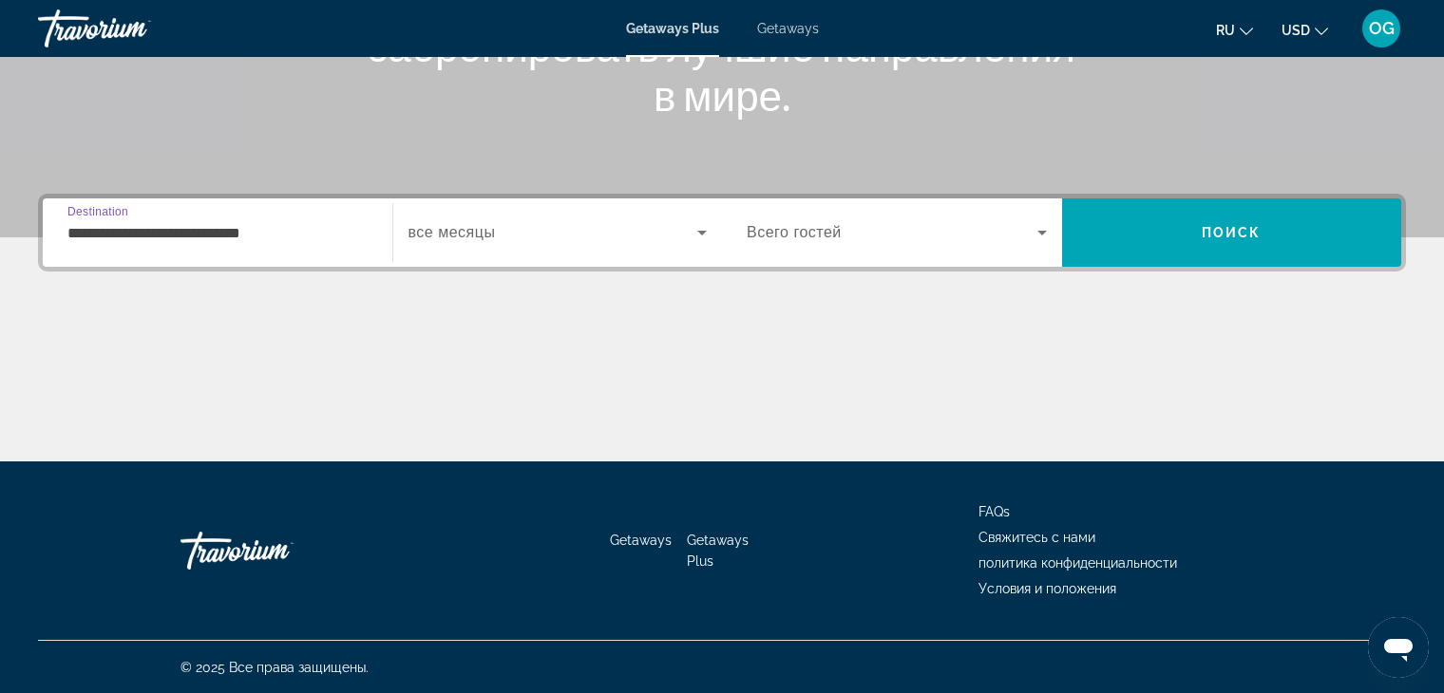
click at [143, 238] on input "**********" at bounding box center [217, 233] width 300 height 23
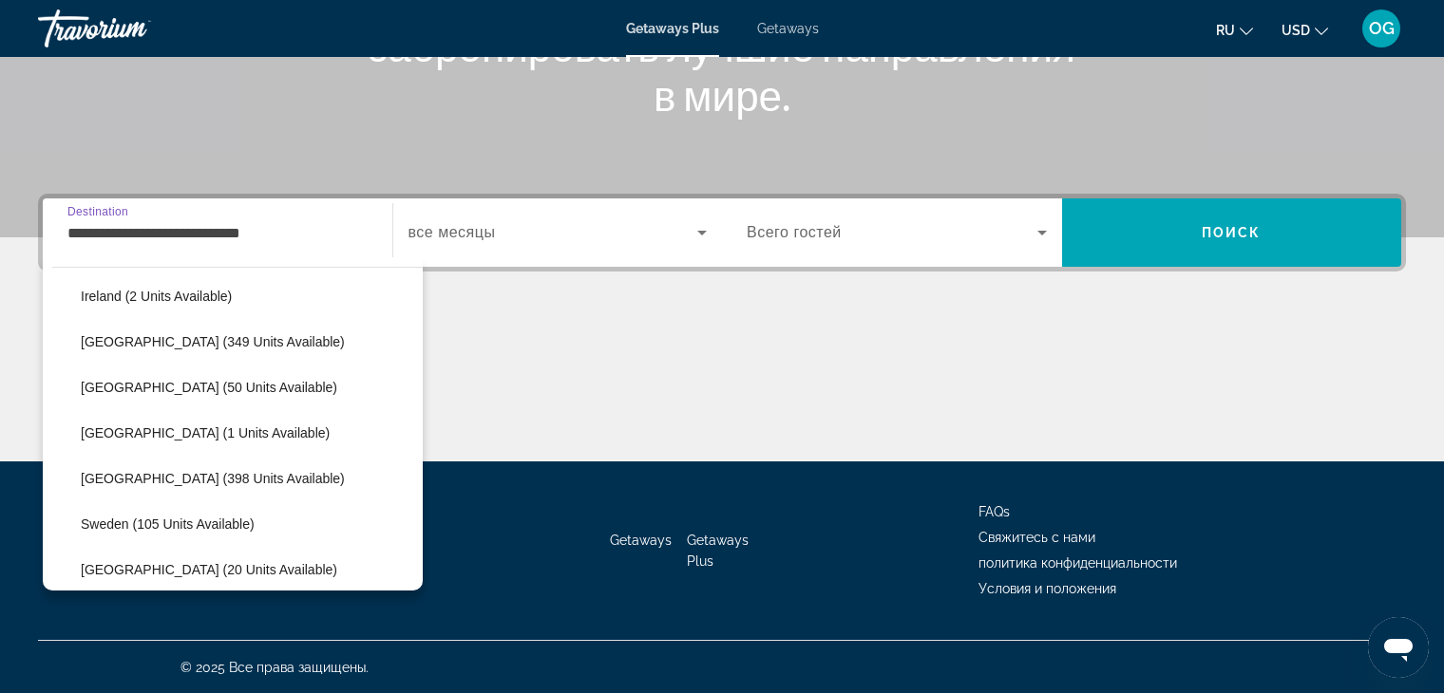
scroll to position [683, 0]
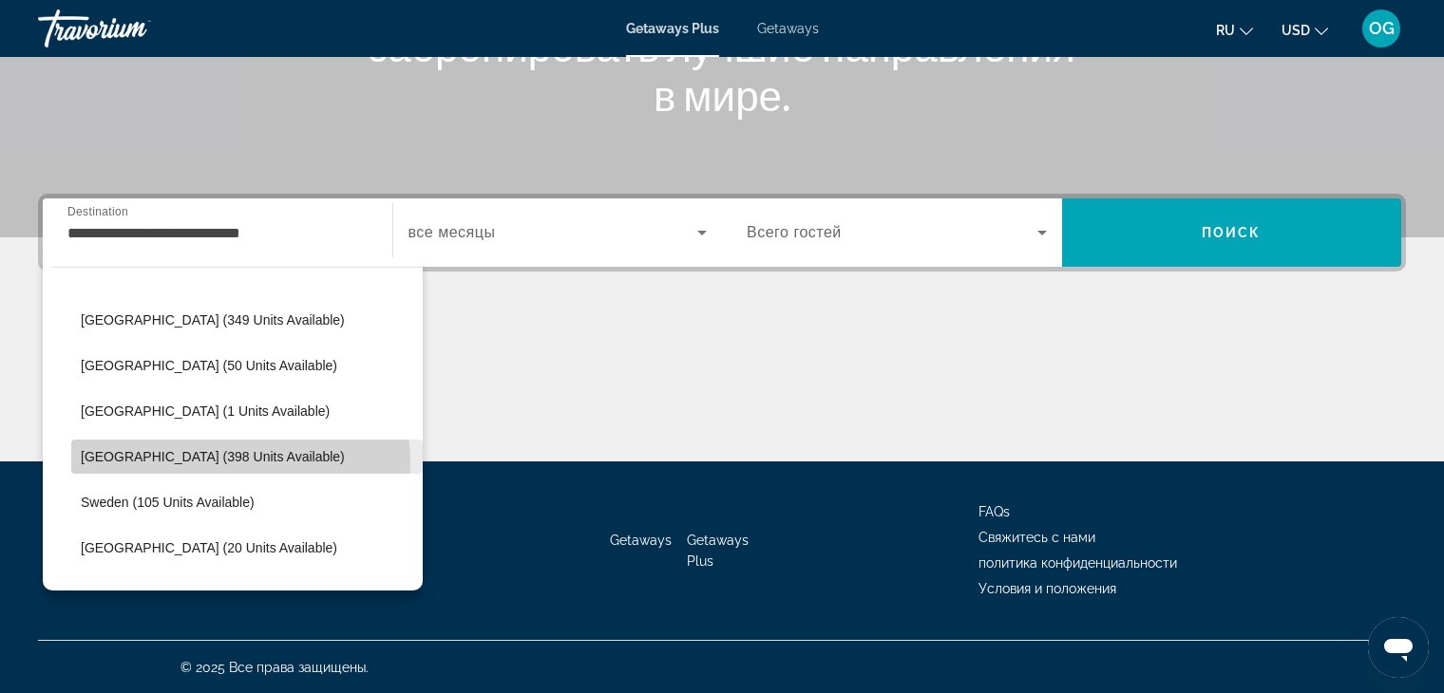
click at [197, 463] on span "[GEOGRAPHIC_DATA] (398 units available)" at bounding box center [213, 456] width 264 height 15
type input "**********"
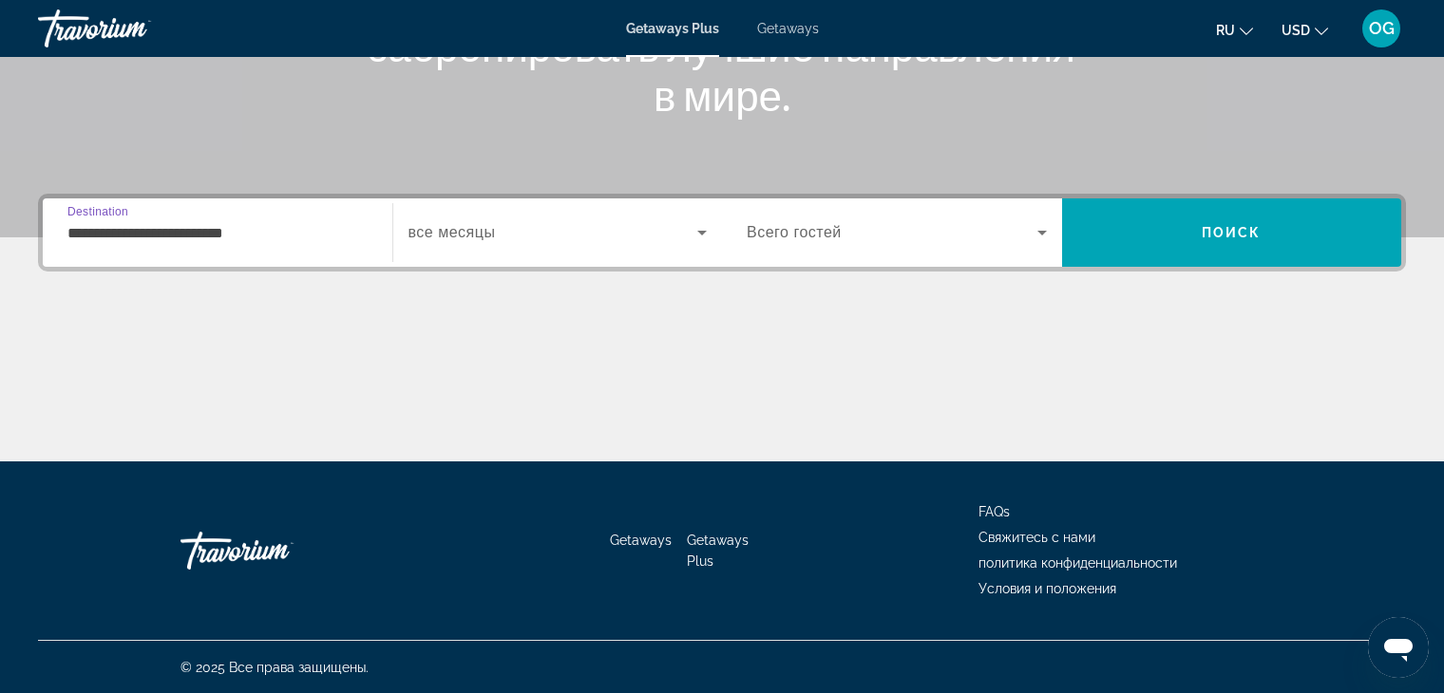
click at [694, 236] on icon "Search widget" at bounding box center [701, 232] width 23 height 23
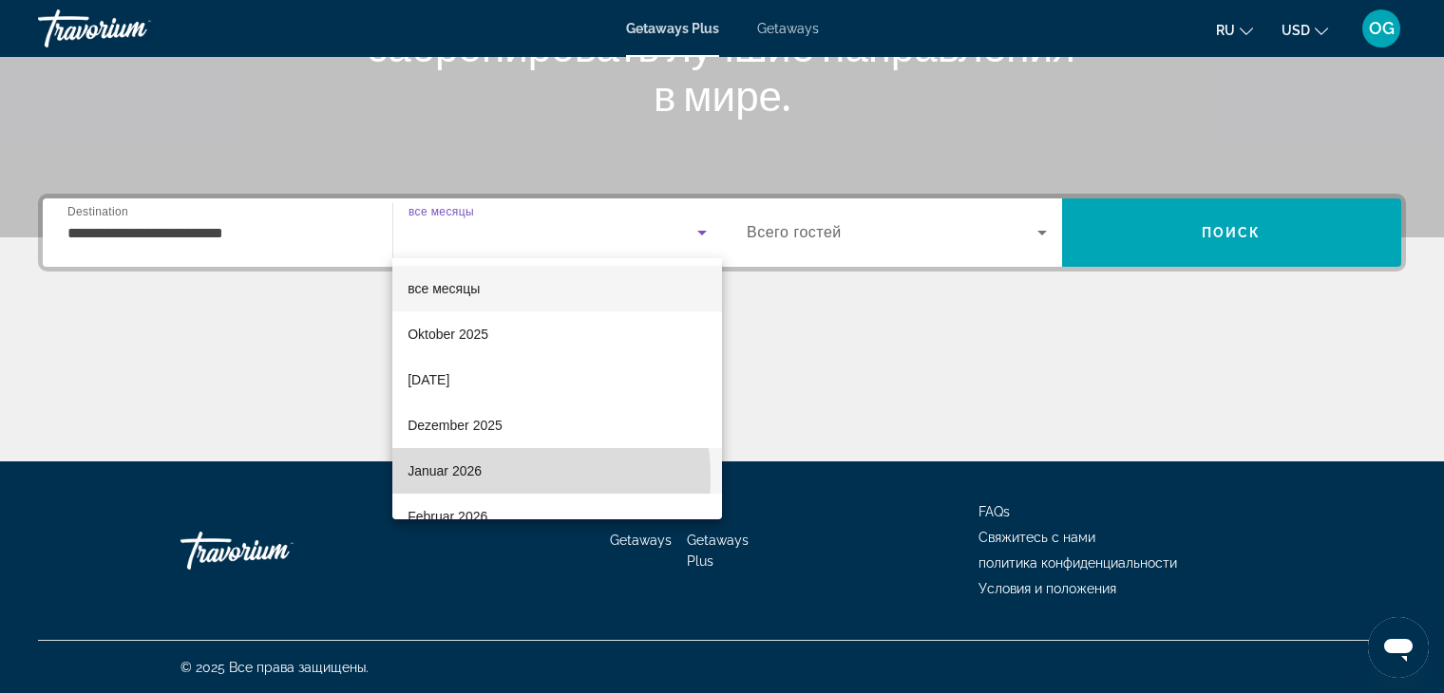
click at [499, 476] on mat-option "Januar 2026" at bounding box center [557, 471] width 330 height 46
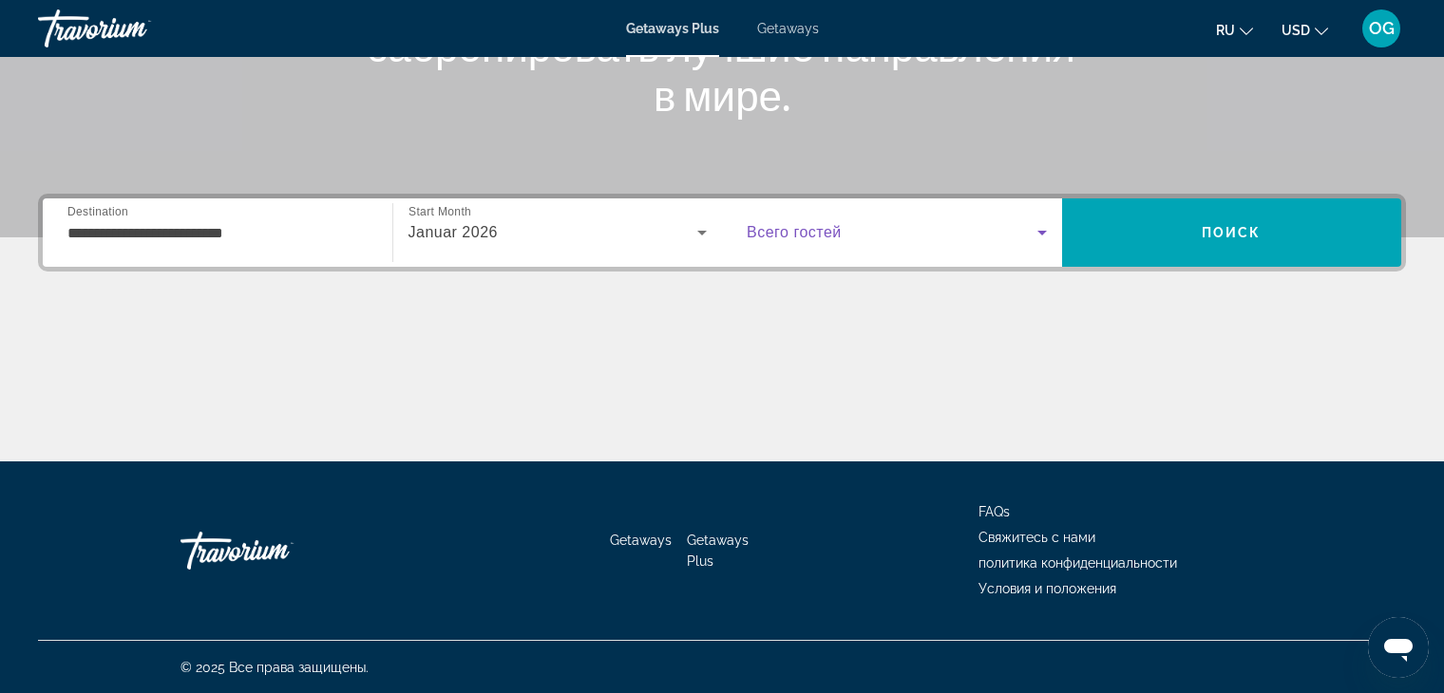
click at [1043, 233] on icon "Search widget" at bounding box center [1041, 233] width 9 height 5
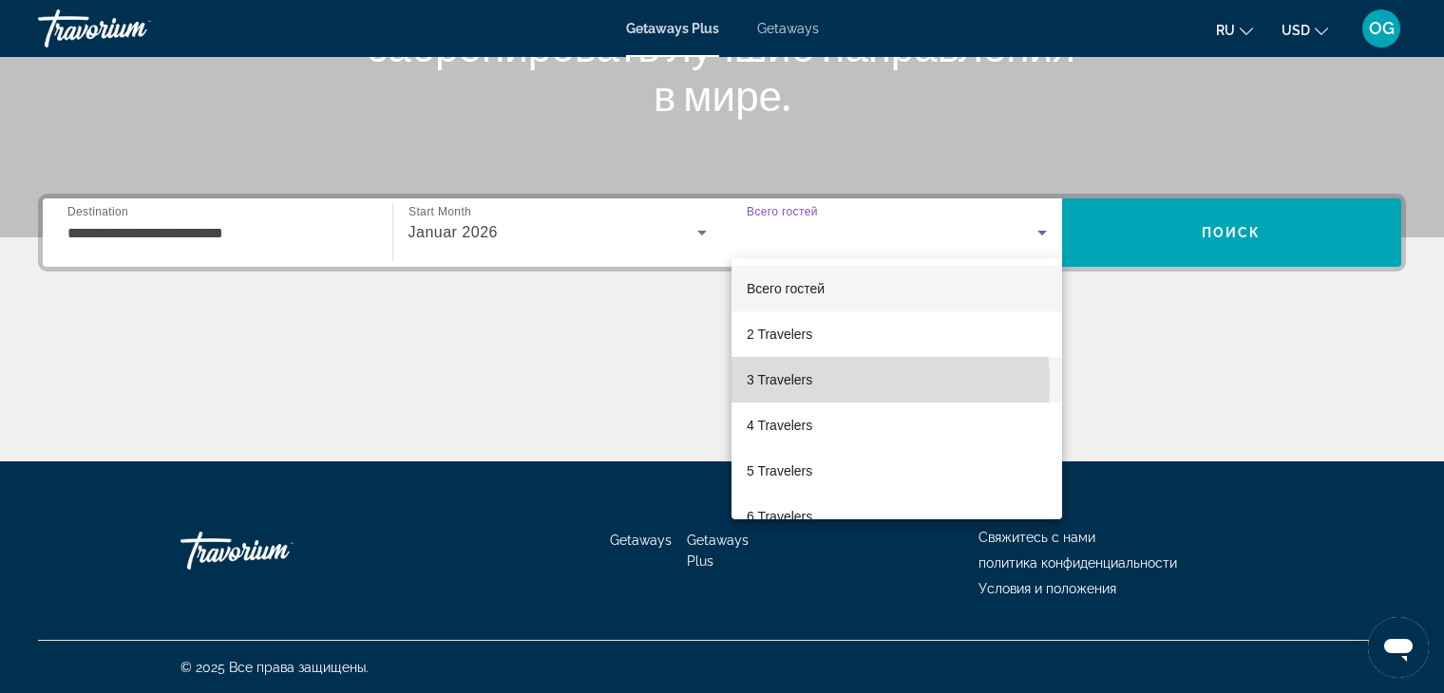
click at [816, 383] on mat-option "3 Travelers" at bounding box center [896, 380] width 331 height 46
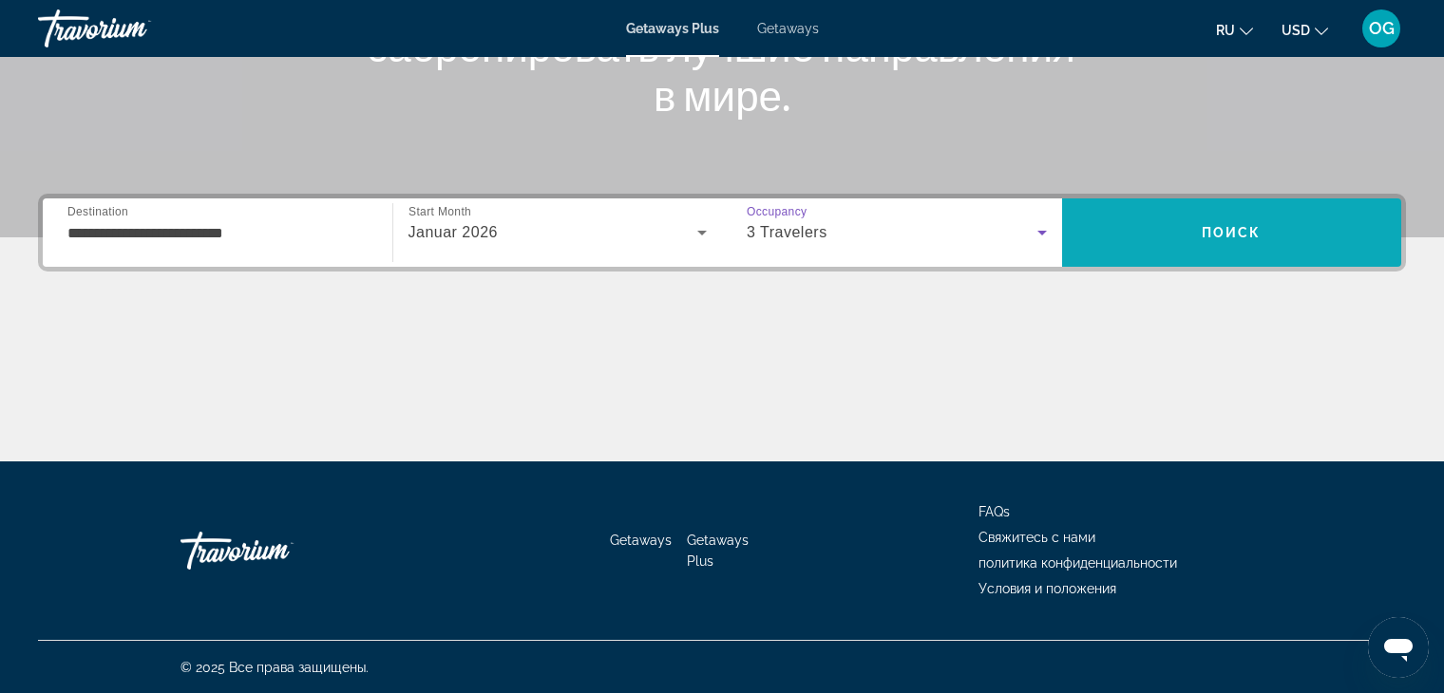
click at [1135, 257] on span "Search" at bounding box center [1232, 232] width 340 height 68
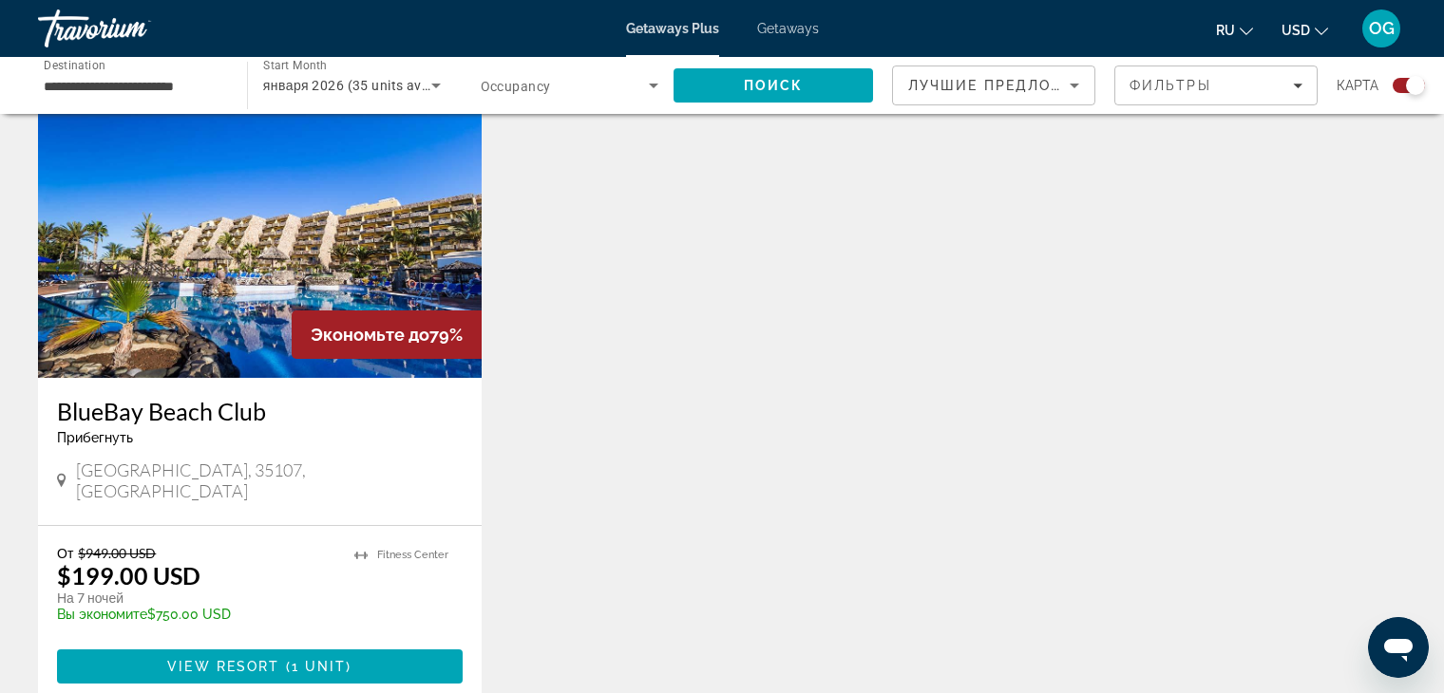
scroll to position [2754, 0]
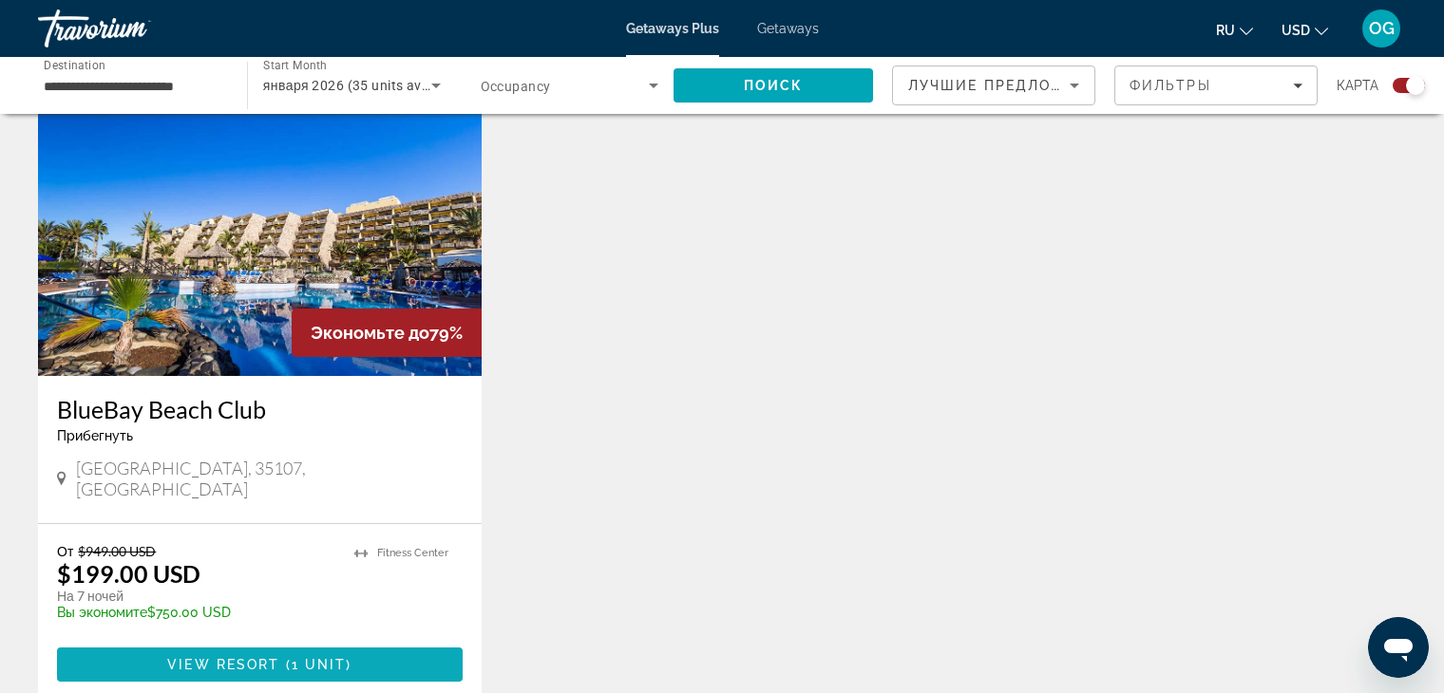
click at [189, 657] on span "View Resort" at bounding box center [223, 664] width 112 height 15
